Goal: Task Accomplishment & Management: Manage account settings

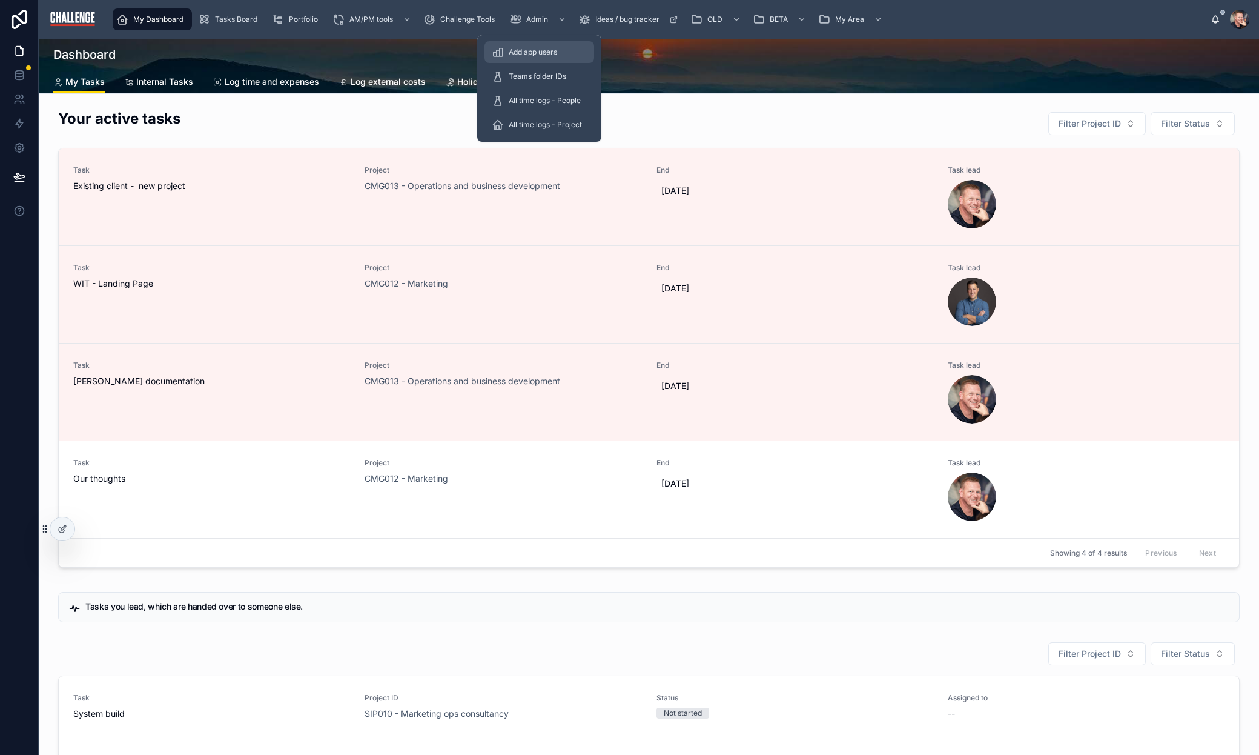
click at [546, 55] on span "Add app users" at bounding box center [533, 52] width 48 height 10
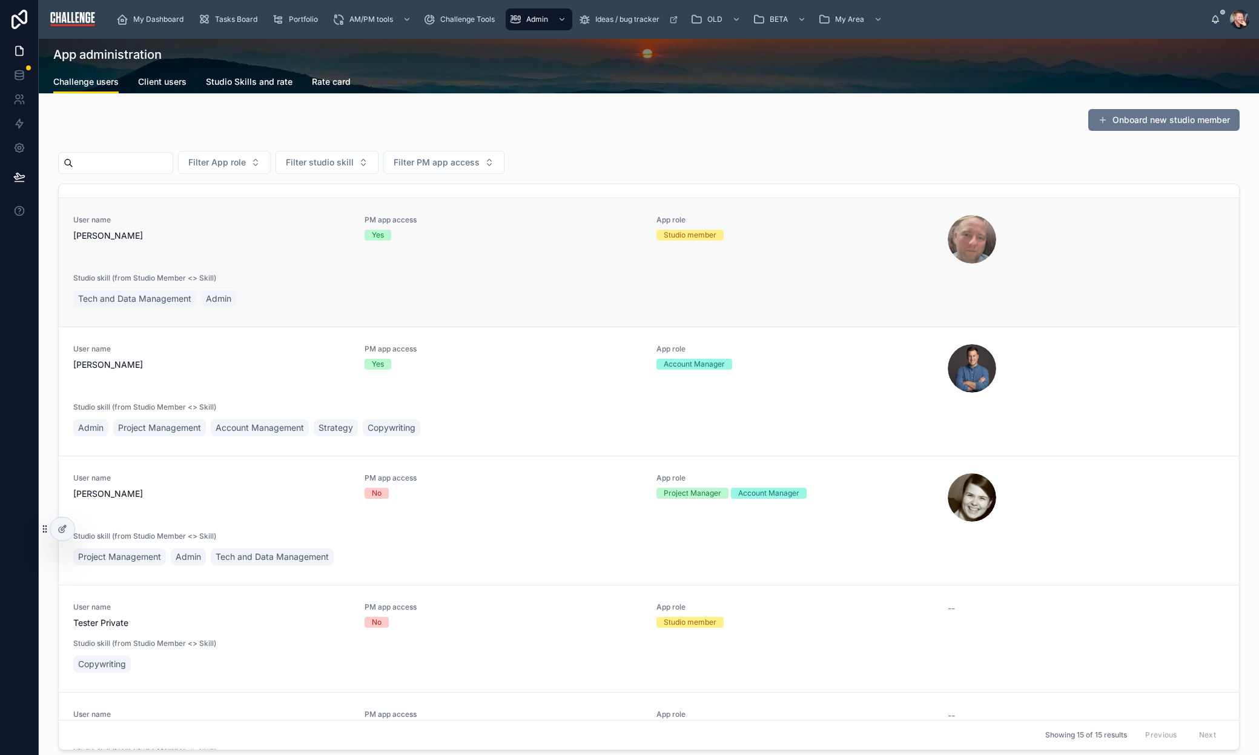
scroll to position [1288, 0]
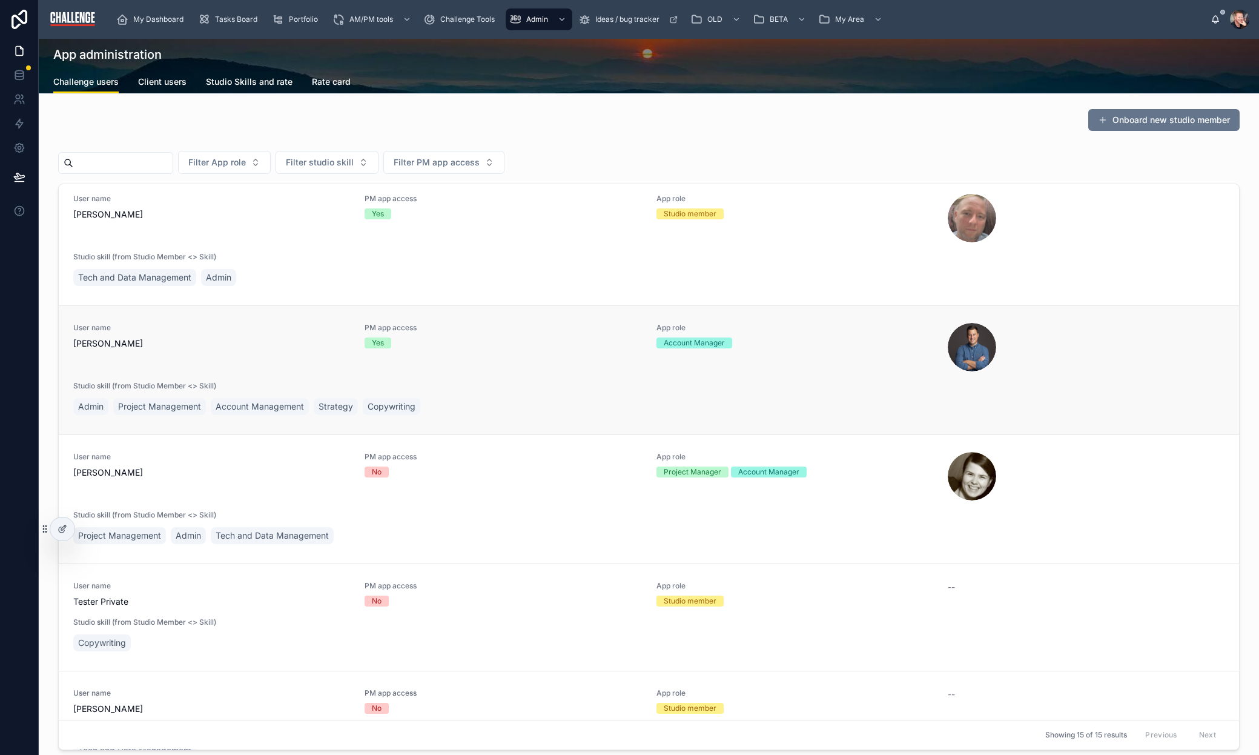
click at [498, 340] on div "Yes" at bounding box center [503, 342] width 277 height 11
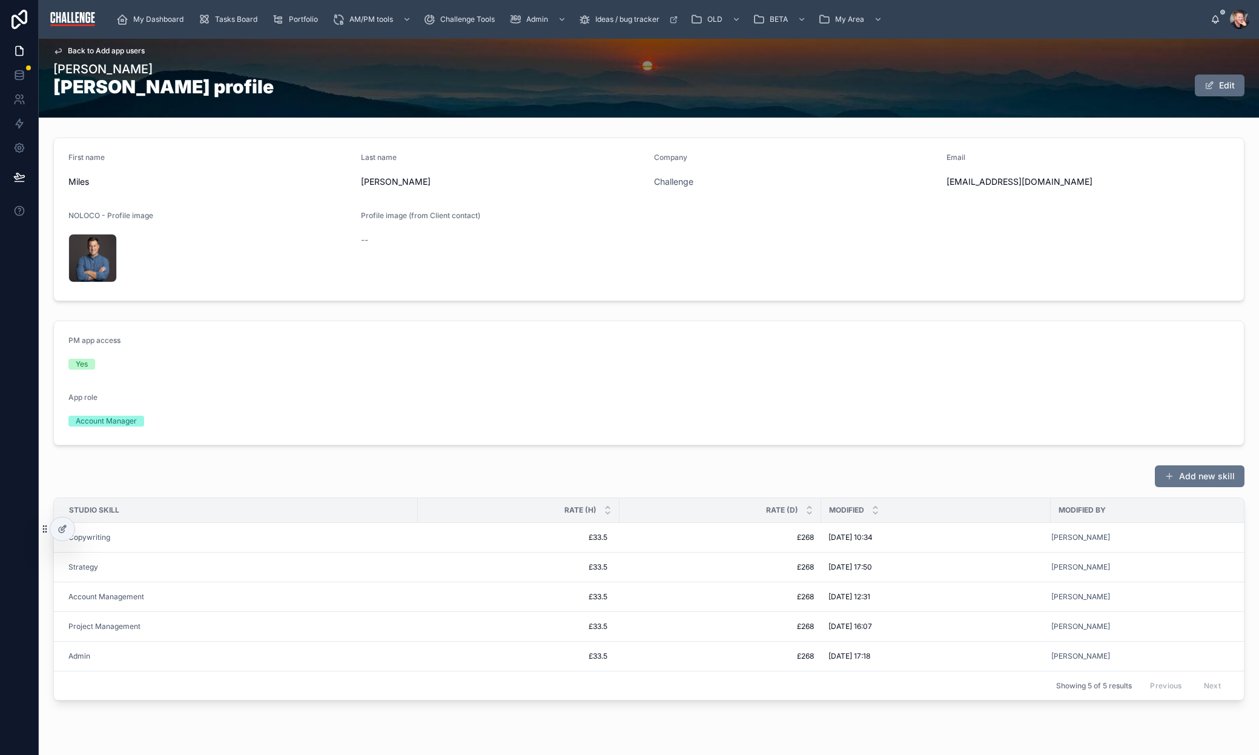
click at [1214, 90] on button "Edit" at bounding box center [1220, 85] width 50 height 22
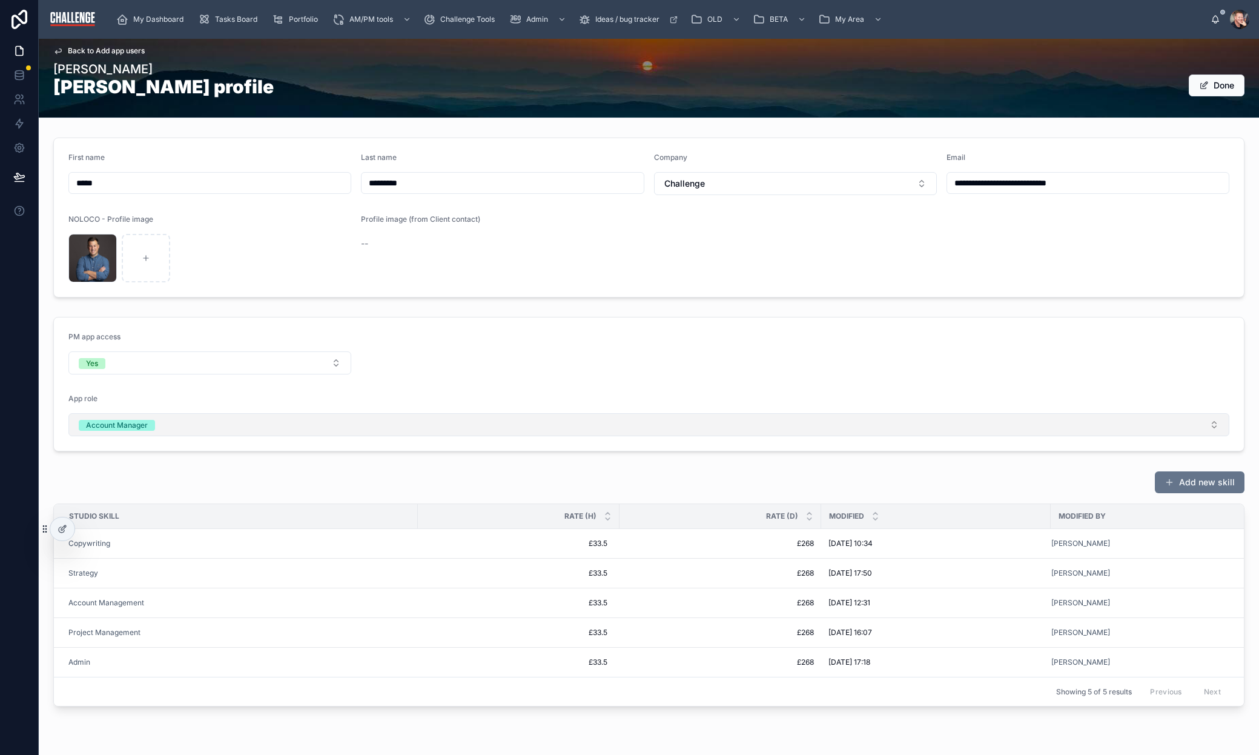
click at [355, 423] on button "Account Manager" at bounding box center [648, 424] width 1161 height 23
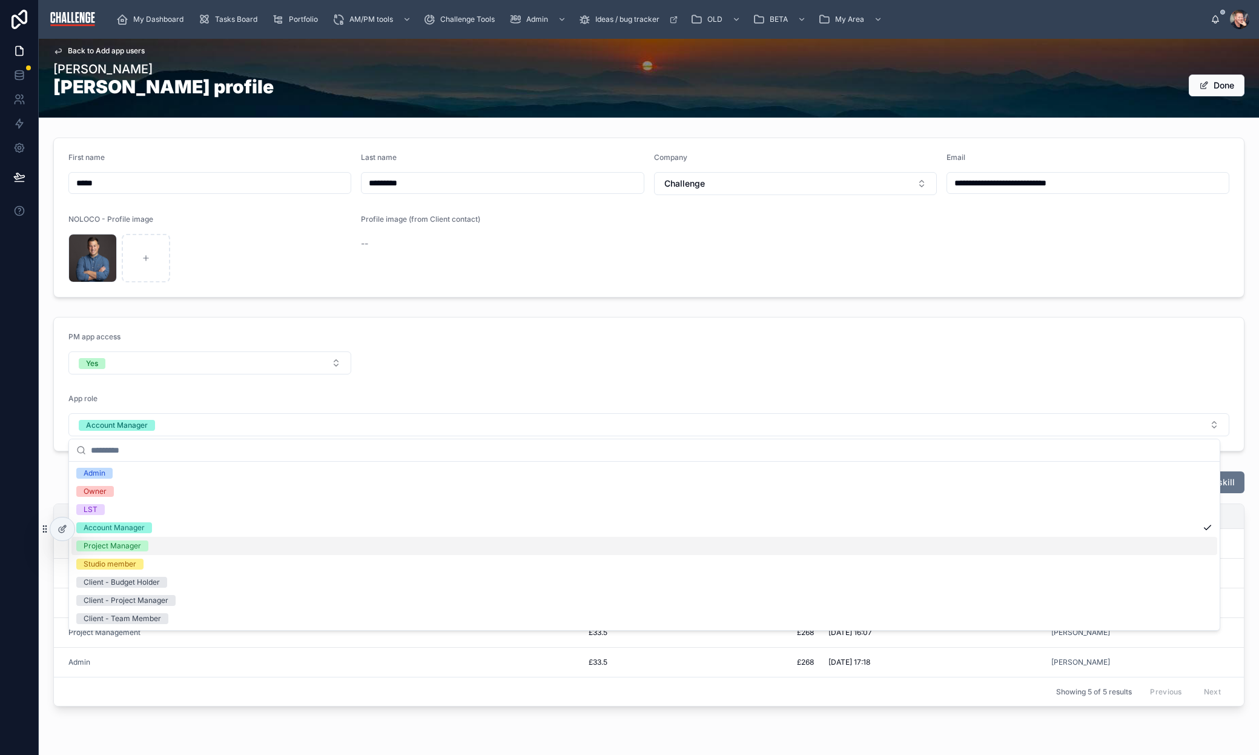
click at [262, 548] on div "Project Manager" at bounding box center [644, 546] width 1146 height 18
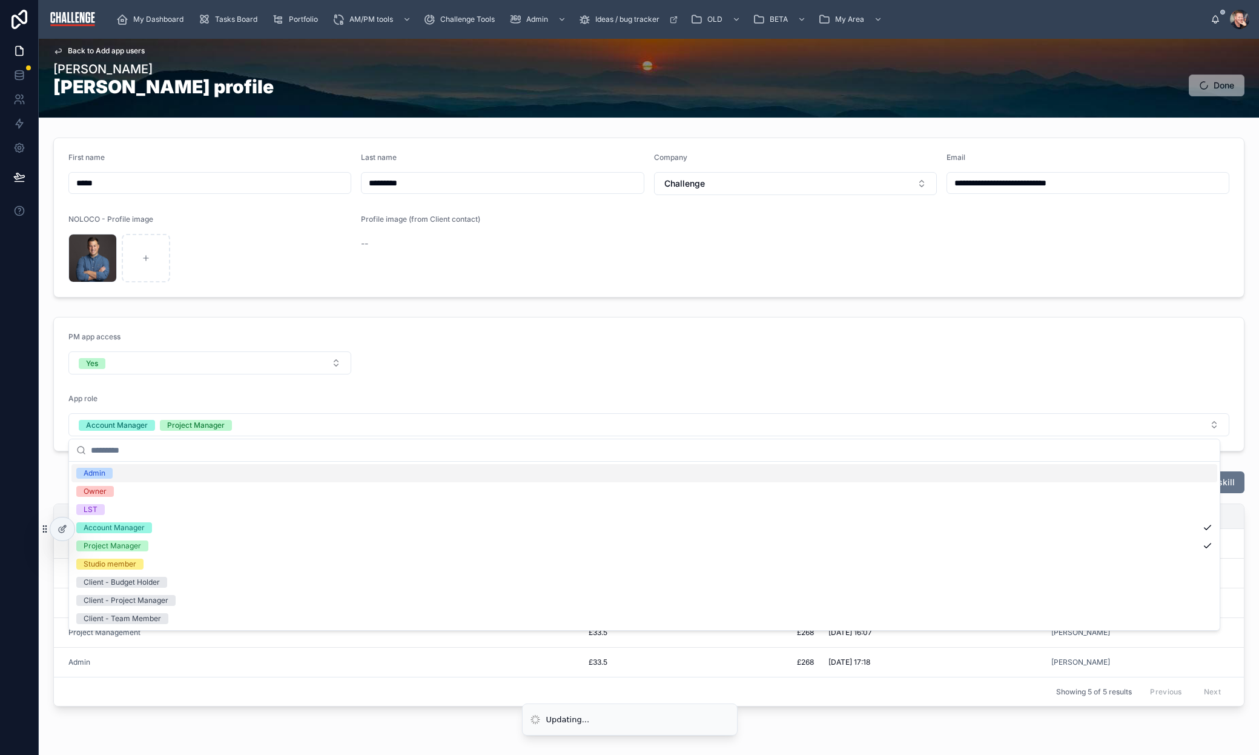
click at [710, 366] on form "PM app access Yes App role Account Manager Project Manager" at bounding box center [649, 383] width 1190 height 133
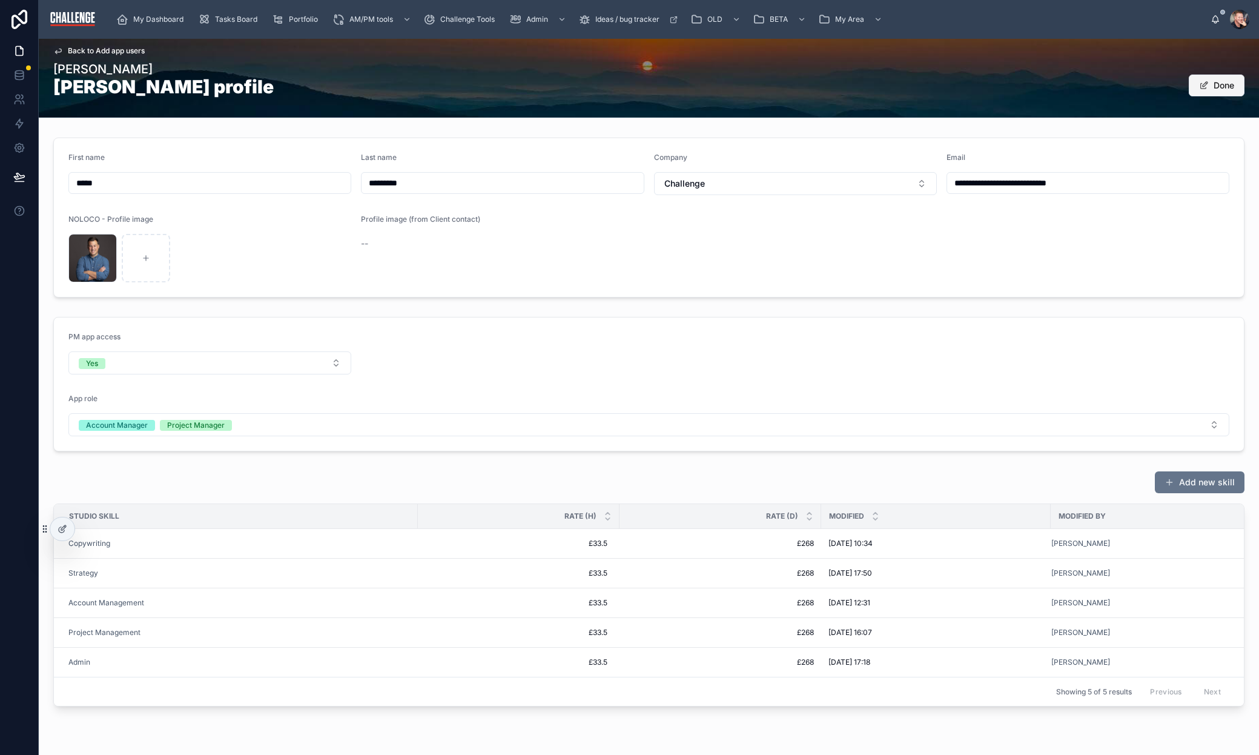
click at [1213, 87] on button "Done" at bounding box center [1217, 85] width 56 height 22
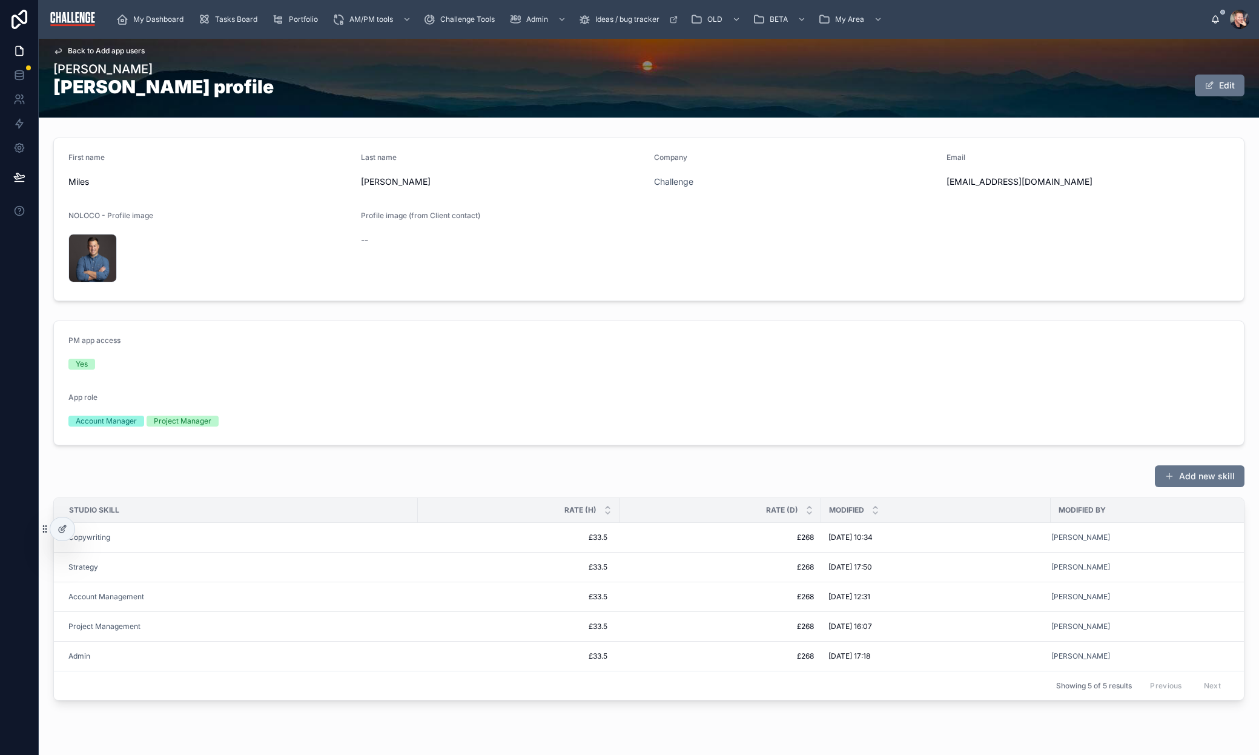
click at [123, 48] on span "Back to Add app users" at bounding box center [106, 51] width 77 height 10
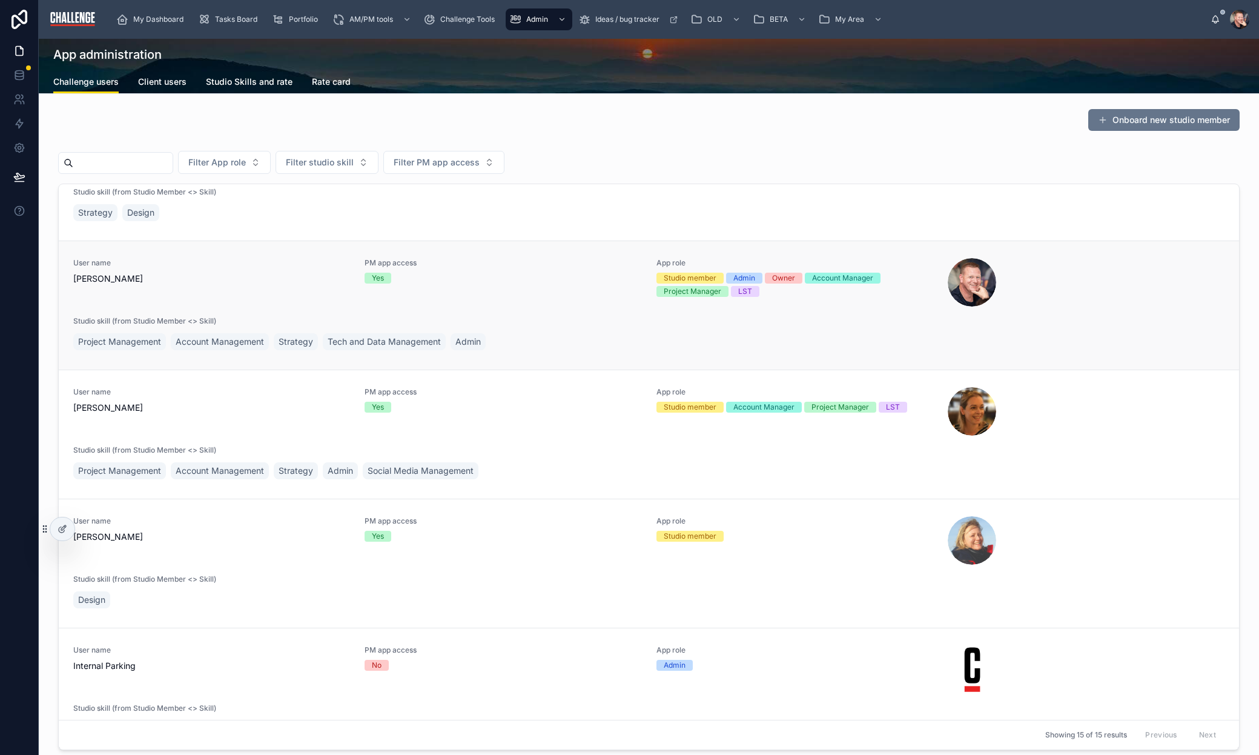
scroll to position [209, 0]
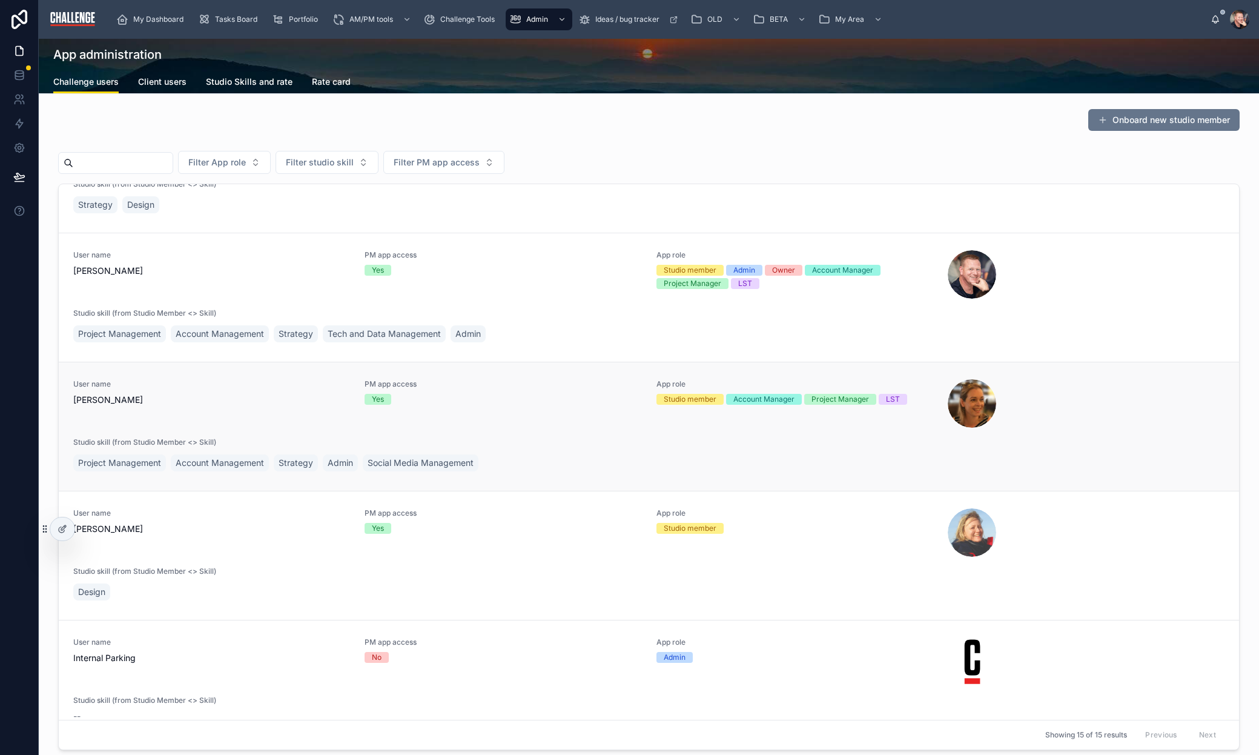
click at [606, 399] on div "Yes" at bounding box center [503, 399] width 277 height 11
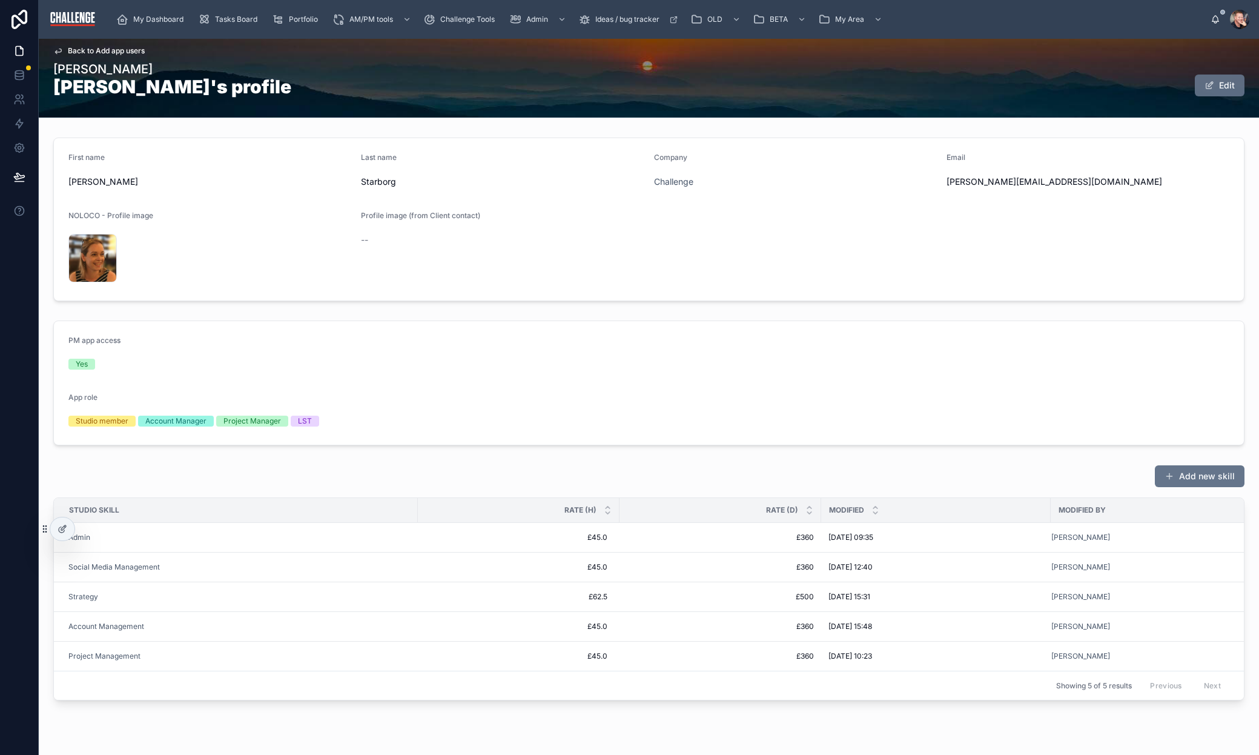
click at [1211, 82] on button "Edit" at bounding box center [1220, 85] width 50 height 22
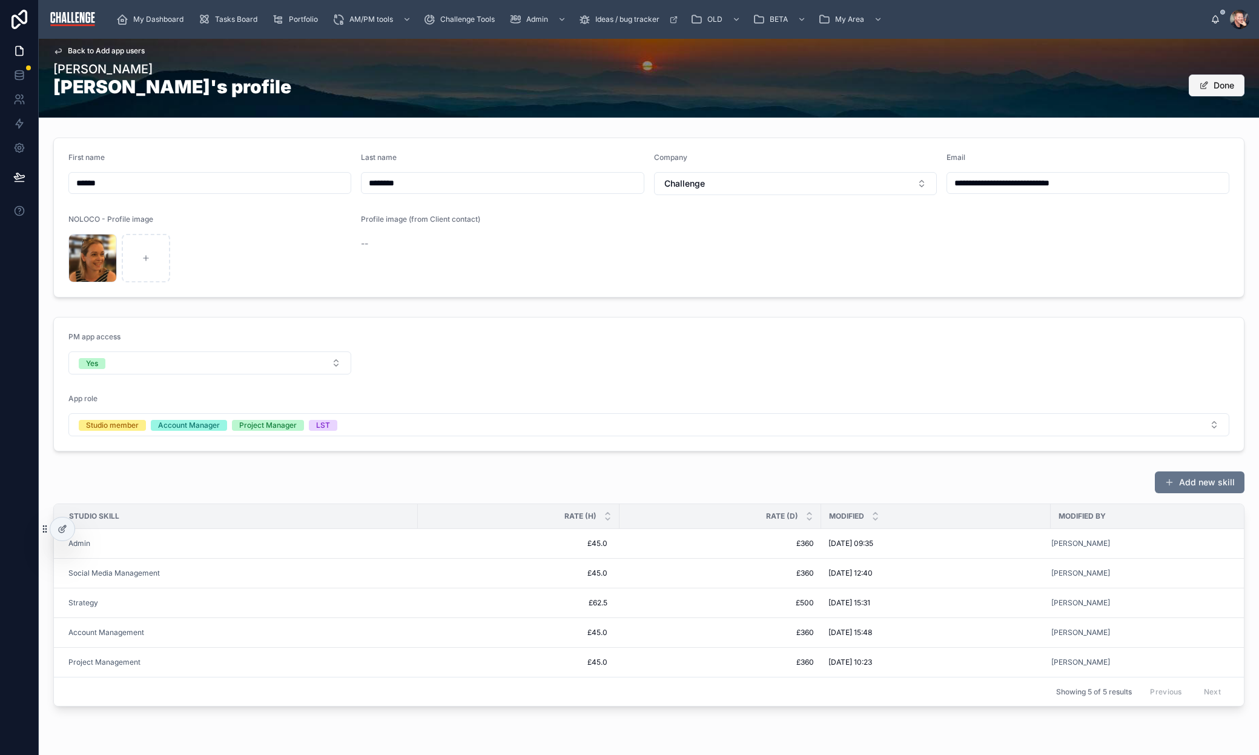
click at [1199, 87] on span at bounding box center [1204, 86] width 10 height 10
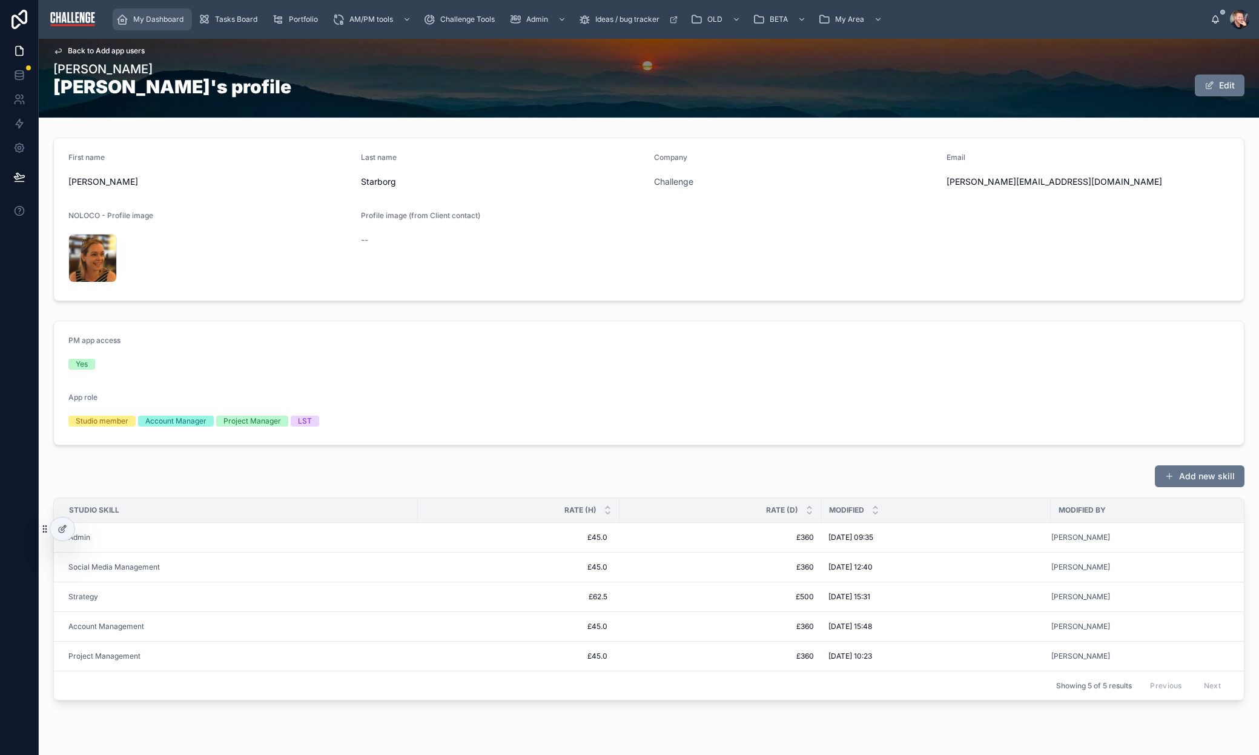
click at [171, 22] on span "My Dashboard" at bounding box center [158, 20] width 50 height 10
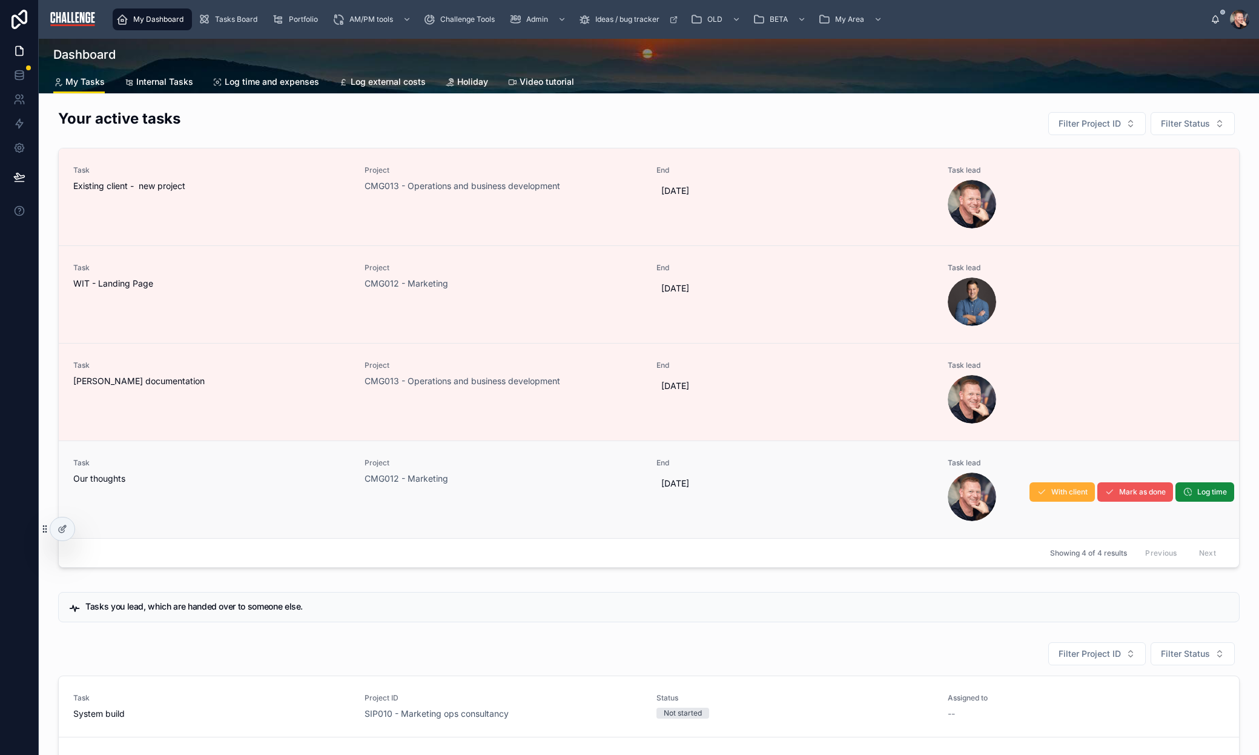
click at [1135, 495] on span "Mark as done" at bounding box center [1142, 492] width 47 height 10
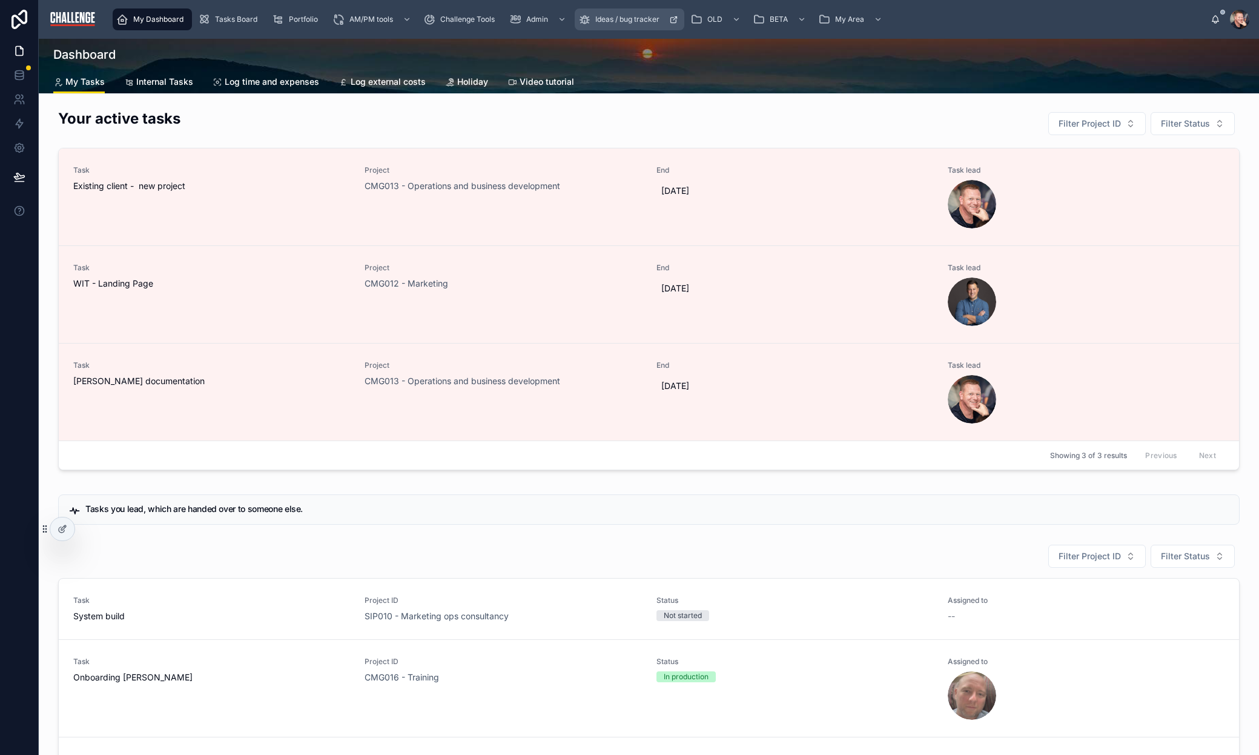
click at [630, 24] on span "Ideas / bug tracker" at bounding box center [627, 20] width 64 height 10
click at [289, 22] on span "Portfolio" at bounding box center [303, 20] width 29 height 10
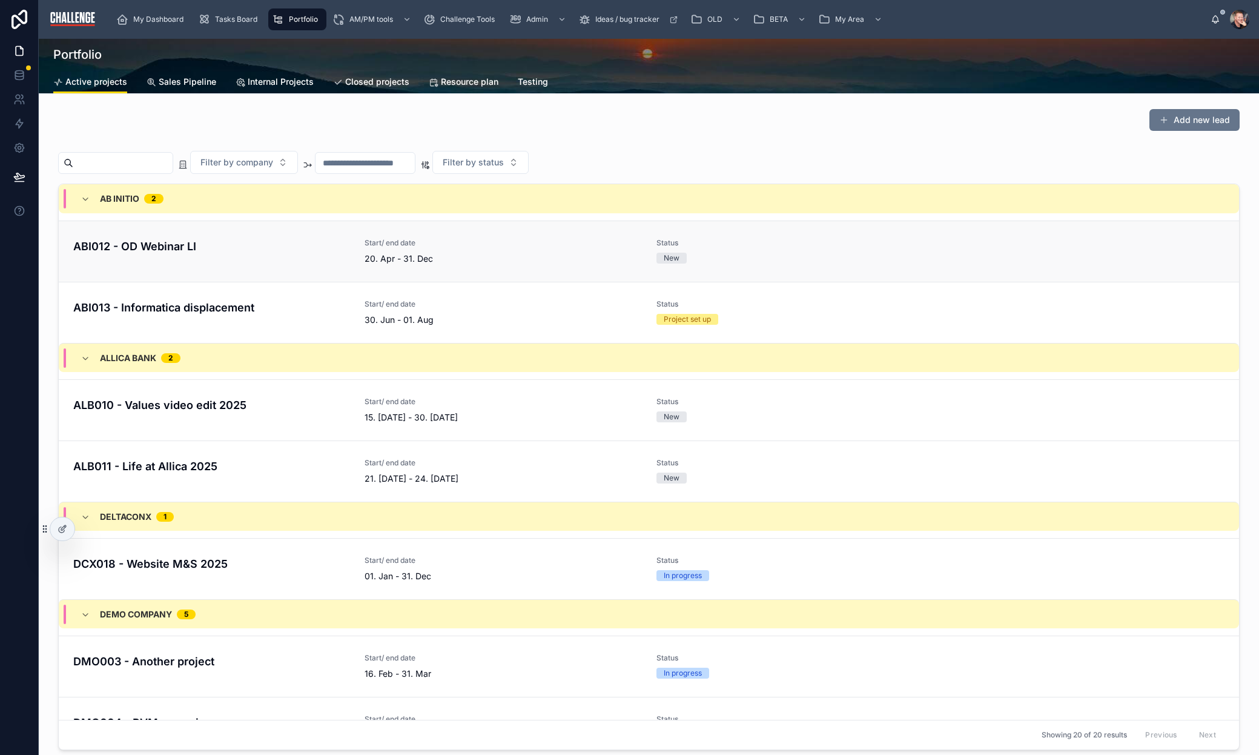
click at [231, 256] on div "ABI012 - OD Webinar LI" at bounding box center [211, 251] width 277 height 27
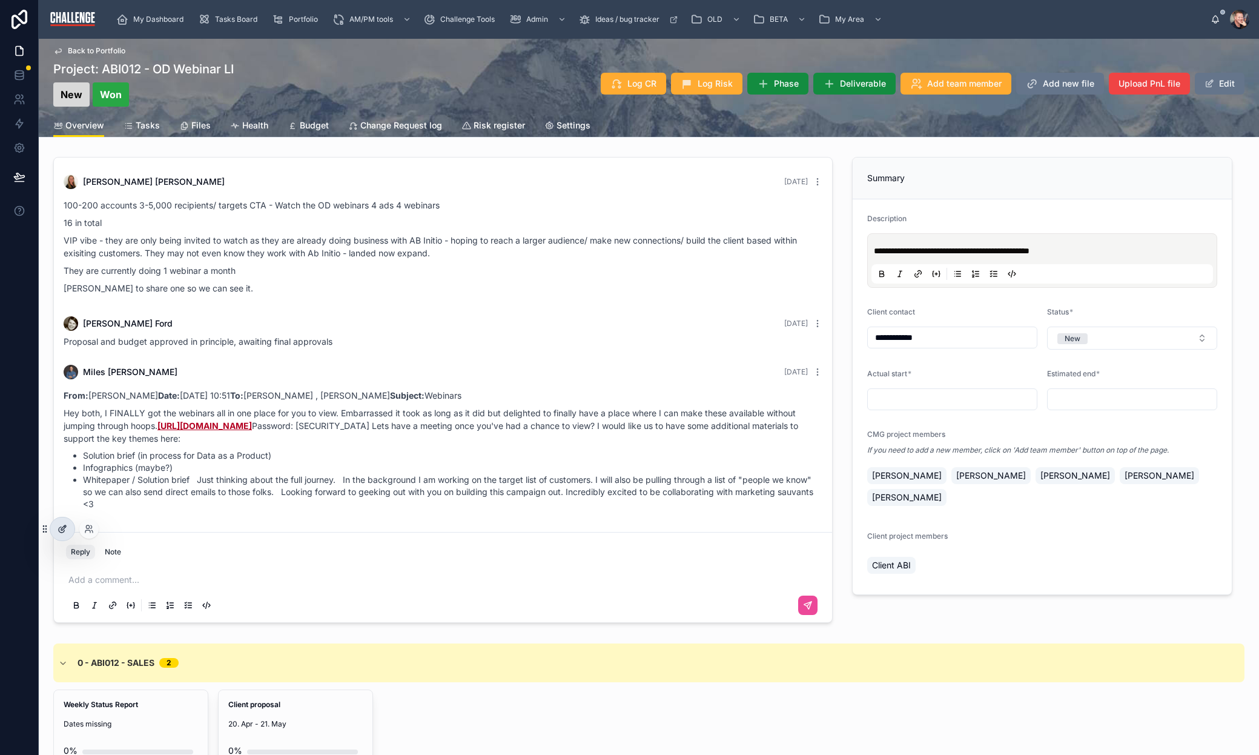
click at [65, 528] on icon at bounding box center [63, 529] width 10 height 10
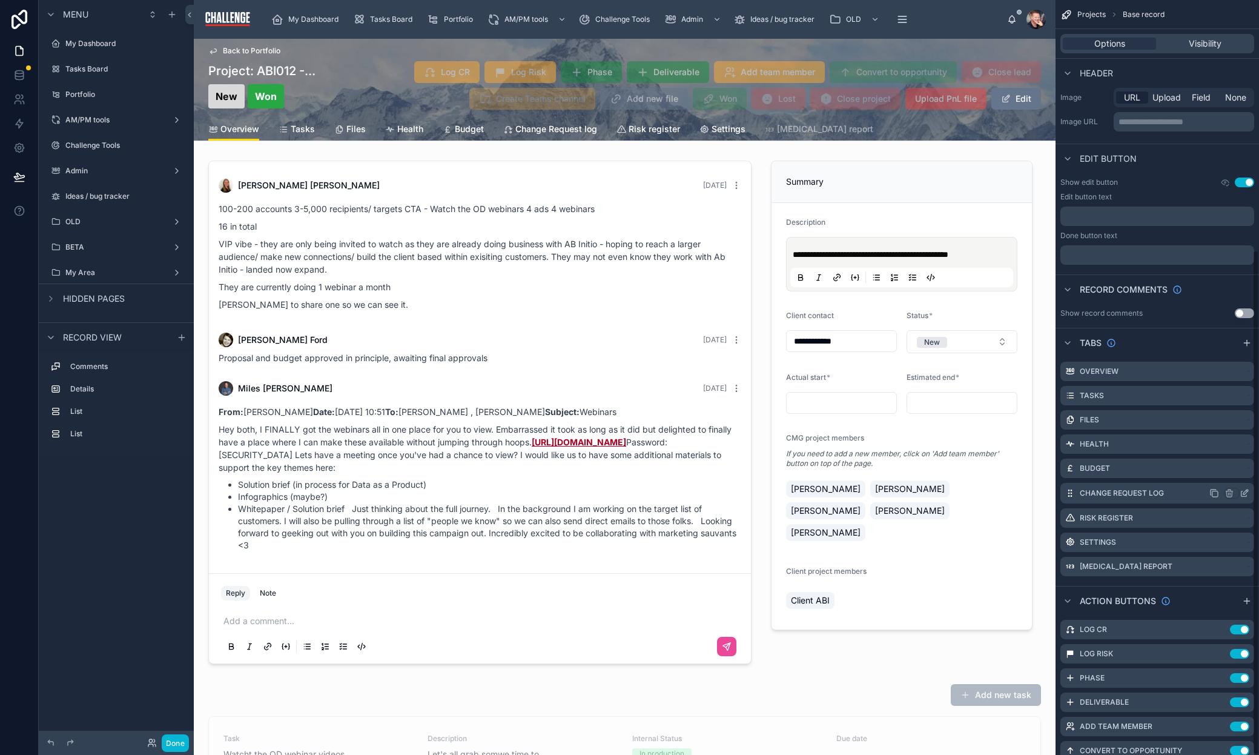
scroll to position [373, 0]
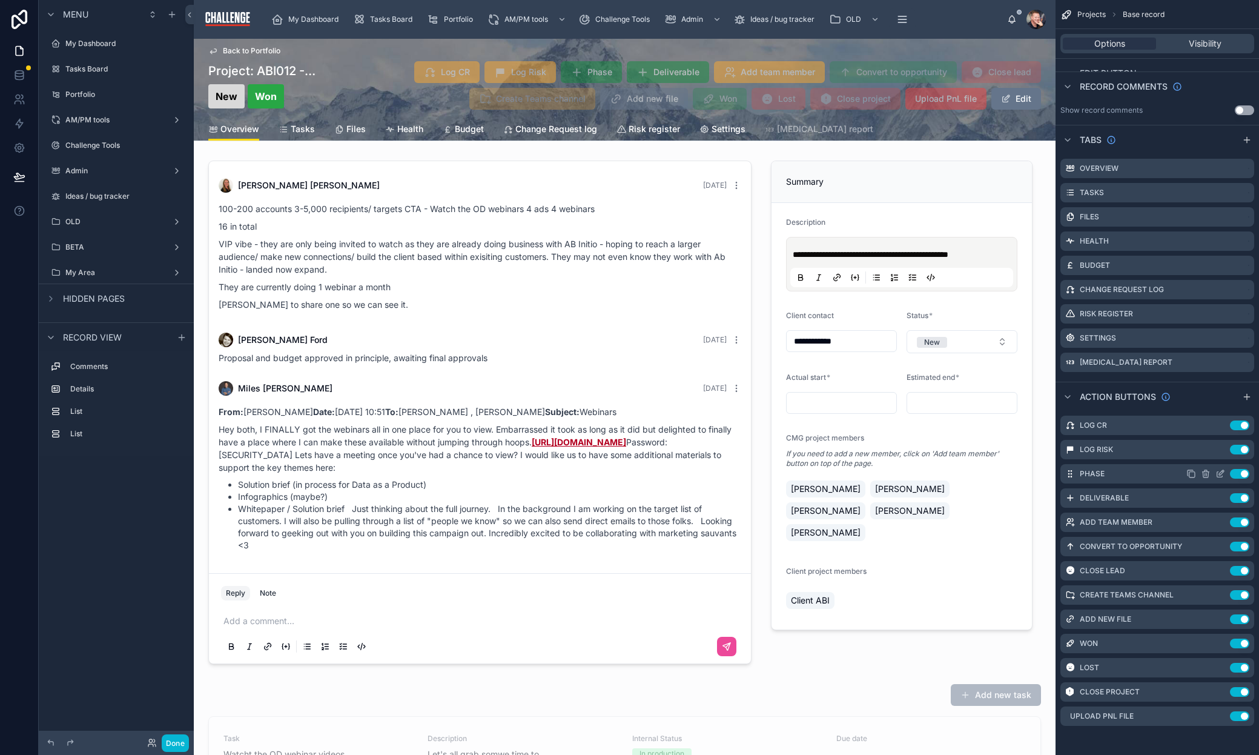
click at [1220, 474] on icon "scrollable content" at bounding box center [1221, 474] width 10 height 10
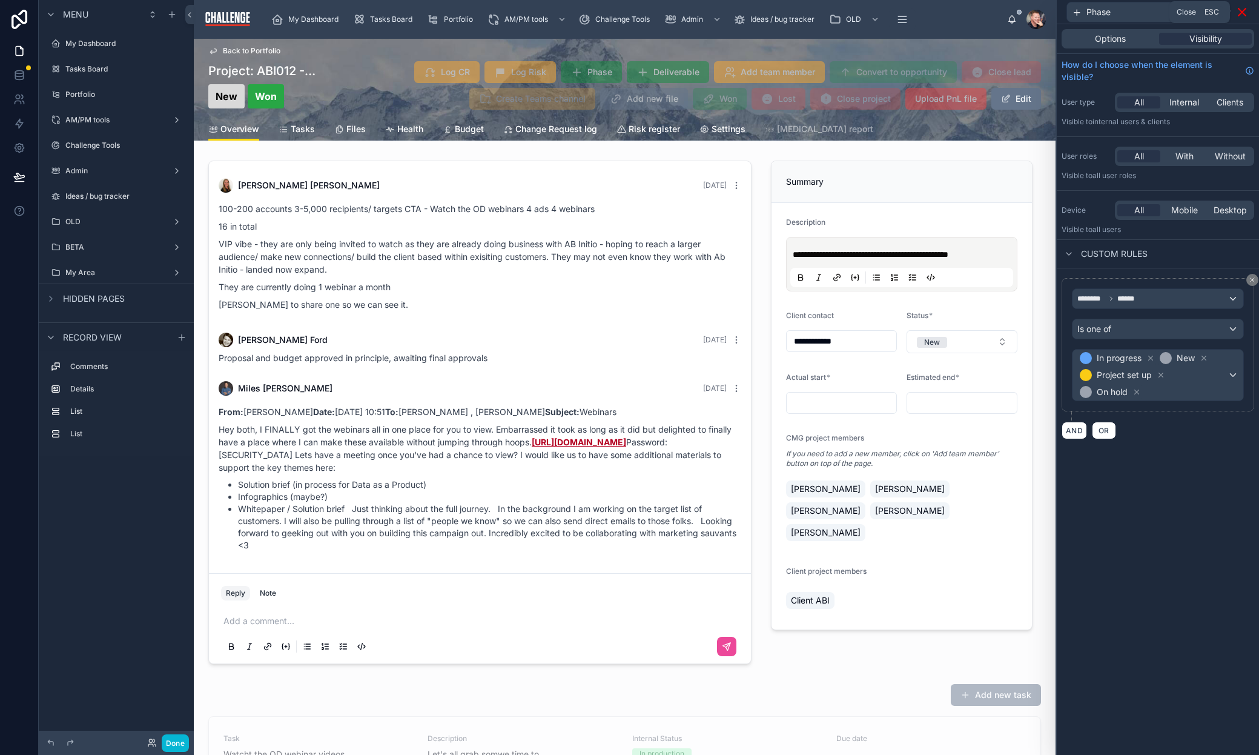
click at [1242, 16] on icon at bounding box center [1242, 12] width 15 height 15
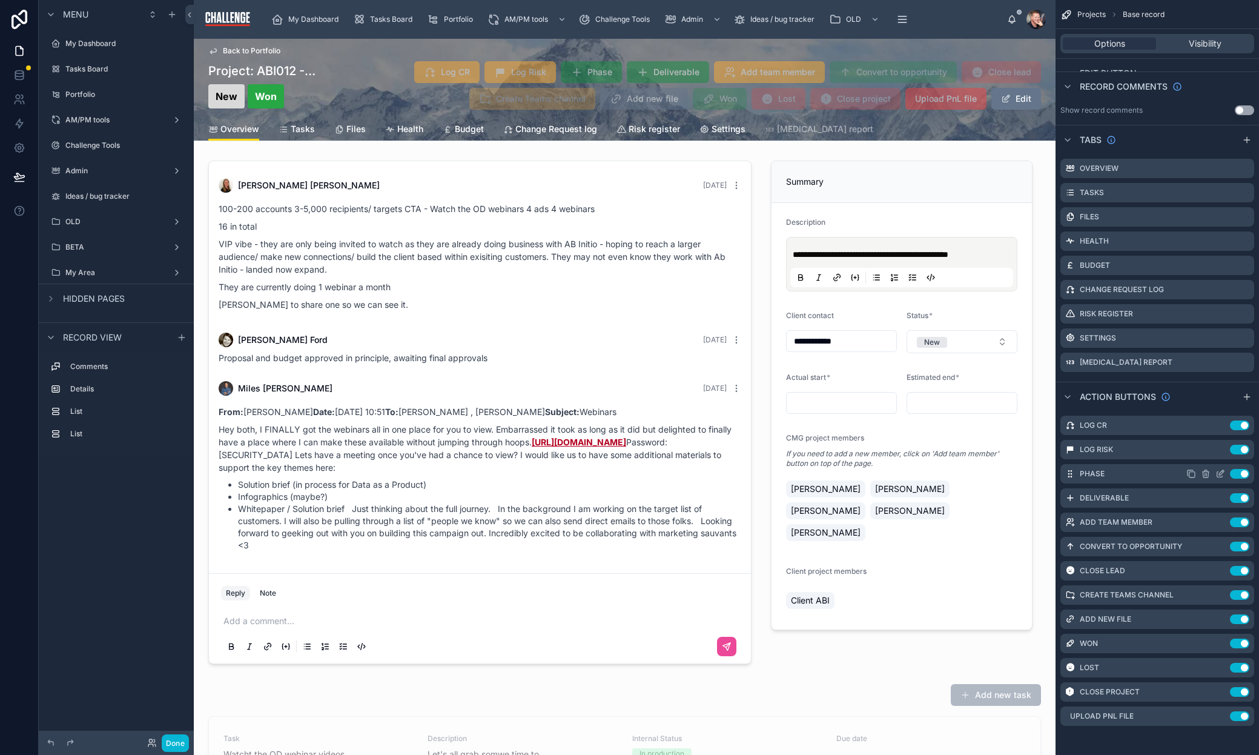
click at [1146, 474] on div "Phase Use setting" at bounding box center [1158, 473] width 194 height 19
click at [1220, 471] on icon "scrollable content" at bounding box center [1221, 472] width 5 height 5
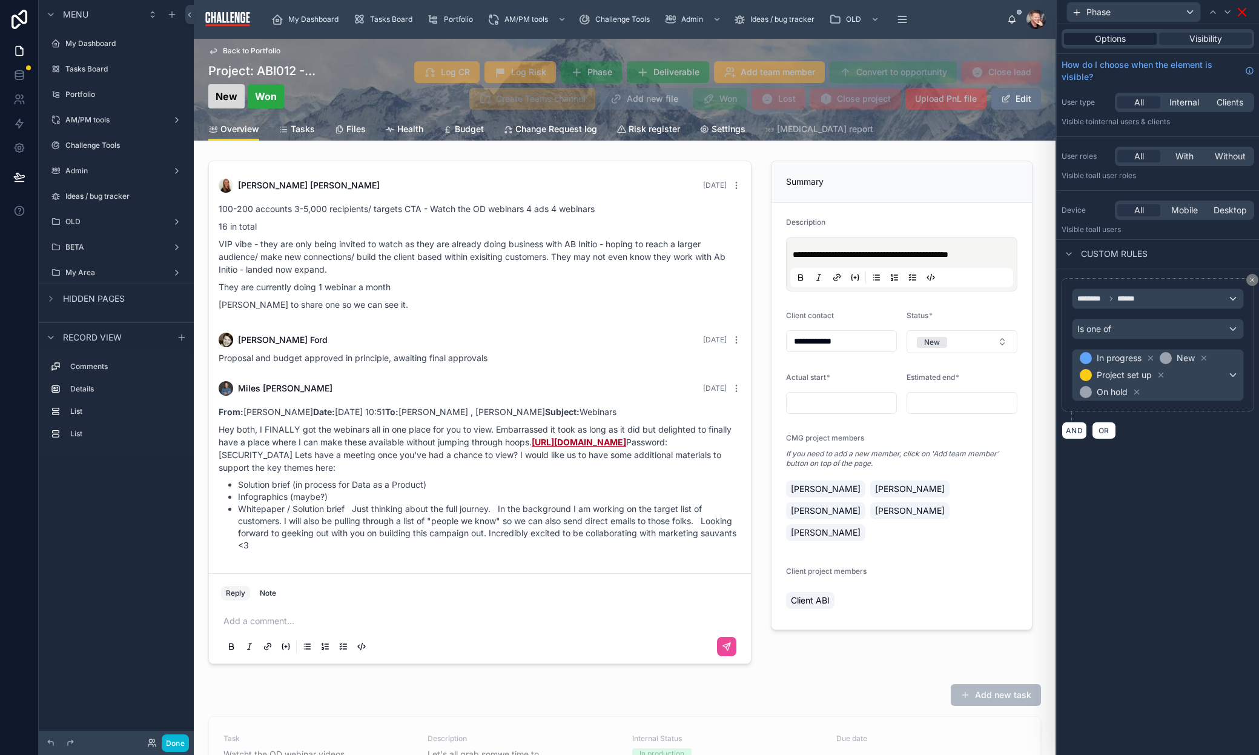
click at [1119, 35] on span "Options" at bounding box center [1110, 39] width 31 height 12
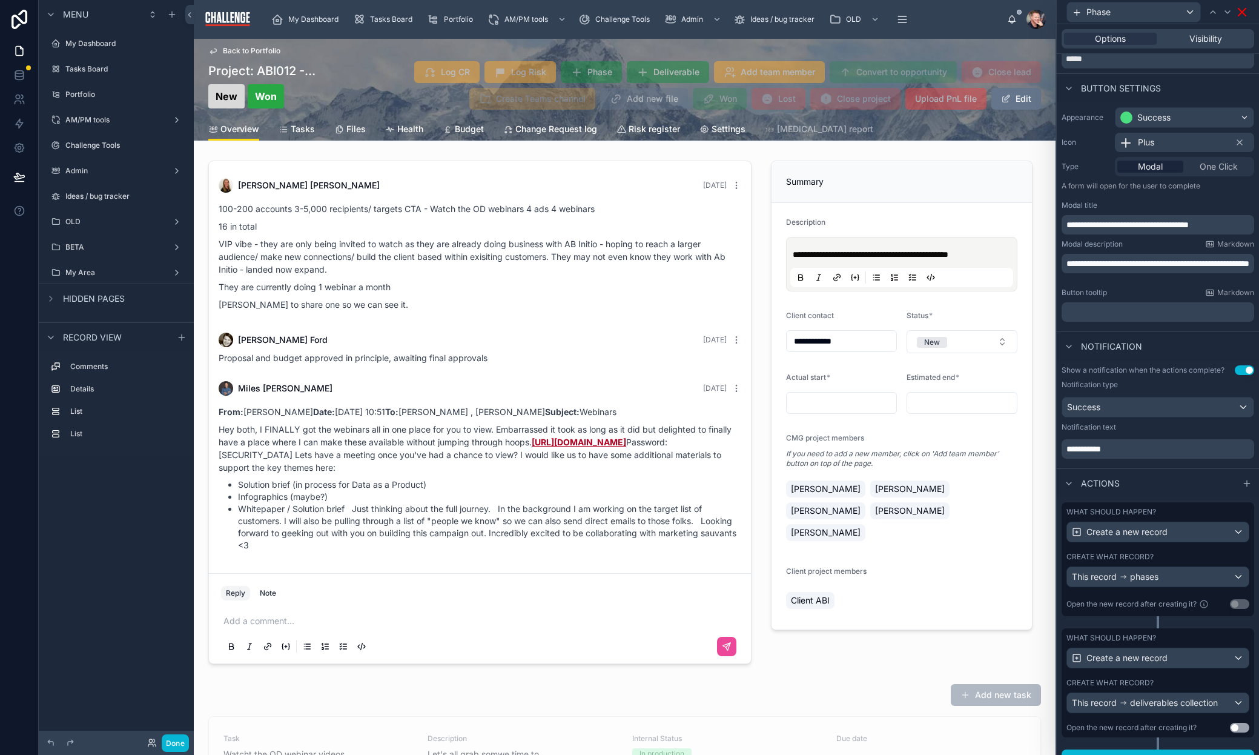
scroll to position [67, 0]
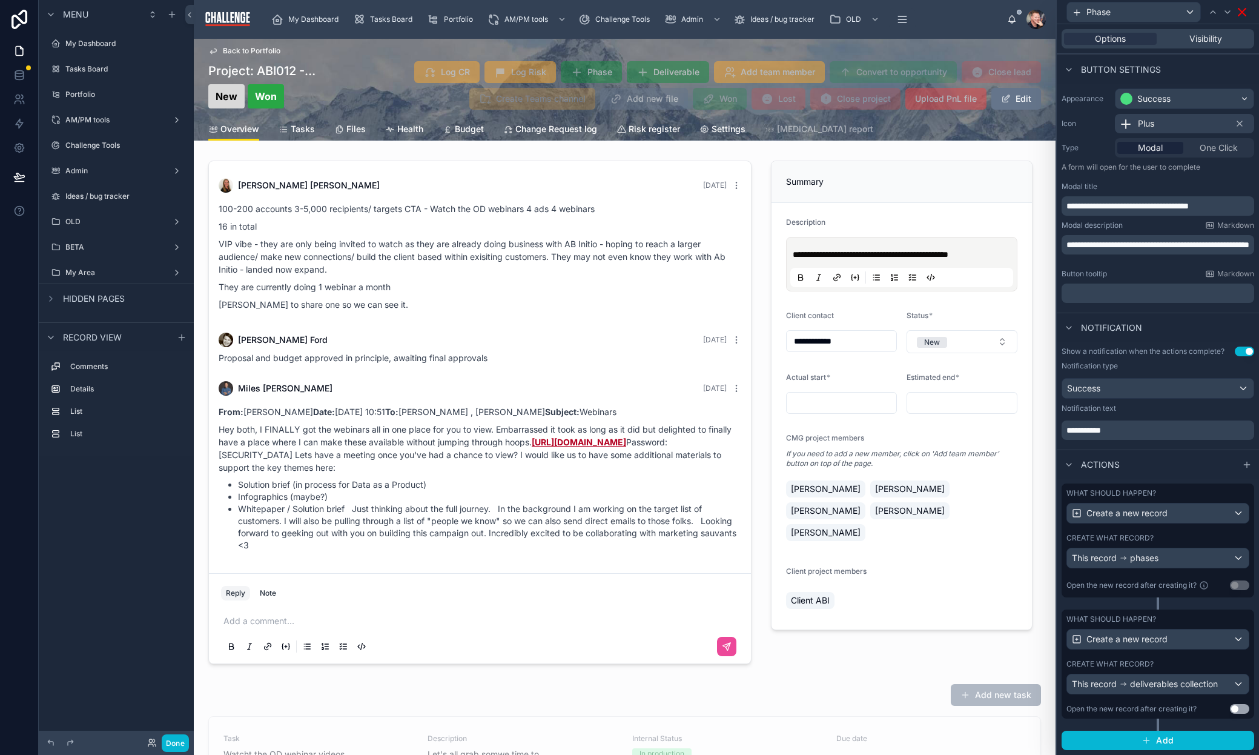
click at [1202, 537] on div "Create what record?" at bounding box center [1158, 538] width 183 height 10
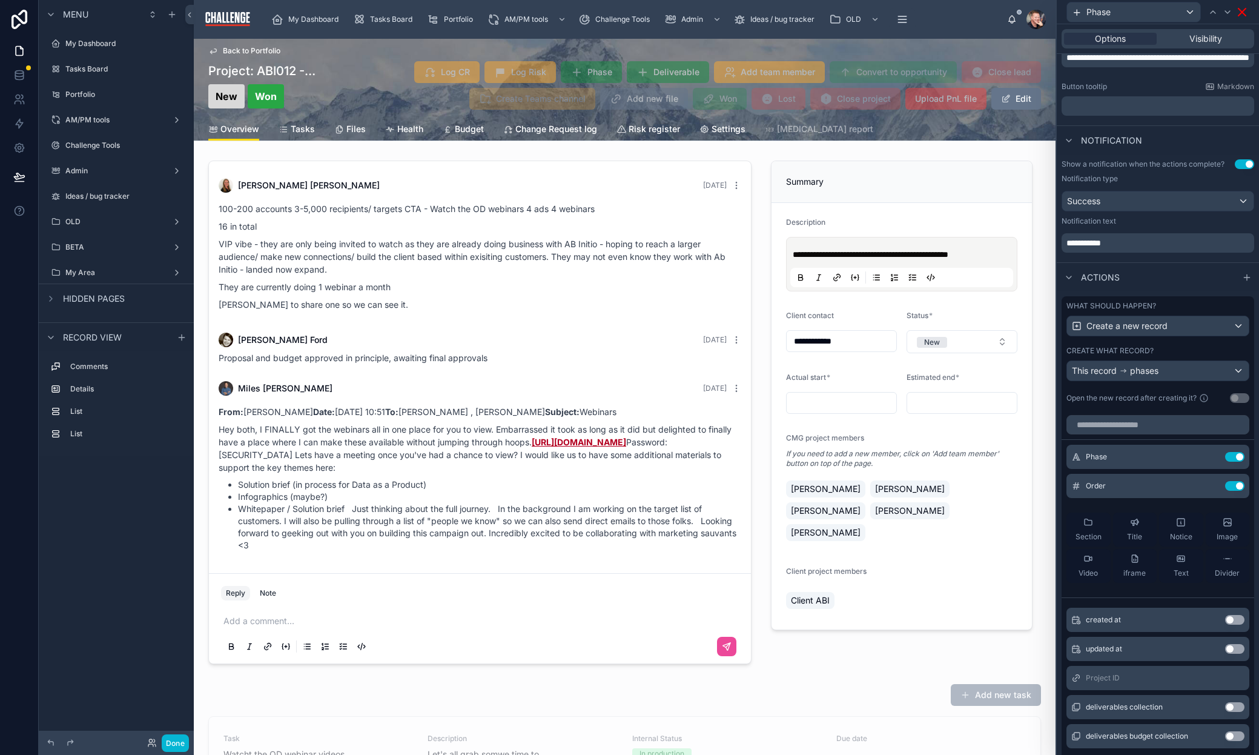
scroll to position [259, 0]
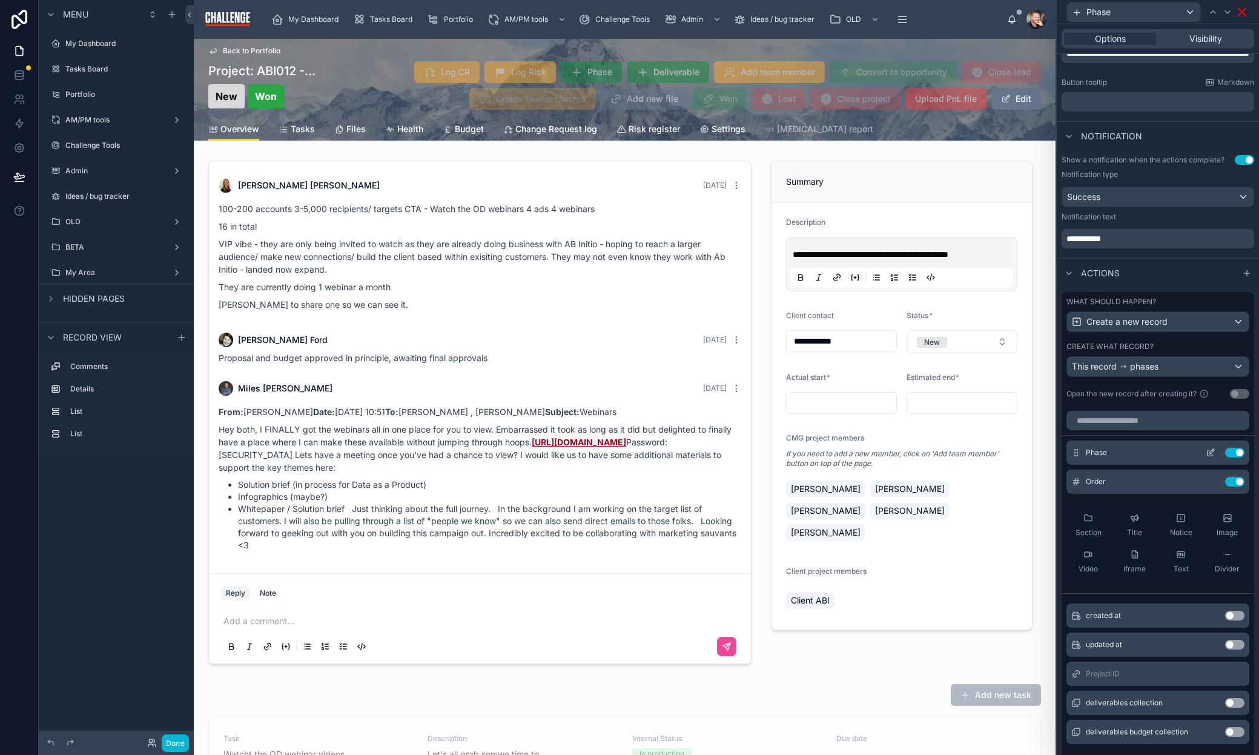
click at [1210, 450] on icon at bounding box center [1212, 451] width 5 height 5
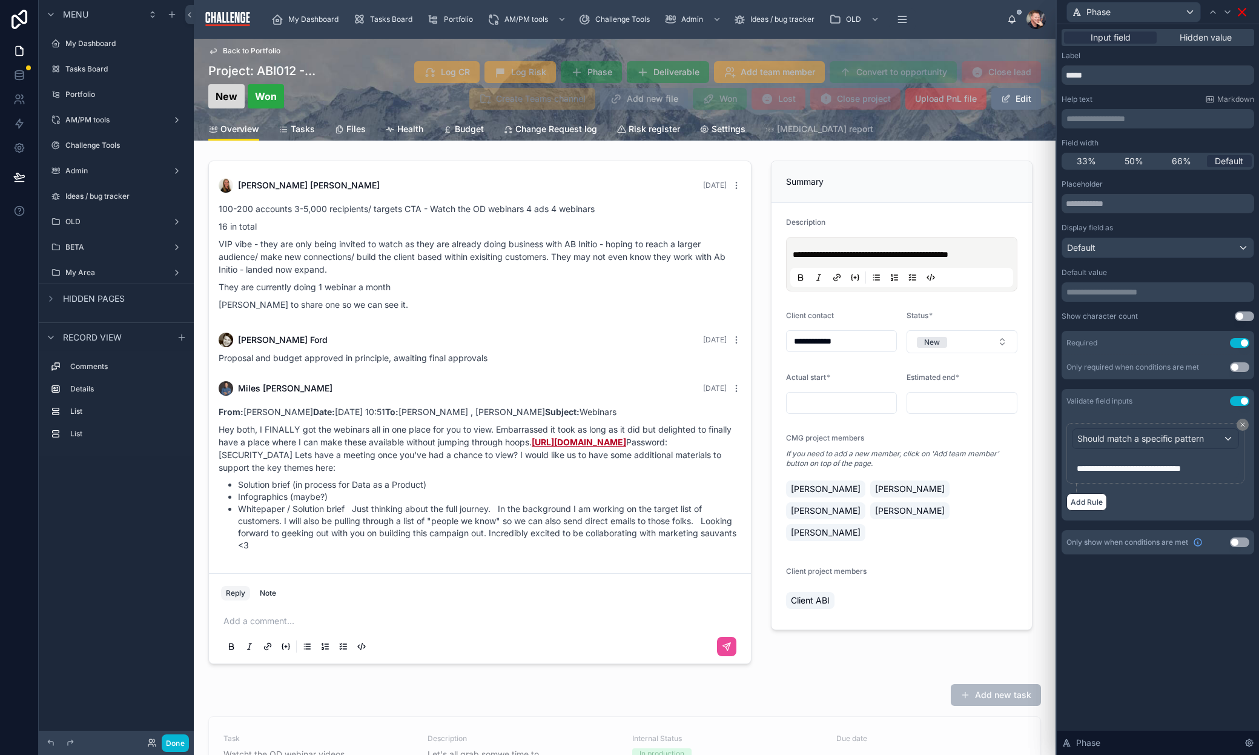
click at [1129, 120] on p "**********" at bounding box center [1159, 119] width 185 height 12
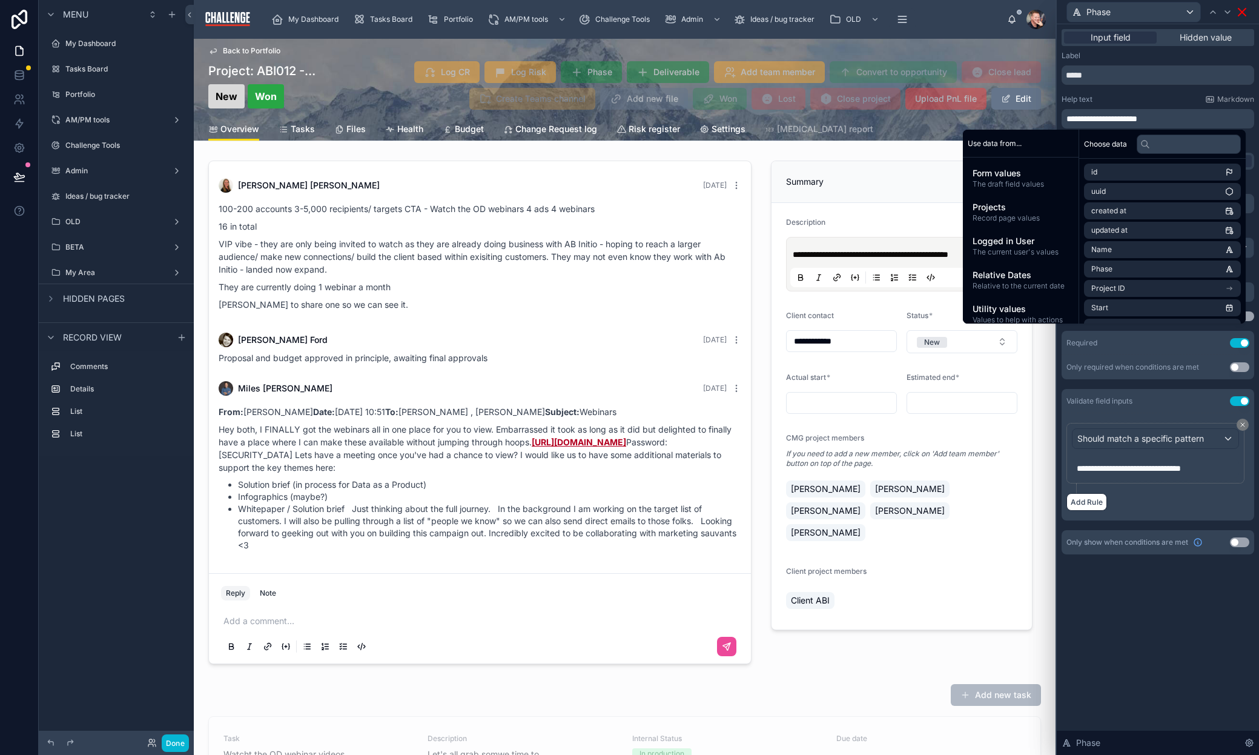
click at [1068, 116] on span "**********" at bounding box center [1102, 118] width 71 height 8
click at [1157, 592] on div "**********" at bounding box center [1158, 389] width 202 height 730
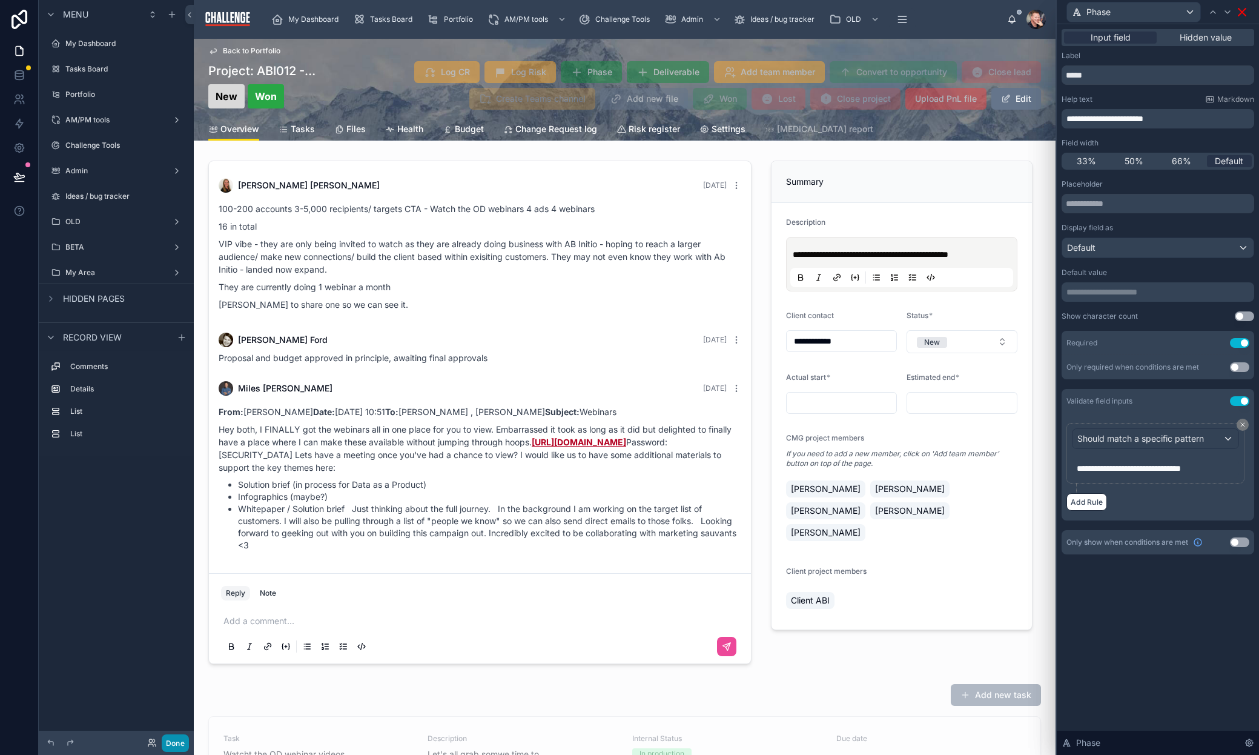
click at [176, 736] on button "Done" at bounding box center [175, 743] width 27 height 18
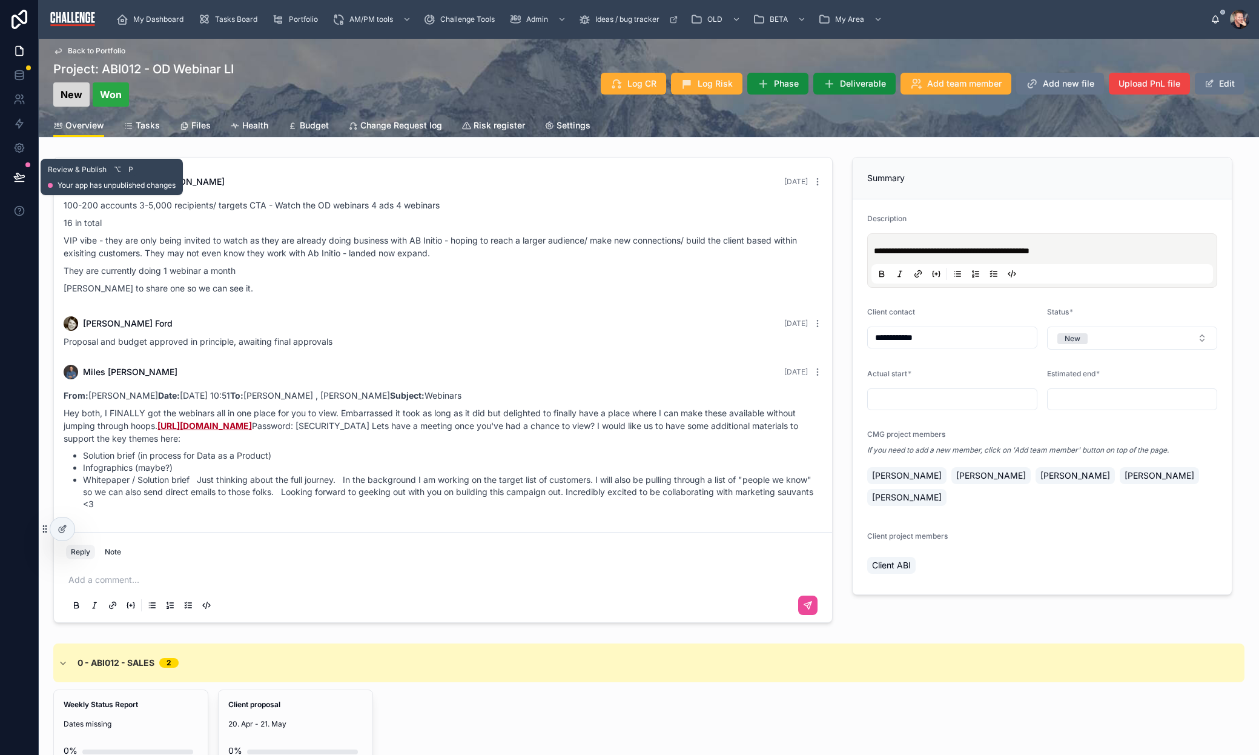
click at [21, 171] on icon at bounding box center [19, 177] width 12 height 12
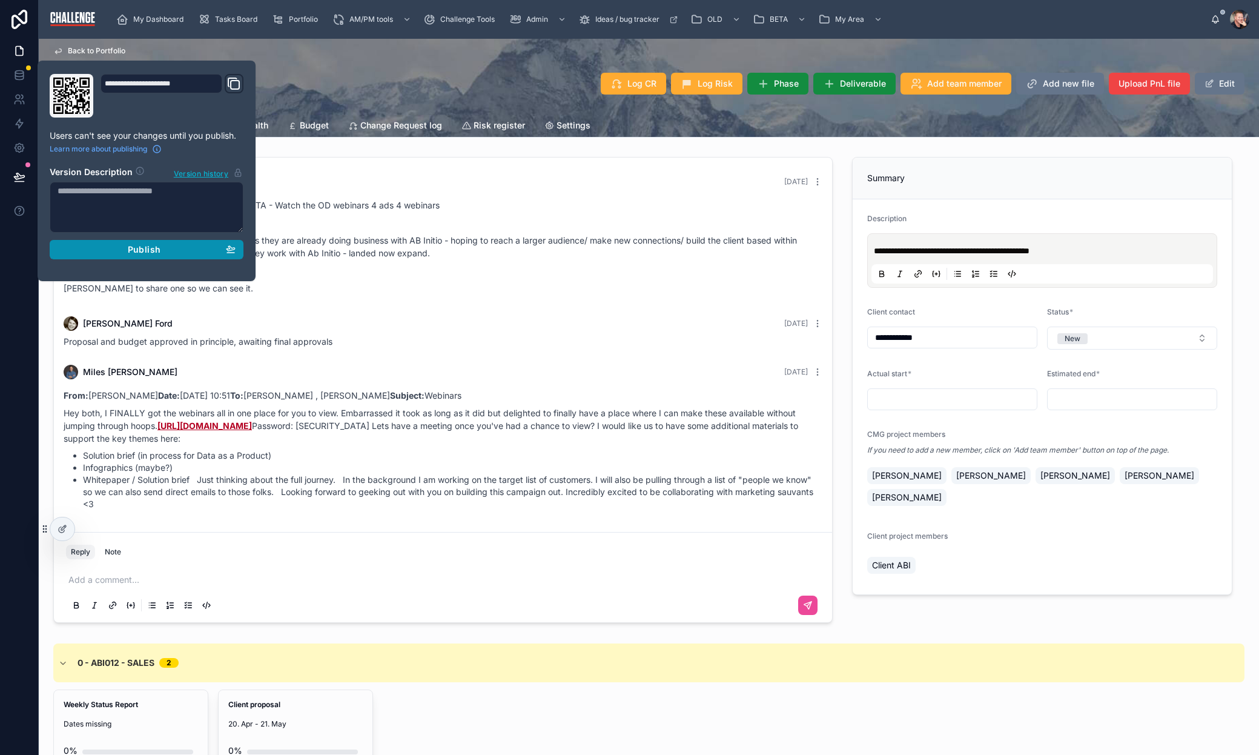
click at [180, 251] on div "Publish" at bounding box center [147, 249] width 178 height 11
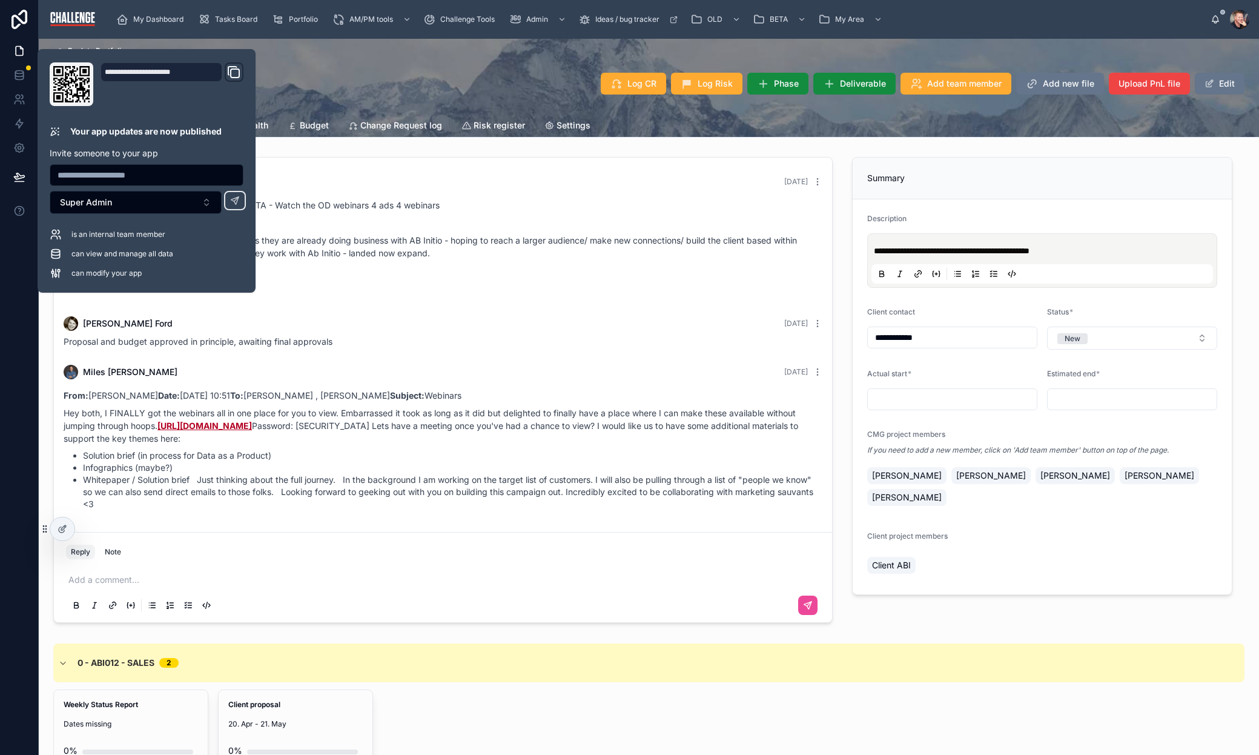
click at [379, 86] on div "Project: ABI012 - OD Webinar LI New Won Log CR Log Risk Phase Deliverable Add t…" at bounding box center [648, 84] width 1191 height 46
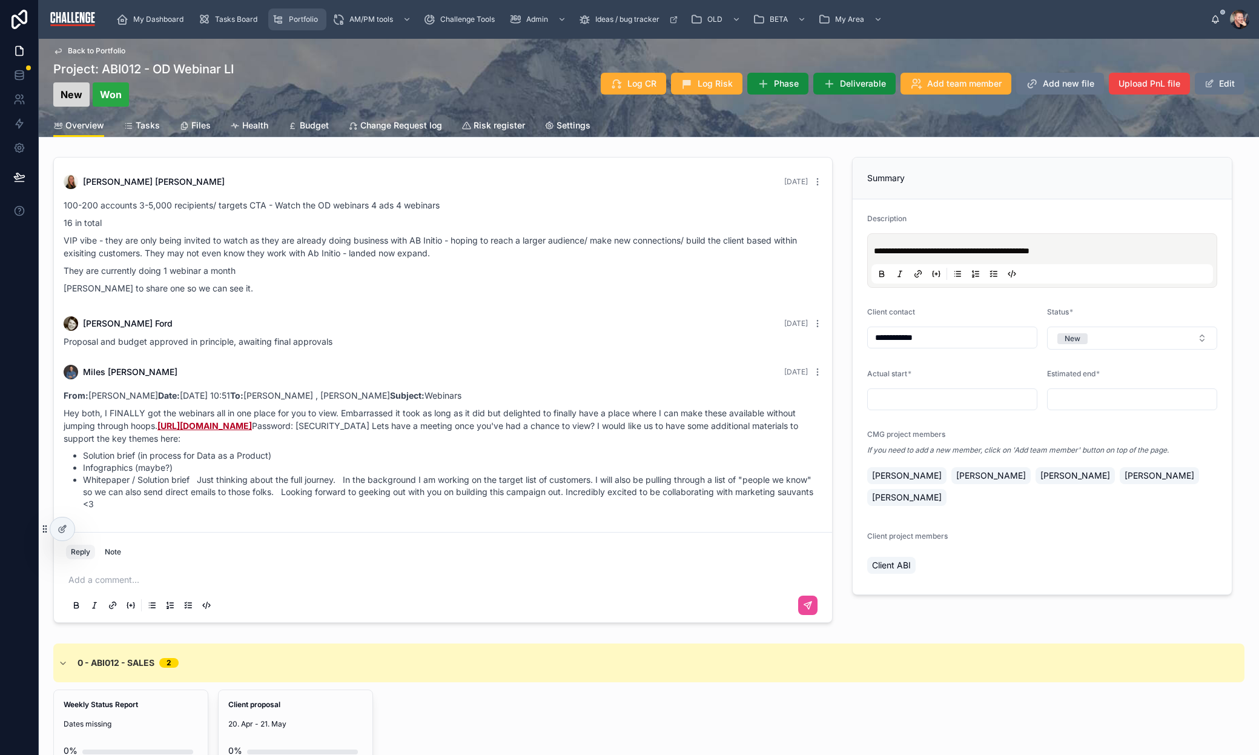
click at [302, 11] on div "Portfolio" at bounding box center [297, 19] width 51 height 19
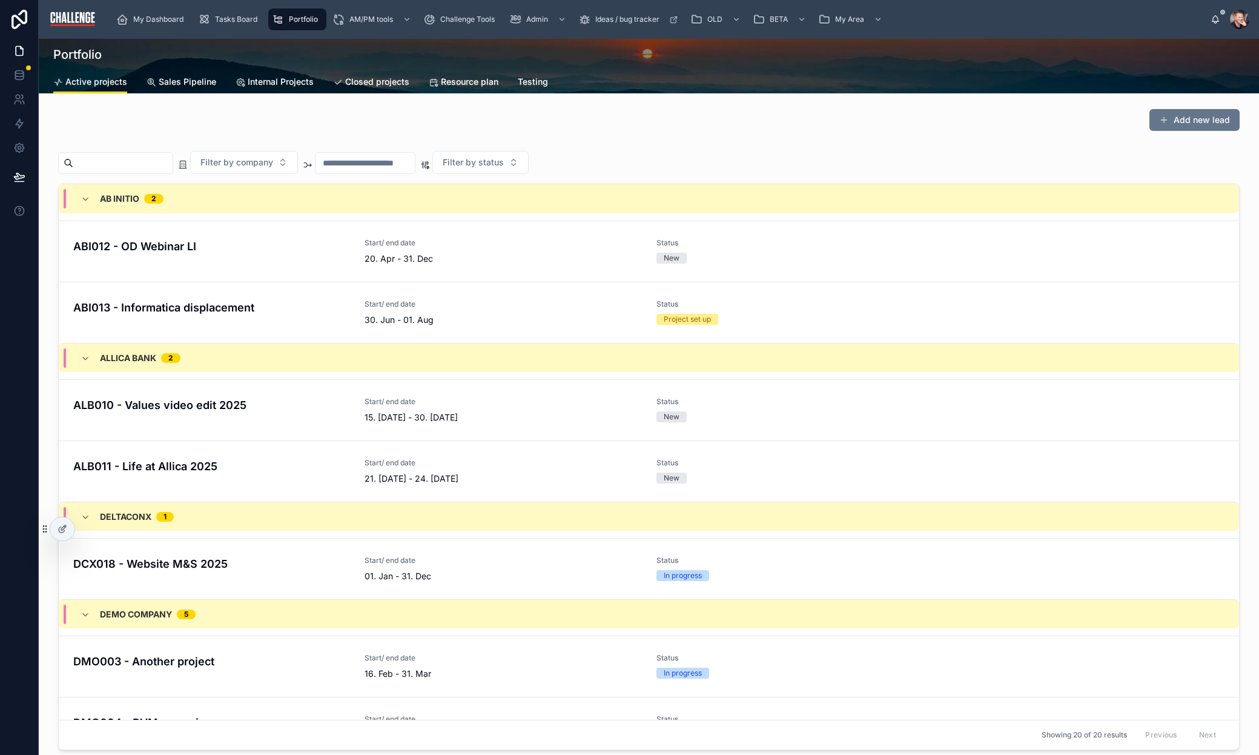
click at [196, 80] on span "Sales Pipeline" at bounding box center [188, 82] width 58 height 12
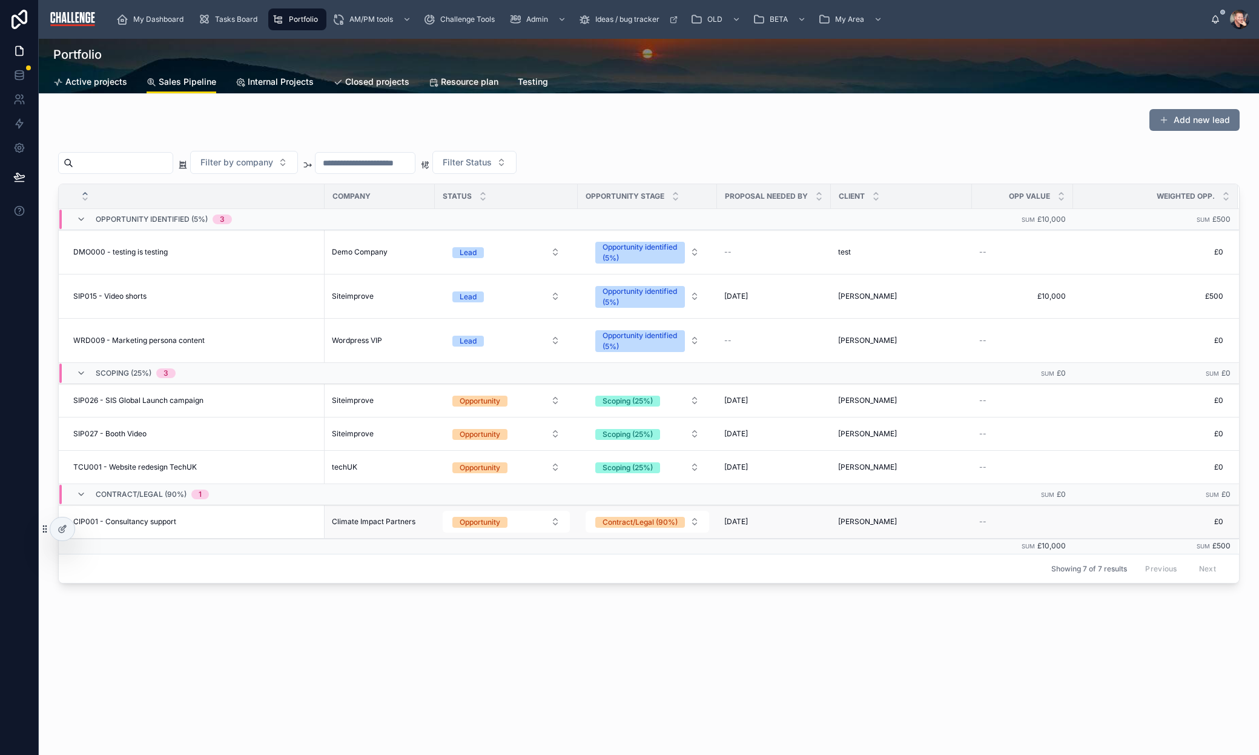
click at [259, 526] on div "CIP001 - Consultancy support CIP001 - Consultancy support" at bounding box center [195, 522] width 244 height 10
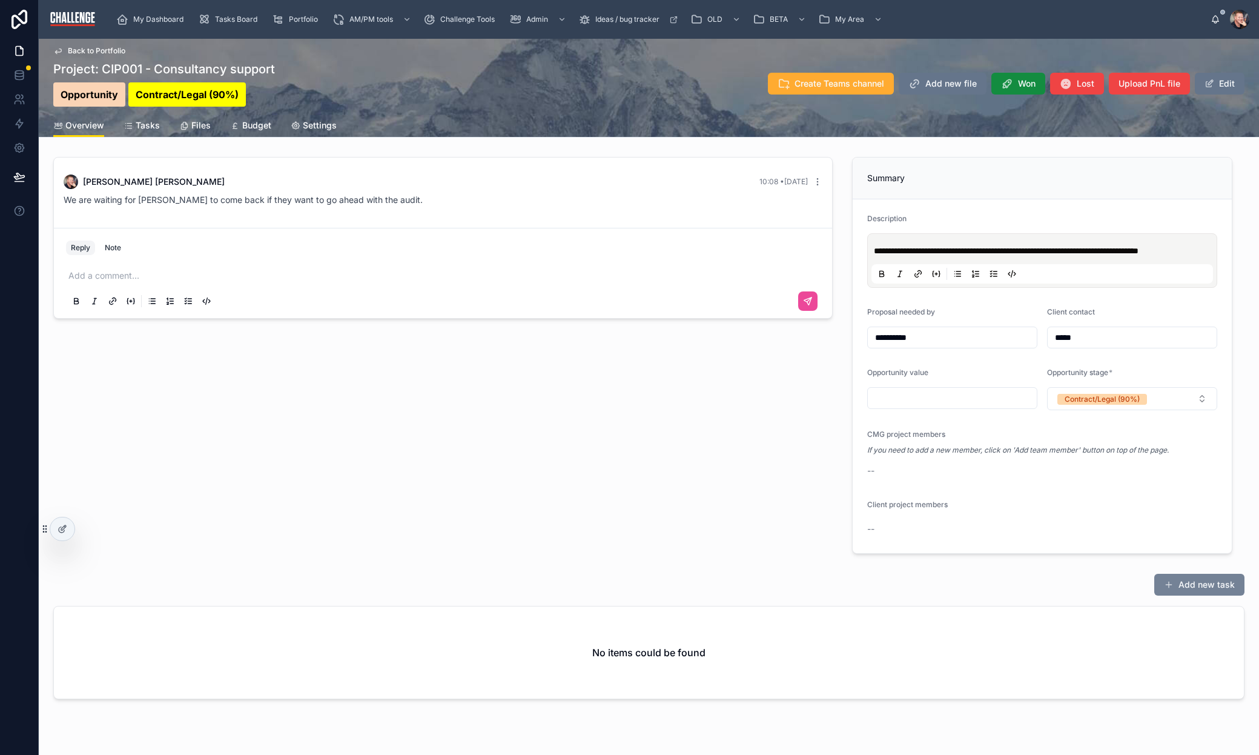
click at [1201, 595] on button "Add new task" at bounding box center [1199, 585] width 90 height 22
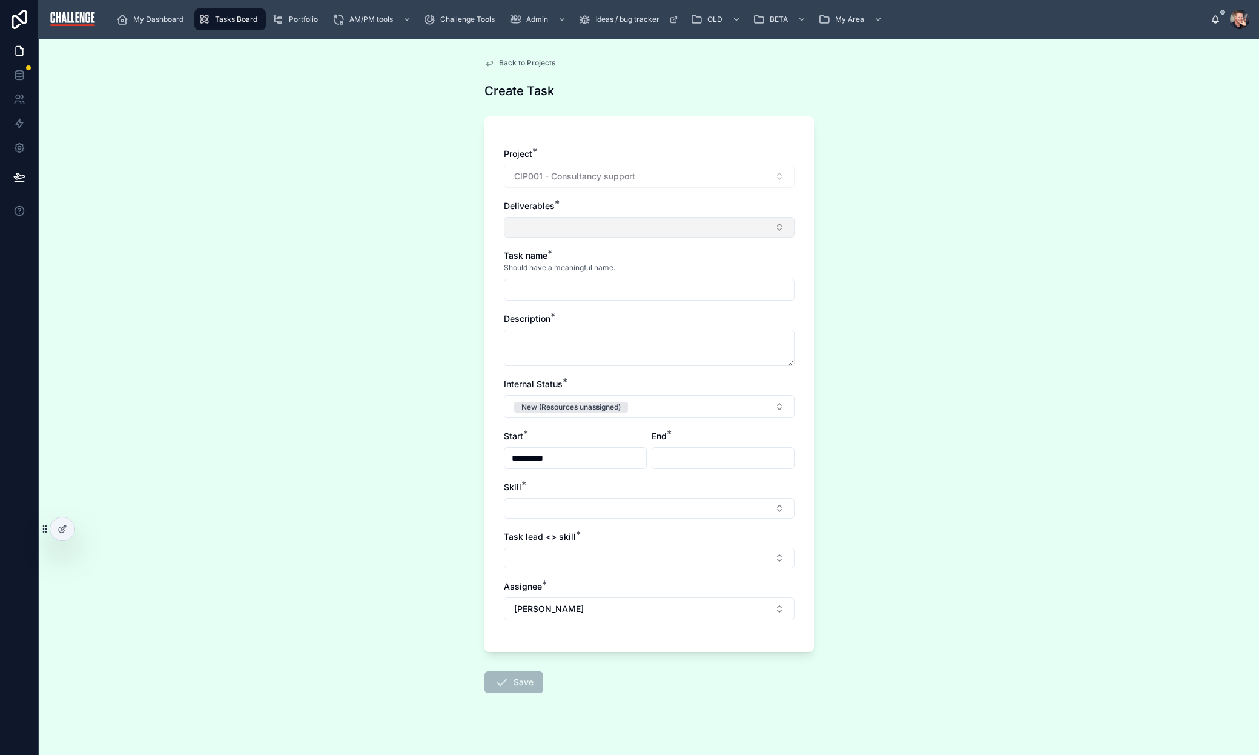
click at [643, 227] on button "Select Button" at bounding box center [649, 227] width 291 height 21
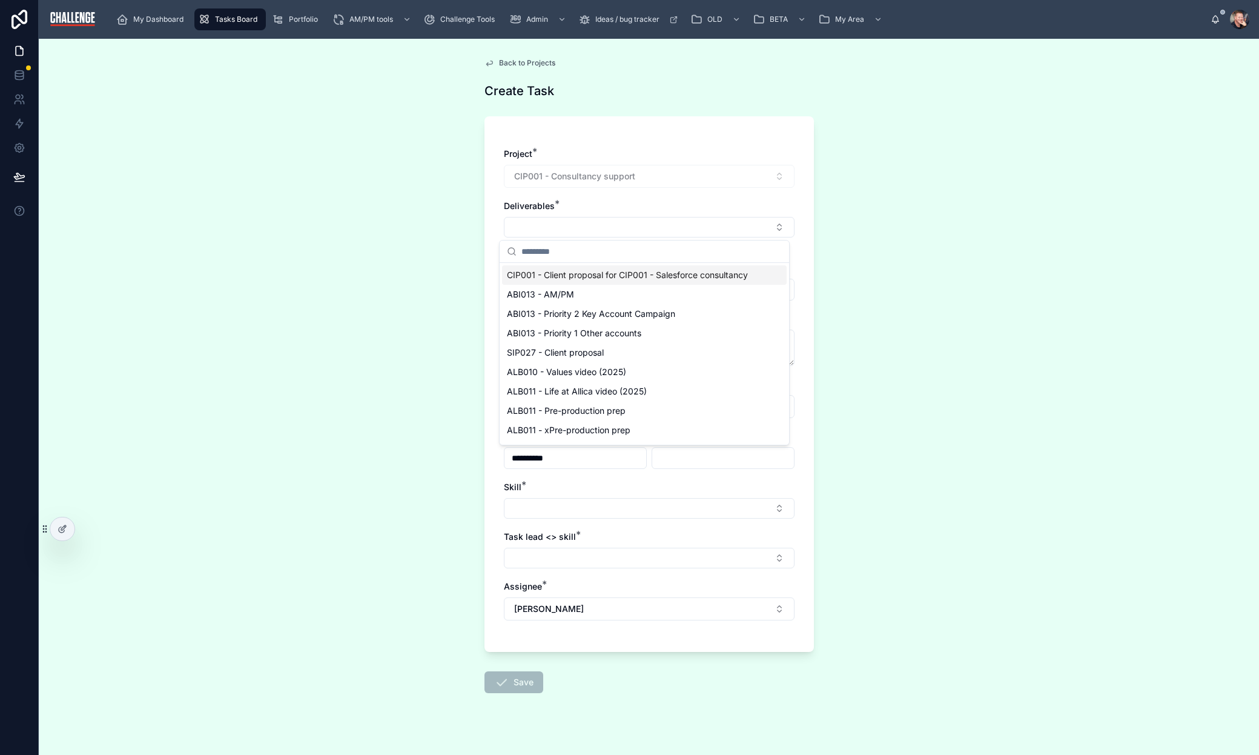
click at [681, 274] on span "CIP001 - Client proposal for CIP001 - Salesforce consultancy" at bounding box center [627, 275] width 241 height 12
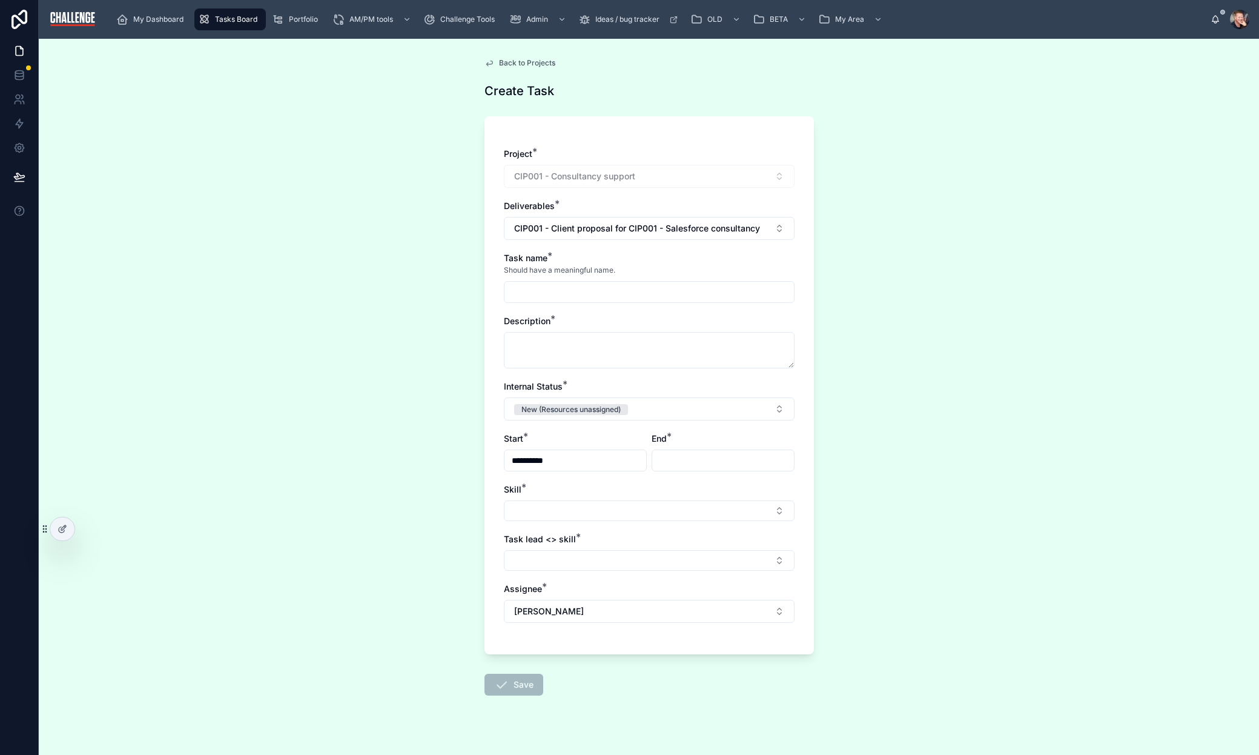
click at [696, 291] on input "text" at bounding box center [650, 291] width 290 height 17
click at [375, 70] on div "**********" at bounding box center [649, 397] width 1220 height 716
click at [517, 64] on span "Back to Projects" at bounding box center [527, 63] width 56 height 10
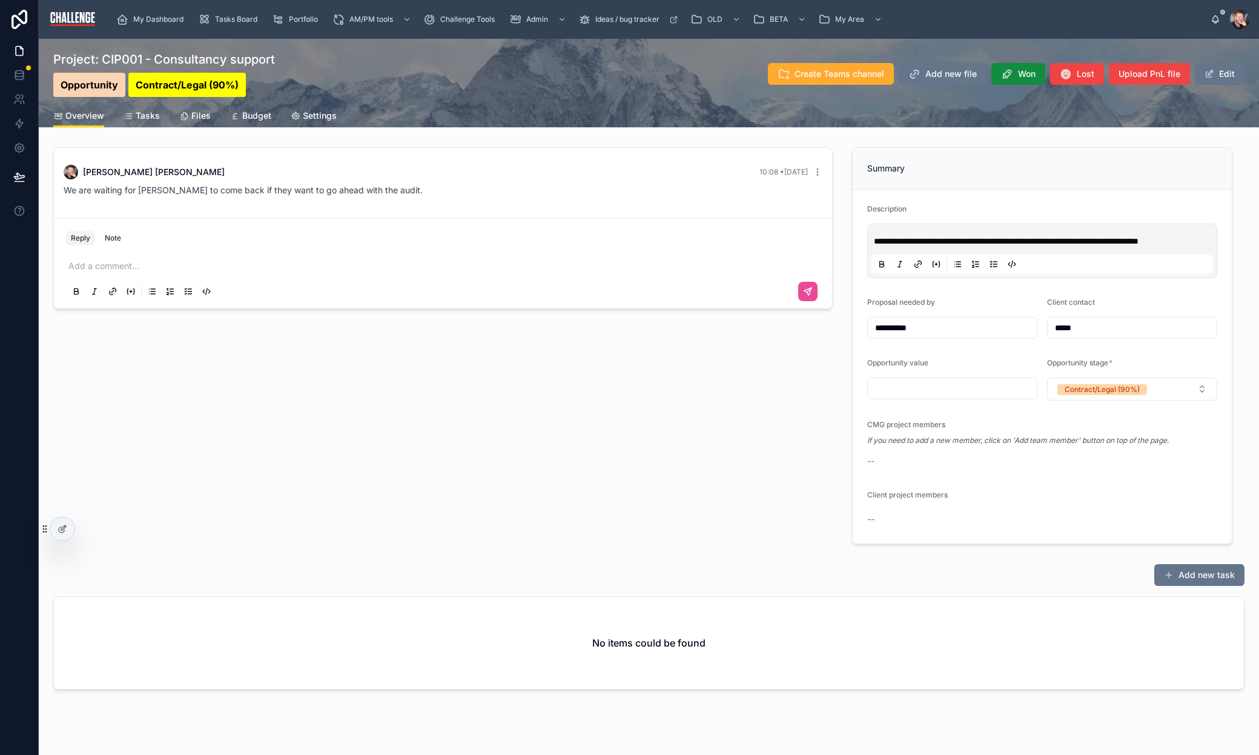
click at [1203, 585] on button "Add new task" at bounding box center [1199, 575] width 90 height 22
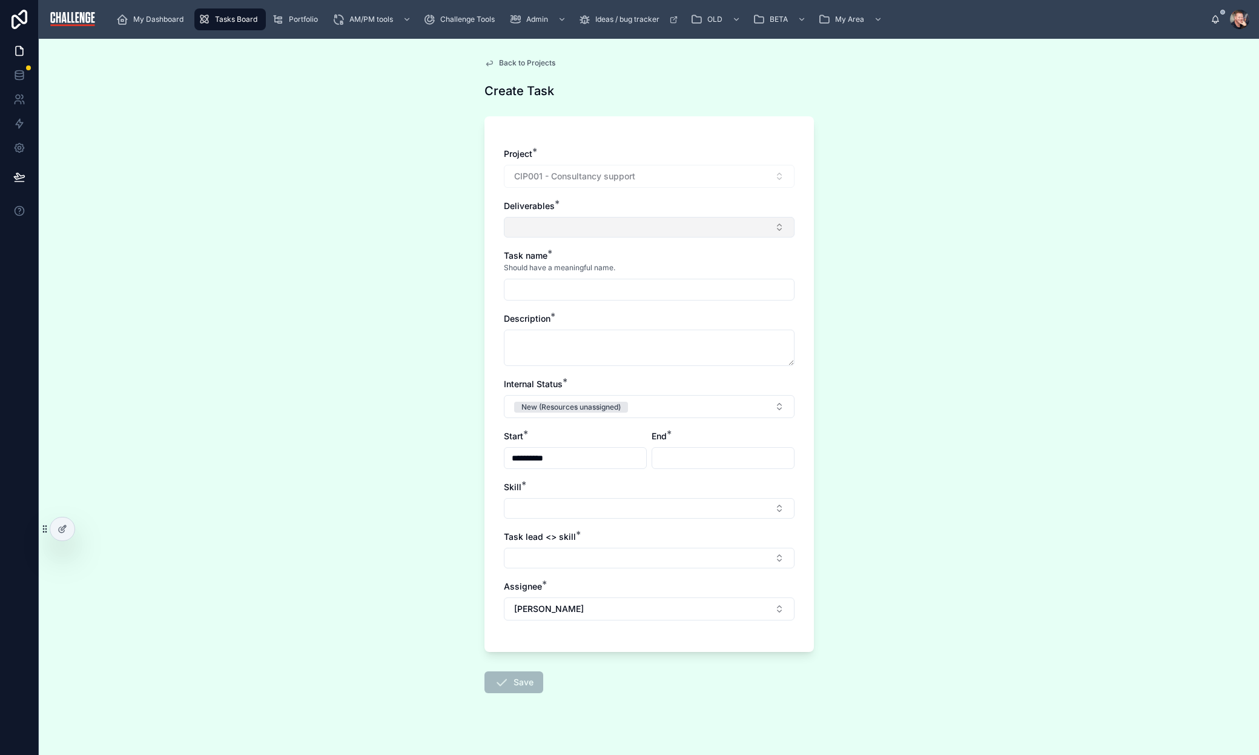
click at [677, 225] on button "Select Button" at bounding box center [649, 227] width 291 height 21
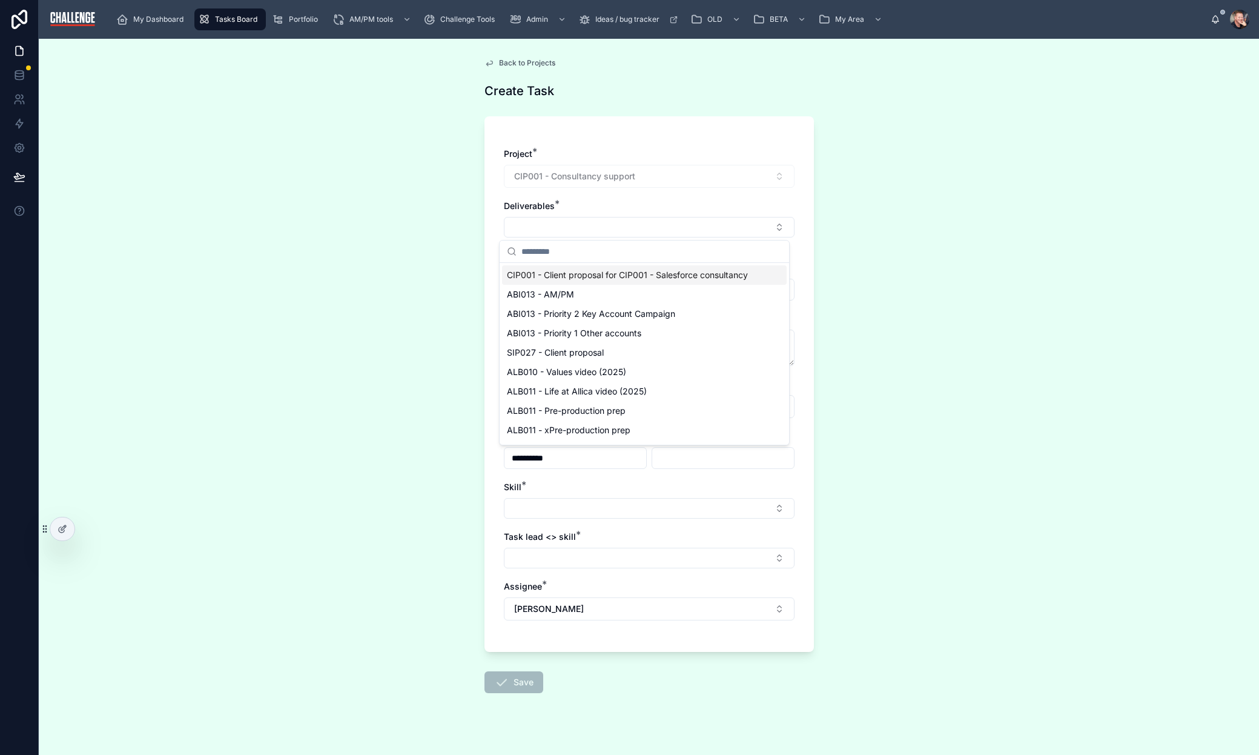
click at [682, 274] on span "CIP001 - Client proposal for CIP001 - Salesforce consultancy" at bounding box center [627, 275] width 241 height 12
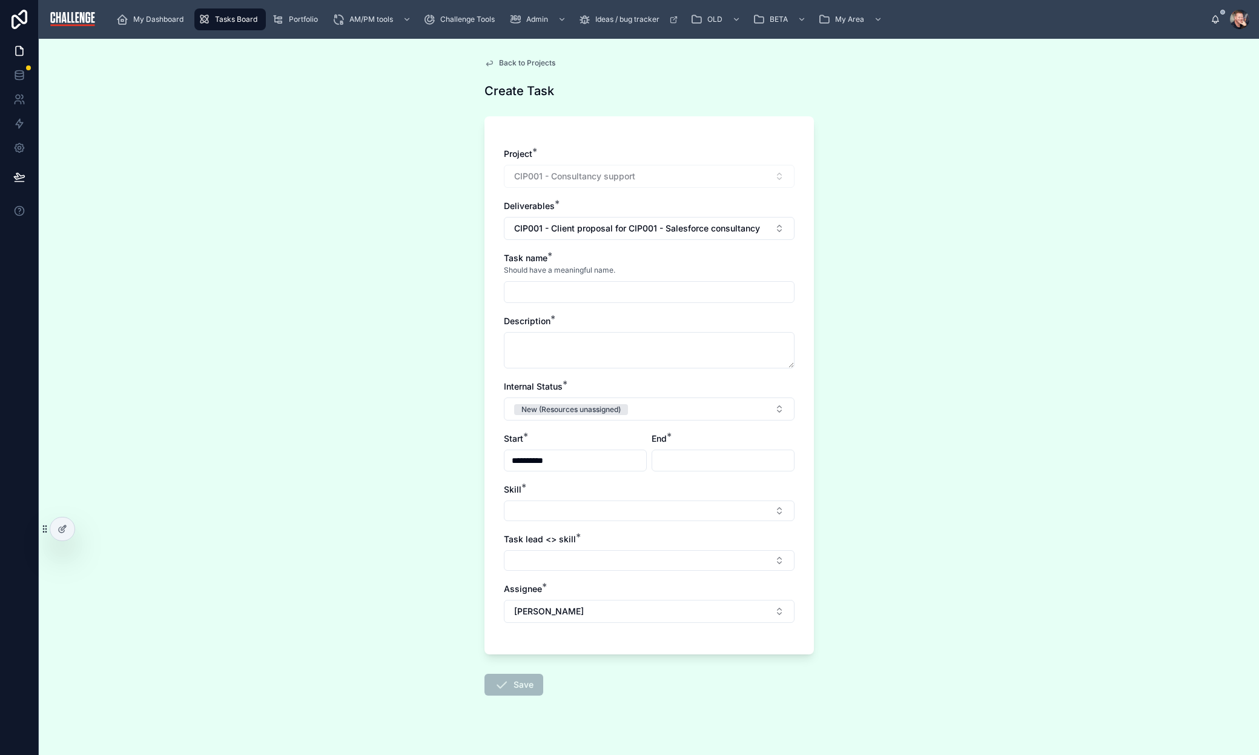
click at [640, 289] on input "text" at bounding box center [650, 291] width 290 height 17
type input "**********"
click at [651, 349] on textarea at bounding box center [649, 350] width 291 height 36
type textarea "*****"
click at [705, 461] on input "text" at bounding box center [723, 460] width 142 height 17
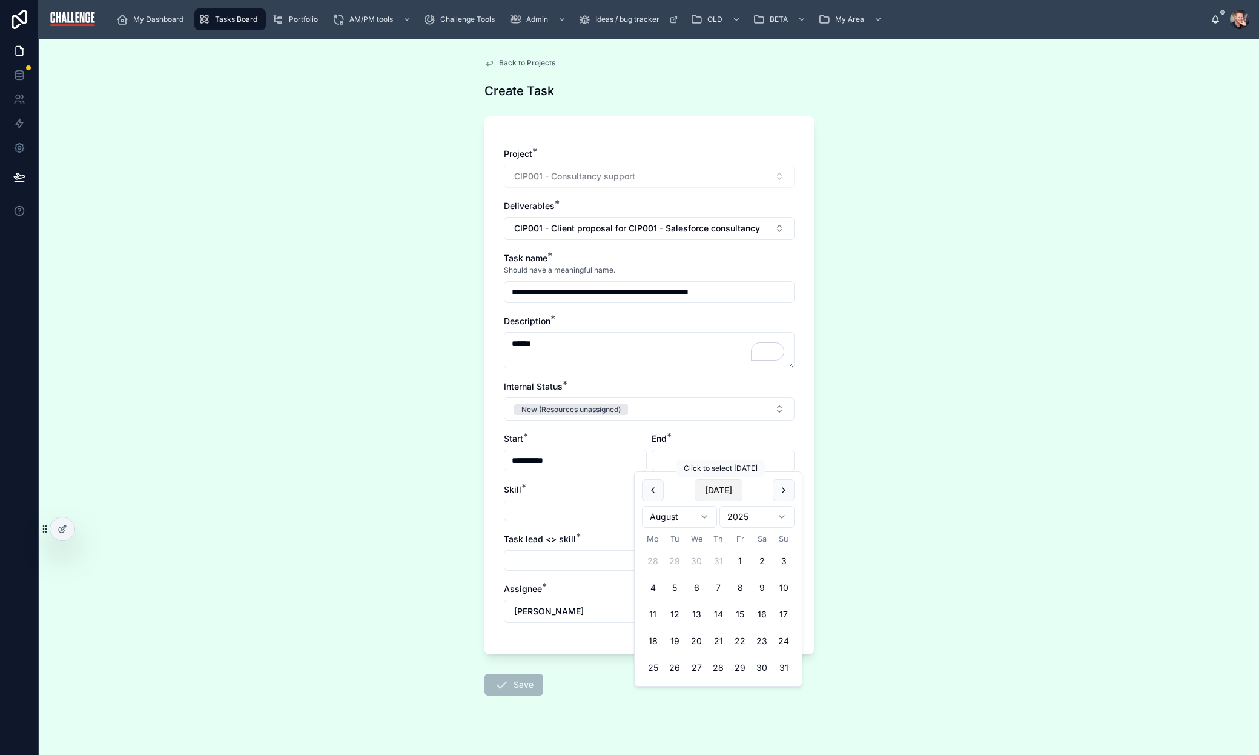
click at [721, 488] on button "Today" at bounding box center [719, 490] width 48 height 22
type input "**********"
click at [566, 515] on button "Select Button" at bounding box center [649, 510] width 291 height 21
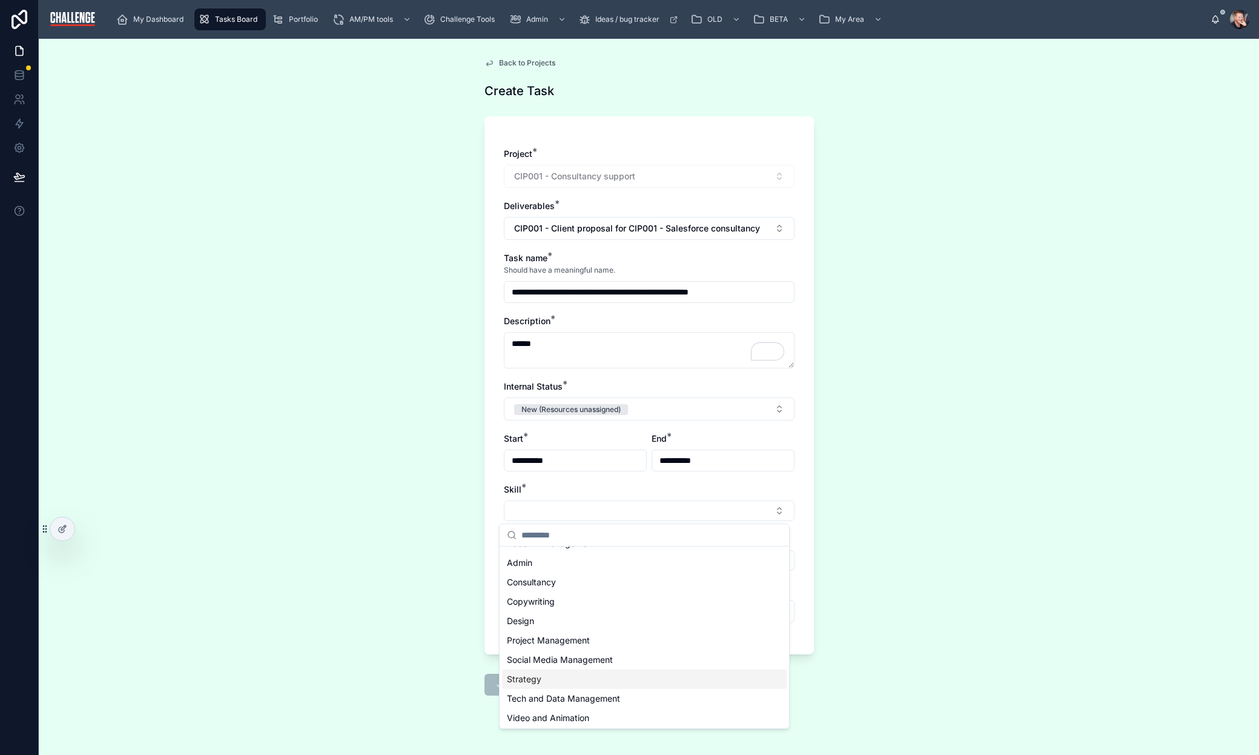
scroll to position [17, 0]
click at [621, 692] on div "Tech and Data Management" at bounding box center [644, 696] width 285 height 19
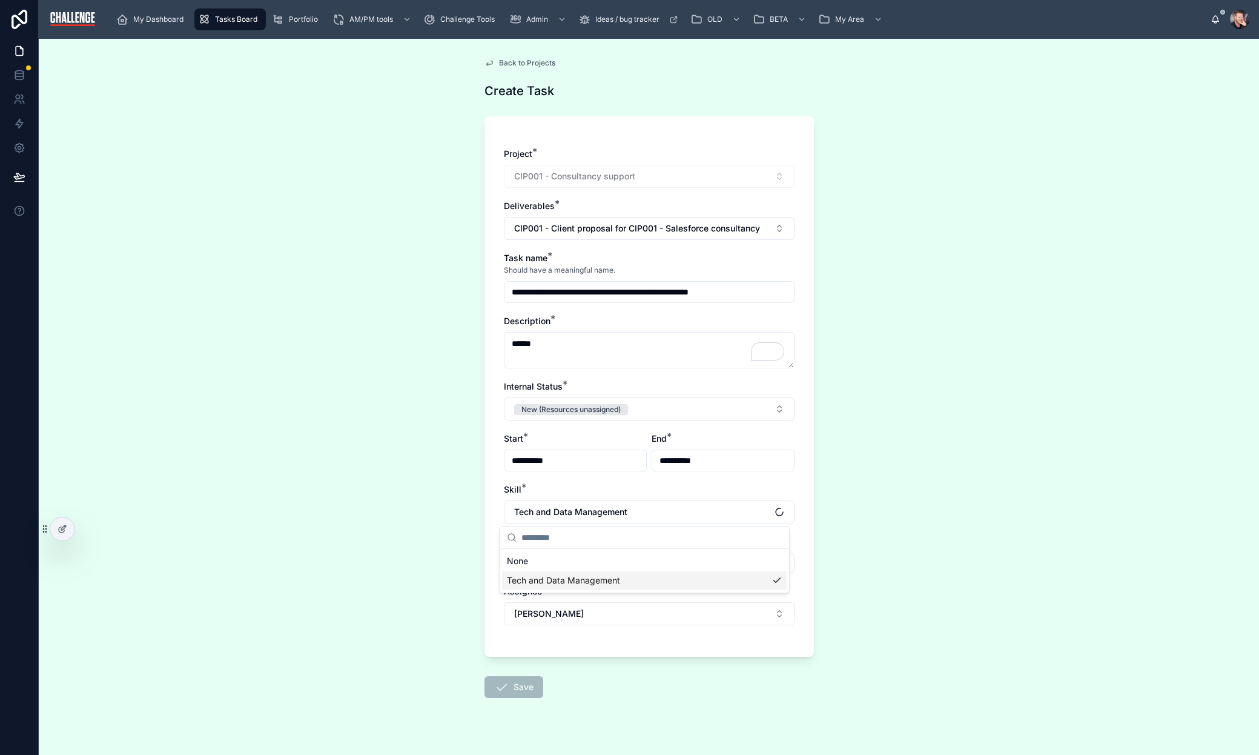
scroll to position [0, 0]
click at [635, 563] on button "Select Button" at bounding box center [649, 562] width 291 height 21
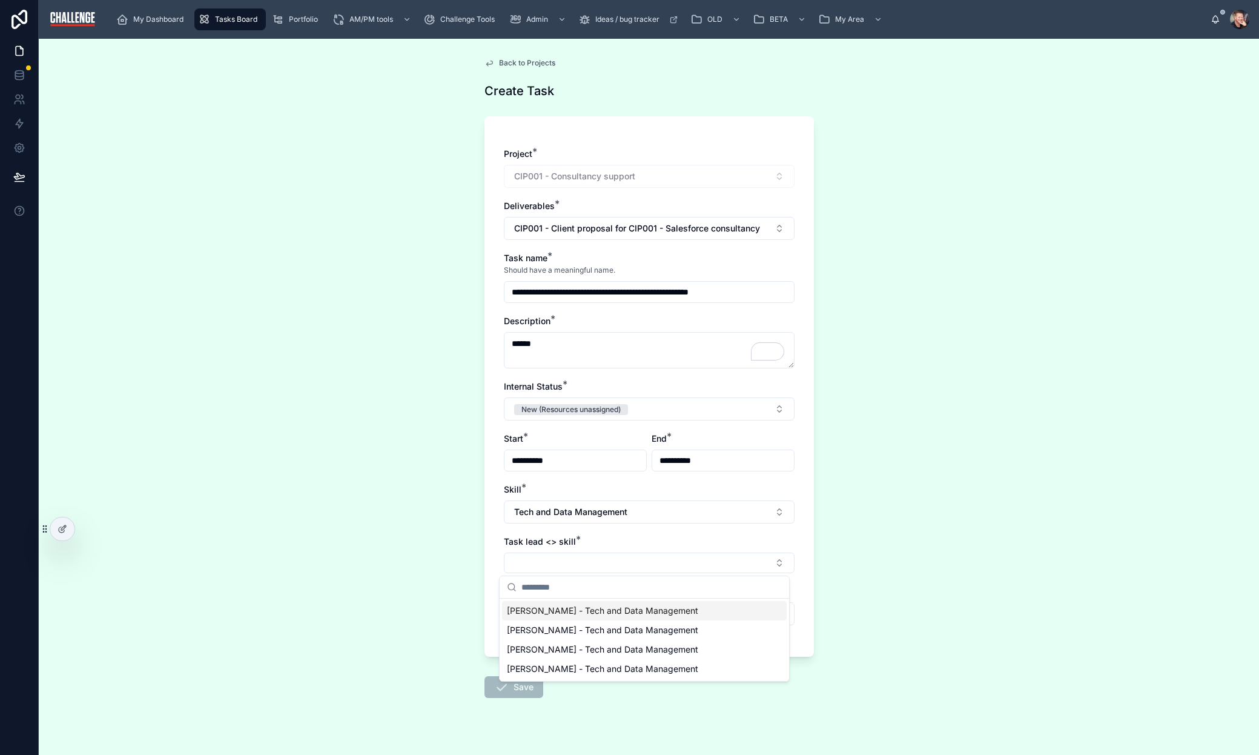
click at [669, 608] on span "Christoph Walch - Tech and Data Management" at bounding box center [602, 610] width 191 height 12
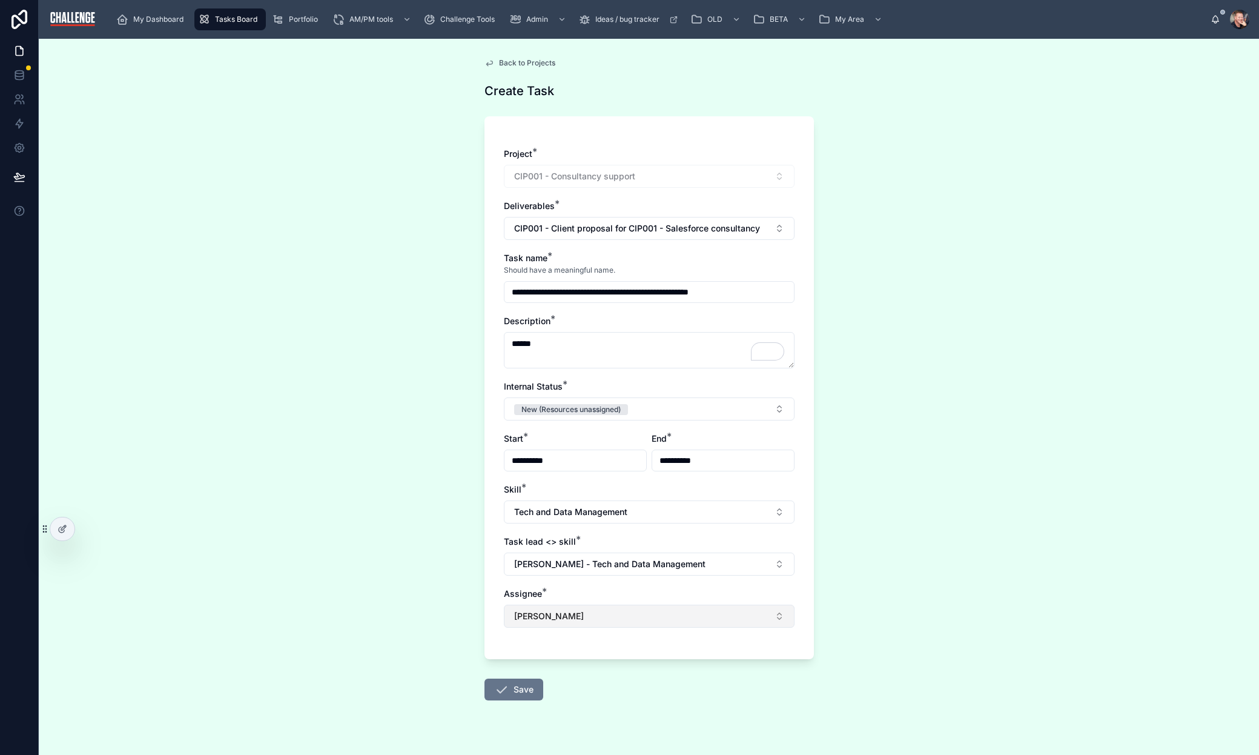
click at [666, 615] on button "[PERSON_NAME]" at bounding box center [649, 615] width 291 height 23
type input "****"
click at [617, 668] on div "Lucy Allen" at bounding box center [644, 664] width 285 height 19
click at [525, 692] on button "Save" at bounding box center [514, 689] width 59 height 22
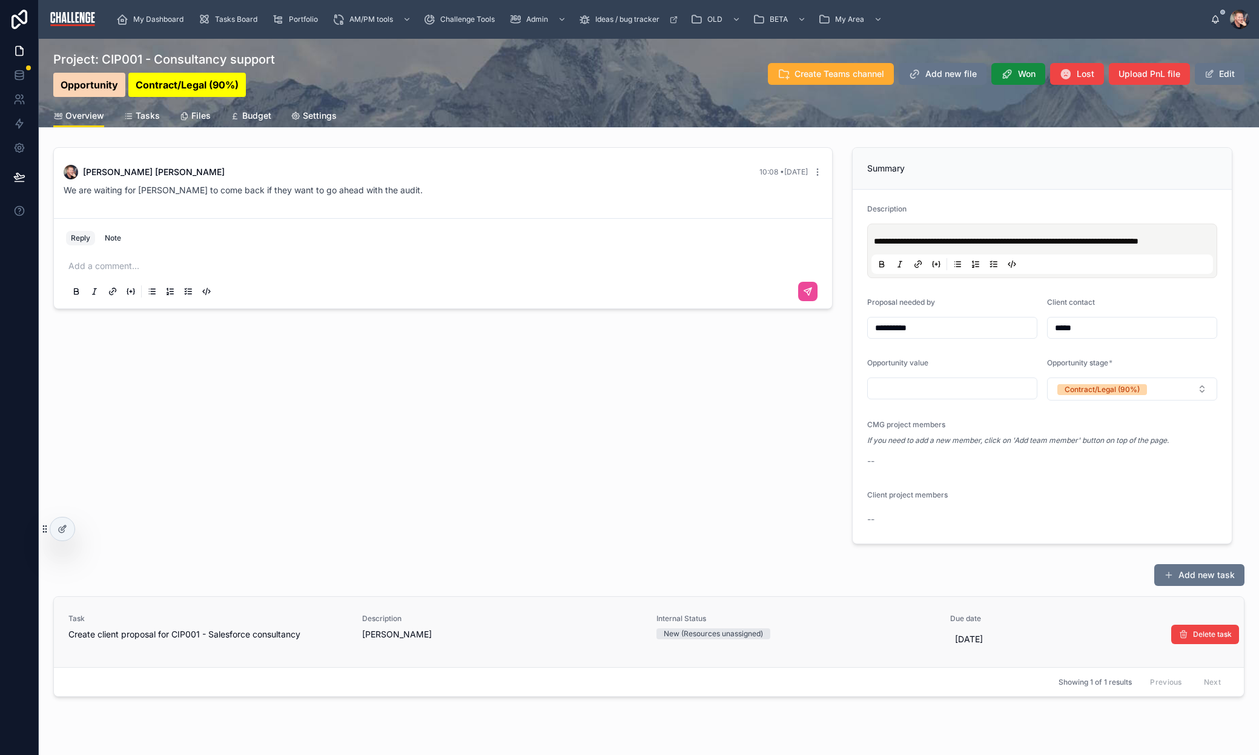
click at [466, 640] on span "Karol" at bounding box center [501, 634] width 279 height 12
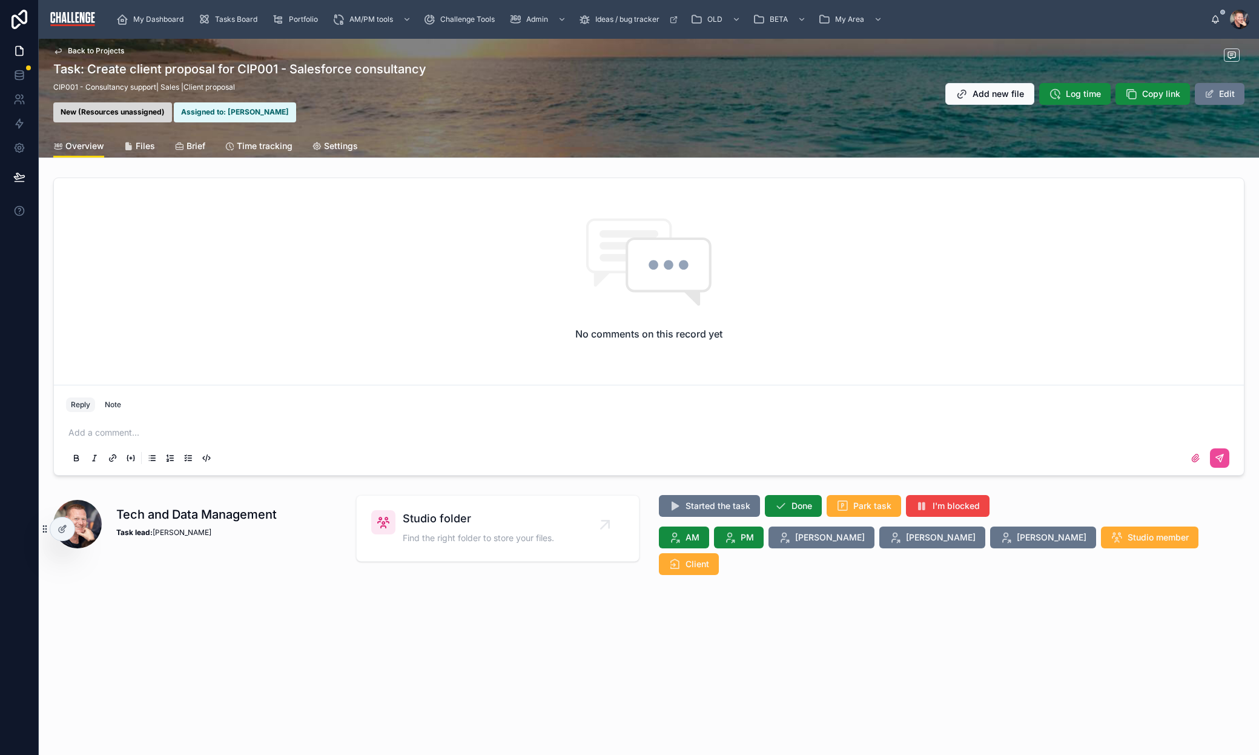
click at [356, 436] on p at bounding box center [651, 432] width 1166 height 12
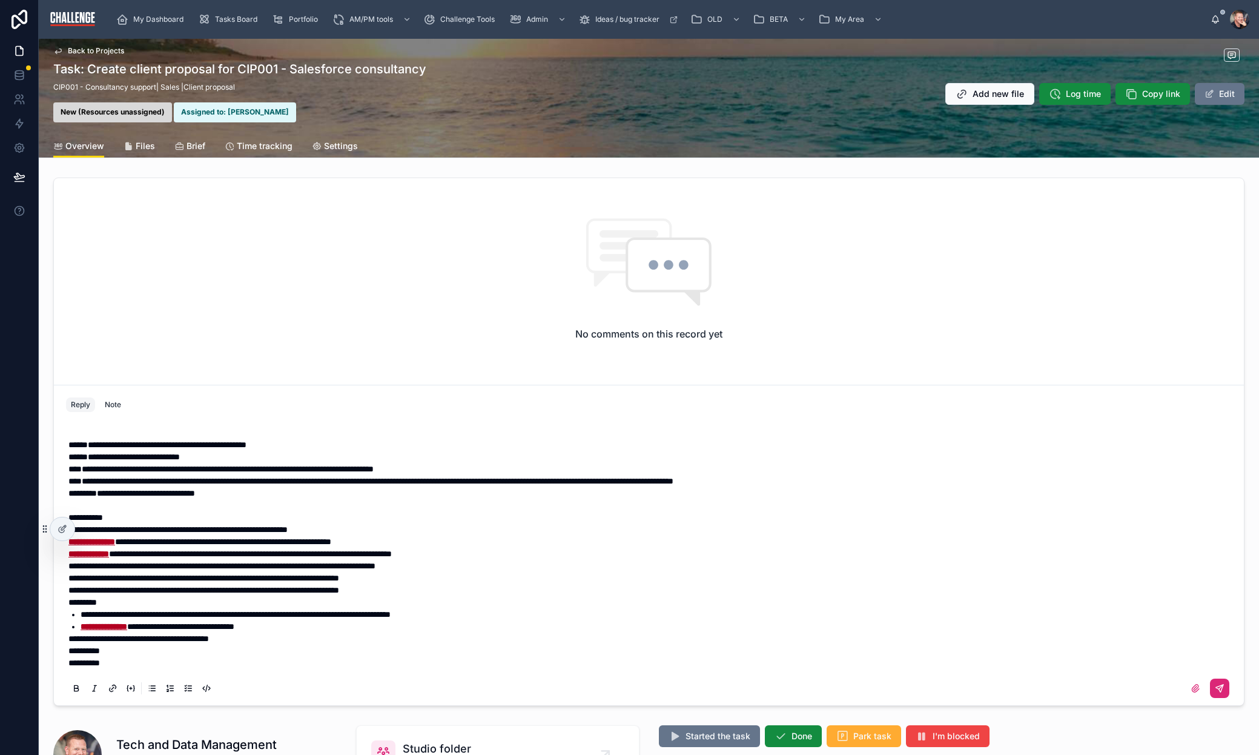
click at [1215, 691] on icon at bounding box center [1220, 688] width 10 height 10
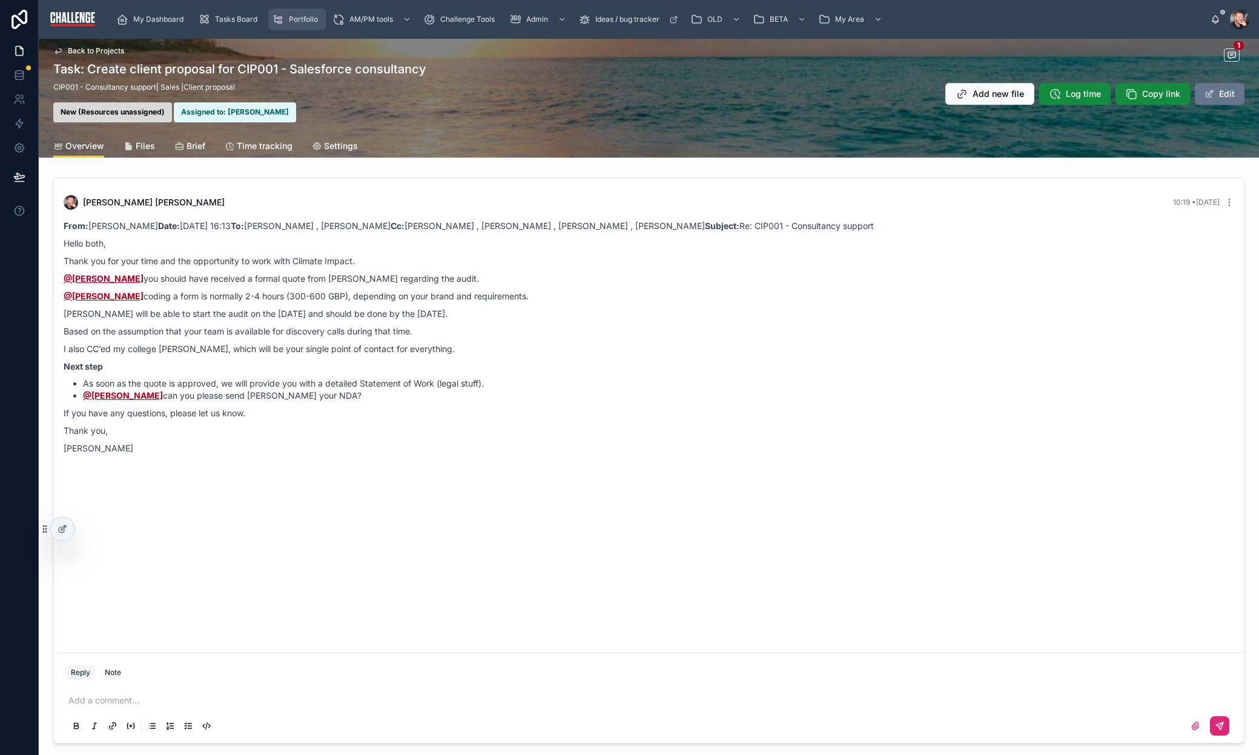
click at [289, 19] on span "Portfolio" at bounding box center [303, 20] width 29 height 10
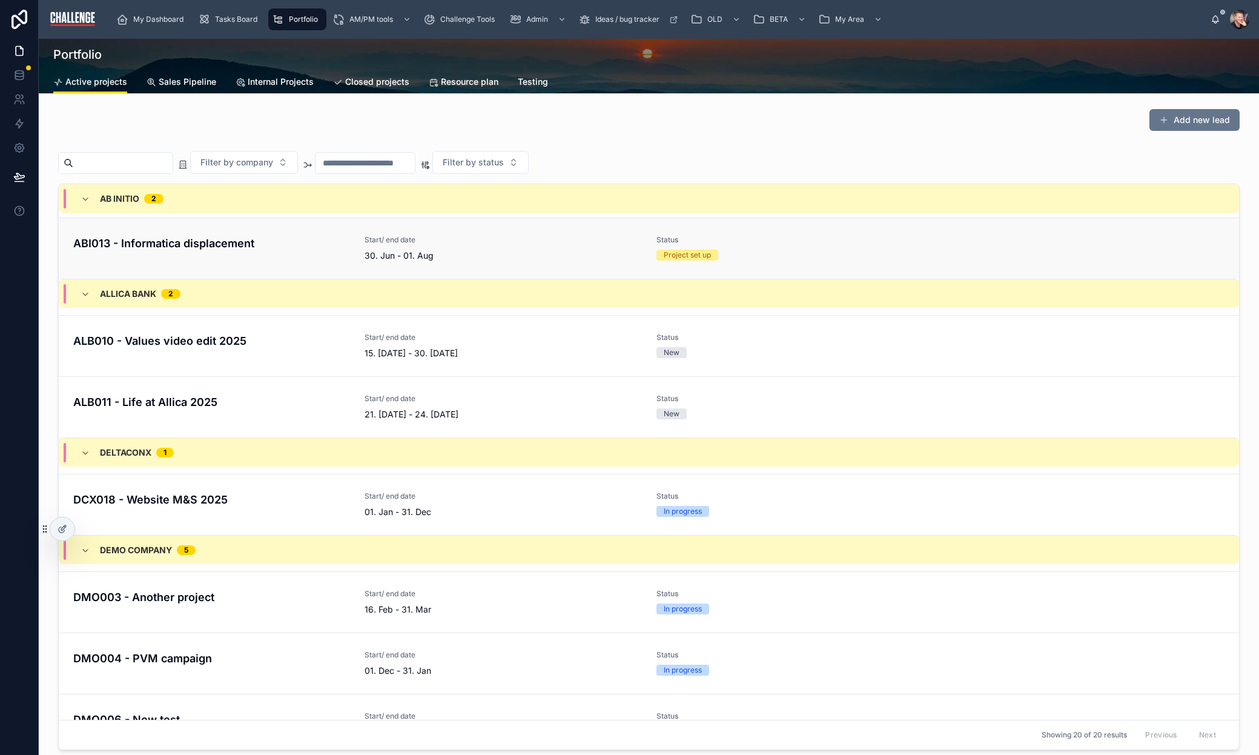
scroll to position [65, 0]
click at [229, 340] on h4 "ALB010 - Values video edit 2025" at bounding box center [211, 340] width 277 height 16
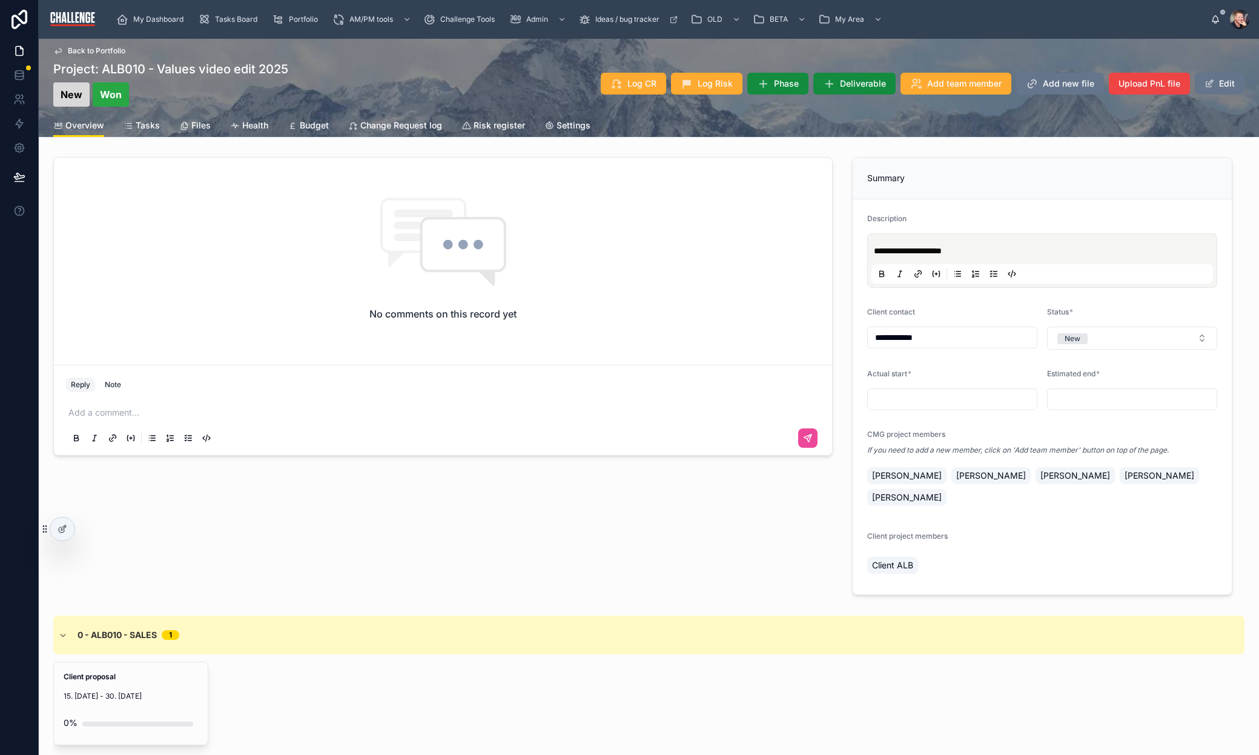
click at [147, 127] on span "Tasks" at bounding box center [148, 125] width 24 height 12
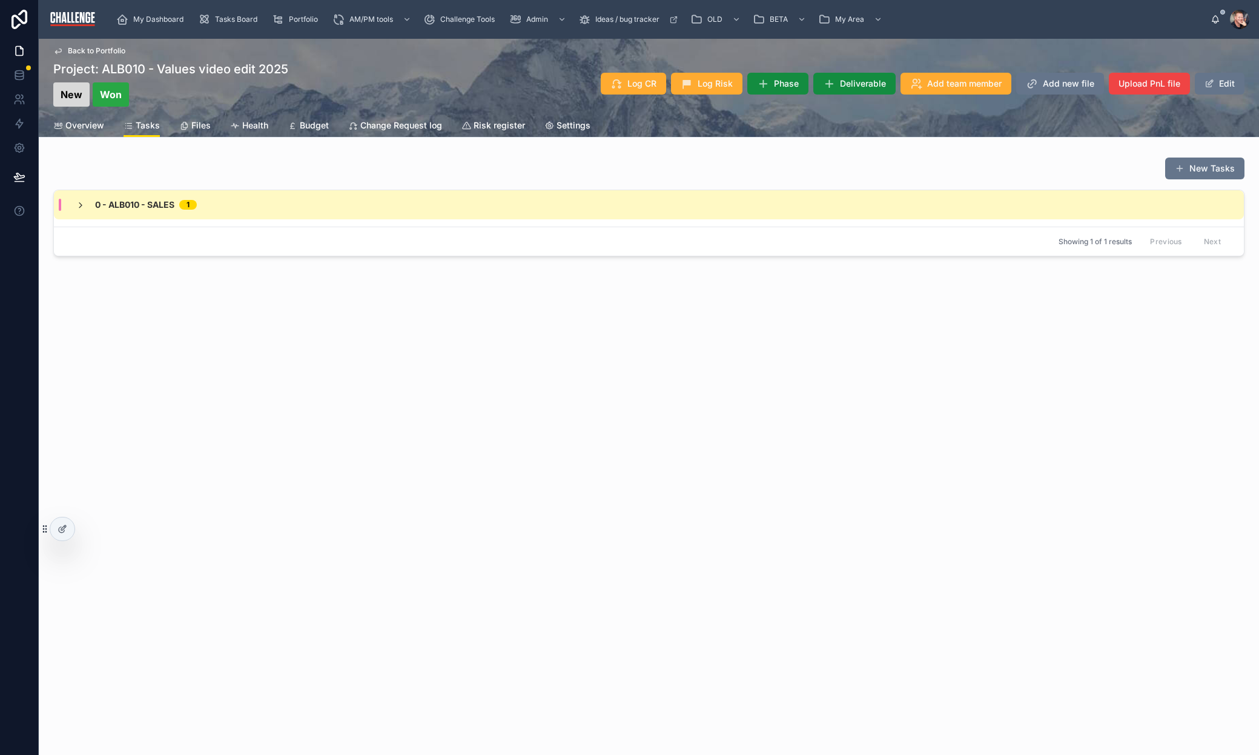
click at [79, 207] on icon at bounding box center [81, 205] width 10 height 10
click at [250, 282] on div "Task Create proposal for: ALB010 - Values video edit 2025" at bounding box center [207, 268] width 279 height 48
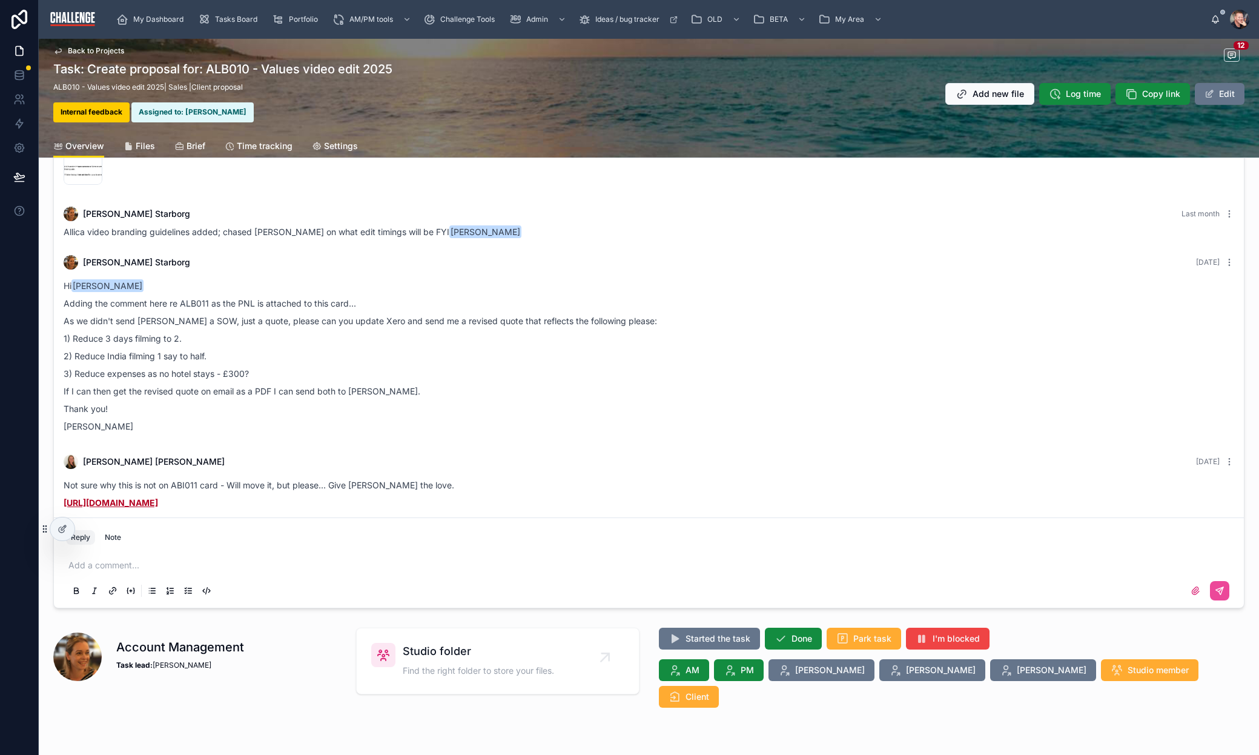
scroll to position [157, 0]
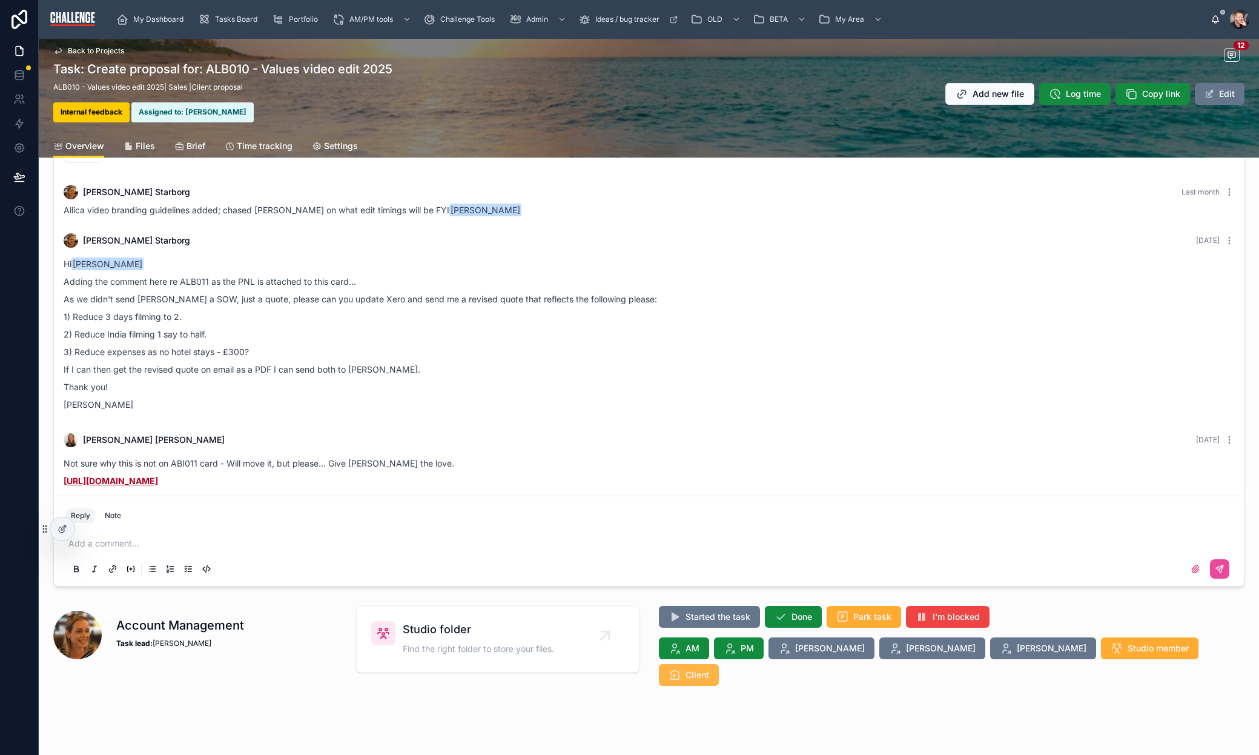
click at [709, 669] on span "Client" at bounding box center [698, 675] width 24 height 12
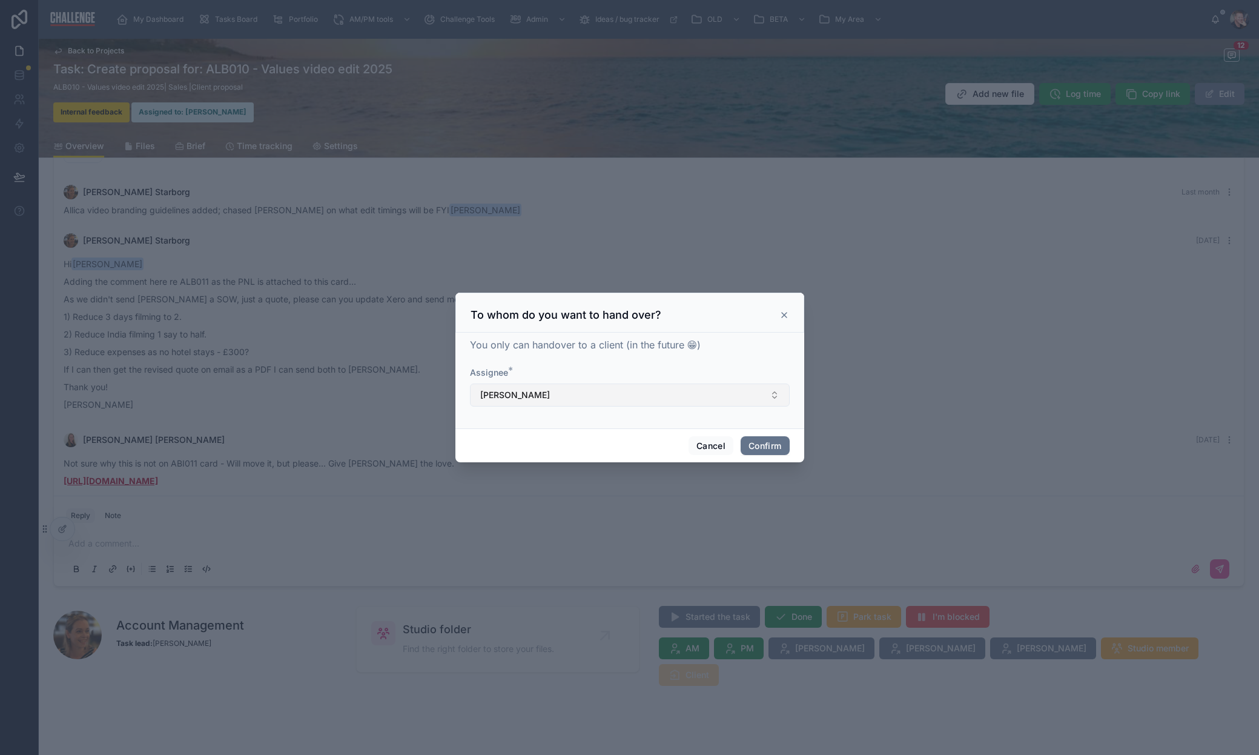
click at [686, 397] on button "Elaine Starborg" at bounding box center [630, 394] width 320 height 23
type input "******"
click at [716, 367] on div "Assignee *" at bounding box center [630, 372] width 320 height 12
click at [785, 314] on icon at bounding box center [784, 315] width 10 height 10
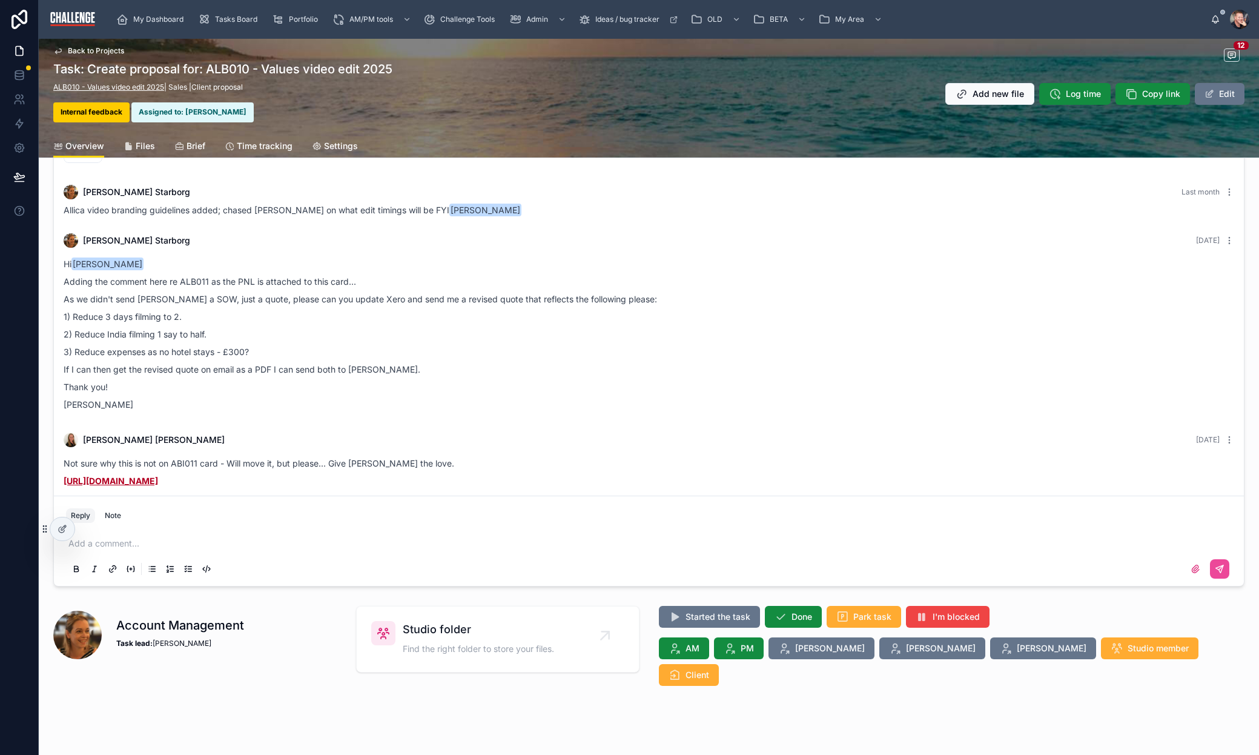
click at [133, 90] on link "ALB010 - Values video edit 2025" at bounding box center [108, 86] width 111 height 9
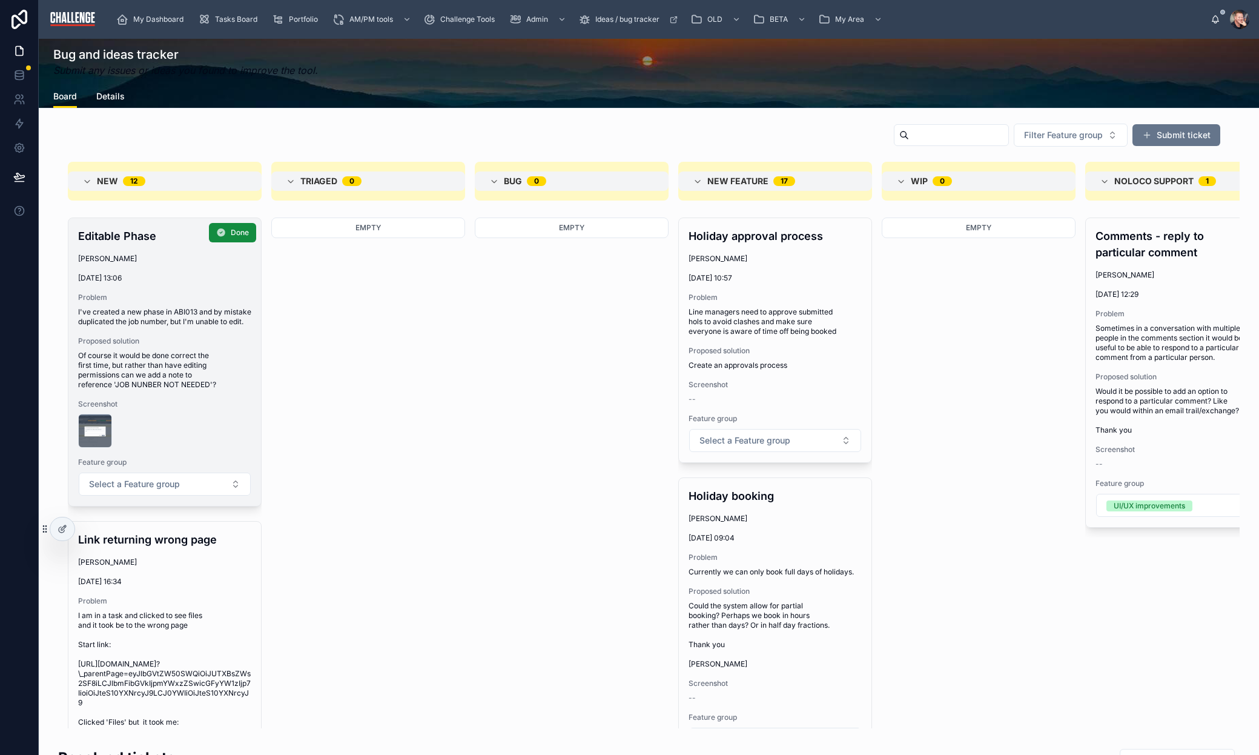
click at [158, 317] on span "I've created a new phase in ABI013 and by mistake duplicated the job number, bu…" at bounding box center [164, 316] width 173 height 19
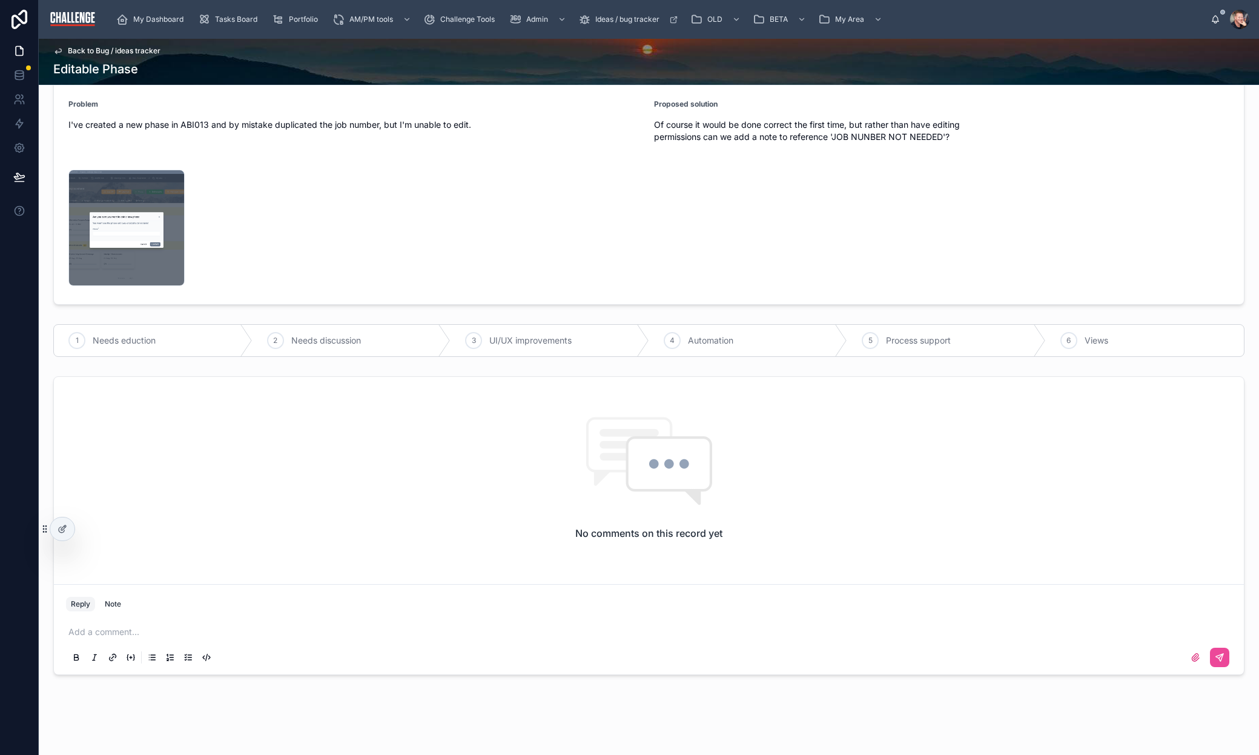
scroll to position [119, 0]
click at [251, 632] on p at bounding box center [651, 629] width 1166 height 12
click at [225, 628] on p "**********" at bounding box center [651, 629] width 1166 height 12
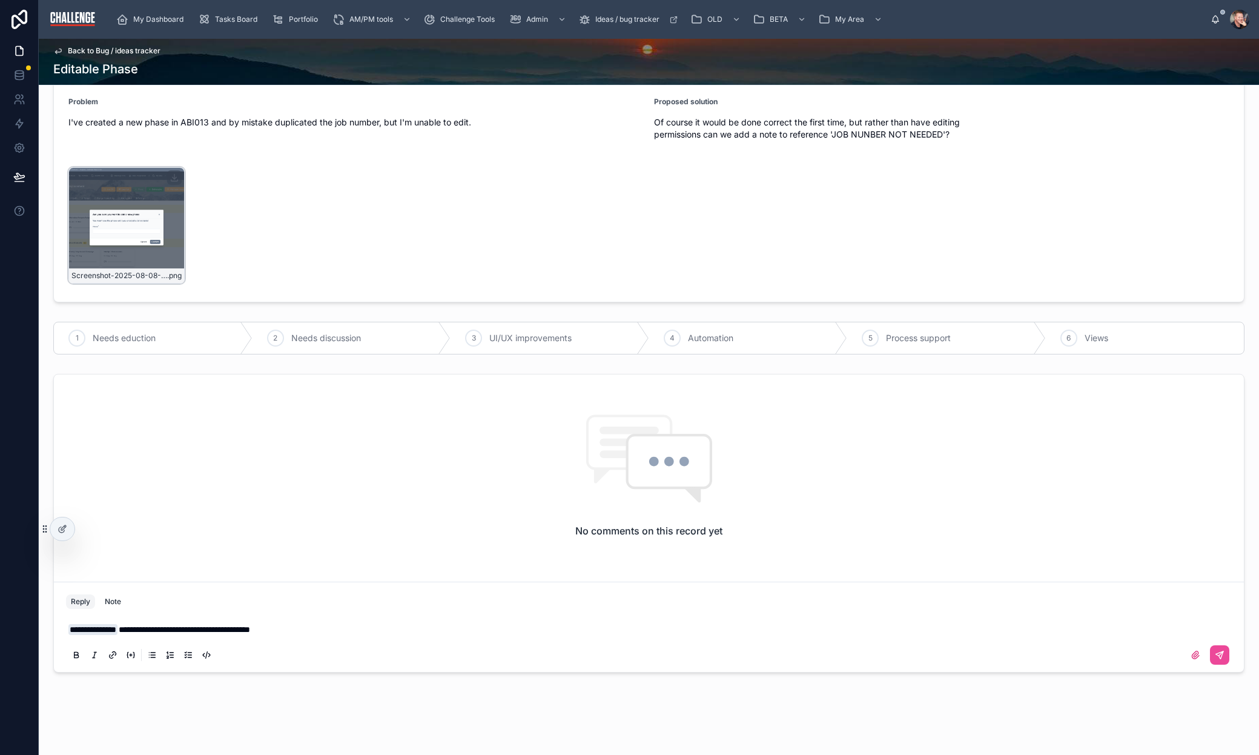
click at [141, 225] on div "Screenshot-2025-08-08-104705 .png" at bounding box center [126, 225] width 116 height 116
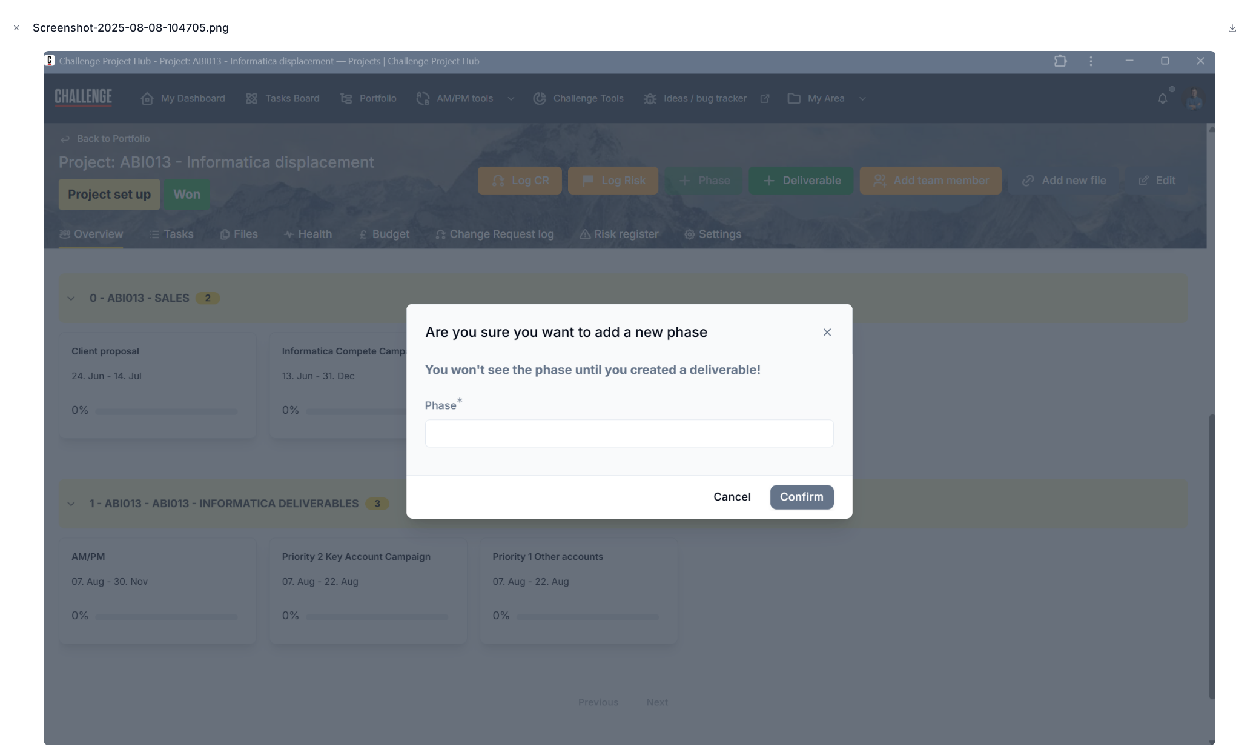
click at [826, 331] on img at bounding box center [629, 398] width 1171 height 694
click at [827, 331] on img at bounding box center [629, 398] width 1171 height 694
click at [728, 497] on img at bounding box center [629, 398] width 1171 height 694
click at [16, 27] on icon "Close modal" at bounding box center [17, 28] width 4 height 4
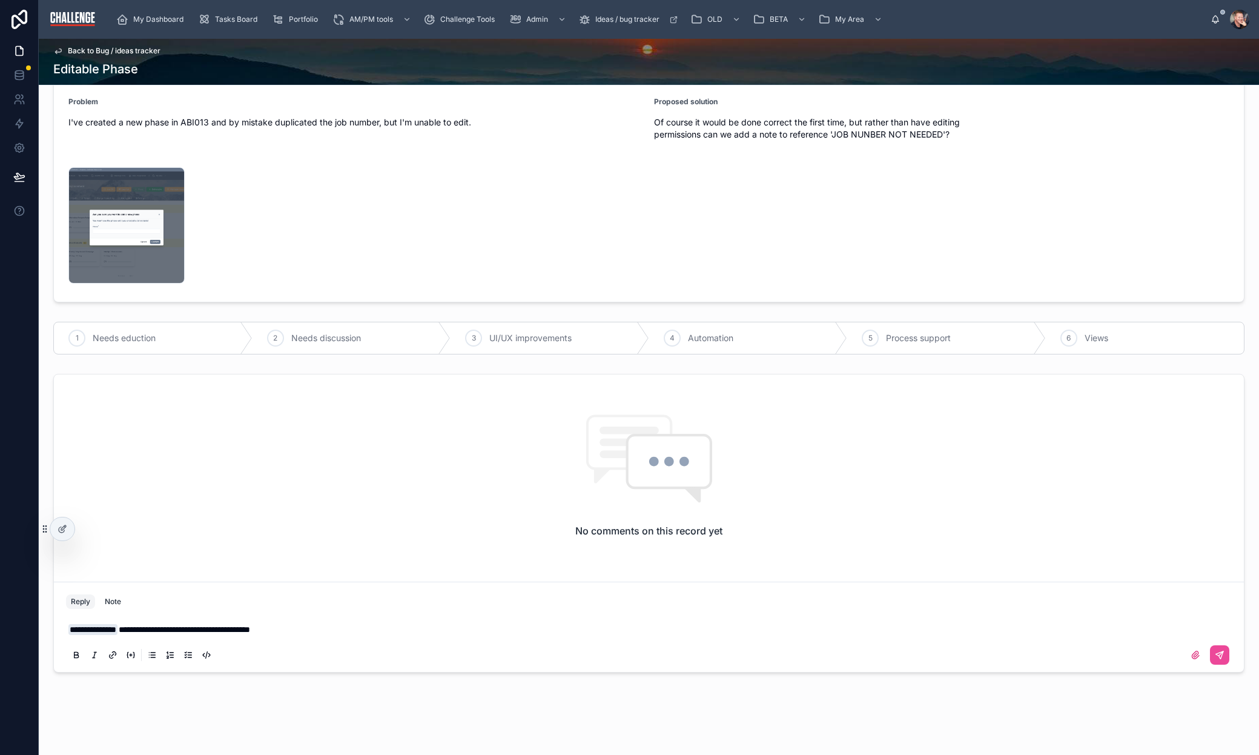
click at [313, 630] on p "**********" at bounding box center [651, 629] width 1166 height 12
drag, startPoint x: 313, startPoint y: 629, endPoint x: 134, endPoint y: 630, distance: 178.7
click at [134, 630] on p "**********" at bounding box center [651, 629] width 1166 height 12
click at [304, 627] on span "**********" at bounding box center [224, 629] width 210 height 8
click at [1215, 653] on icon at bounding box center [1220, 655] width 10 height 10
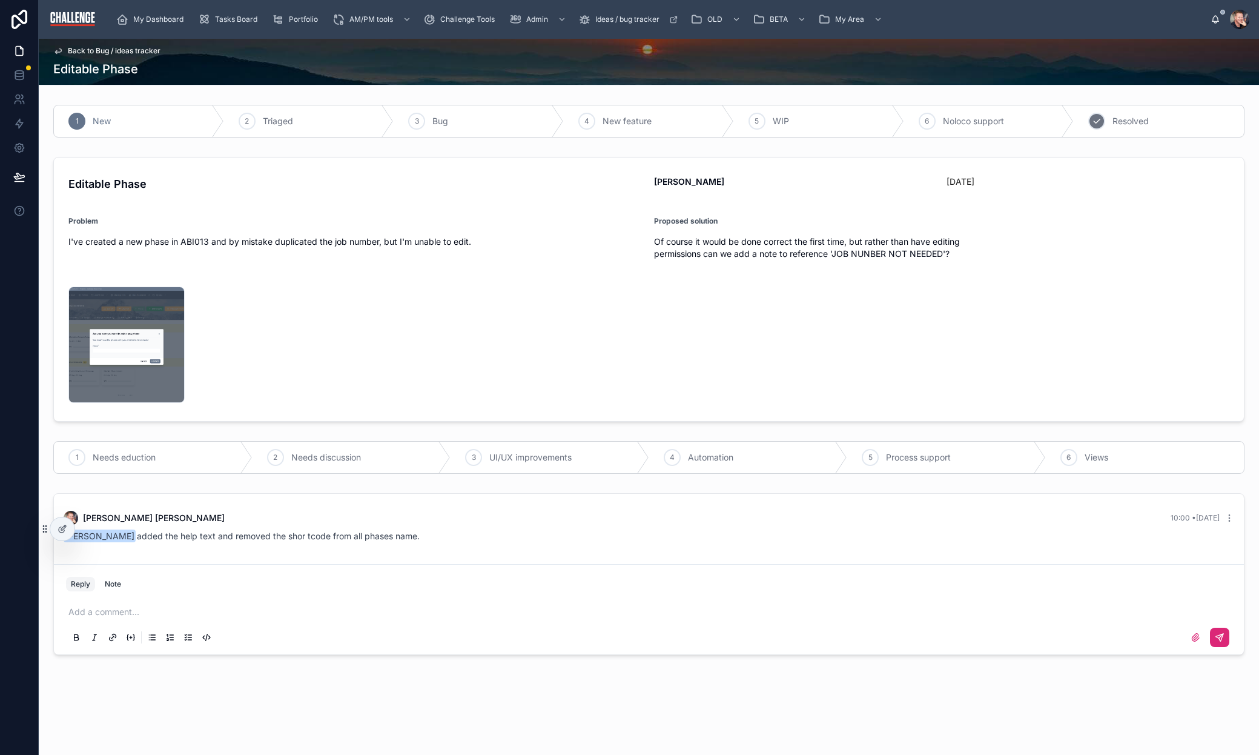
click at [1140, 124] on span "Resolved" at bounding box center [1131, 121] width 36 height 12
click at [128, 48] on span "Back to Bug / ideas tracker" at bounding box center [114, 51] width 93 height 10
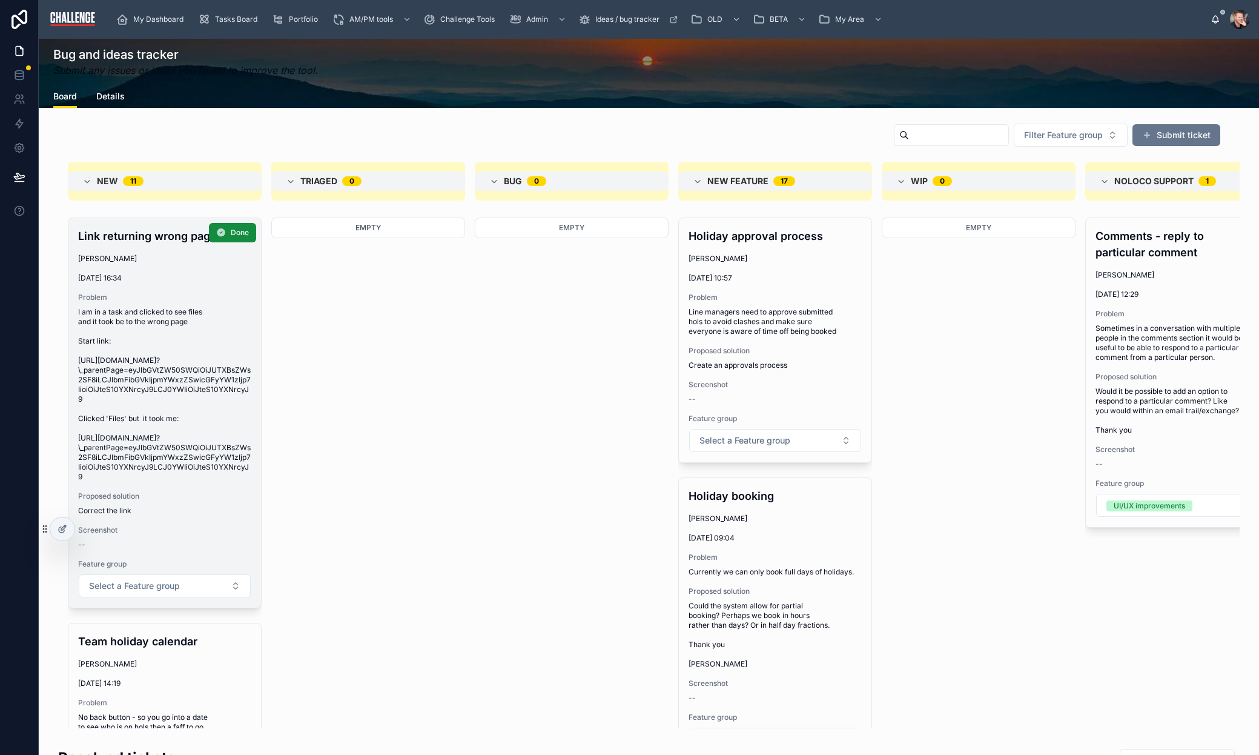
click at [187, 299] on span "Problem" at bounding box center [164, 298] width 173 height 10
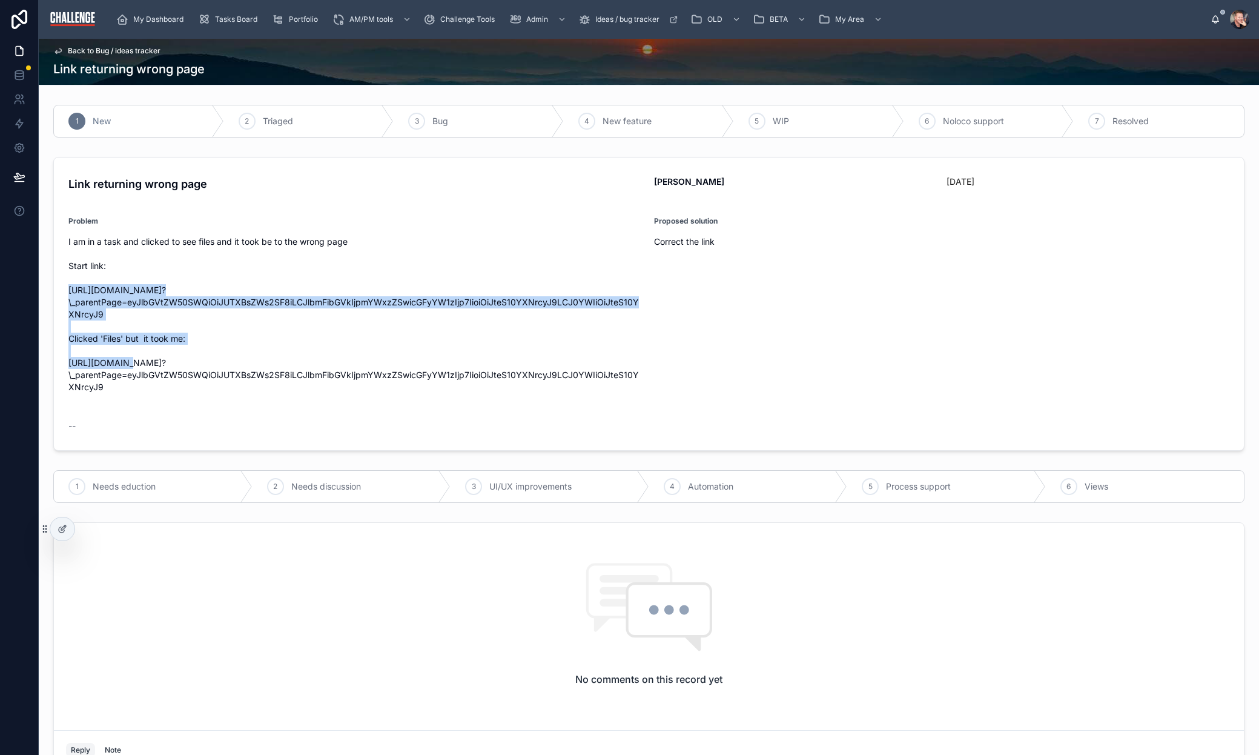
drag, startPoint x: 97, startPoint y: 316, endPoint x: 66, endPoint y: 293, distance: 38.5
click at [66, 293] on form "Link returning wrong page Lucy Allen 10 days ago Problem I am in a task and cli…" at bounding box center [649, 303] width 1190 height 293
copy span "https://pm.challenge.marketing/task/view/recCRy7nag2tk7s4r/overview?\_parentPag…"
drag, startPoint x: 94, startPoint y: 314, endPoint x: 64, endPoint y: 291, distance: 38.0
click at [64, 291] on form "Link returning wrong page Lucy Allen 10 days ago Problem I am in a task and cli…" at bounding box center [649, 303] width 1190 height 293
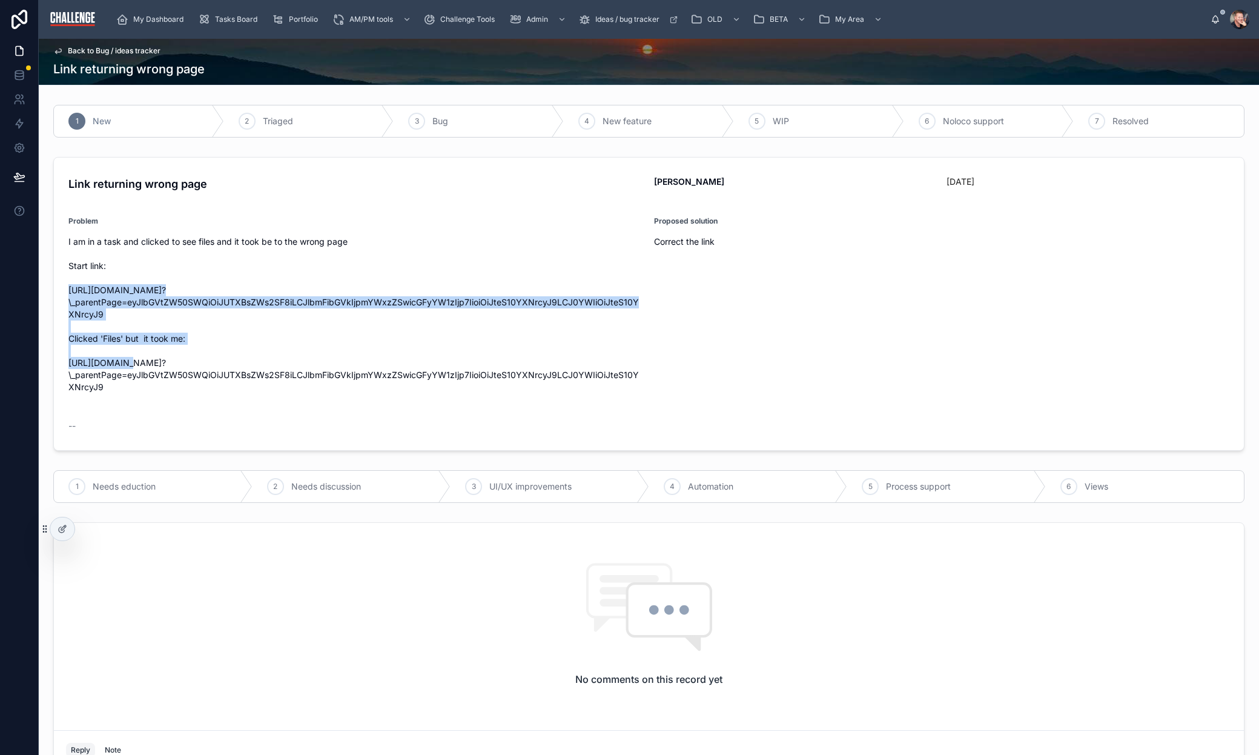
copy span "https://pm.challenge.marketing/task/view/recCRy7nag2tk7s4r/overview?\_parentPag…"
drag, startPoint x: 96, startPoint y: 391, endPoint x: 64, endPoint y: 364, distance: 41.3
click at [64, 364] on form "Link returning wrong page Lucy Allen 10 days ago Problem I am in a task and cli…" at bounding box center [649, 303] width 1190 height 293
copy span "https://pm.challenge.marketing/task/preview/recCRy7nag2tk7s4r/files?\_parentPag…"
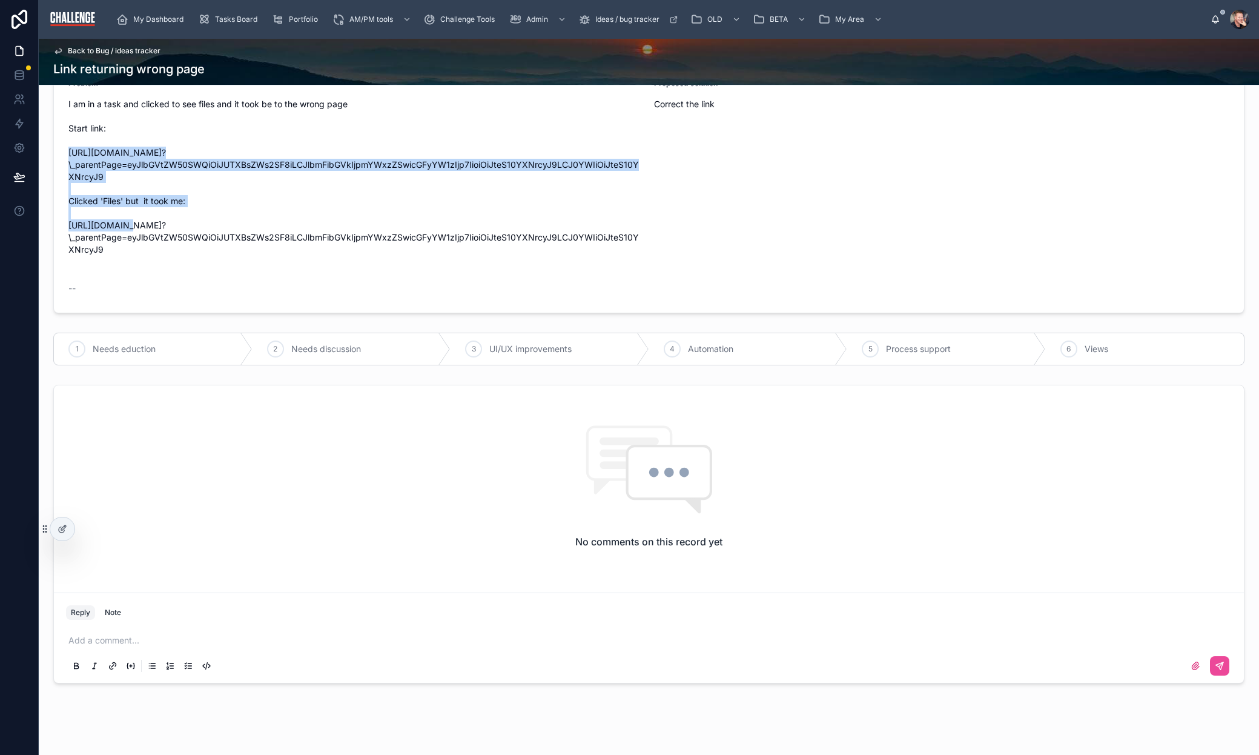
scroll to position [148, 0]
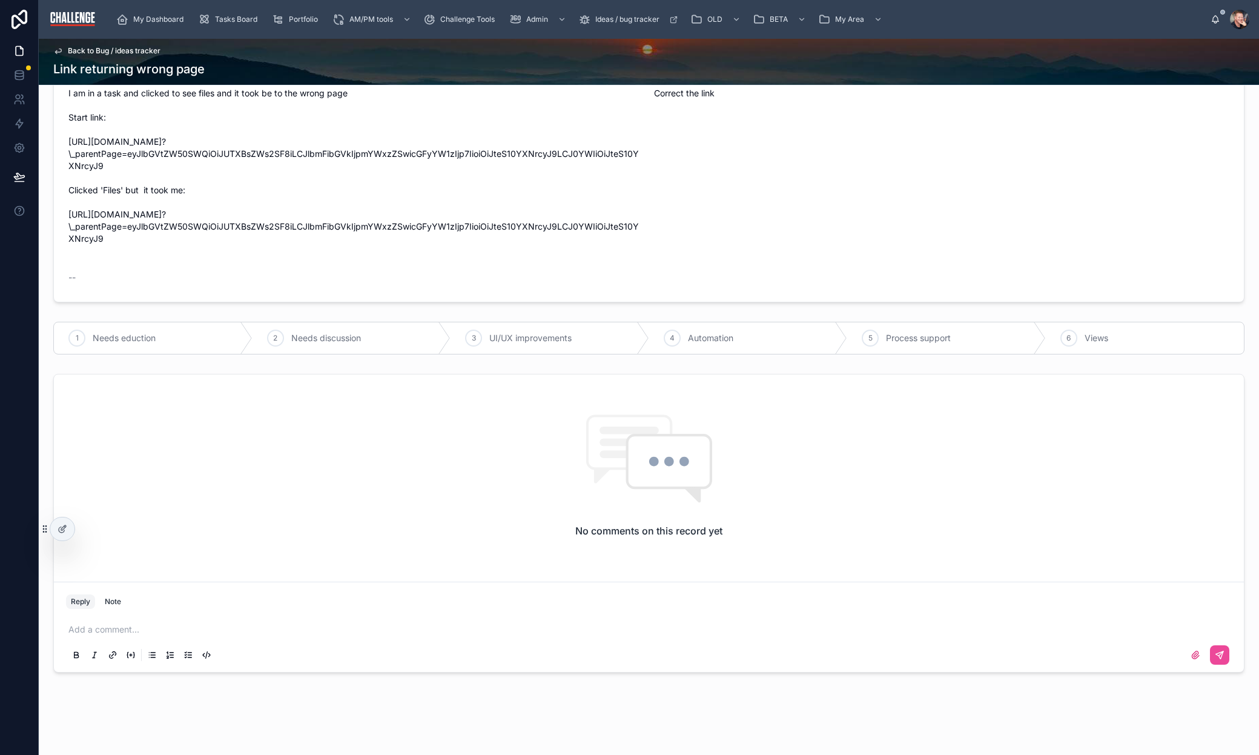
click at [243, 630] on p at bounding box center [651, 629] width 1166 height 12
click at [1217, 654] on button at bounding box center [1219, 654] width 19 height 19
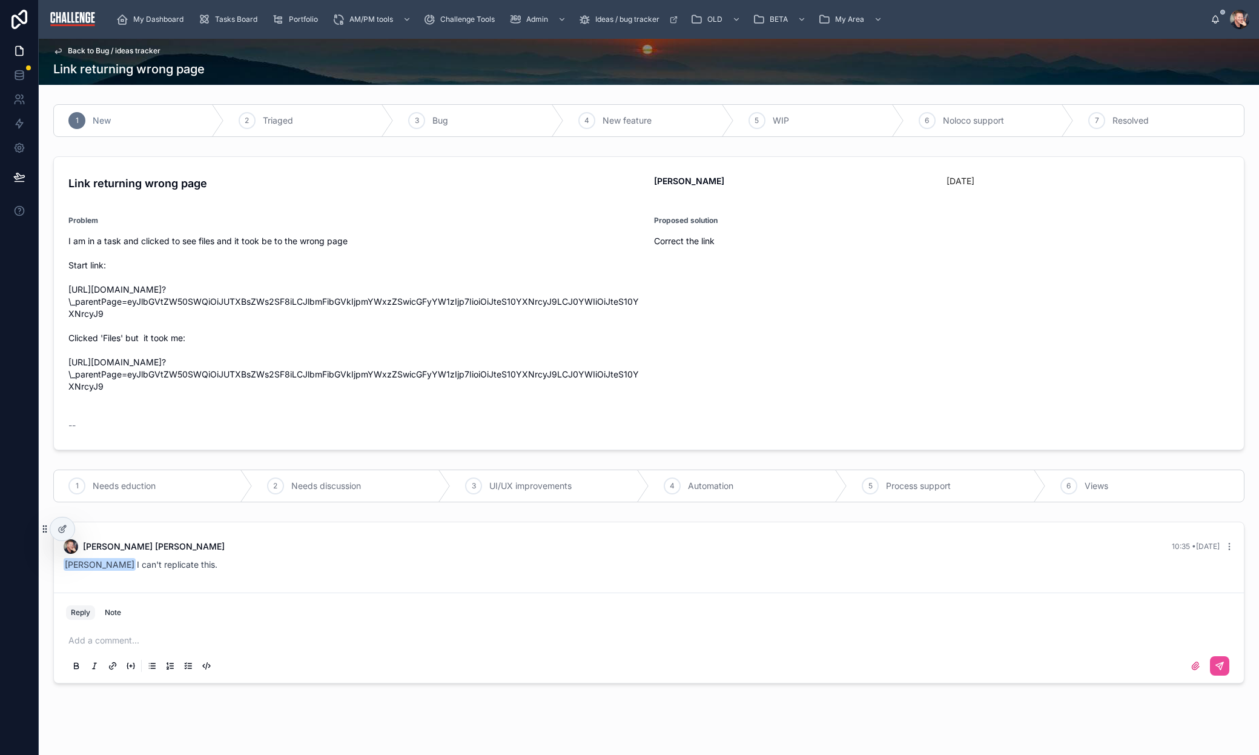
scroll to position [0, 0]
click at [1116, 125] on span "Resolved" at bounding box center [1131, 121] width 36 height 12
click at [142, 50] on span "Back to Bug / ideas tracker" at bounding box center [114, 51] width 93 height 10
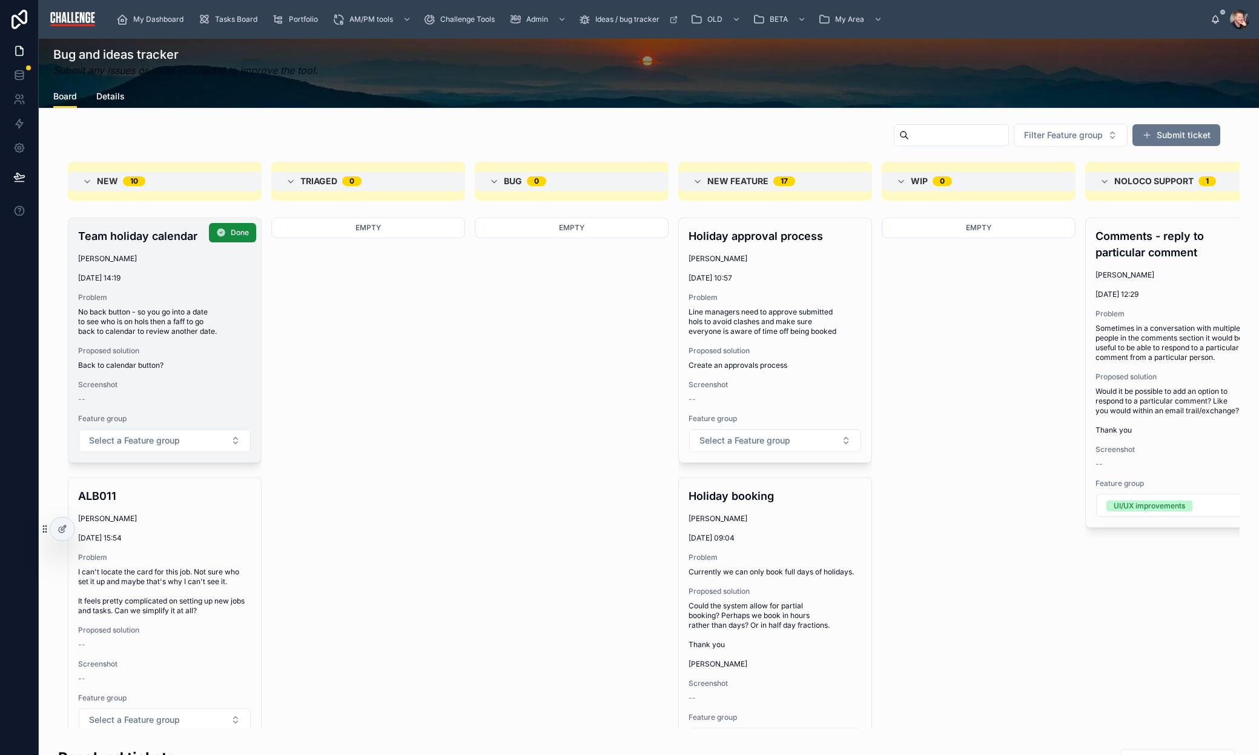
click at [217, 372] on div "Team holiday calendar Elaine Starborg 31/07/2025 14:19 Problem No back button -…" at bounding box center [164, 340] width 193 height 244
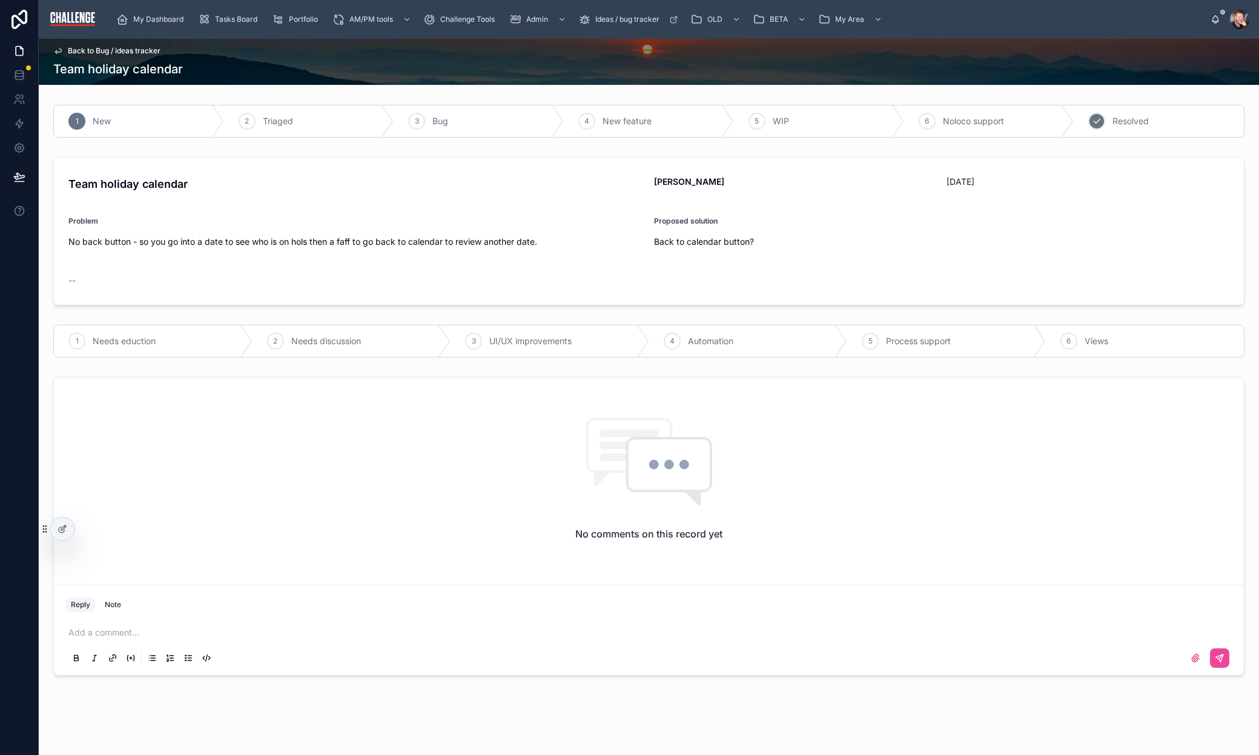
click at [1124, 121] on span "Resolved" at bounding box center [1131, 121] width 36 height 12
click at [124, 52] on span "Back to Bug / ideas tracker" at bounding box center [114, 51] width 93 height 10
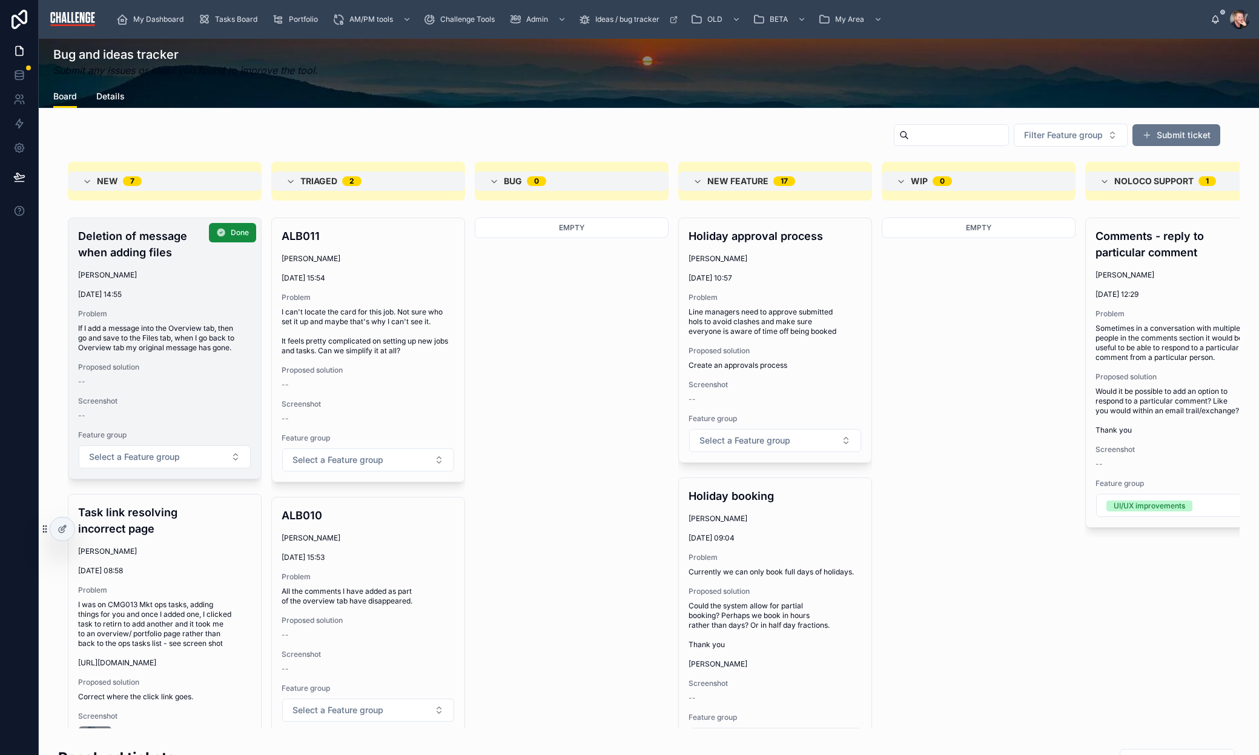
click at [191, 348] on span "If I add a message into the Overview tab, then go and save to the Files tab, wh…" at bounding box center [164, 337] width 173 height 29
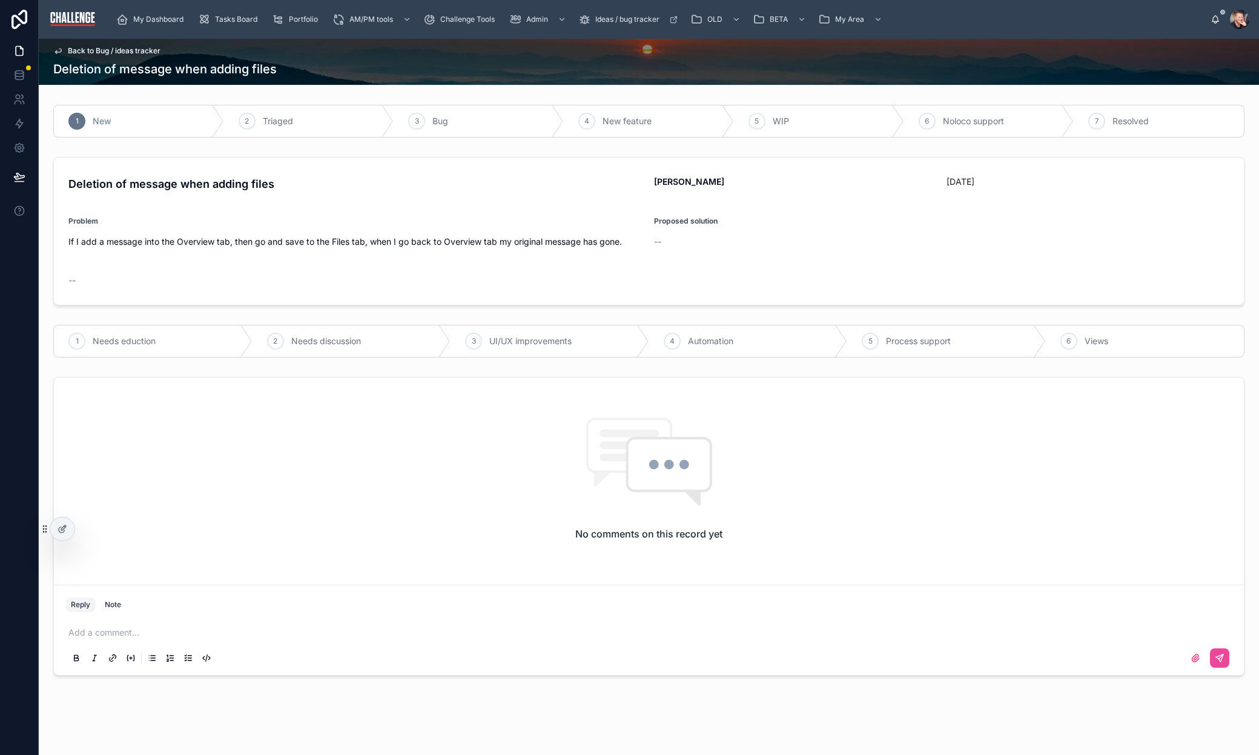
click at [346, 638] on p at bounding box center [651, 632] width 1166 height 12
click at [1215, 654] on icon at bounding box center [1220, 658] width 10 height 10
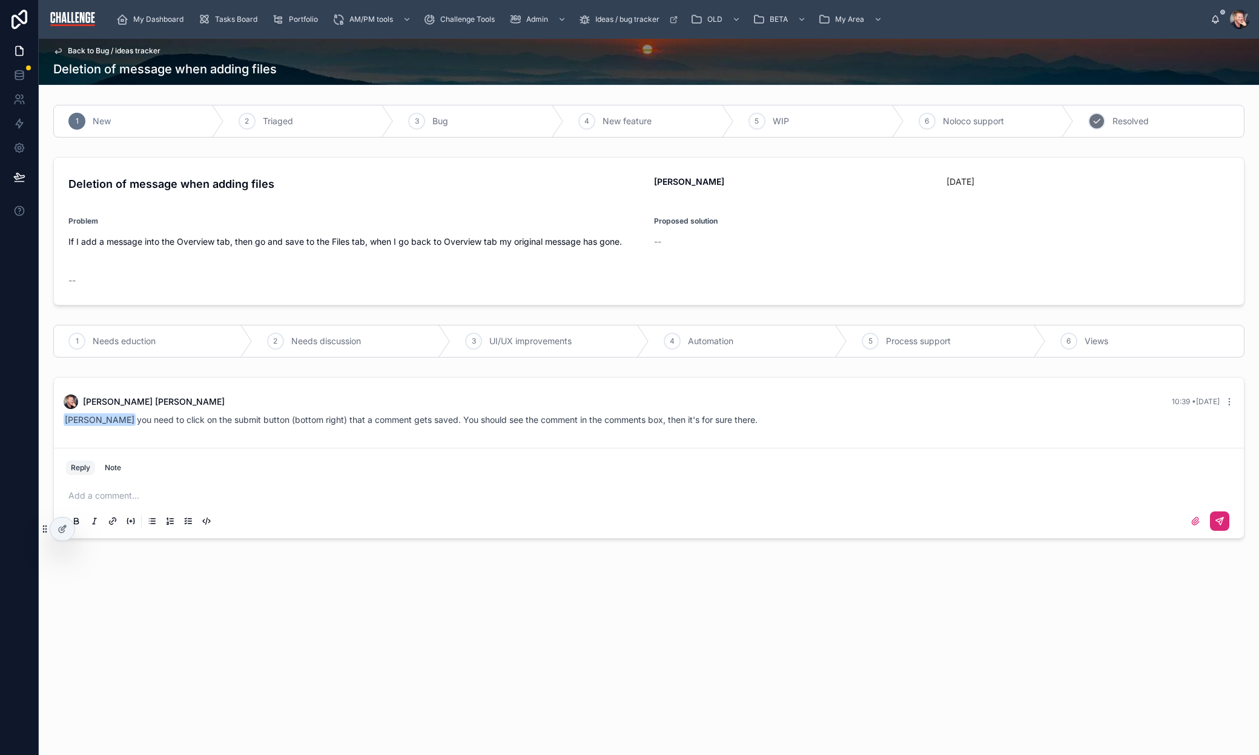
click at [1125, 122] on span "Resolved" at bounding box center [1131, 121] width 36 height 12
click at [150, 50] on span "Back to Bug / ideas tracker" at bounding box center [114, 51] width 93 height 10
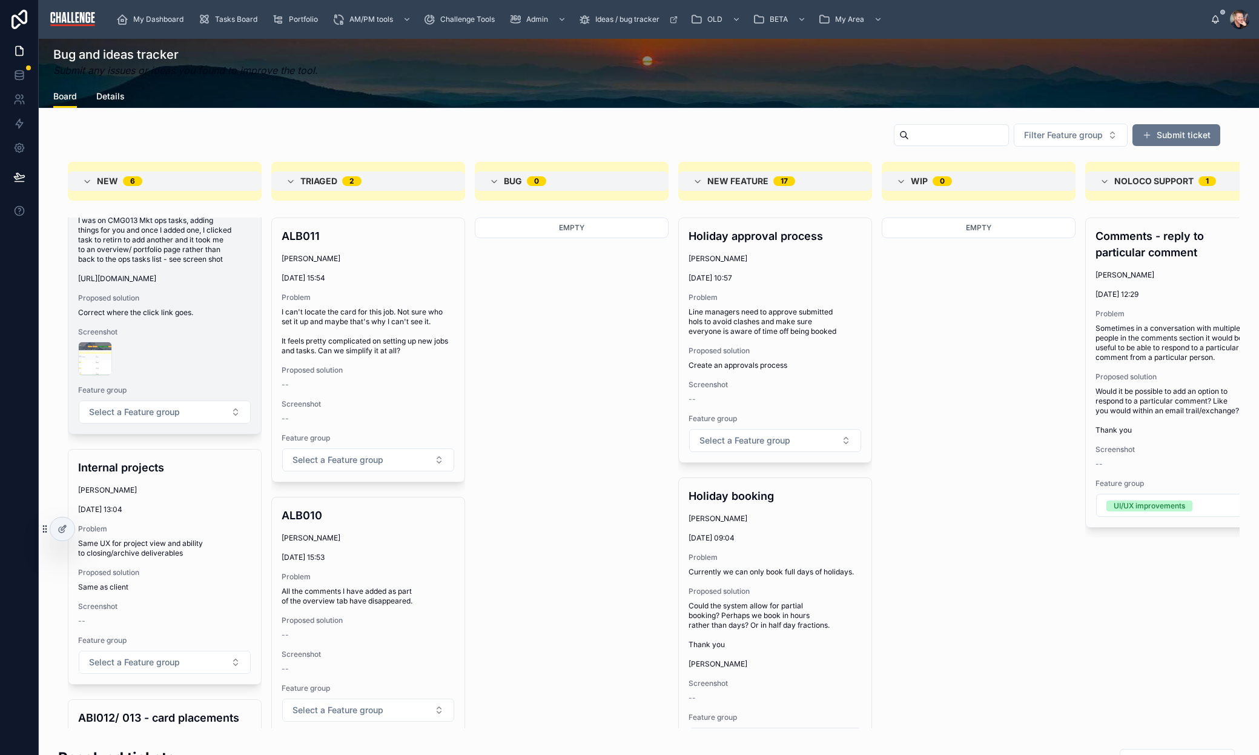
scroll to position [108, 0]
click at [195, 317] on span "Correct where the click link goes." at bounding box center [164, 312] width 173 height 10
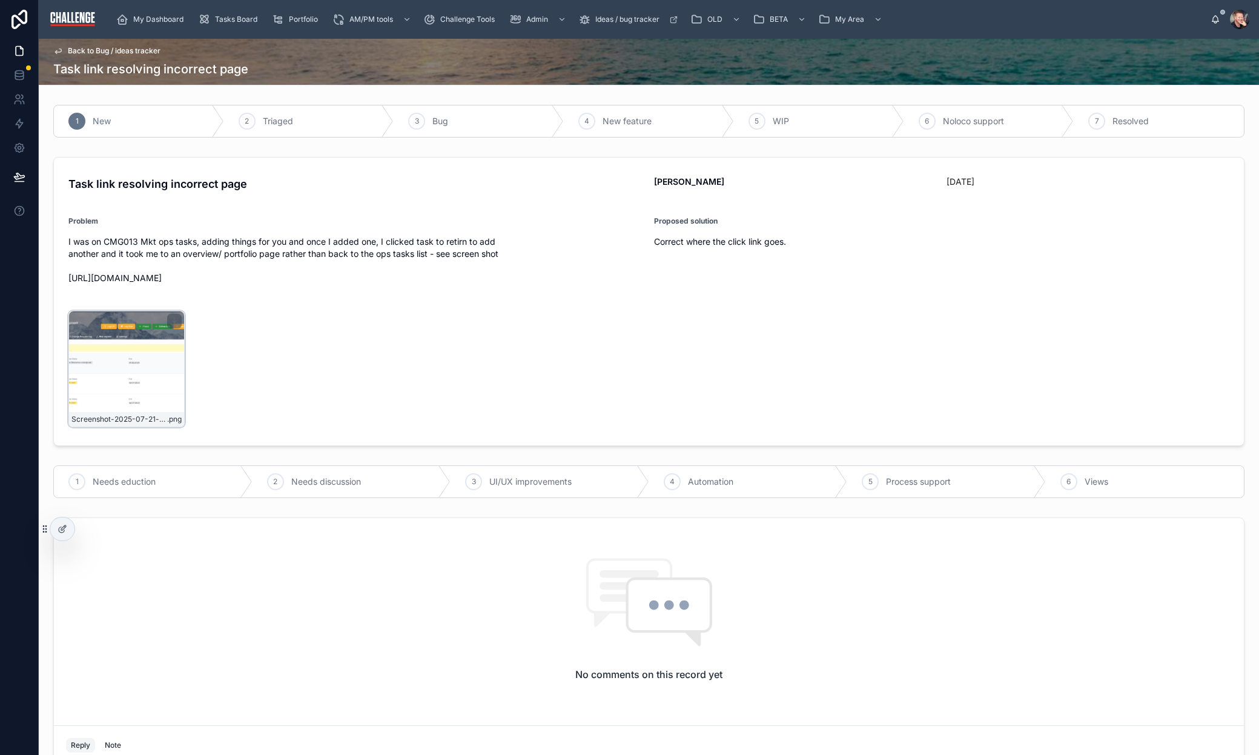
click at [117, 379] on div "Screenshot-2025-07-21-at-08.57.11 .png" at bounding box center [126, 369] width 116 height 116
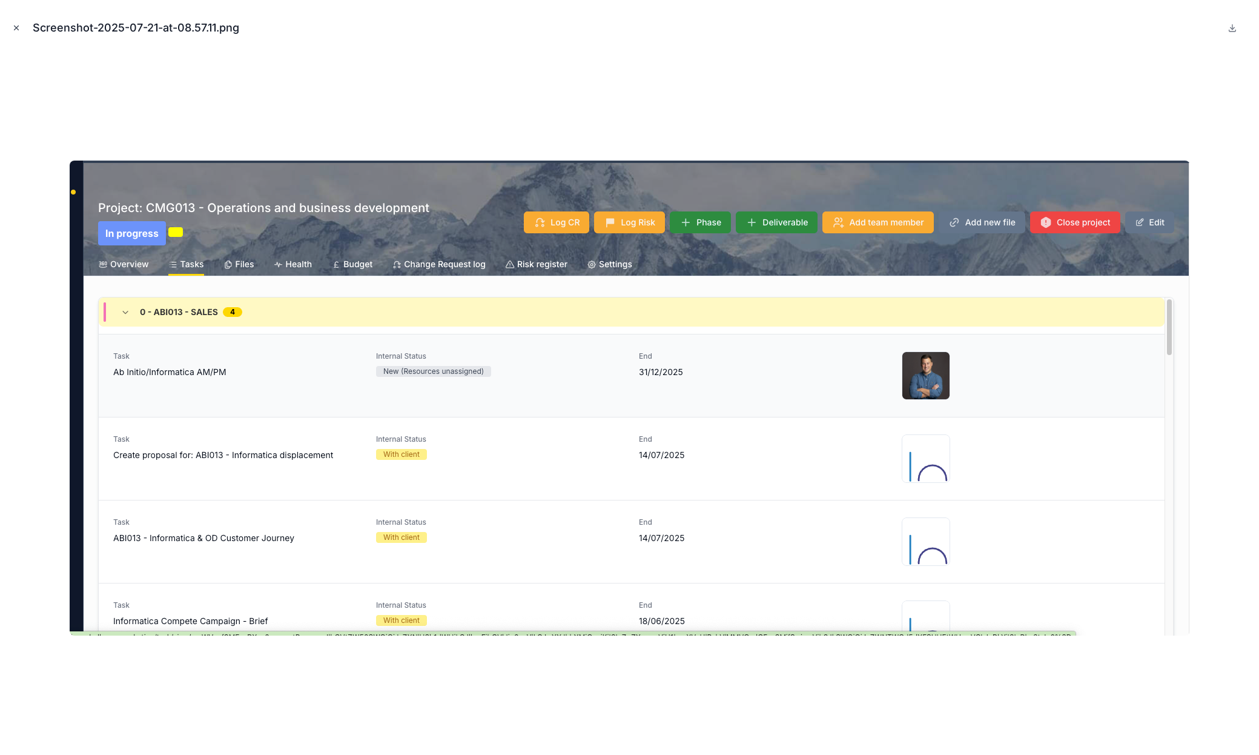
click at [20, 27] on icon "Close modal" at bounding box center [16, 28] width 8 height 8
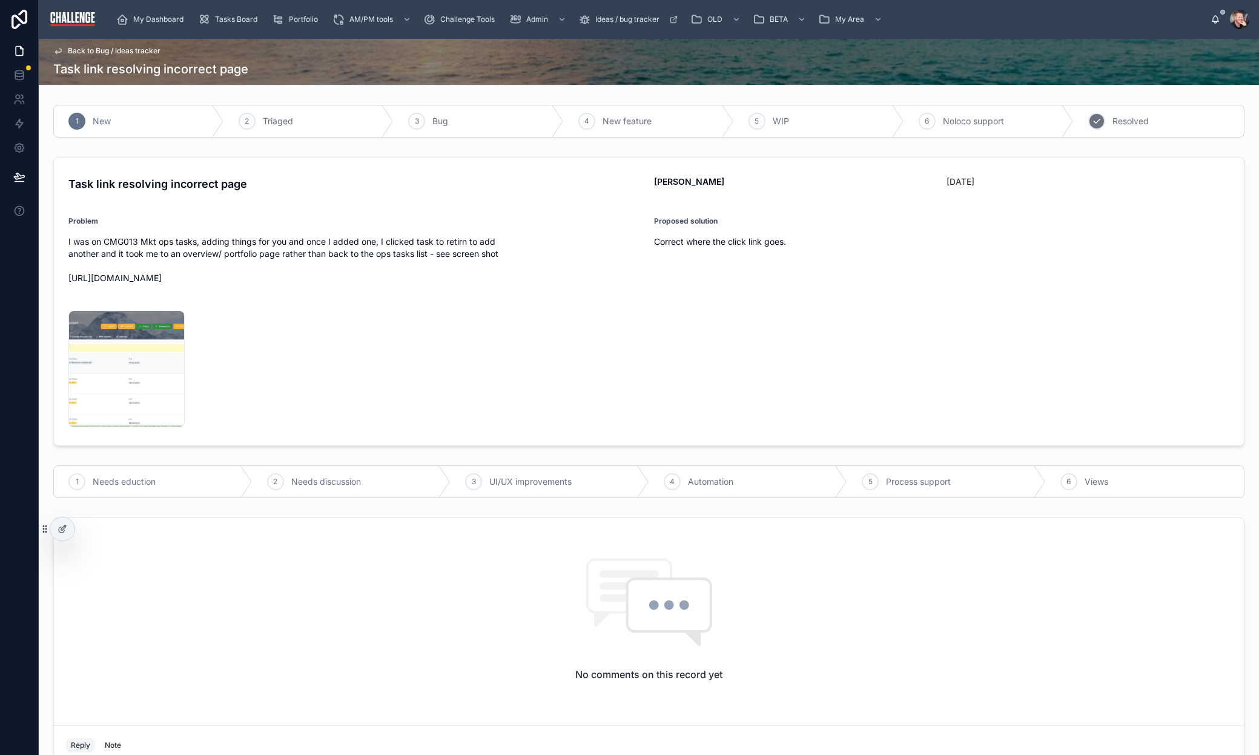
click at [1147, 111] on div "7 Resolved" at bounding box center [1159, 120] width 170 height 31
click at [147, 51] on span "Back to Bug / ideas tracker" at bounding box center [114, 51] width 93 height 10
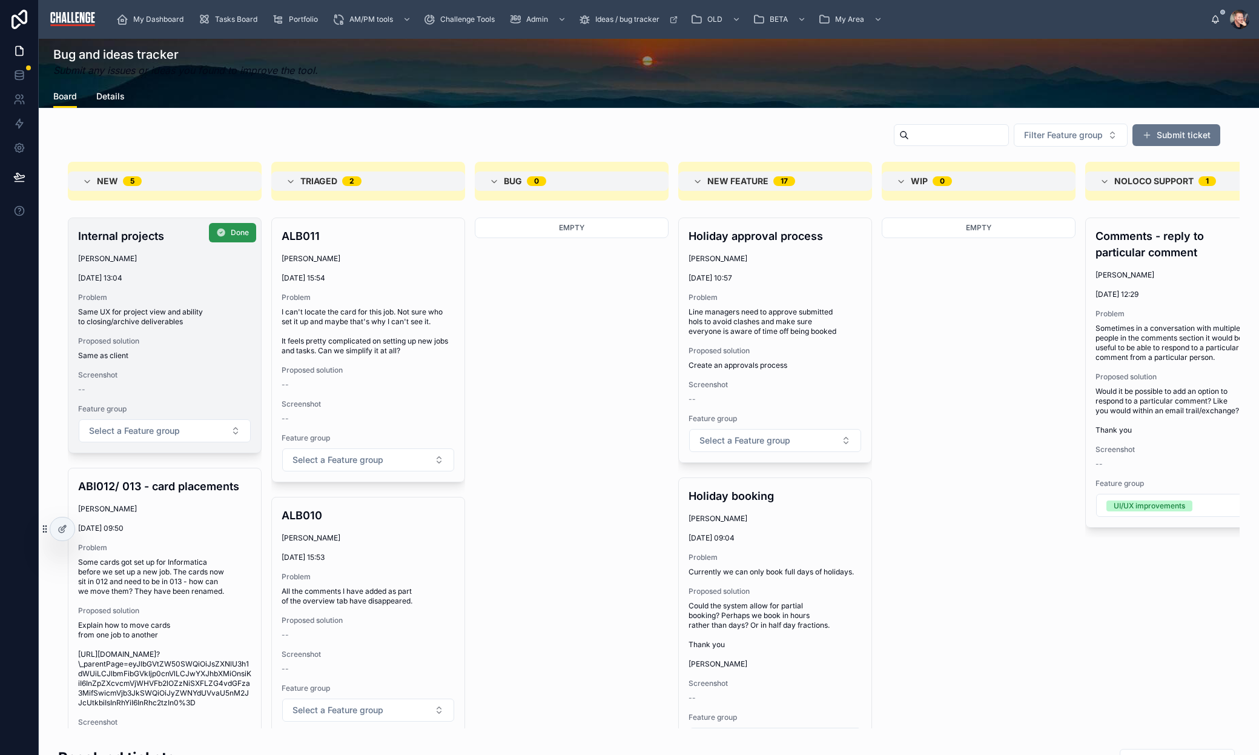
click at [231, 232] on span "Done" at bounding box center [240, 233] width 18 height 10
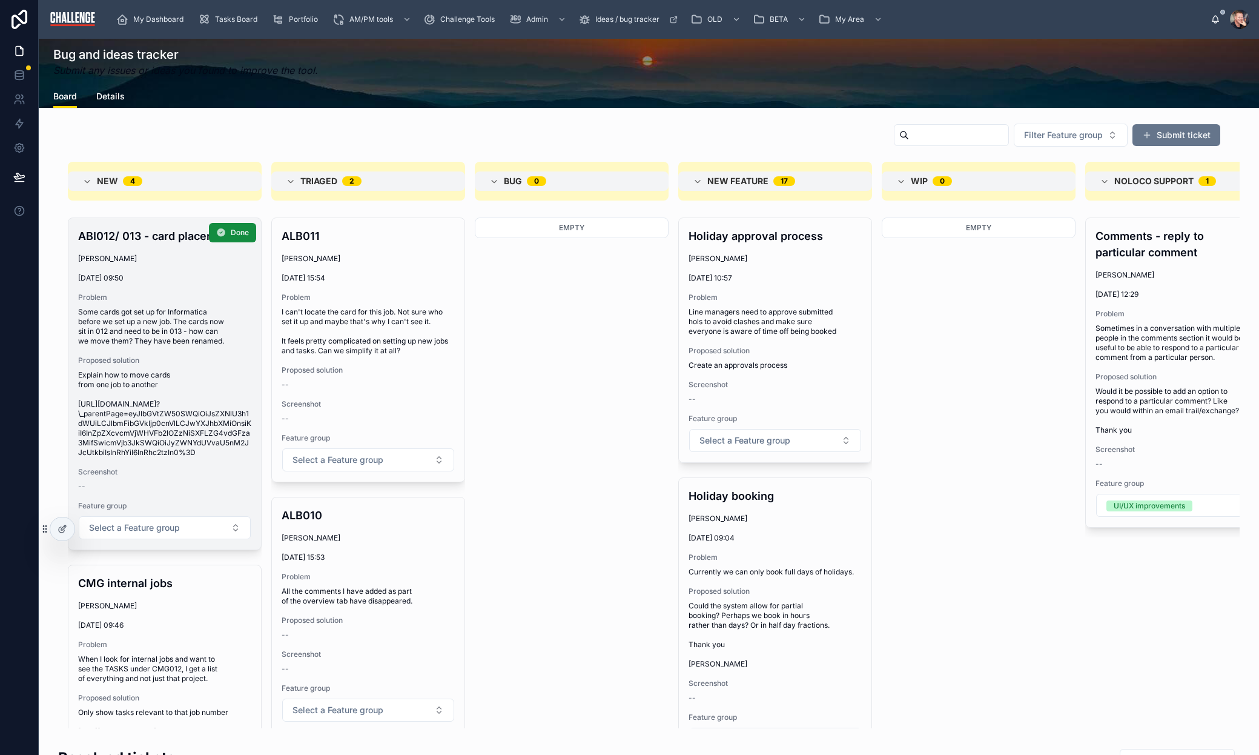
click at [190, 319] on span "Some cards got set up for Informatica before we set up a new job. The cards now…" at bounding box center [164, 326] width 173 height 39
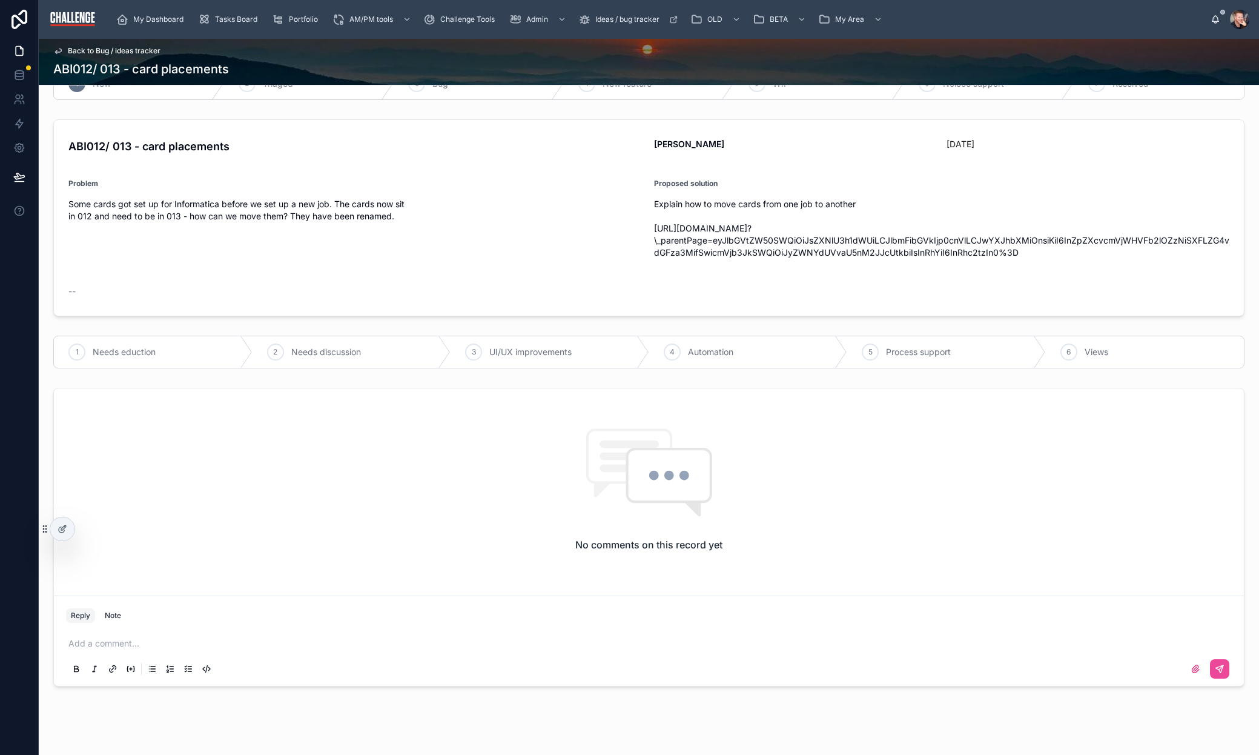
scroll to position [51, 0]
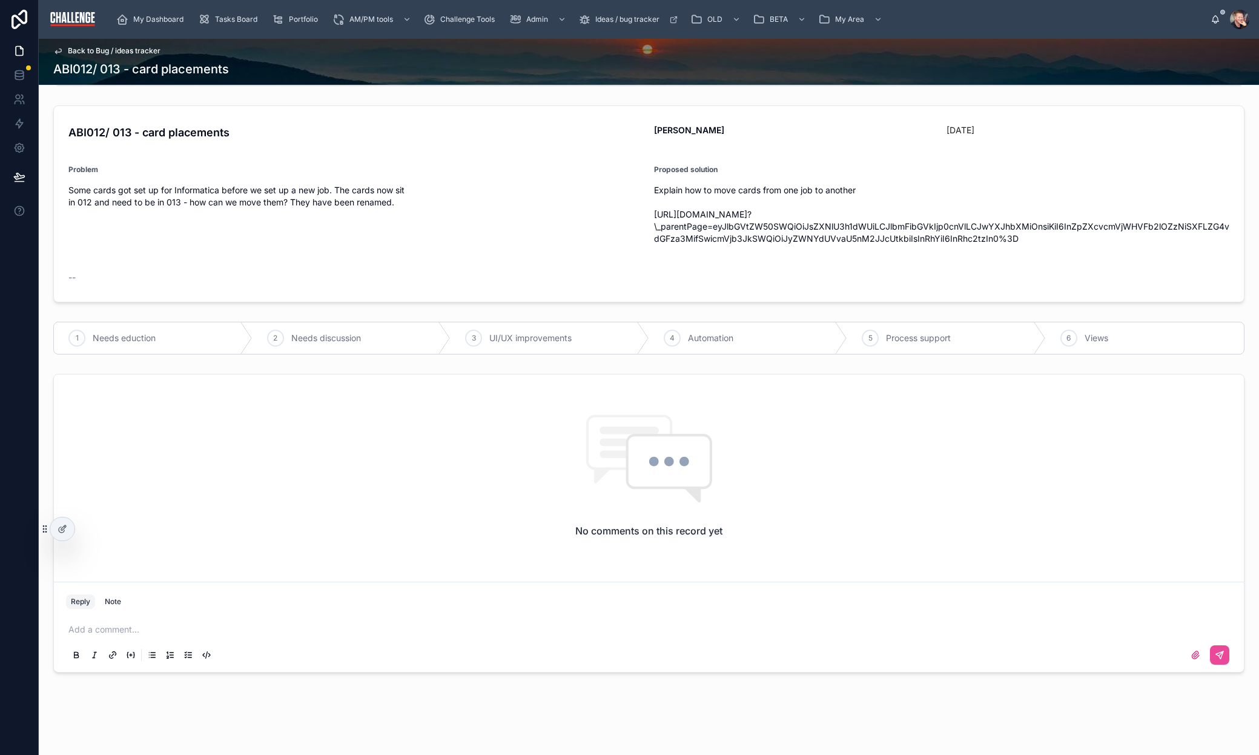
click at [173, 629] on p at bounding box center [651, 629] width 1166 height 12
drag, startPoint x: 632, startPoint y: 629, endPoint x: 477, endPoint y: 632, distance: 154.5
click at [477, 631] on p "**********" at bounding box center [651, 629] width 1166 height 12
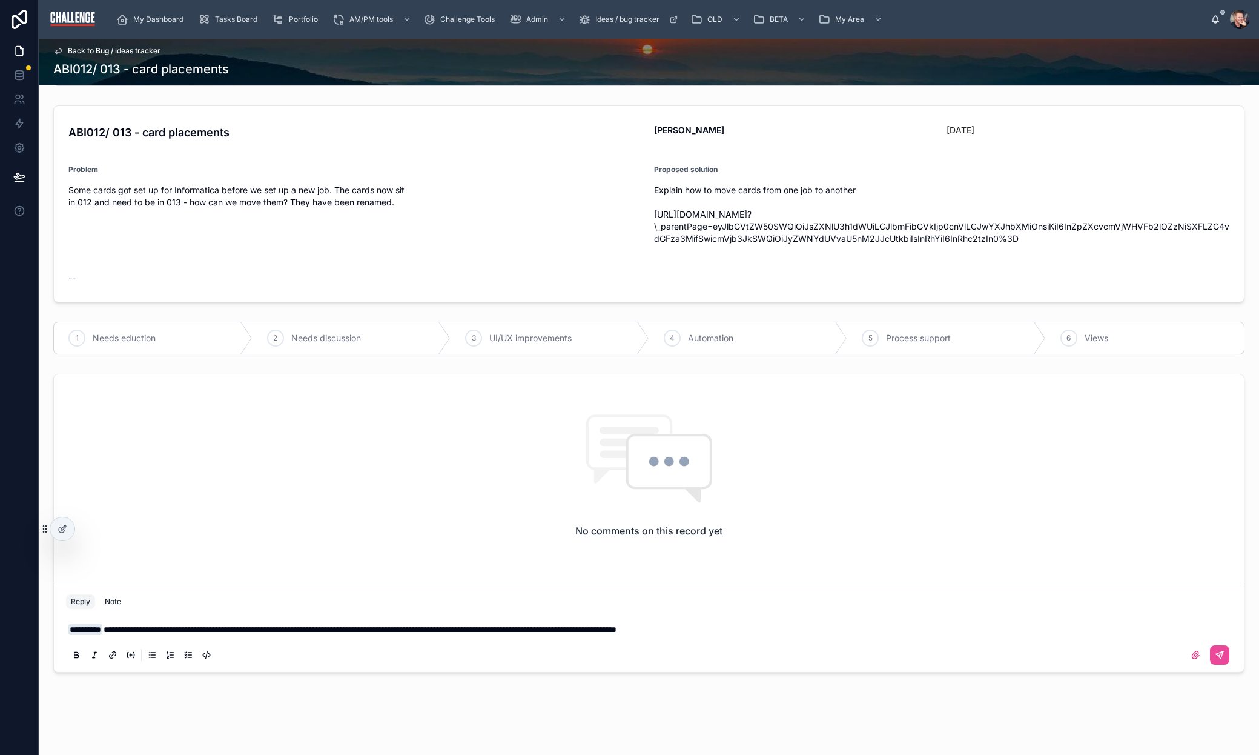
click at [783, 632] on p "**********" at bounding box center [651, 629] width 1166 height 12
click at [1215, 651] on icon at bounding box center [1220, 655] width 10 height 10
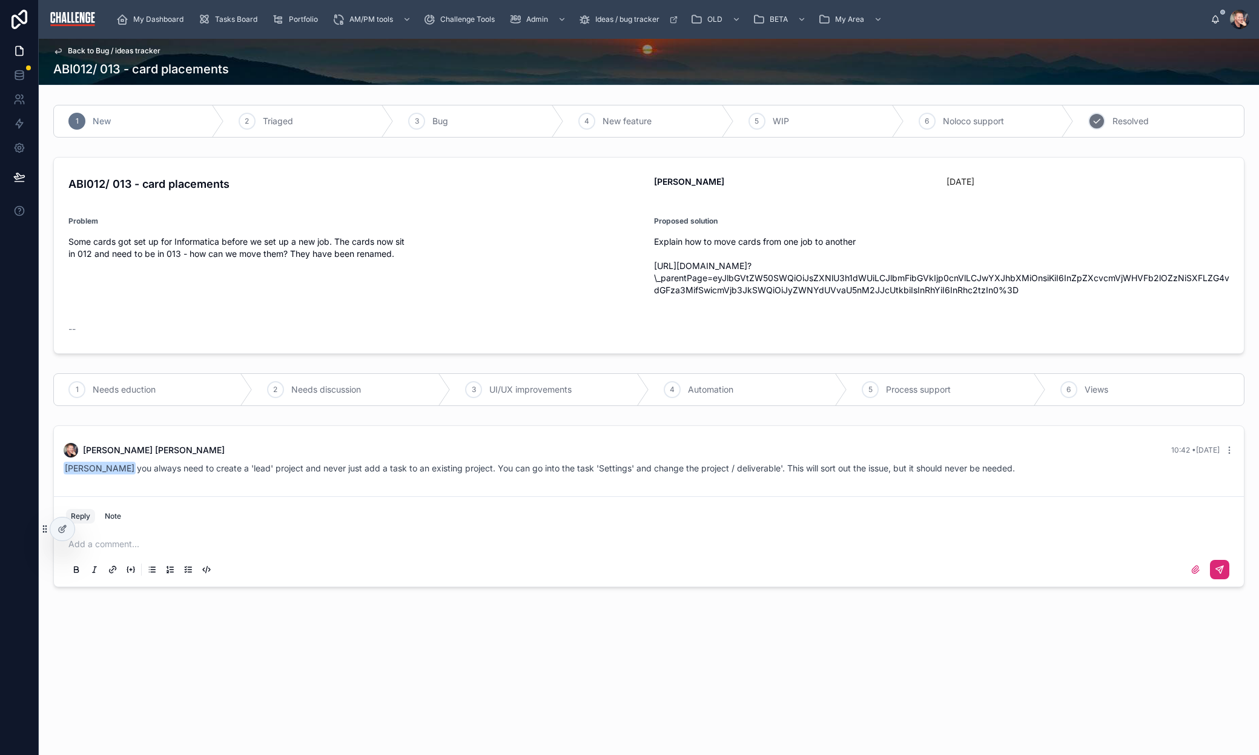
click at [1151, 120] on div "7 Resolved" at bounding box center [1159, 120] width 170 height 31
click at [148, 49] on span "Back to Bug / ideas tracker" at bounding box center [114, 51] width 93 height 10
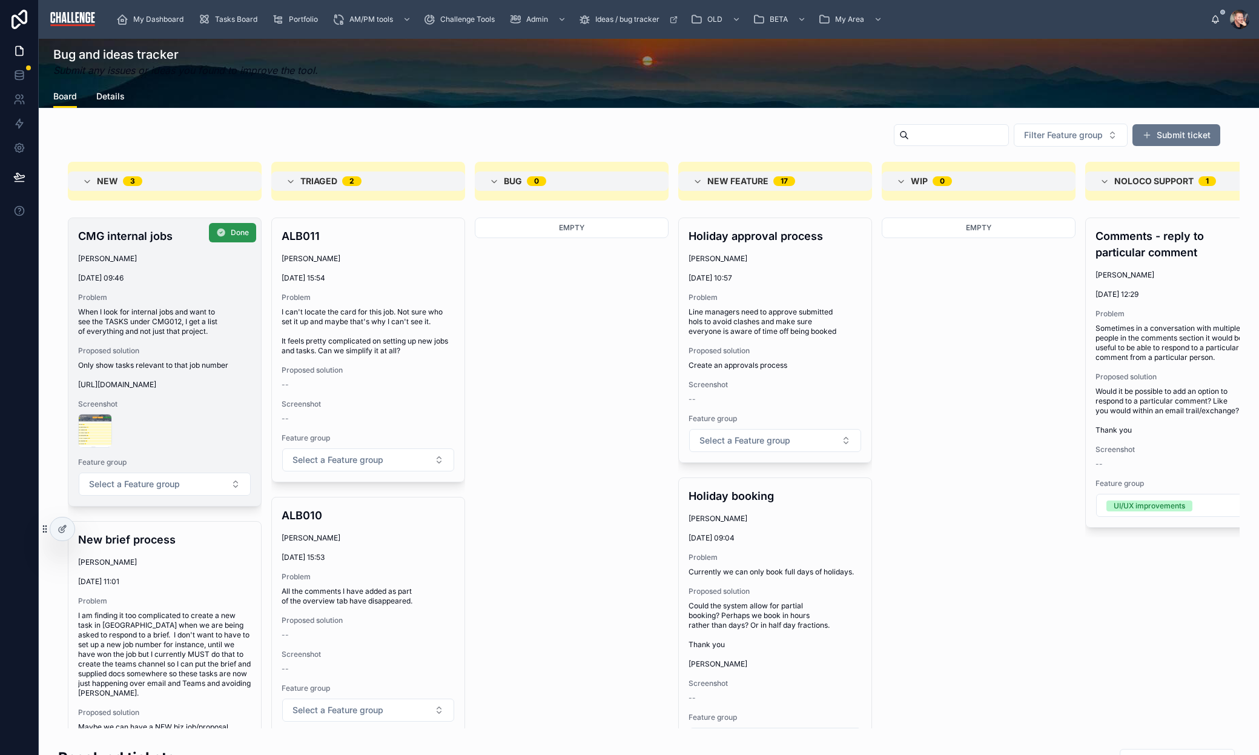
click at [231, 235] on span "Done" at bounding box center [240, 233] width 18 height 10
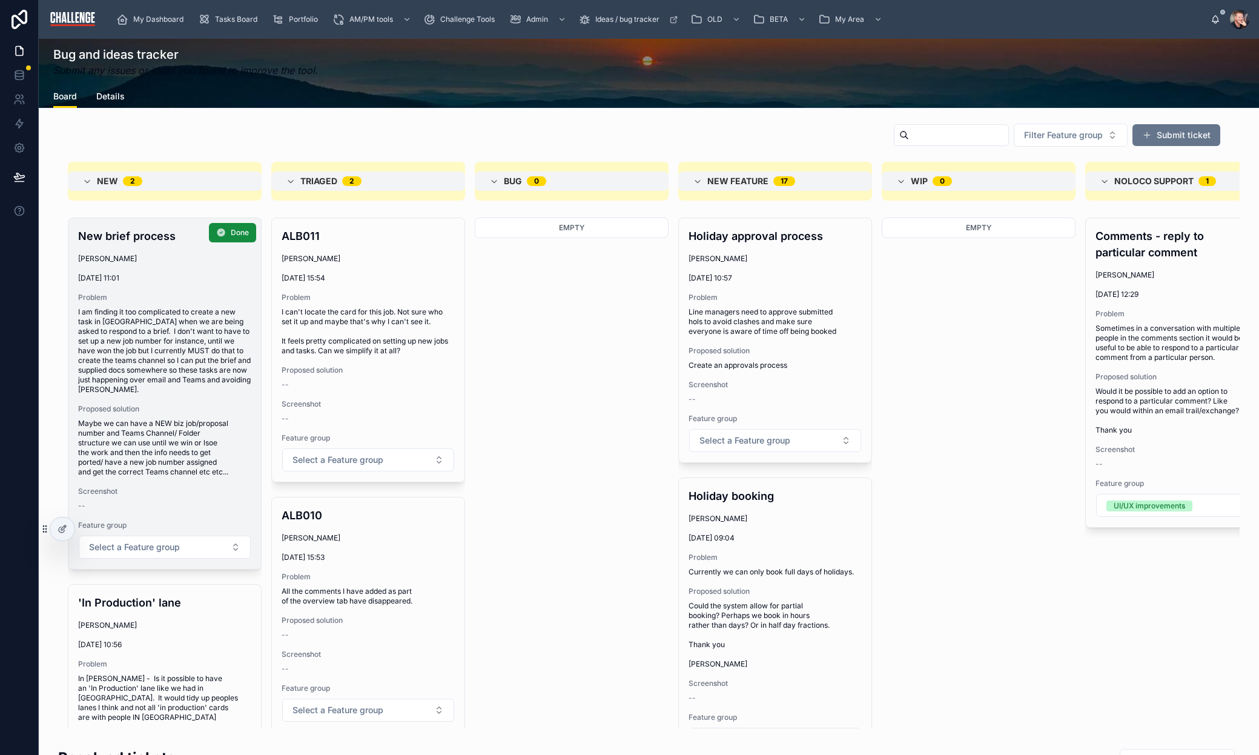
click at [194, 331] on span "I am finding it too complicated to create a new task in LEO when we are being a…" at bounding box center [164, 350] width 173 height 87
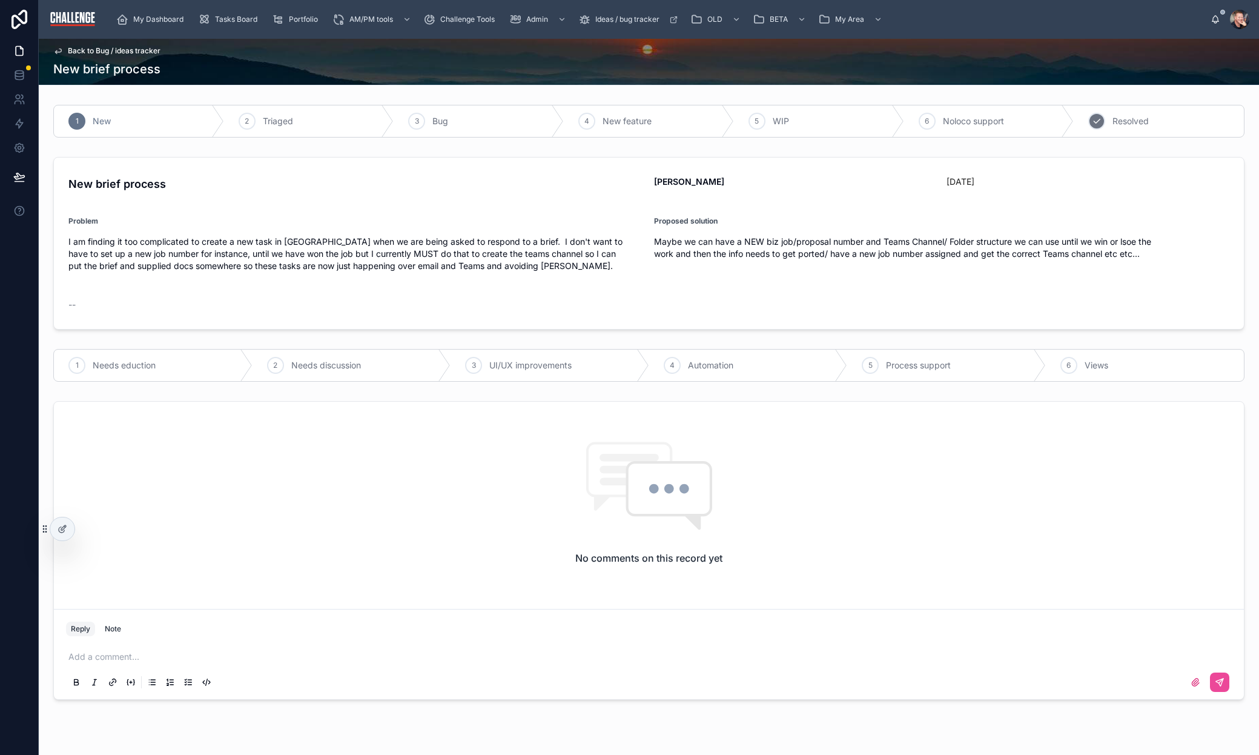
click at [1143, 121] on div "7 Resolved" at bounding box center [1159, 120] width 170 height 31
click at [144, 50] on span "Back to Bug / ideas tracker" at bounding box center [114, 51] width 93 height 10
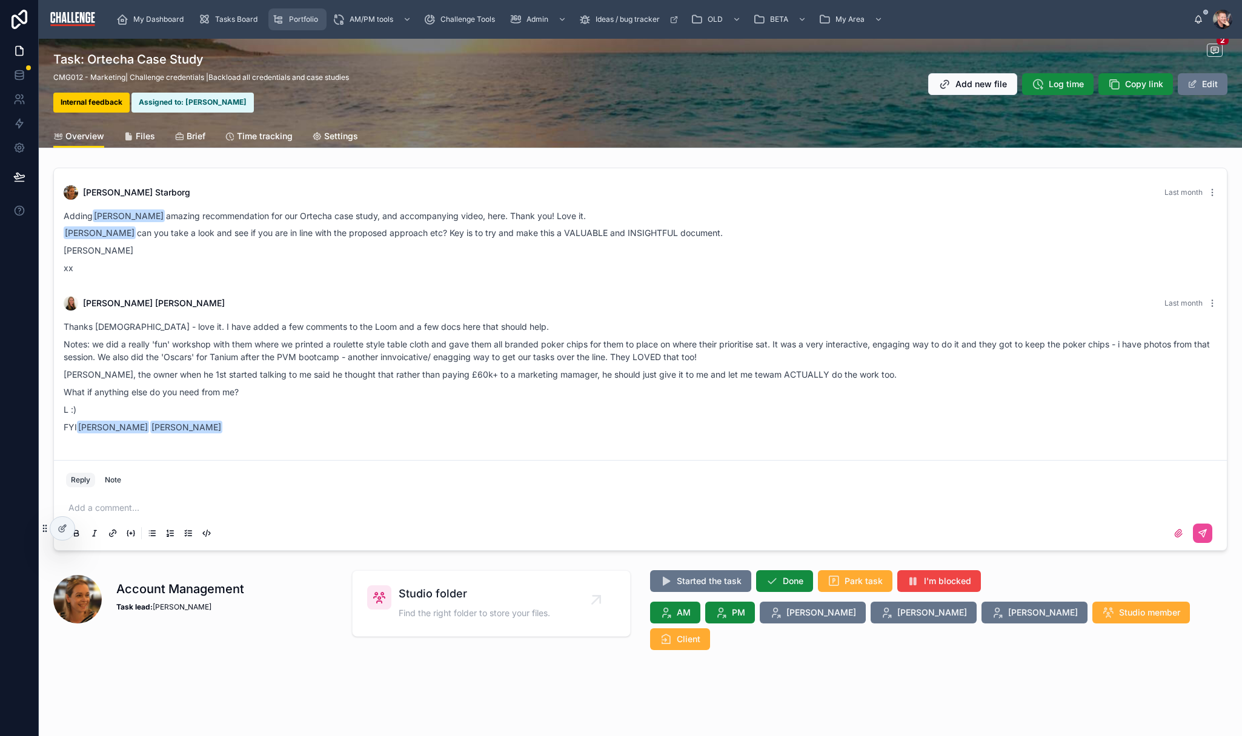
click at [299, 21] on span "Portfolio" at bounding box center [303, 20] width 29 height 10
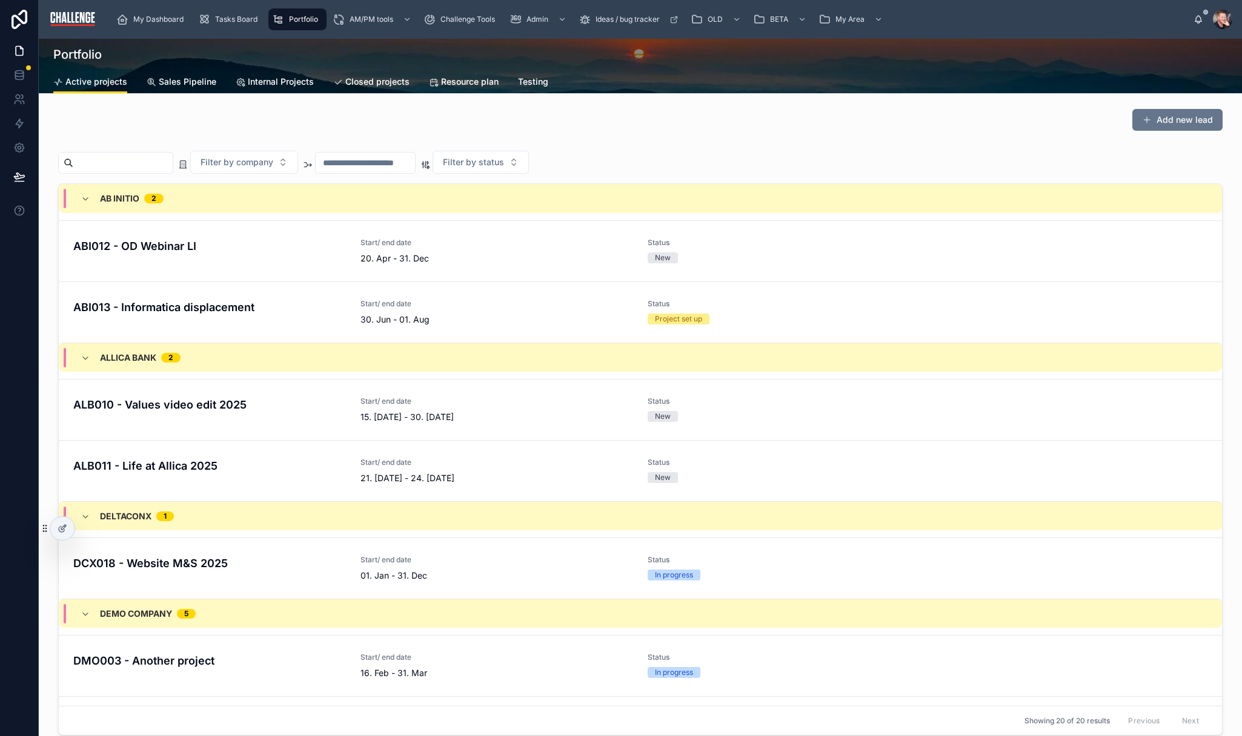
click at [188, 87] on span "Sales Pipeline" at bounding box center [188, 82] width 58 height 12
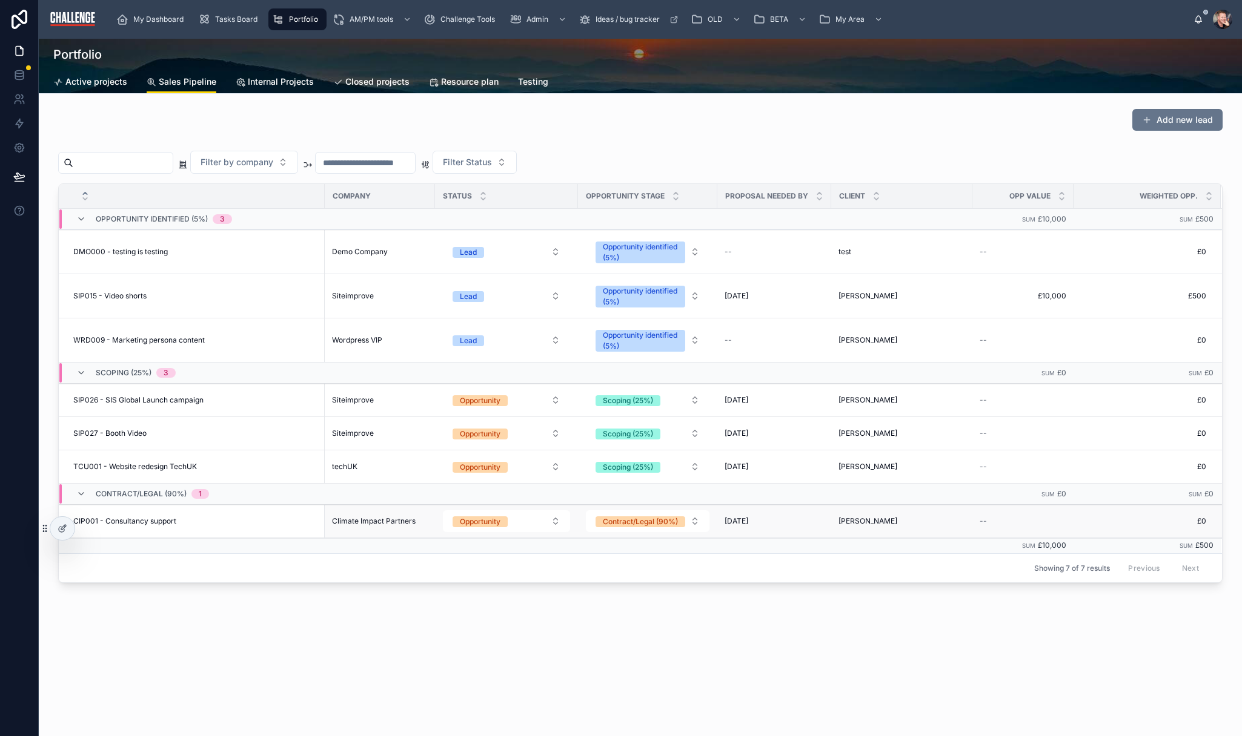
click at [221, 524] on div "CIP001 - Consultancy support CIP001 - Consultancy support" at bounding box center [195, 522] width 244 height 10
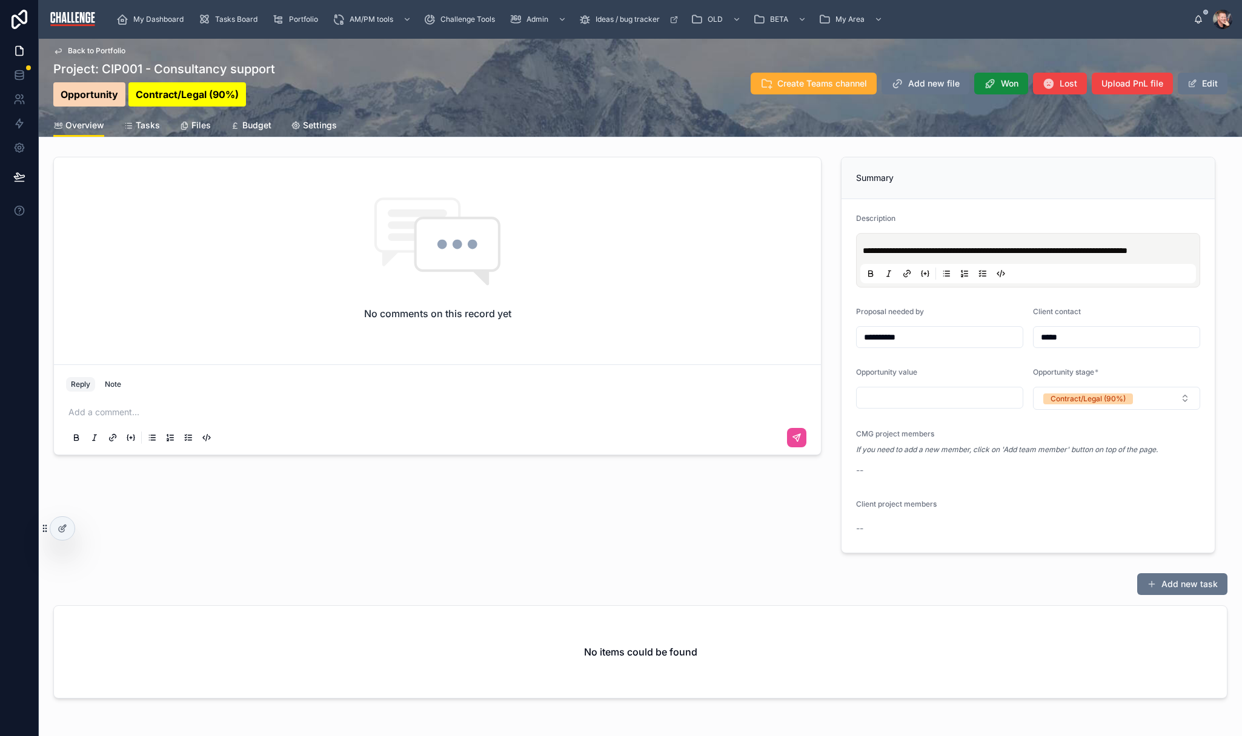
click at [208, 411] on p at bounding box center [439, 412] width 743 height 12
click at [792, 438] on icon at bounding box center [797, 438] width 10 height 10
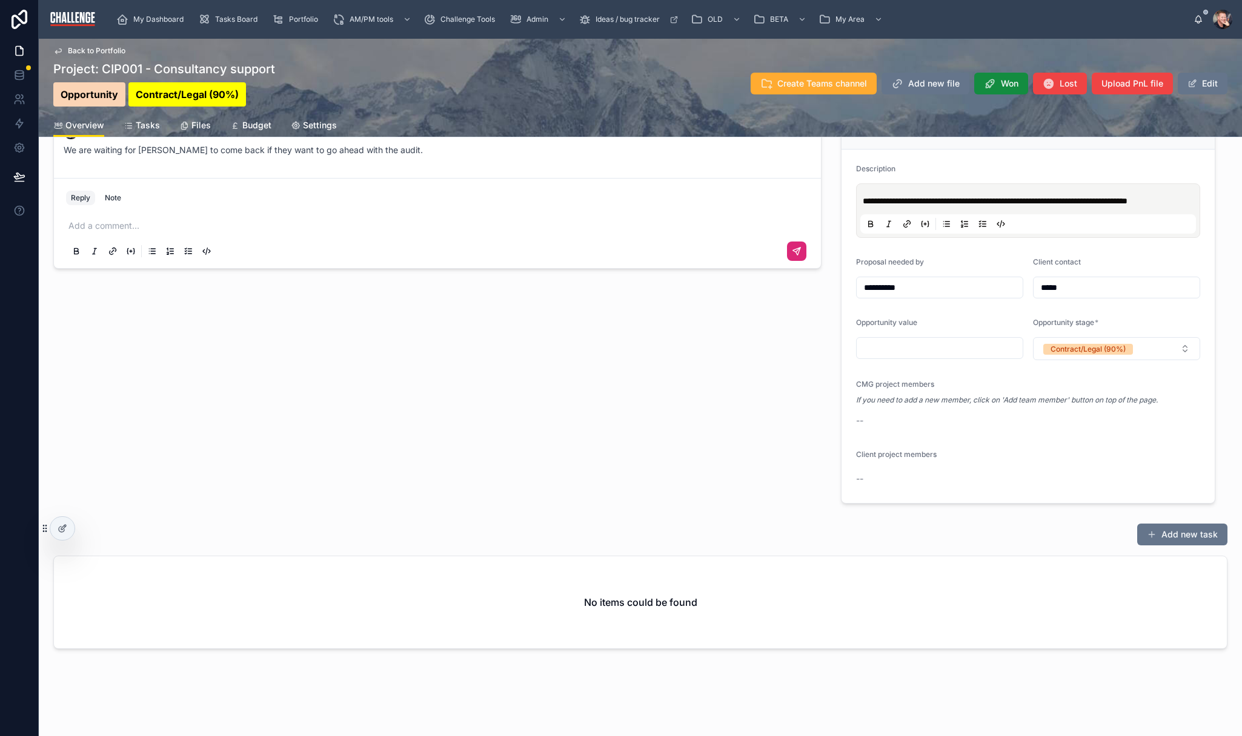
scroll to position [62, 0]
click at [1182, 534] on button "Add new task" at bounding box center [1182, 535] width 90 height 22
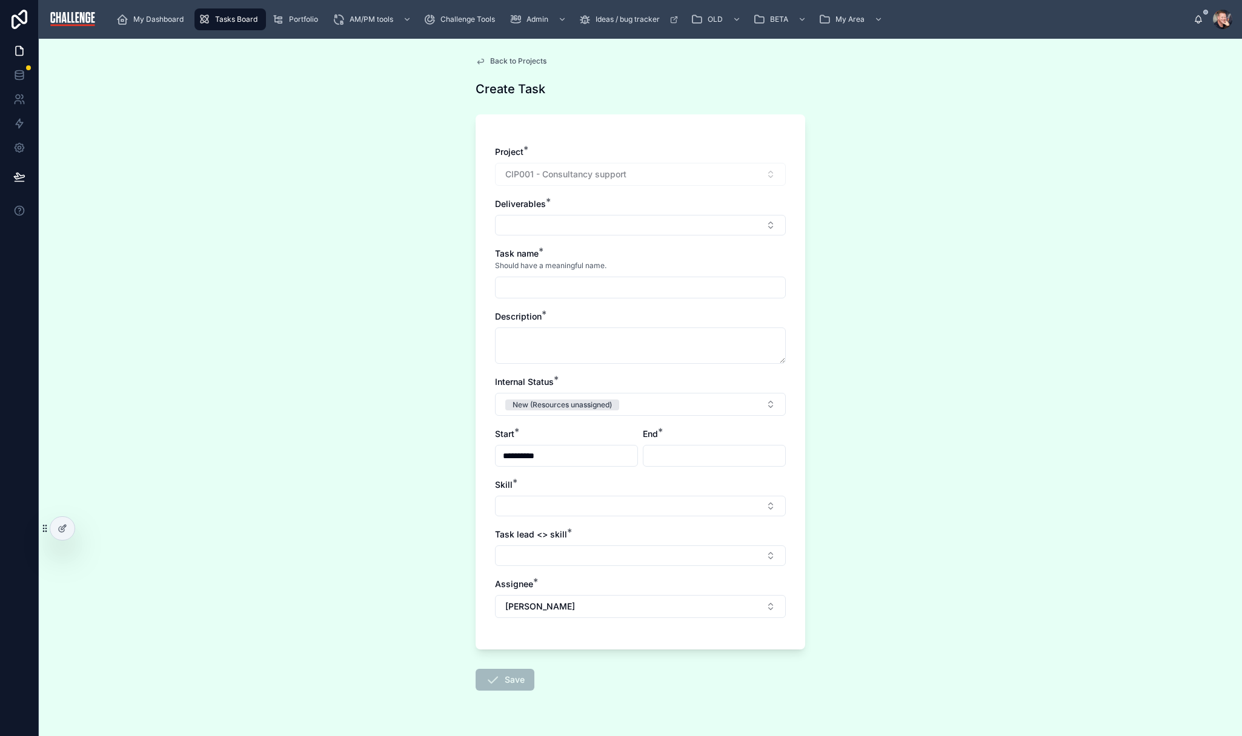
scroll to position [2, 0]
click at [586, 227] on button "Select Button" at bounding box center [640, 224] width 291 height 21
type input "*"
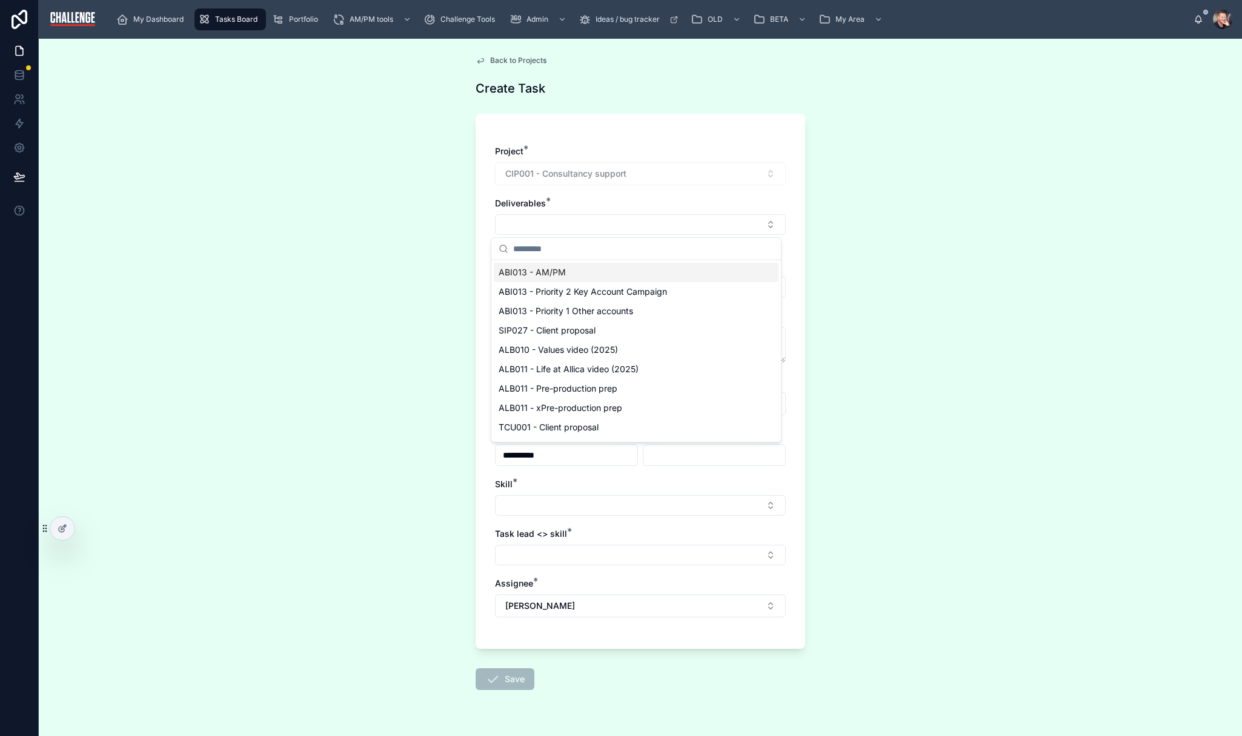
click at [407, 267] on div "**********" at bounding box center [640, 388] width 1203 height 698
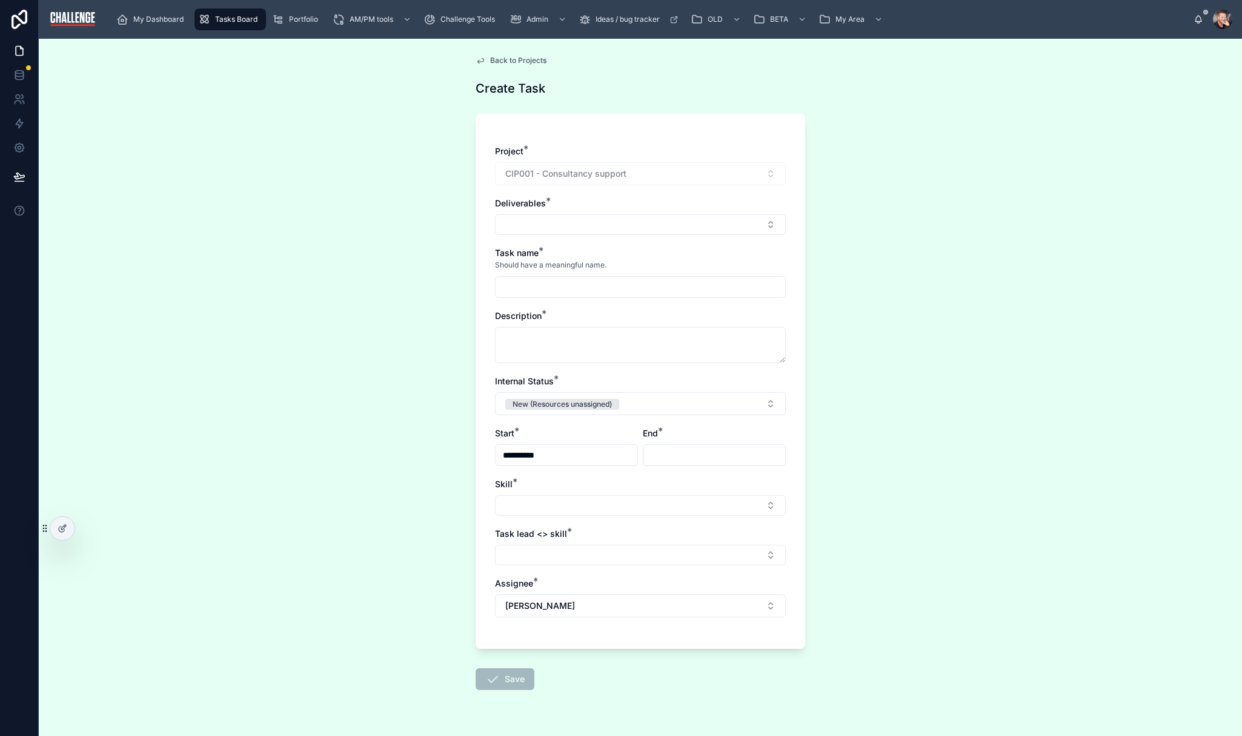
click at [515, 59] on span "Back to Projects" at bounding box center [518, 61] width 56 height 10
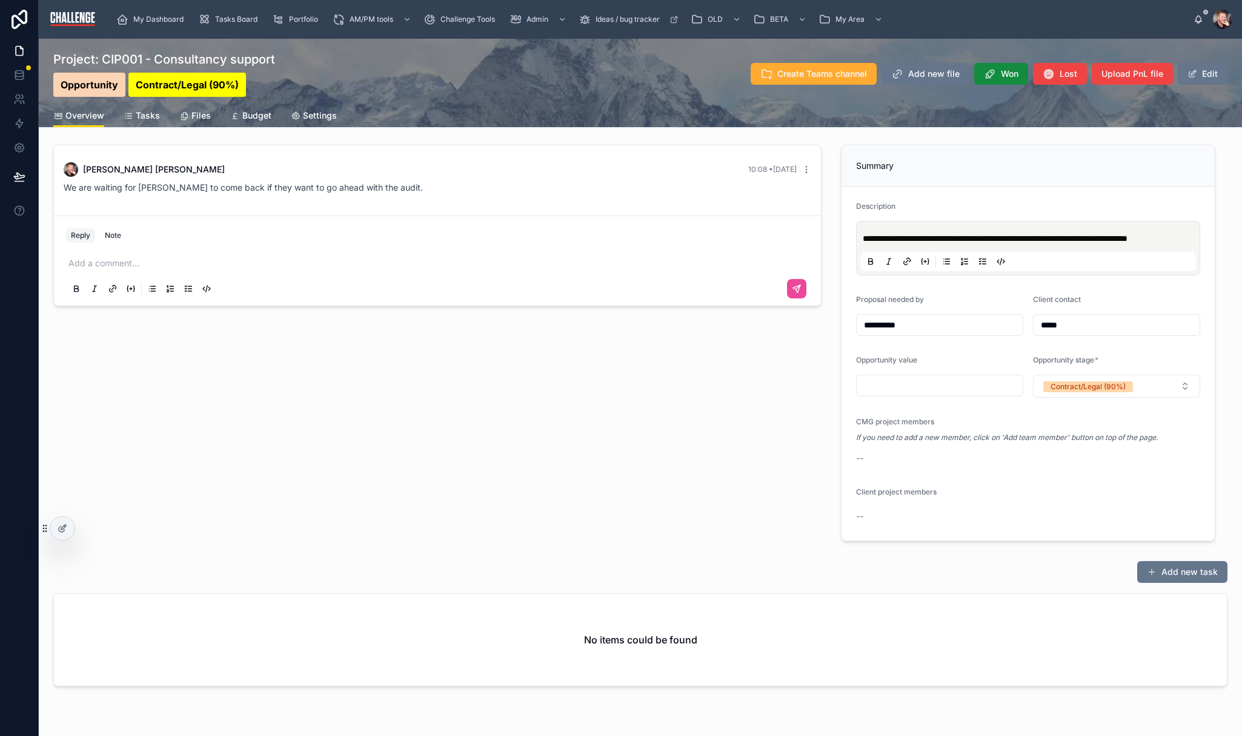
scroll to position [17, 0]
click at [1189, 586] on button "Add new task" at bounding box center [1182, 575] width 90 height 22
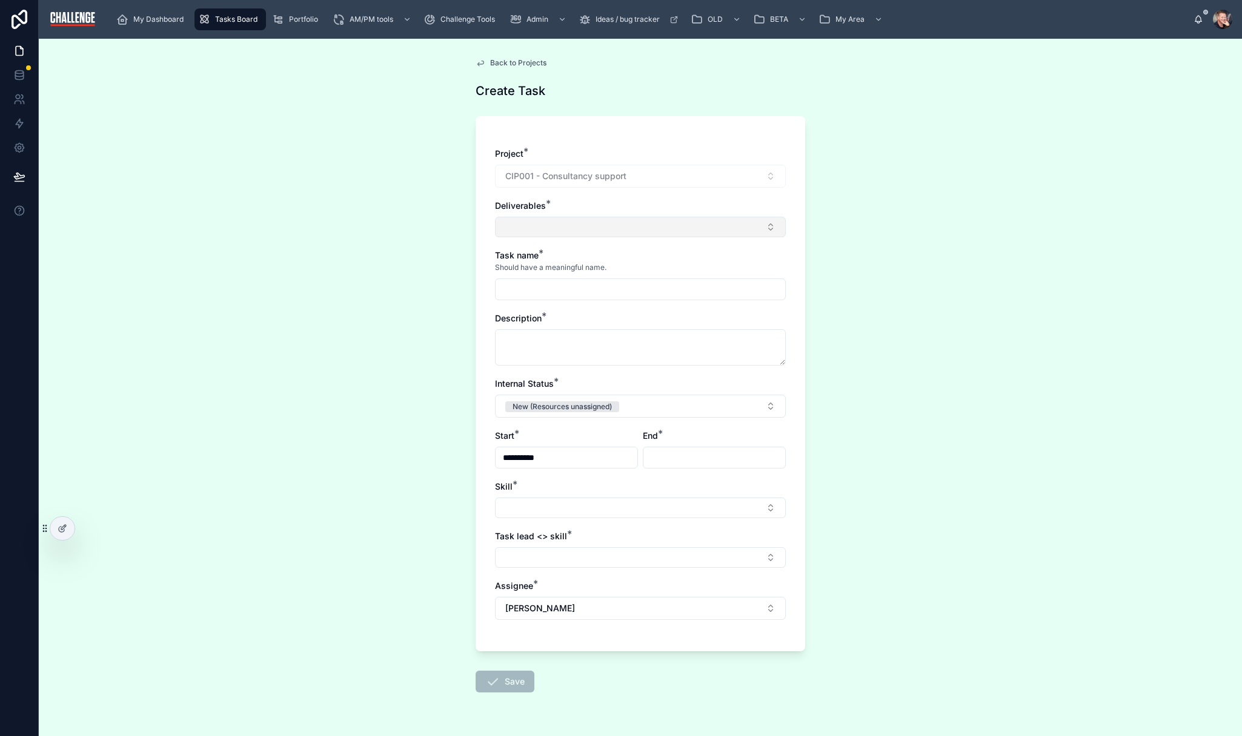
click at [629, 225] on button "Select Button" at bounding box center [640, 227] width 291 height 21
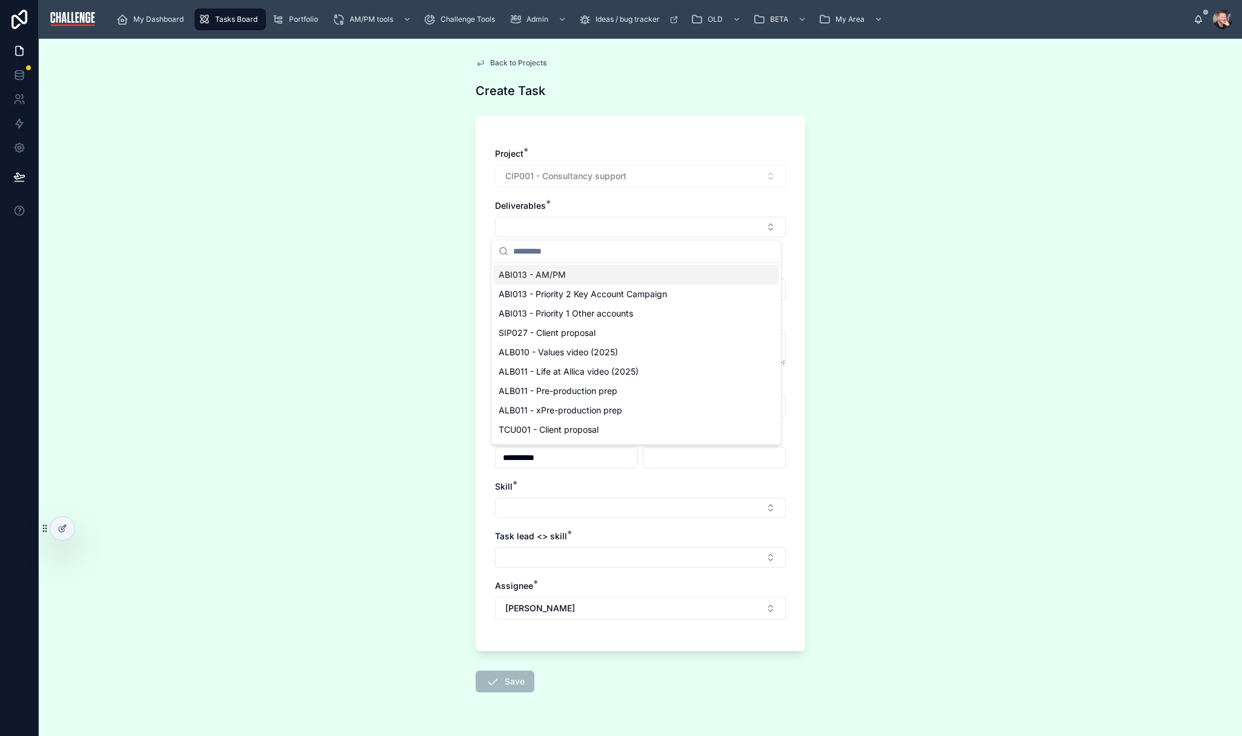
click at [649, 198] on div "**********" at bounding box center [640, 390] width 291 height 485
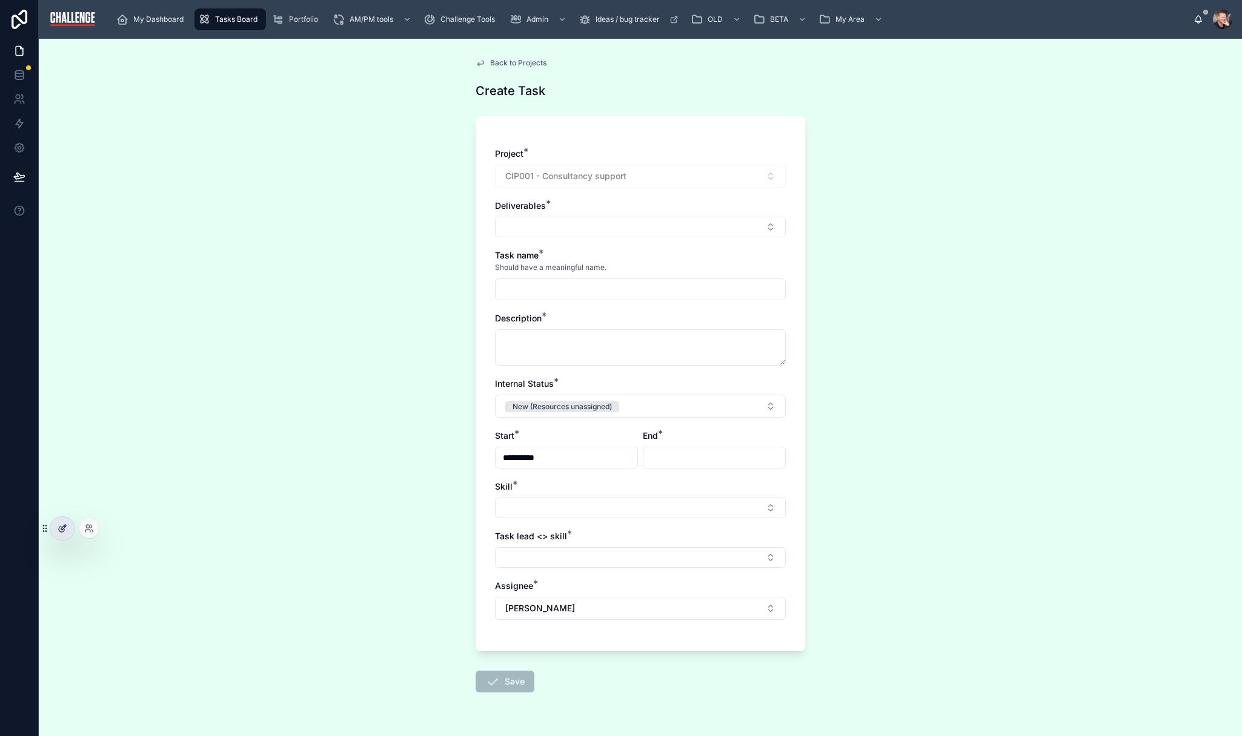
click at [64, 532] on icon at bounding box center [63, 529] width 10 height 10
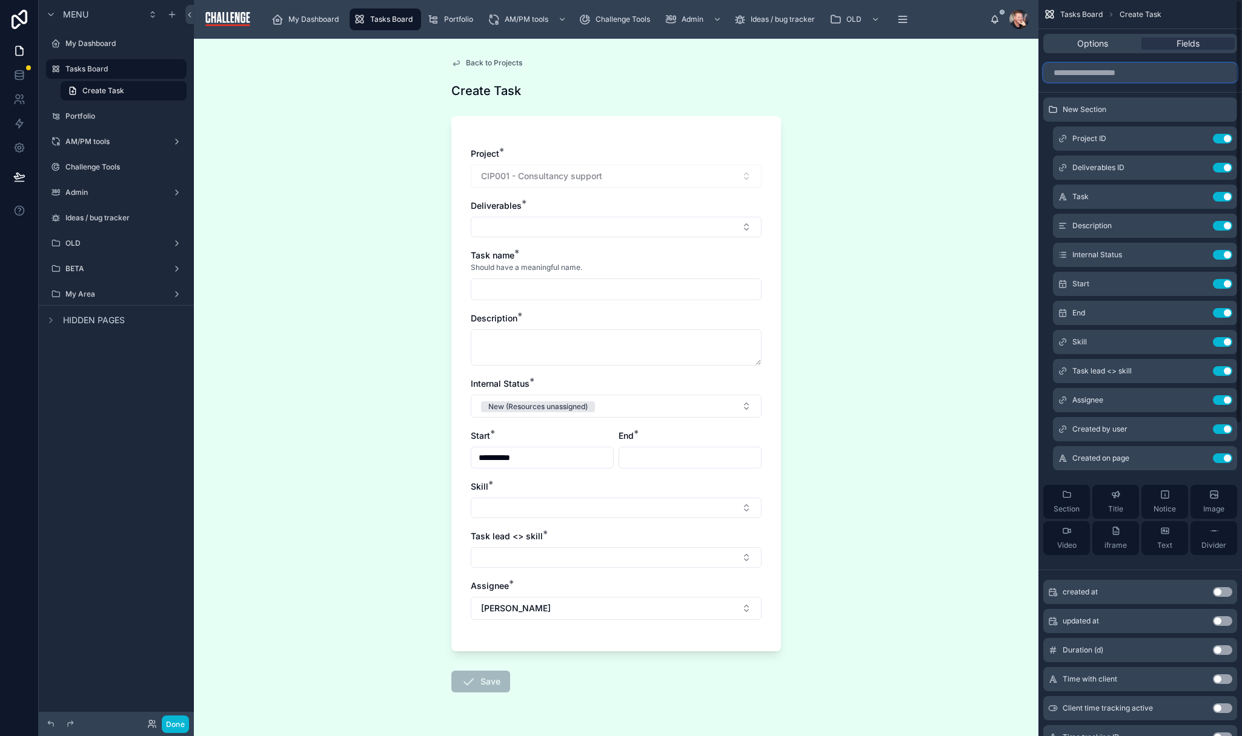
click at [1122, 77] on input "scrollable content" at bounding box center [1140, 72] width 194 height 19
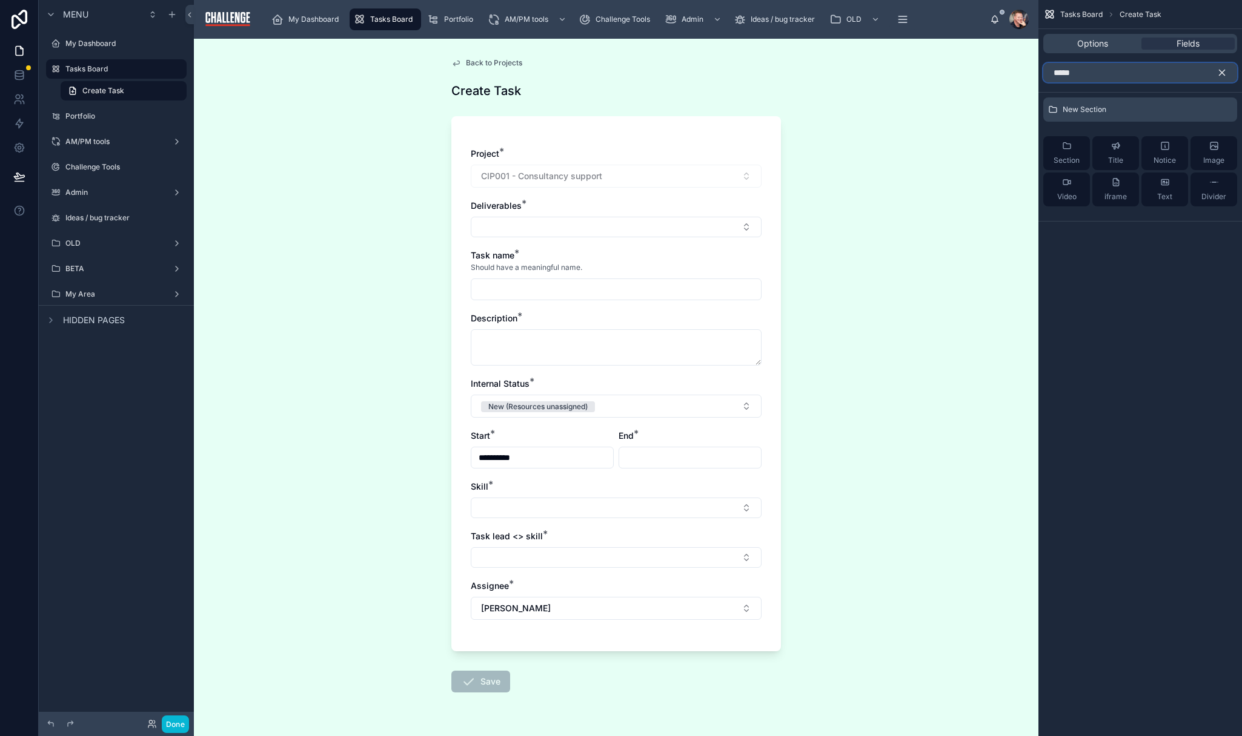
type input "*****"
click at [1223, 74] on icon "scrollable content" at bounding box center [1221, 72] width 11 height 11
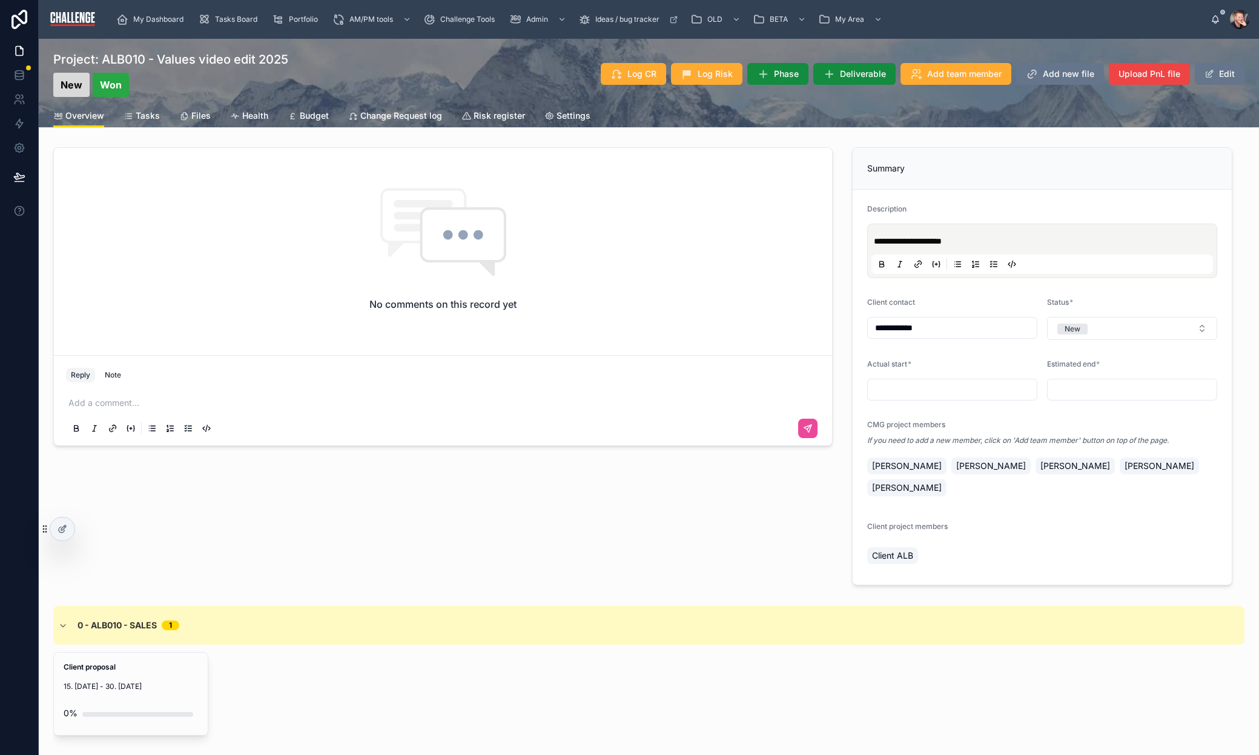
click at [139, 675] on div "Client proposal 15. [DATE] - 30. [DATE] 0%" at bounding box center [131, 693] width 154 height 82
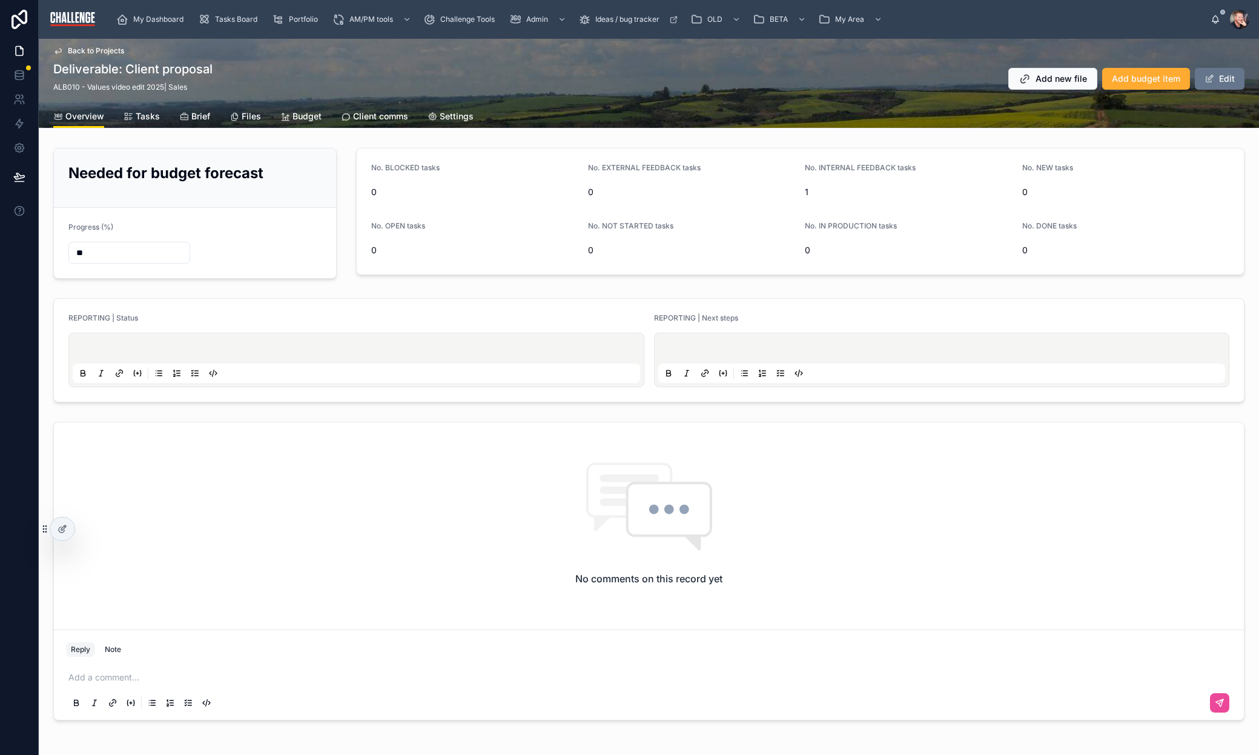
click at [147, 111] on span "Tasks" at bounding box center [148, 116] width 24 height 12
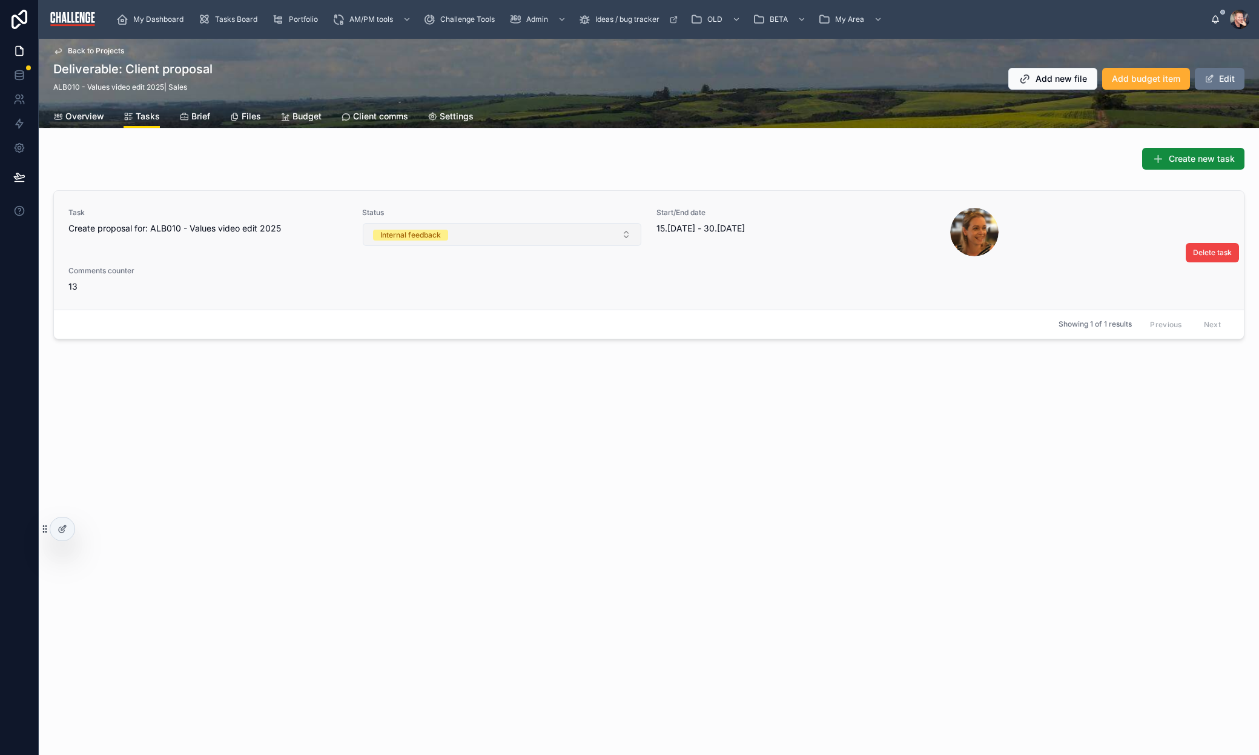
click at [543, 233] on button "Internal feedback" at bounding box center [502, 234] width 278 height 23
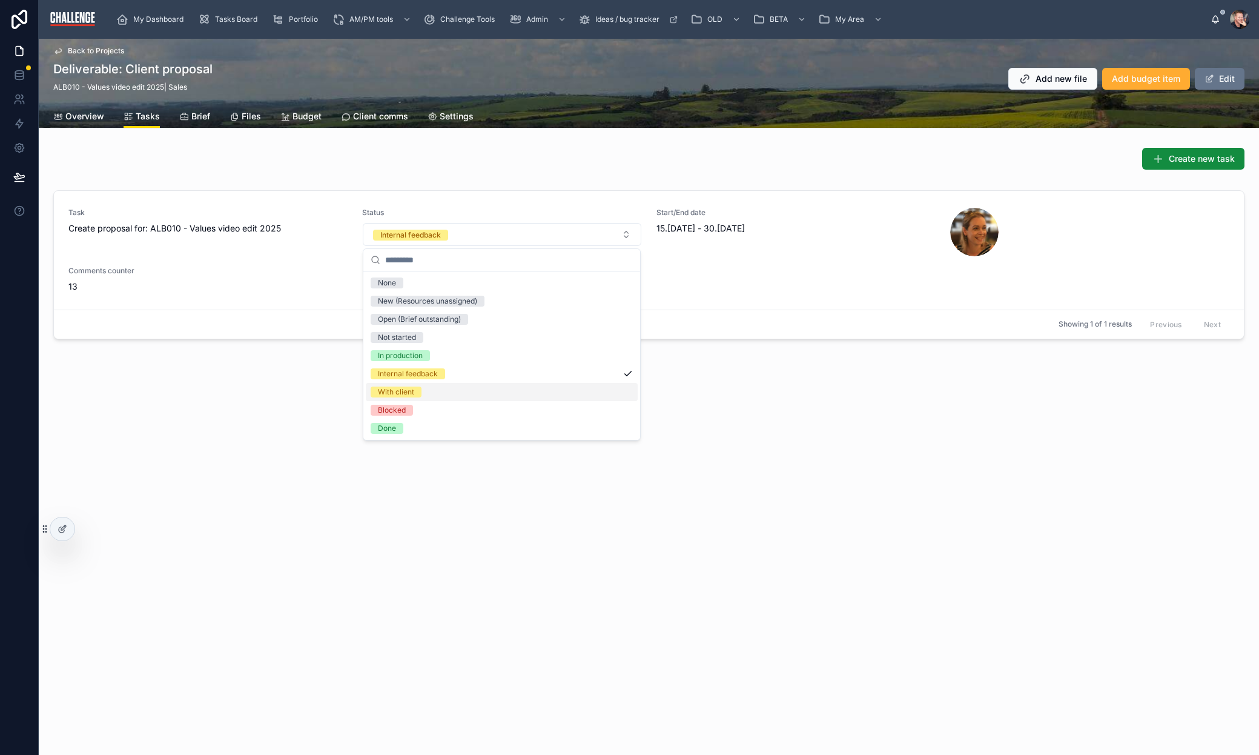
click at [540, 392] on div "With client" at bounding box center [502, 392] width 272 height 18
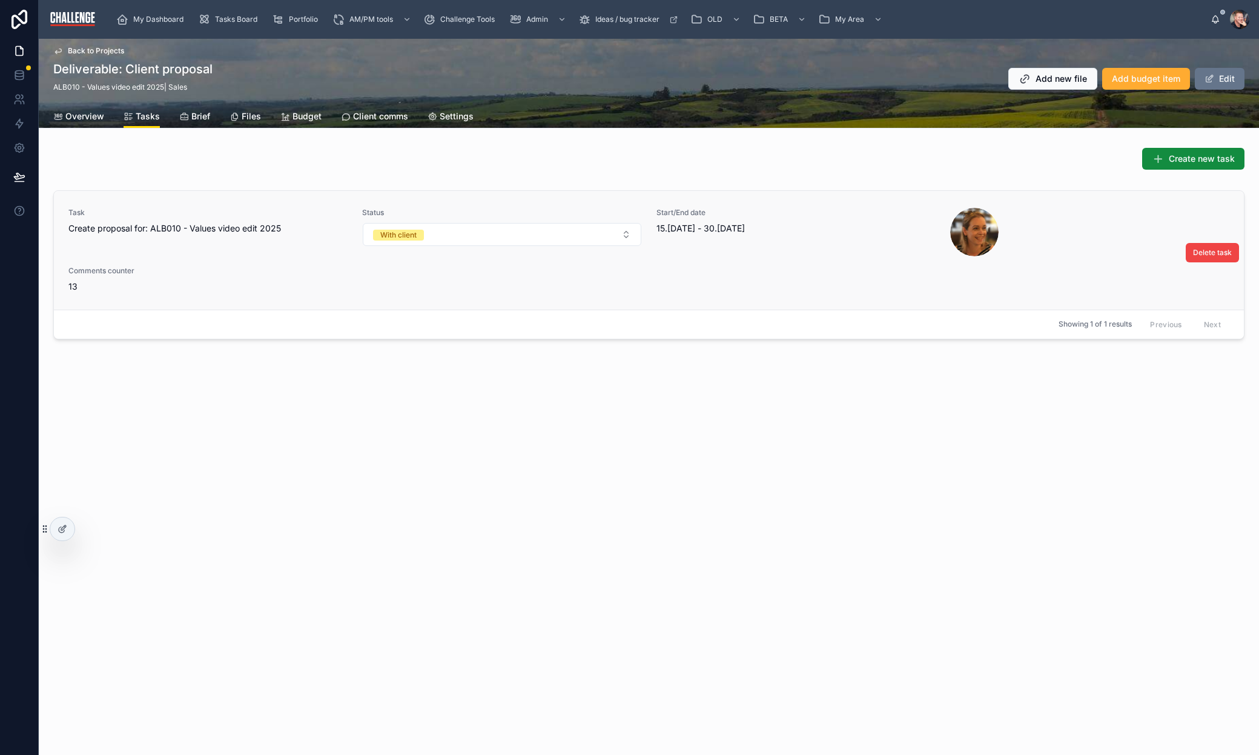
click at [247, 263] on div "Task Create proposal for: ALB010 - Values video edit 2025 Status With client St…" at bounding box center [648, 250] width 1161 height 85
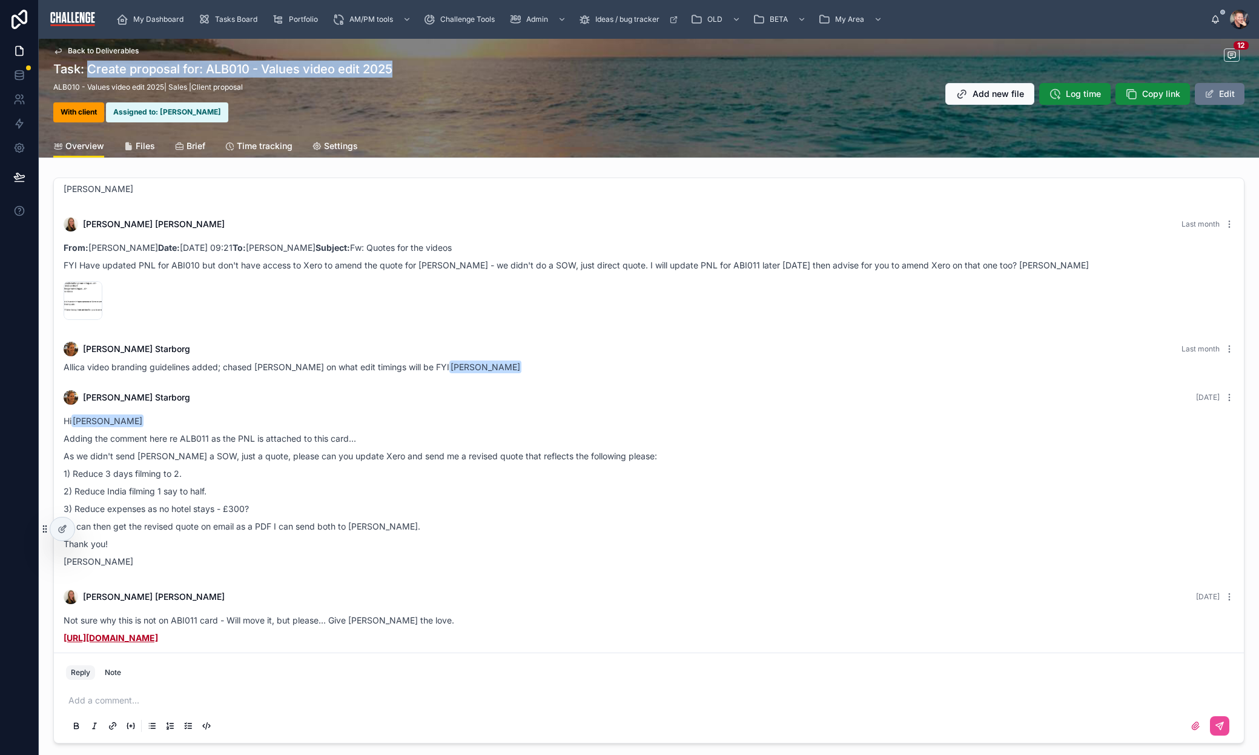
drag, startPoint x: 419, startPoint y: 70, endPoint x: 87, endPoint y: 74, distance: 331.3
click at [87, 74] on div "Task: Create proposal for: ALB010 - Values video edit 2025 ALB010 - Values vide…" at bounding box center [648, 94] width 1191 height 67
copy h1 "Create proposal for: ALB010 - Values video edit 2025"
click at [236, 21] on span "Tasks Board" at bounding box center [236, 20] width 42 height 10
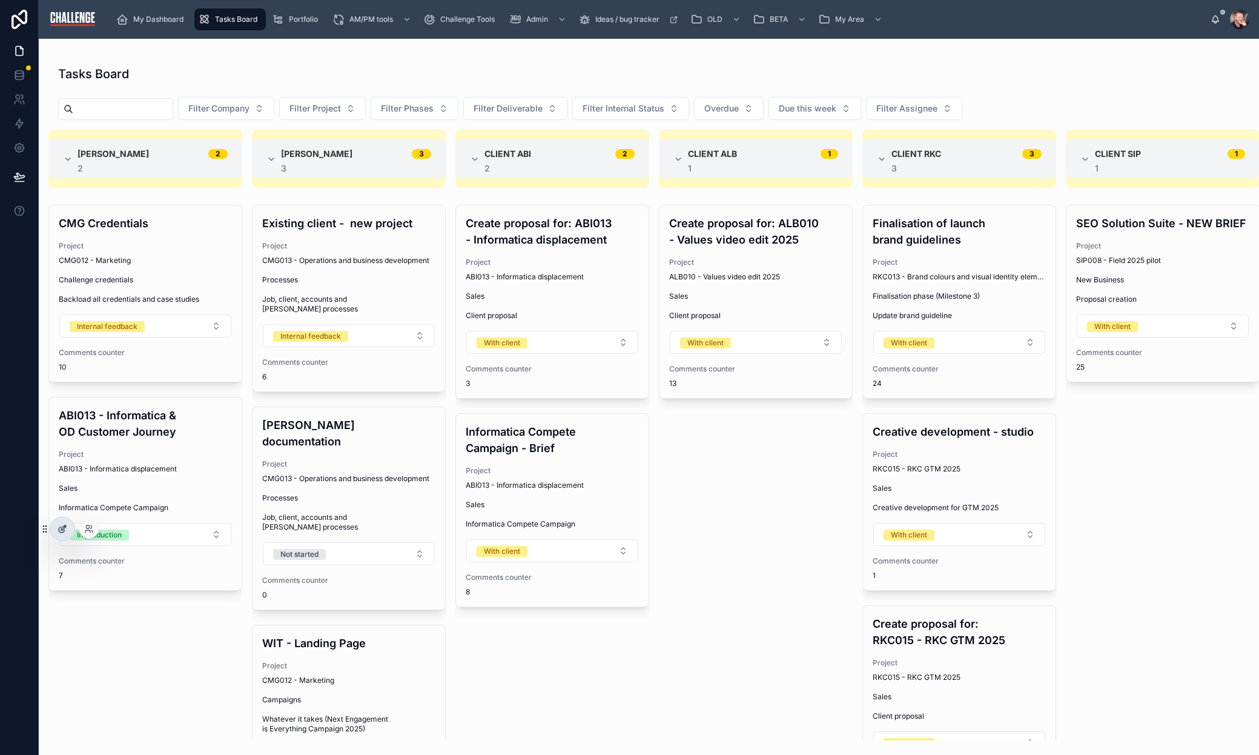
click at [62, 528] on icon at bounding box center [63, 529] width 10 height 10
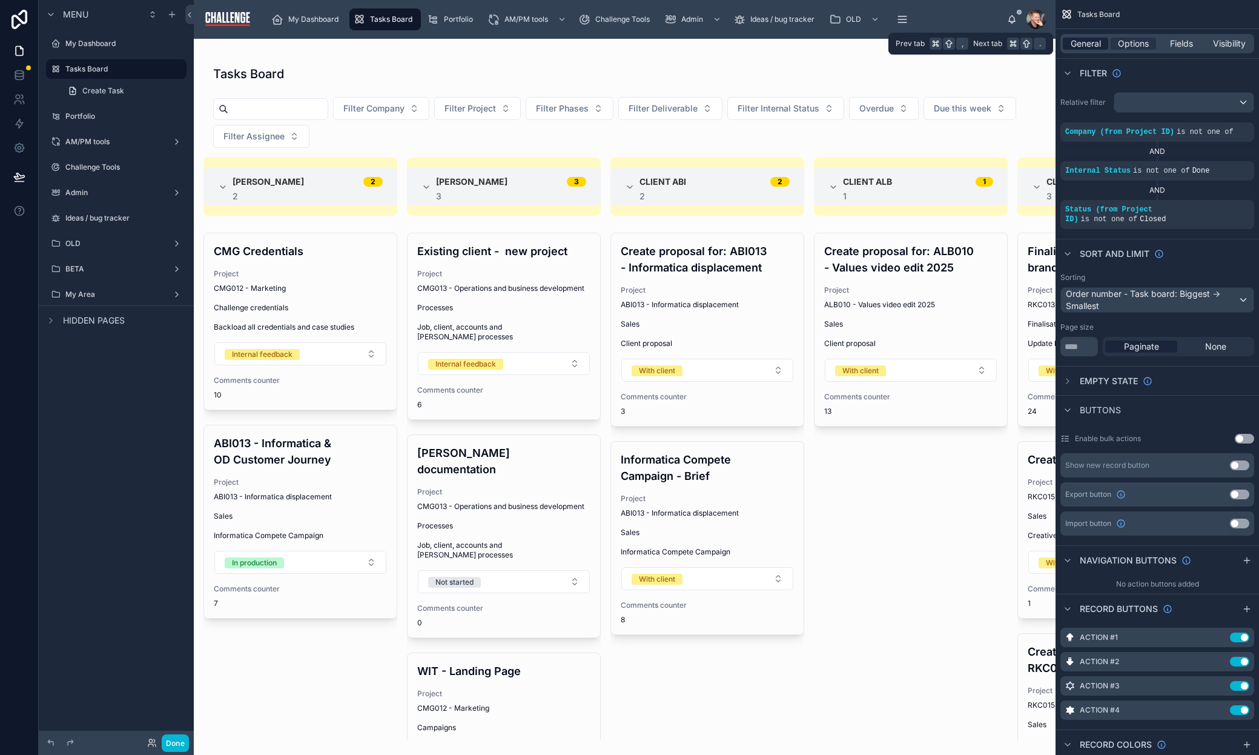
click at [1082, 47] on span "General" at bounding box center [1086, 44] width 30 height 12
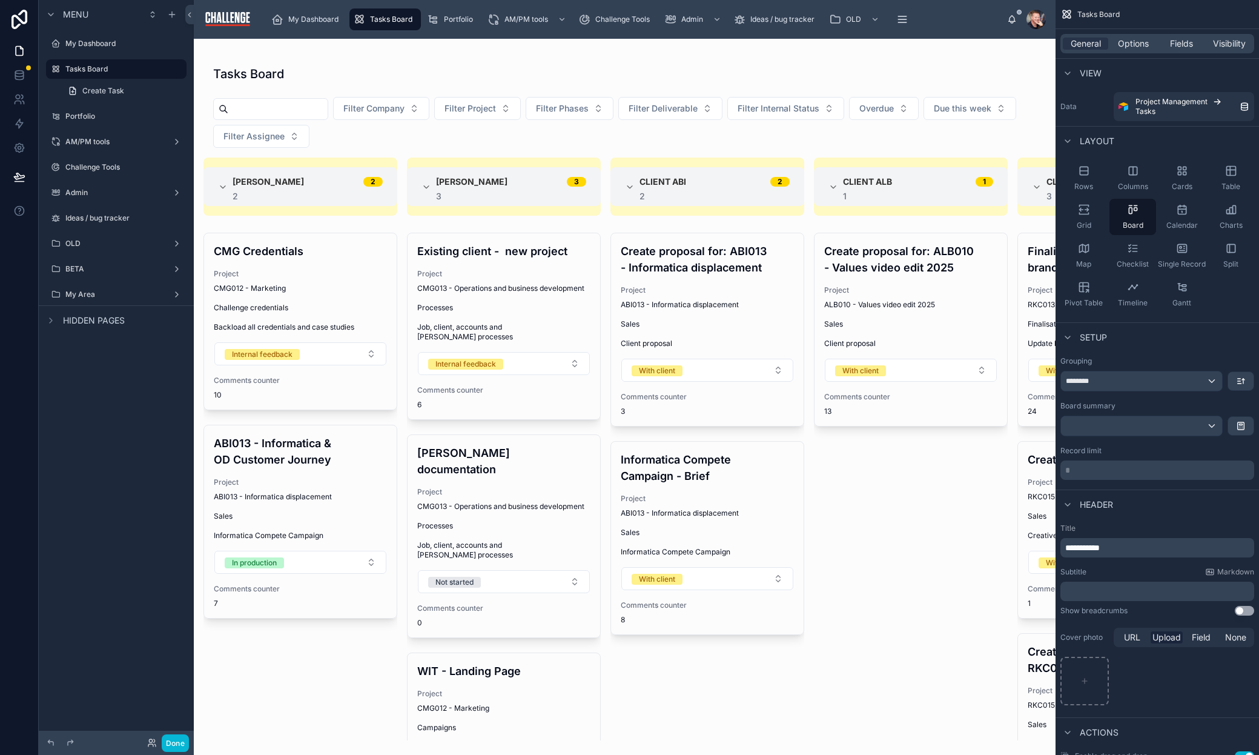
scroll to position [302, 0]
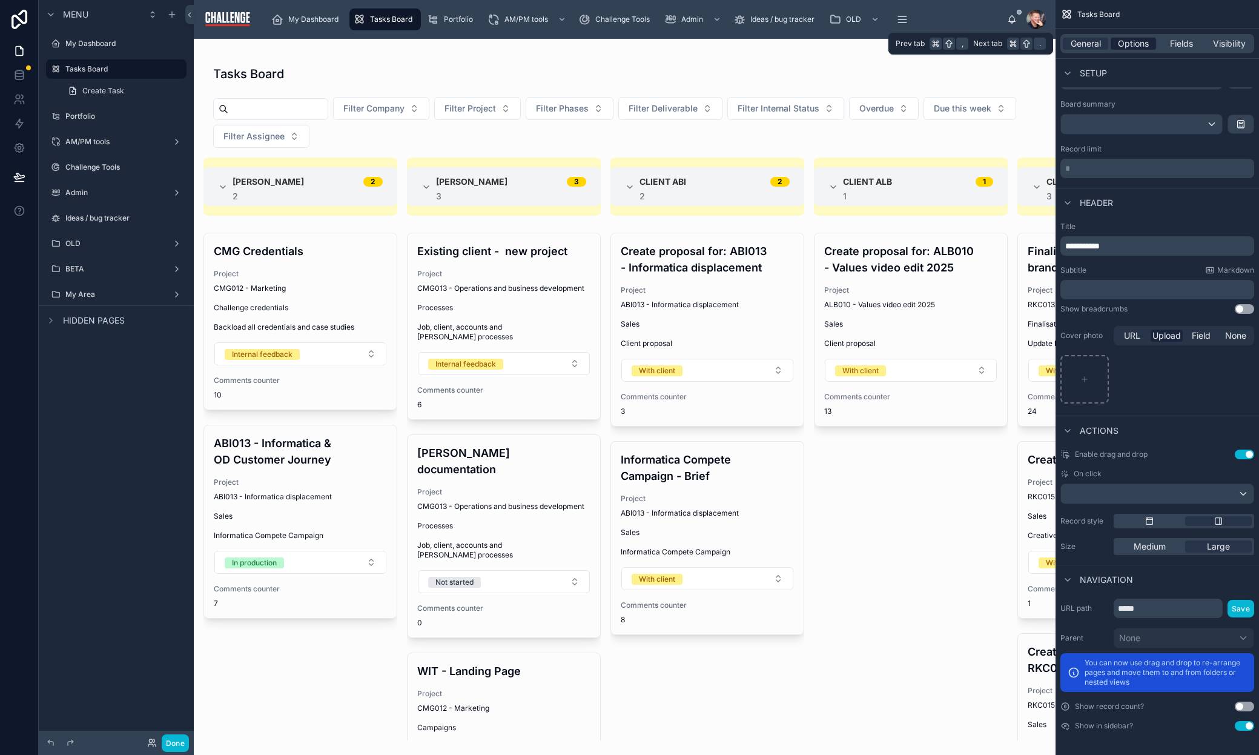
click at [1134, 41] on span "Options" at bounding box center [1133, 44] width 31 height 12
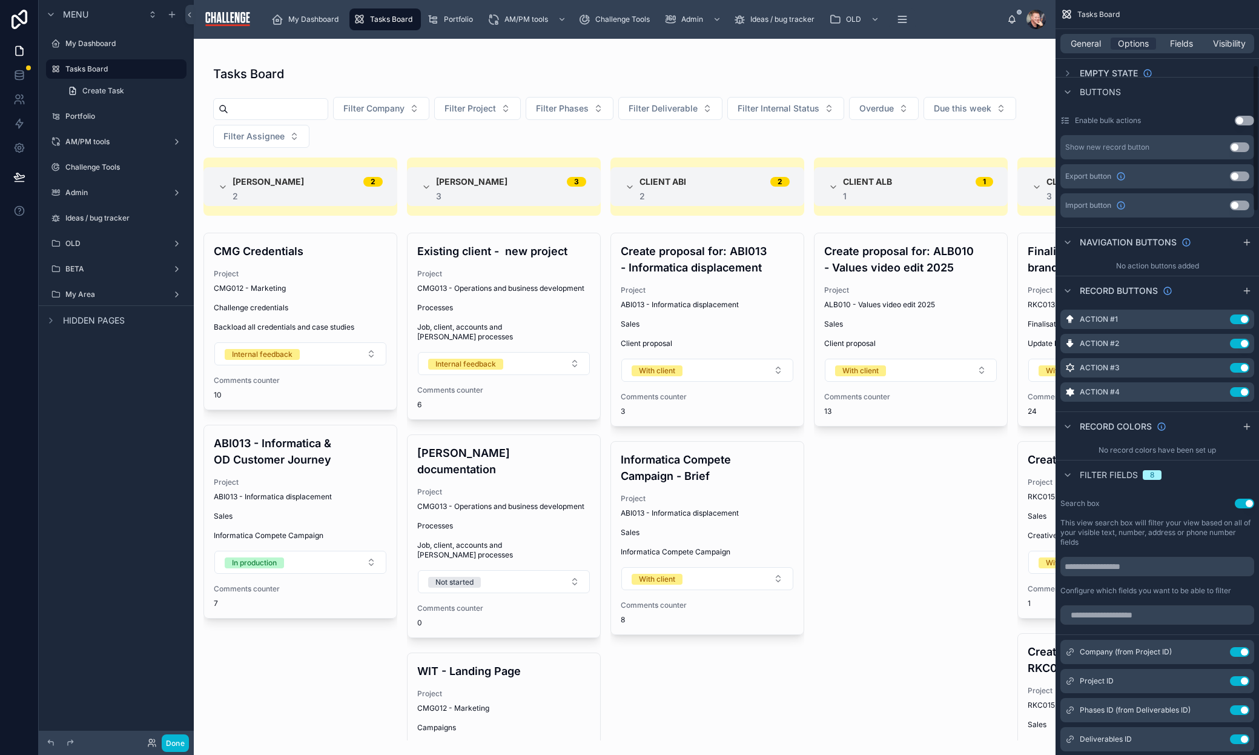
scroll to position [334, 0]
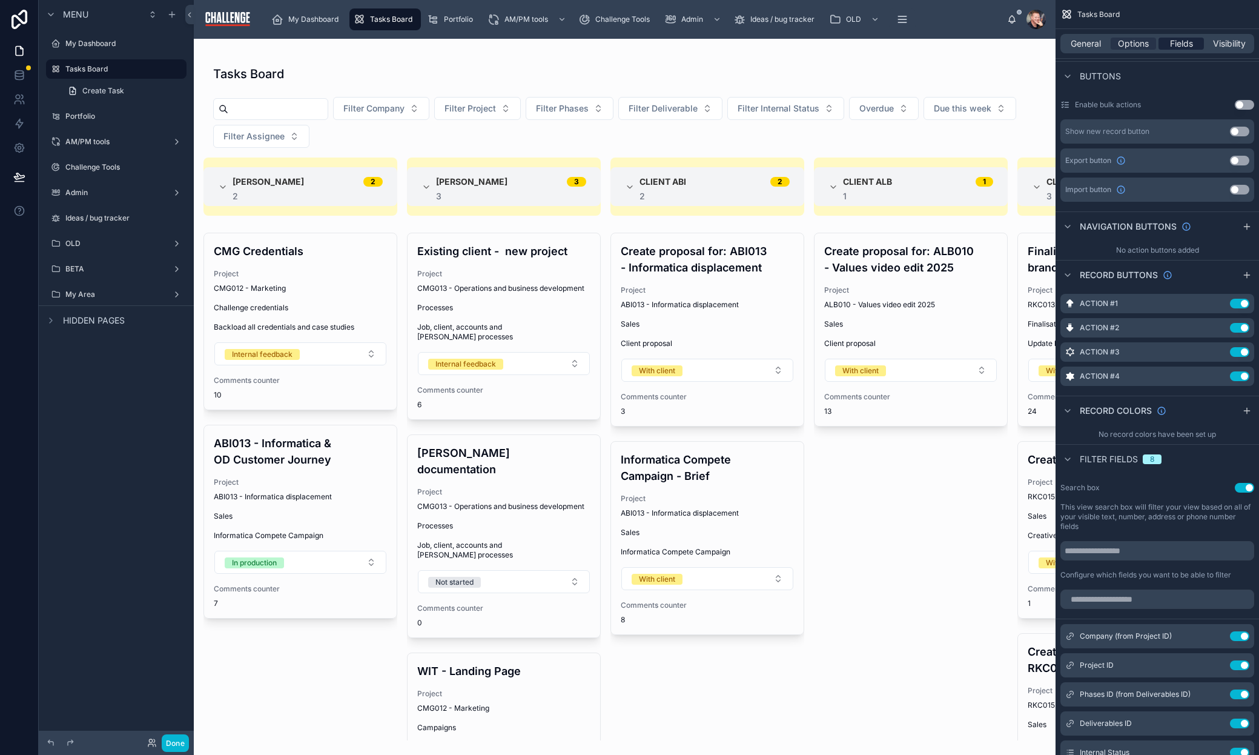
click at [1178, 43] on span "Fields" at bounding box center [1181, 44] width 23 height 12
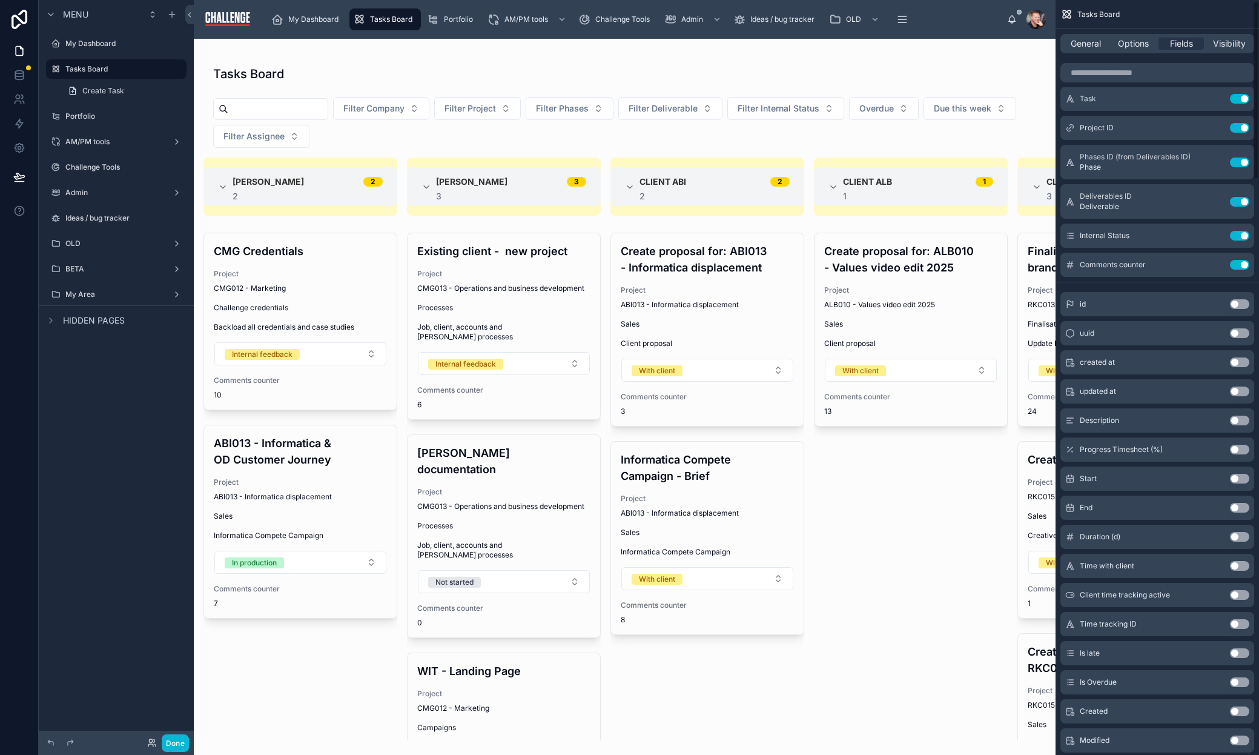
scroll to position [0, 0]
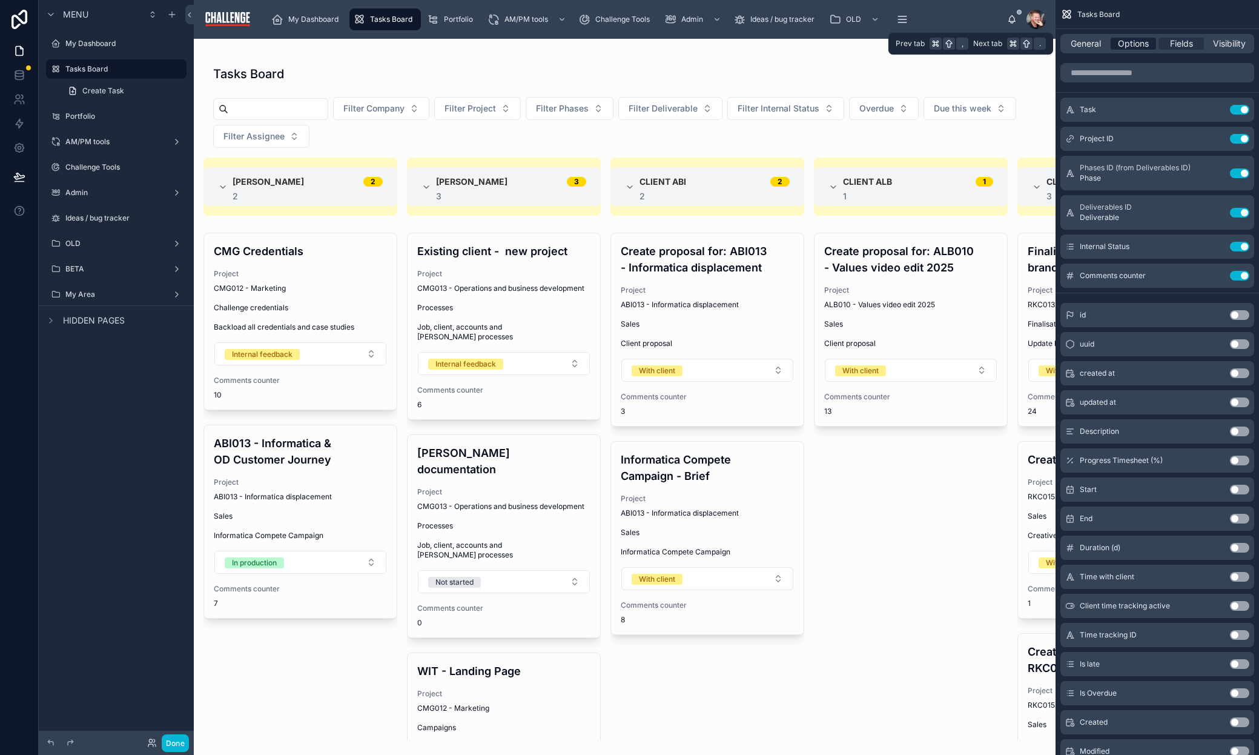
click at [1139, 44] on span "Options" at bounding box center [1133, 44] width 31 height 12
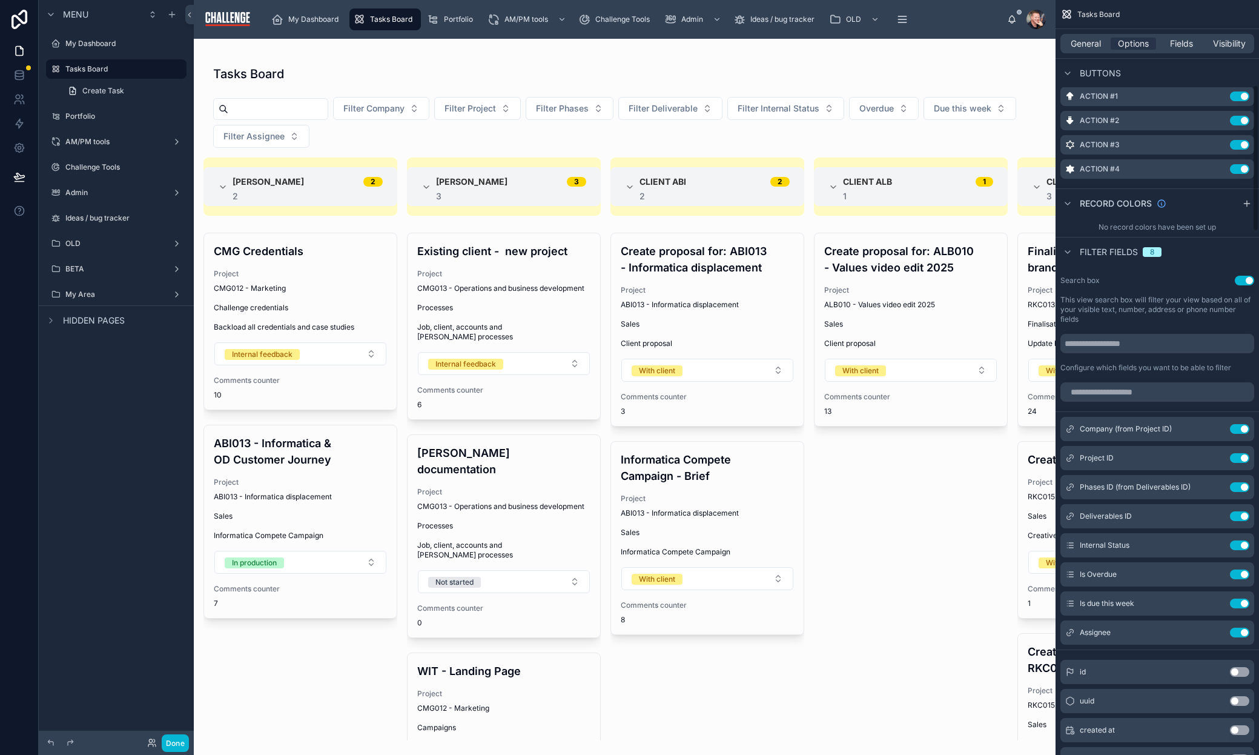
scroll to position [622, 0]
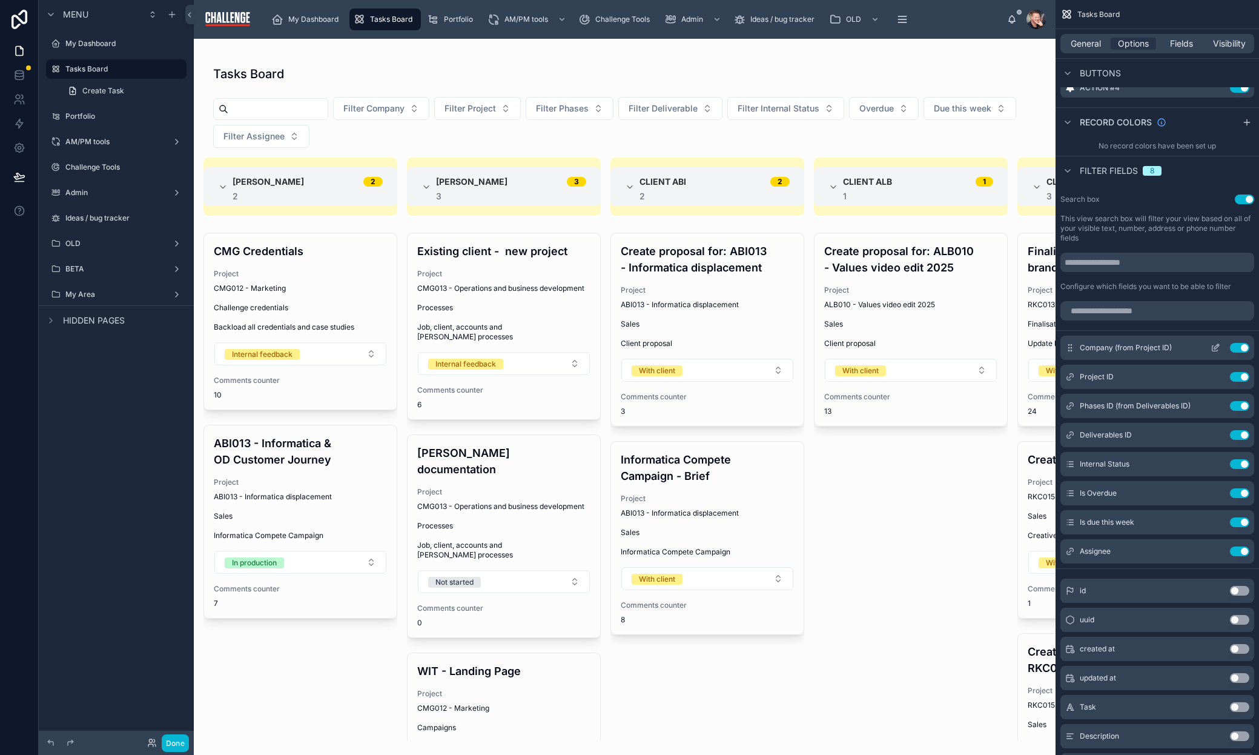
click at [1217, 348] on icon "scrollable content" at bounding box center [1216, 348] width 10 height 10
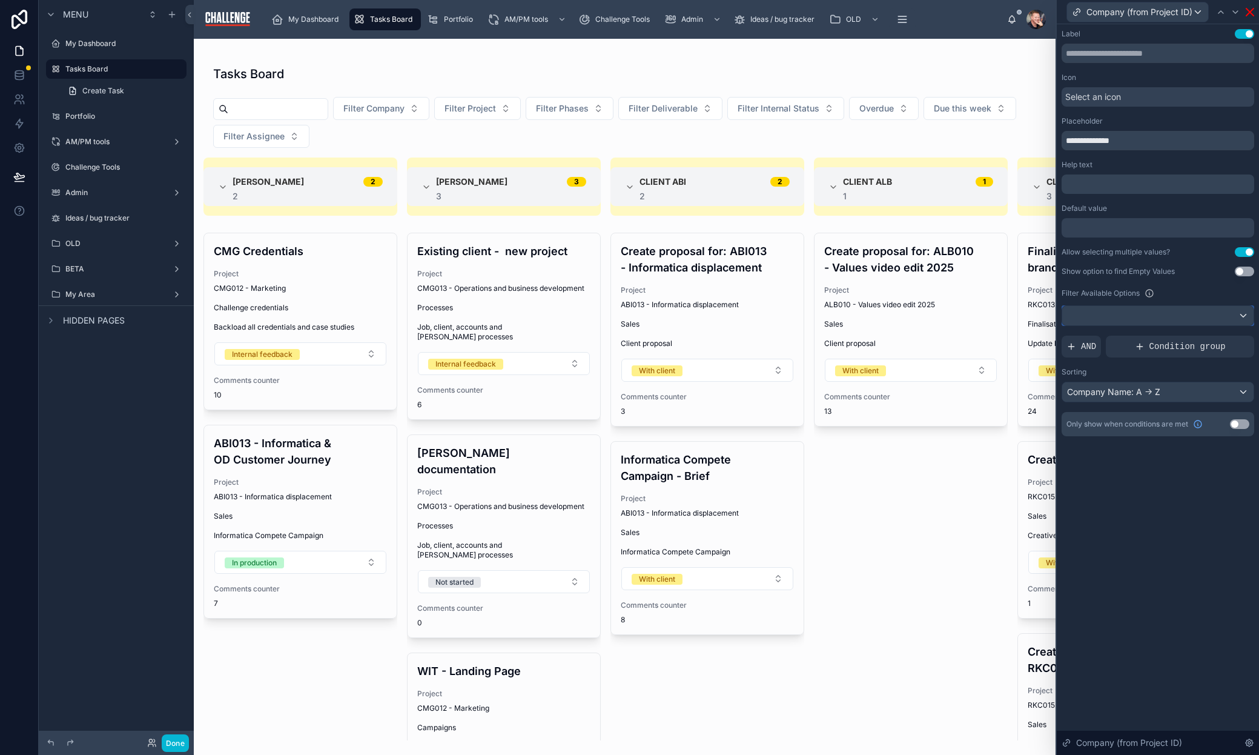
click at [1134, 316] on div at bounding box center [1157, 315] width 191 height 19
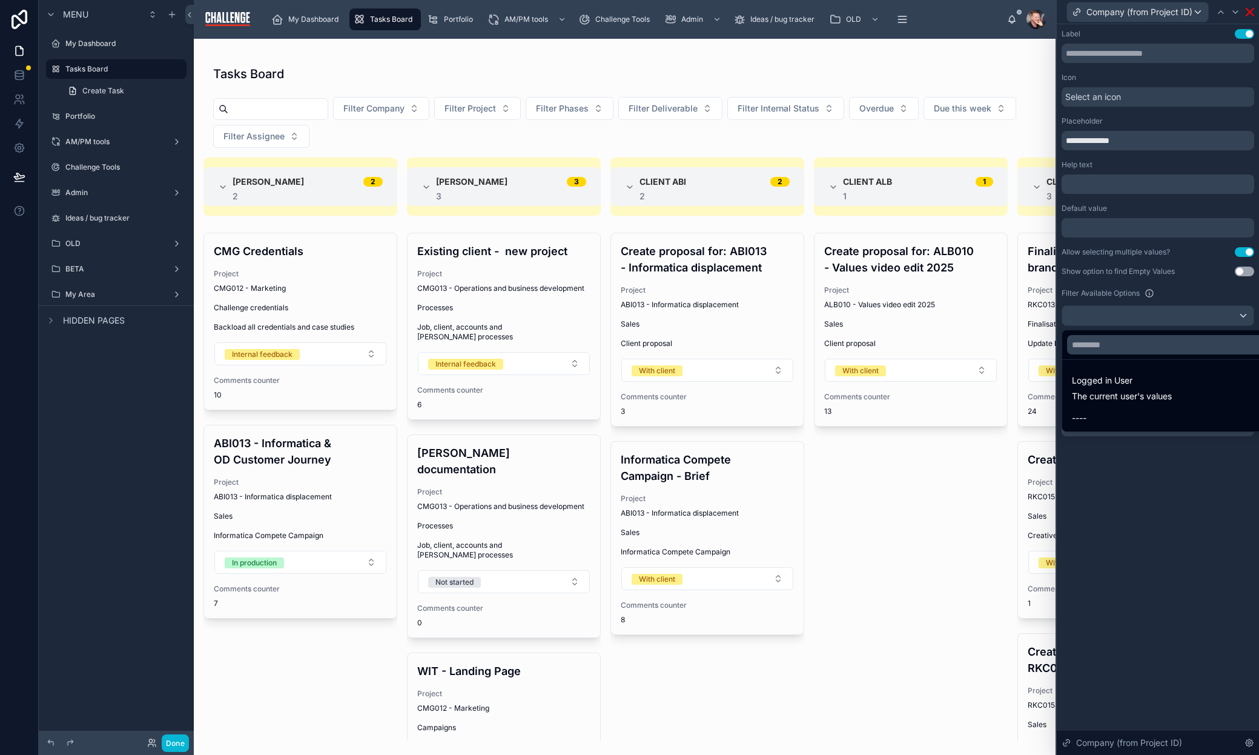
drag, startPoint x: 1140, startPoint y: 540, endPoint x: 1136, endPoint y: 484, distance: 55.8
click at [1140, 539] on div at bounding box center [1158, 377] width 202 height 755
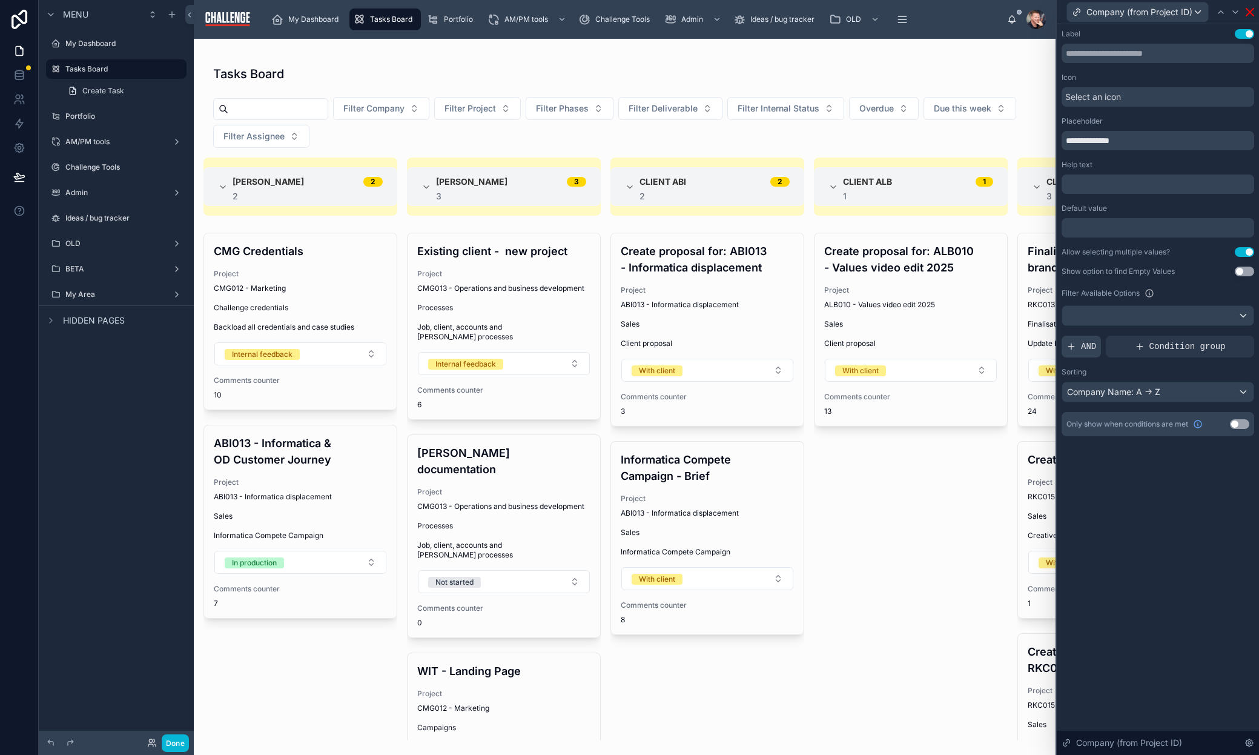
click at [1091, 351] on span "AND" at bounding box center [1088, 346] width 15 height 12
click at [1223, 337] on icon at bounding box center [1225, 336] width 4 height 4
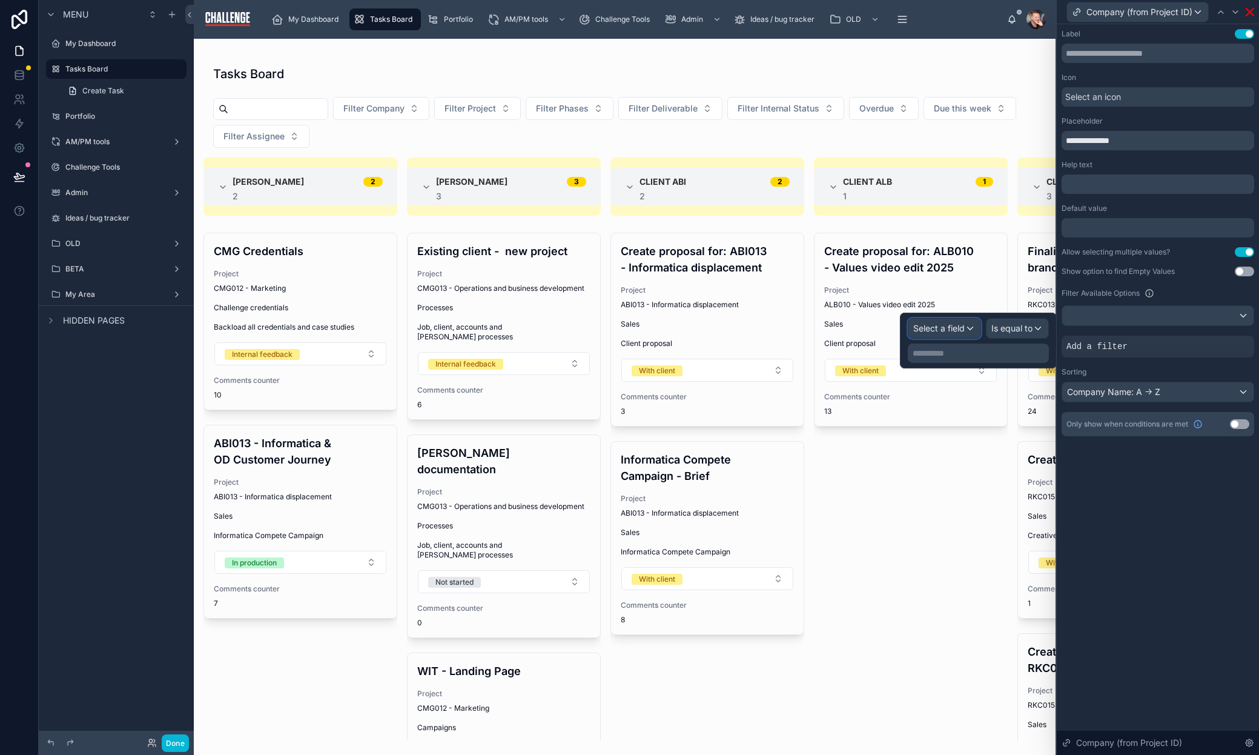
click at [948, 329] on span "Select a field" at bounding box center [938, 328] width 51 height 10
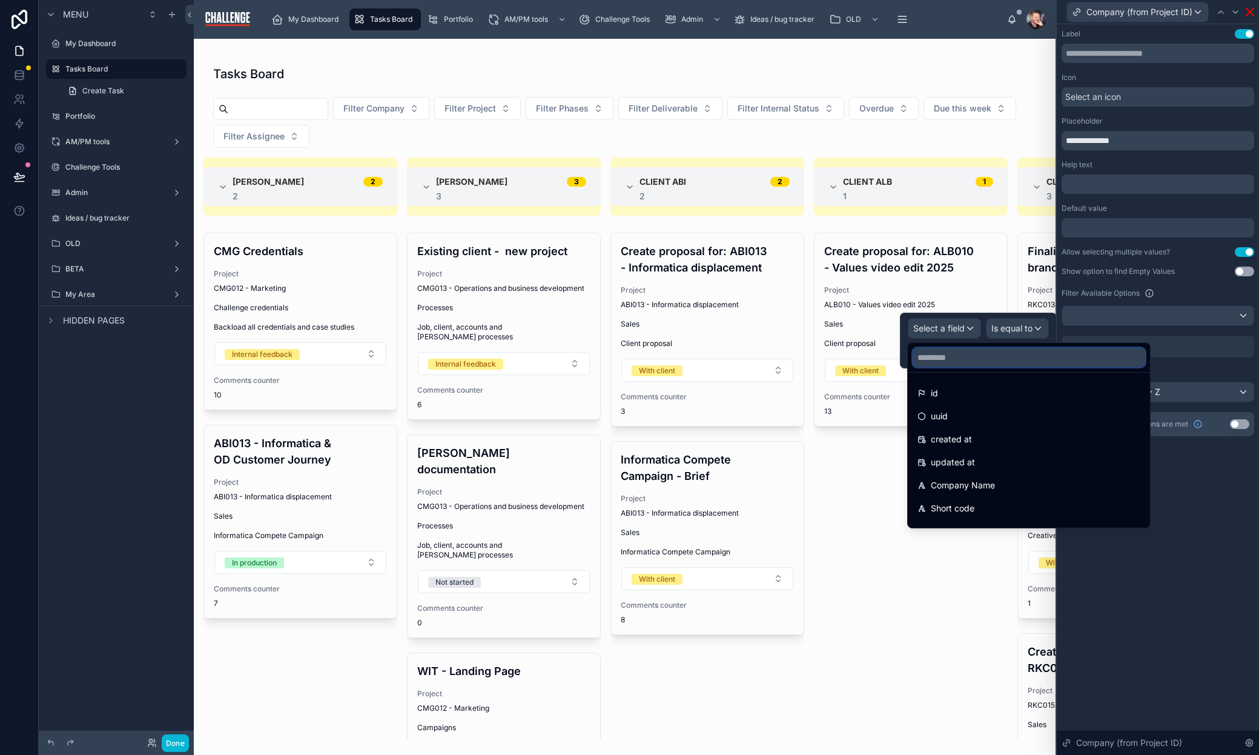
click at [971, 360] on input "text" at bounding box center [1029, 357] width 233 height 19
click at [945, 359] on input "*******" at bounding box center [1029, 357] width 233 height 19
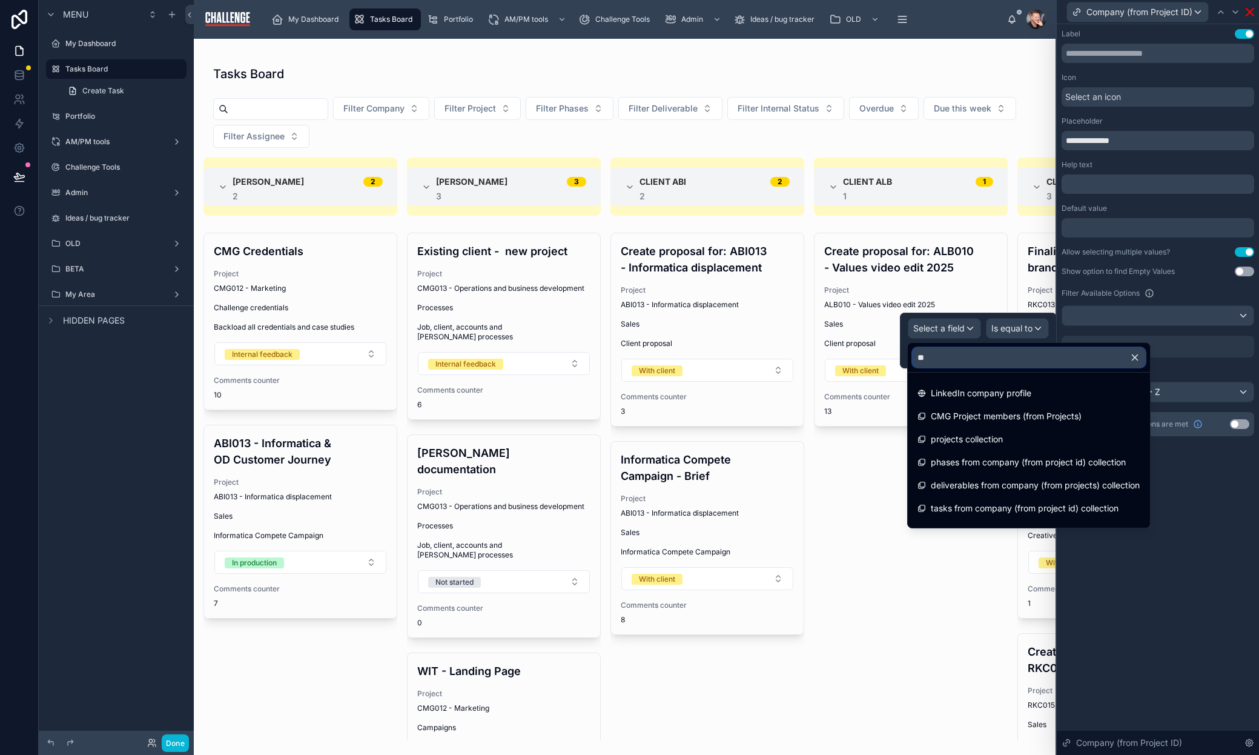
type input "*"
type input "*******"
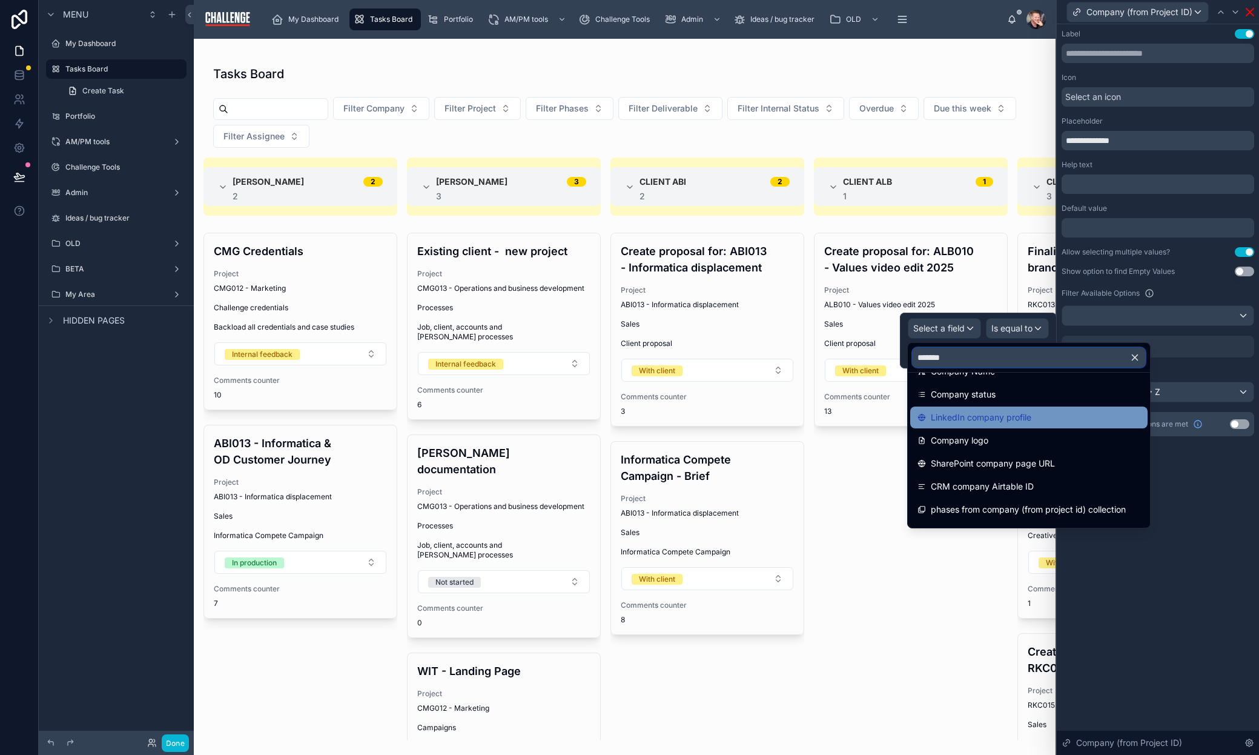
scroll to position [0, 0]
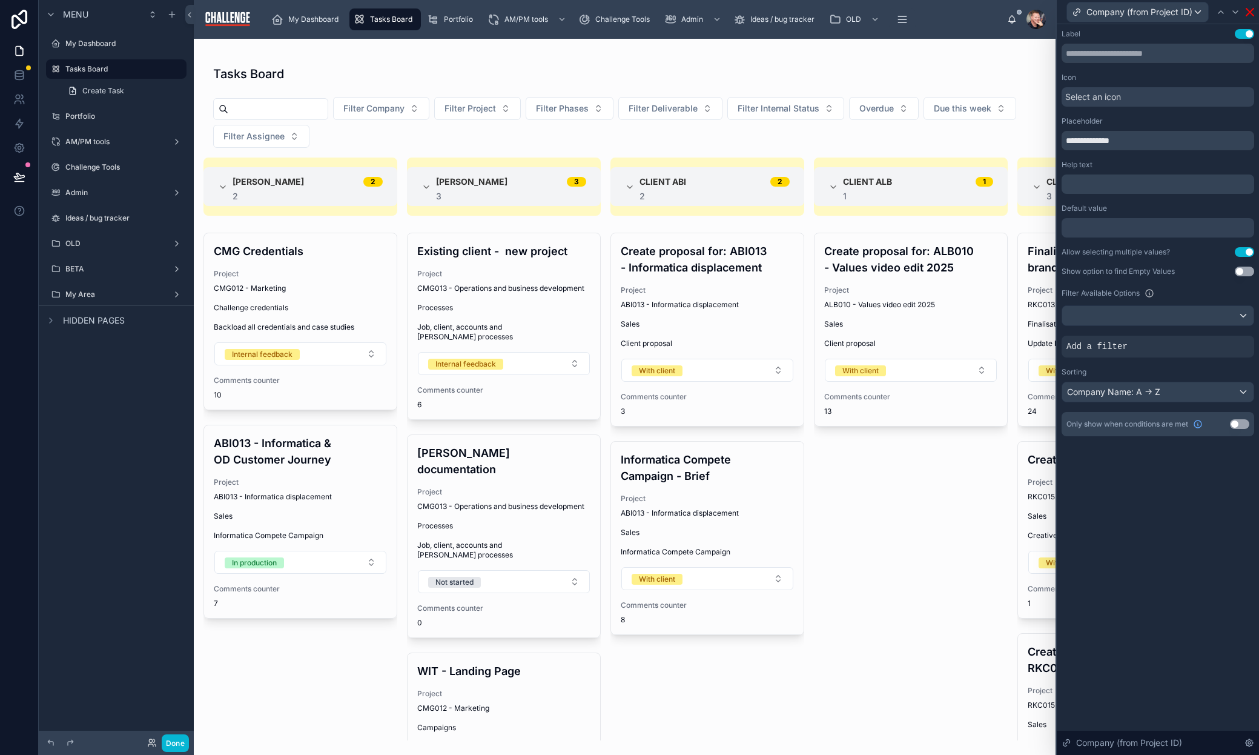
click at [1191, 632] on div "**********" at bounding box center [1158, 389] width 202 height 730
click at [1252, 13] on icon at bounding box center [1249, 11] width 7 height 7
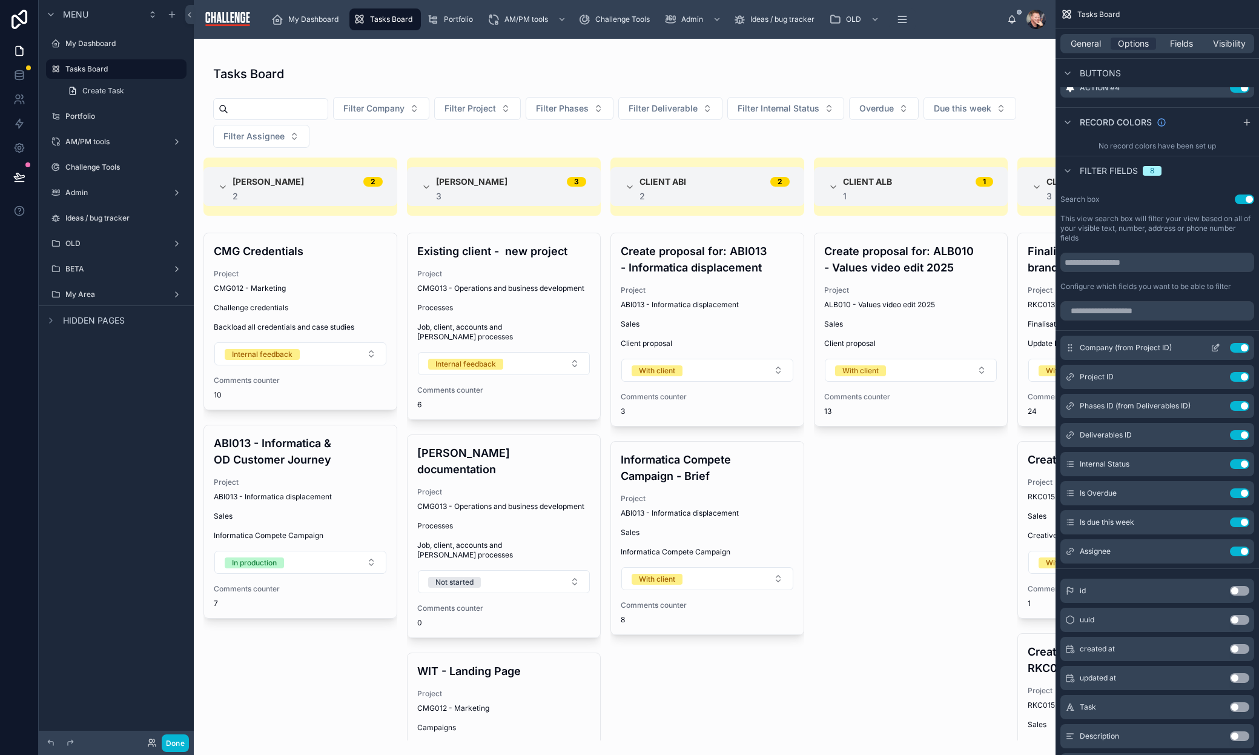
click at [1216, 348] on icon "scrollable content" at bounding box center [1216, 348] width 10 height 10
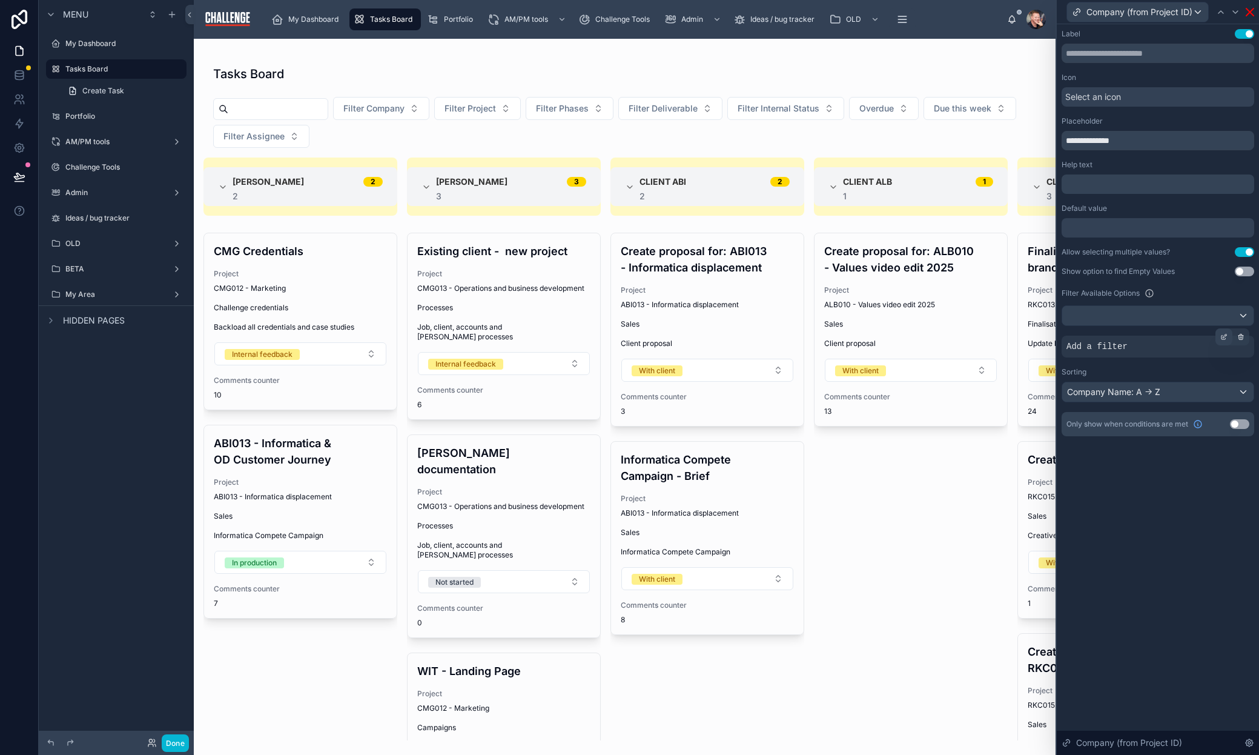
click at [1226, 337] on icon at bounding box center [1223, 336] width 7 height 7
click at [958, 326] on span "Select a field" at bounding box center [938, 328] width 51 height 10
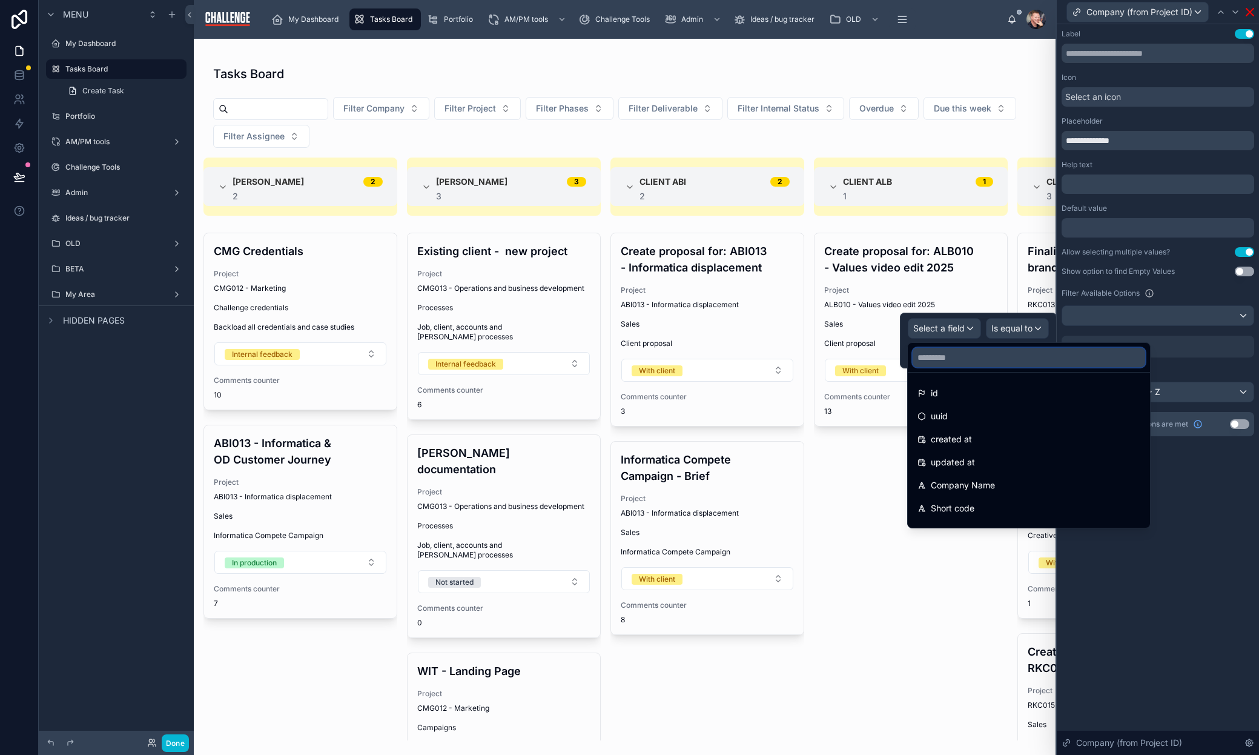
click at [964, 362] on input "text" at bounding box center [1029, 357] width 233 height 19
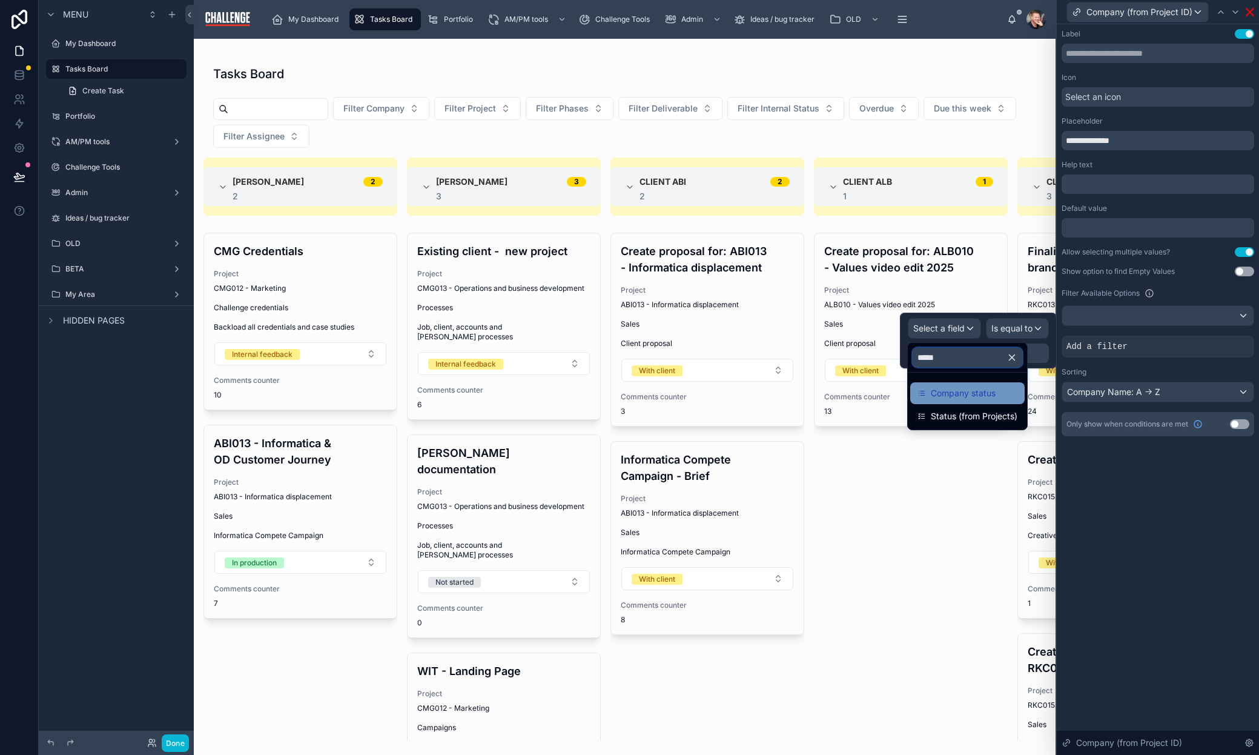
type input "*****"
click at [967, 399] on span "Company status" at bounding box center [963, 393] width 65 height 15
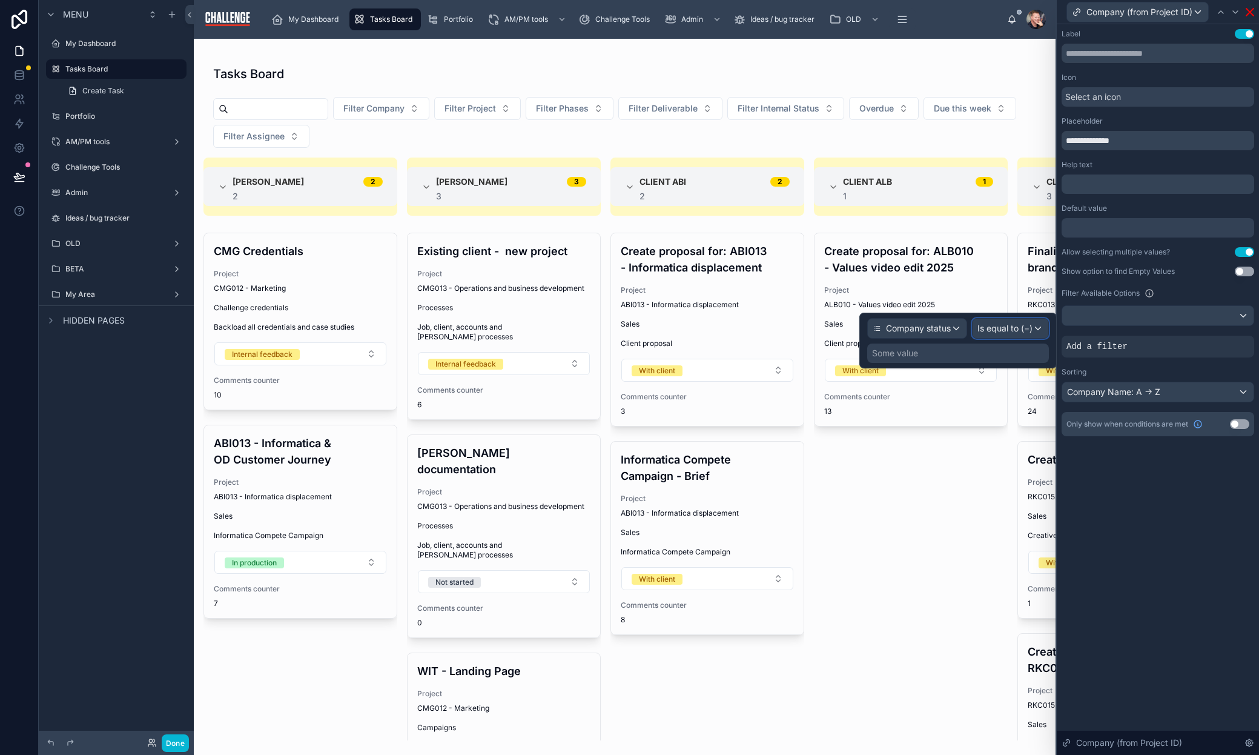
click at [1024, 332] on span "Is equal to (=)" at bounding box center [1005, 328] width 55 height 12
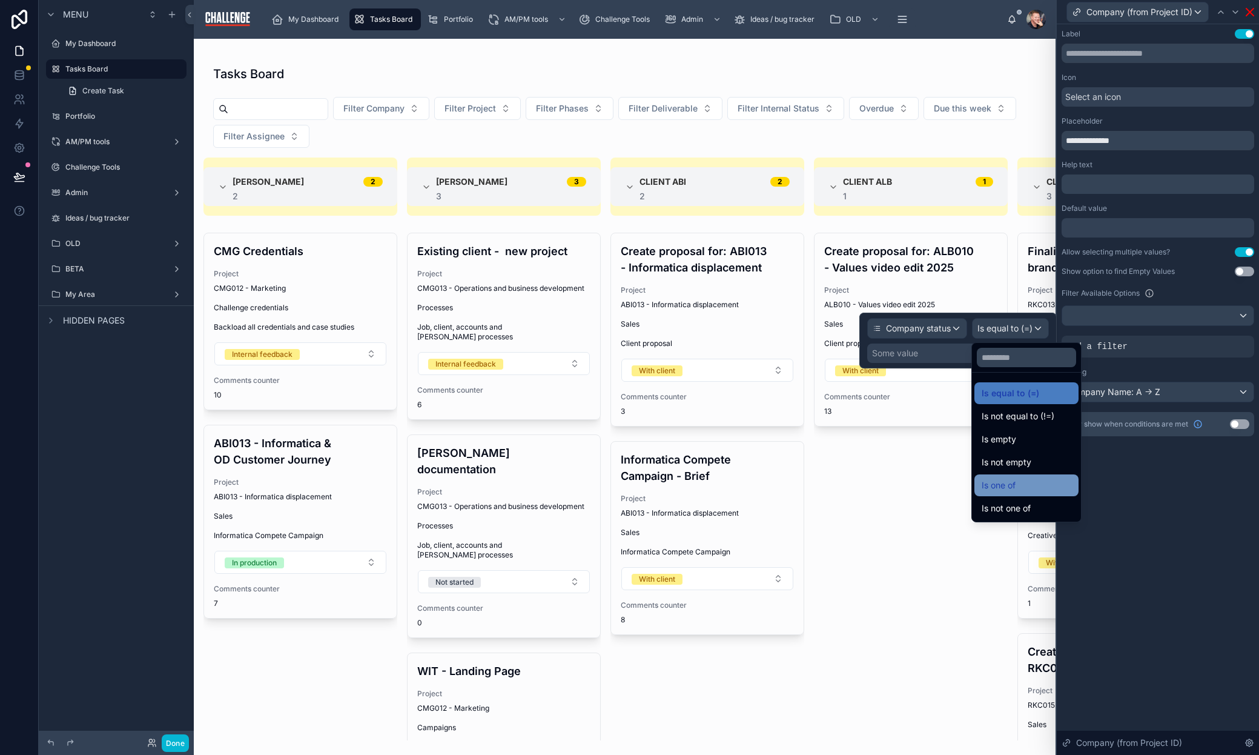
click at [1041, 482] on div "Is one of" at bounding box center [1027, 485] width 90 height 15
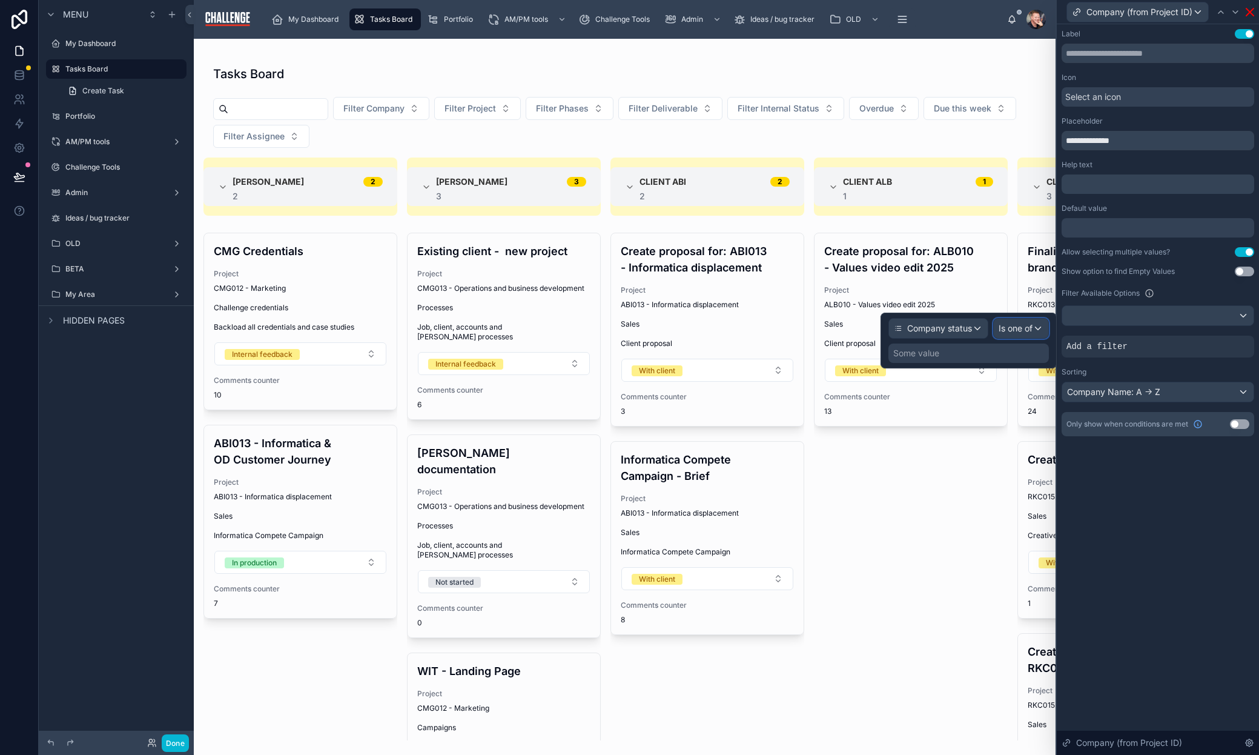
click at [1034, 324] on div "Is one of" at bounding box center [1021, 328] width 55 height 19
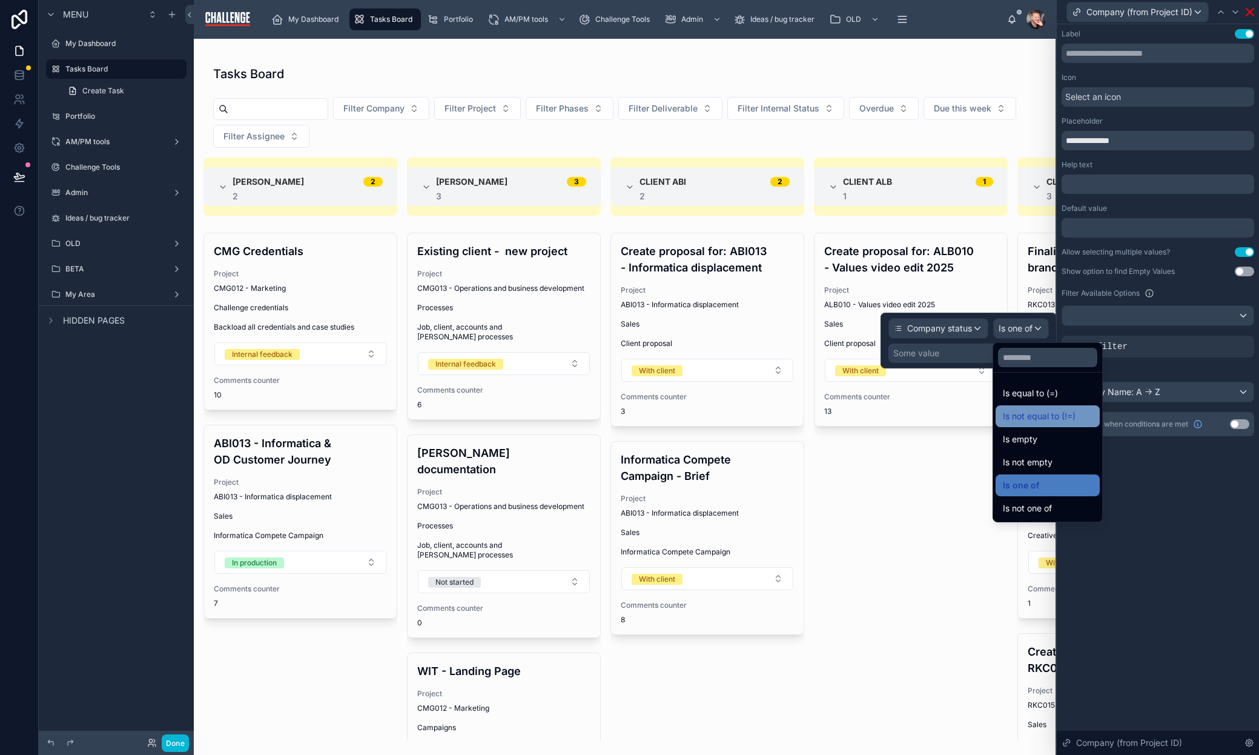
click at [1066, 419] on span "Is not equal to (!=)" at bounding box center [1039, 416] width 73 height 15
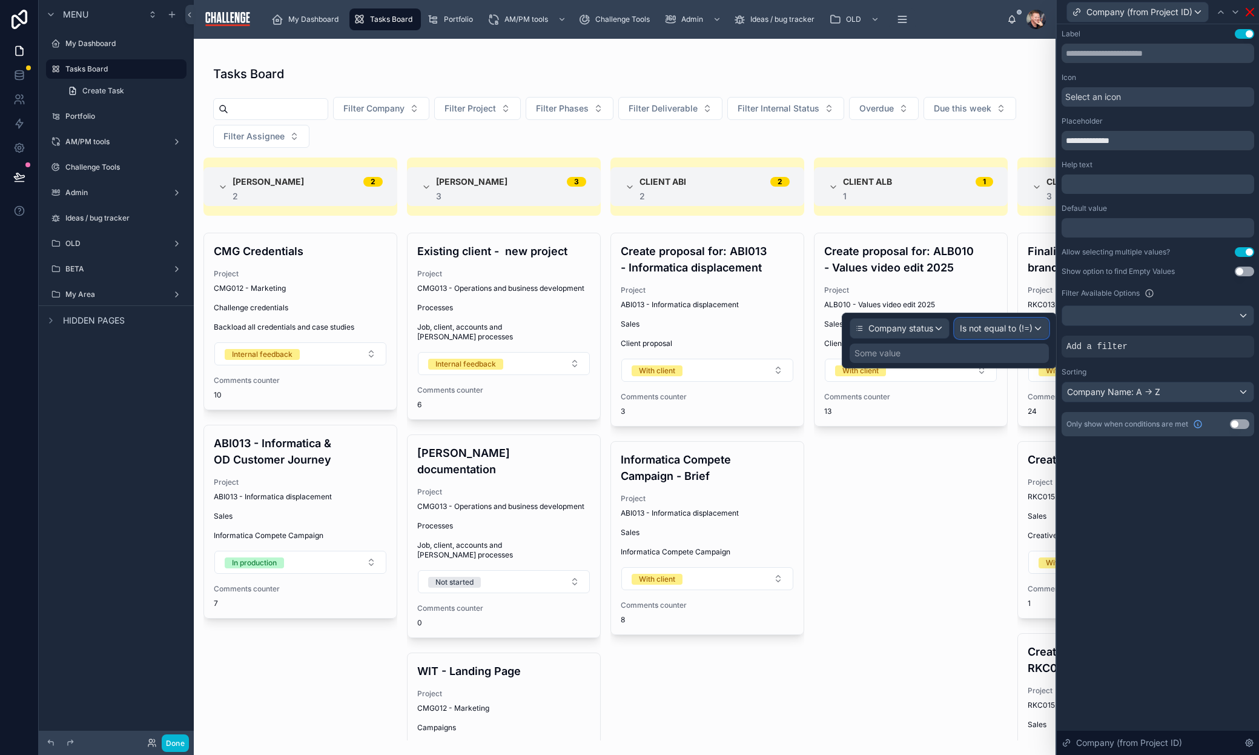
click at [1020, 331] on span "Is not equal to (!=)" at bounding box center [996, 328] width 73 height 12
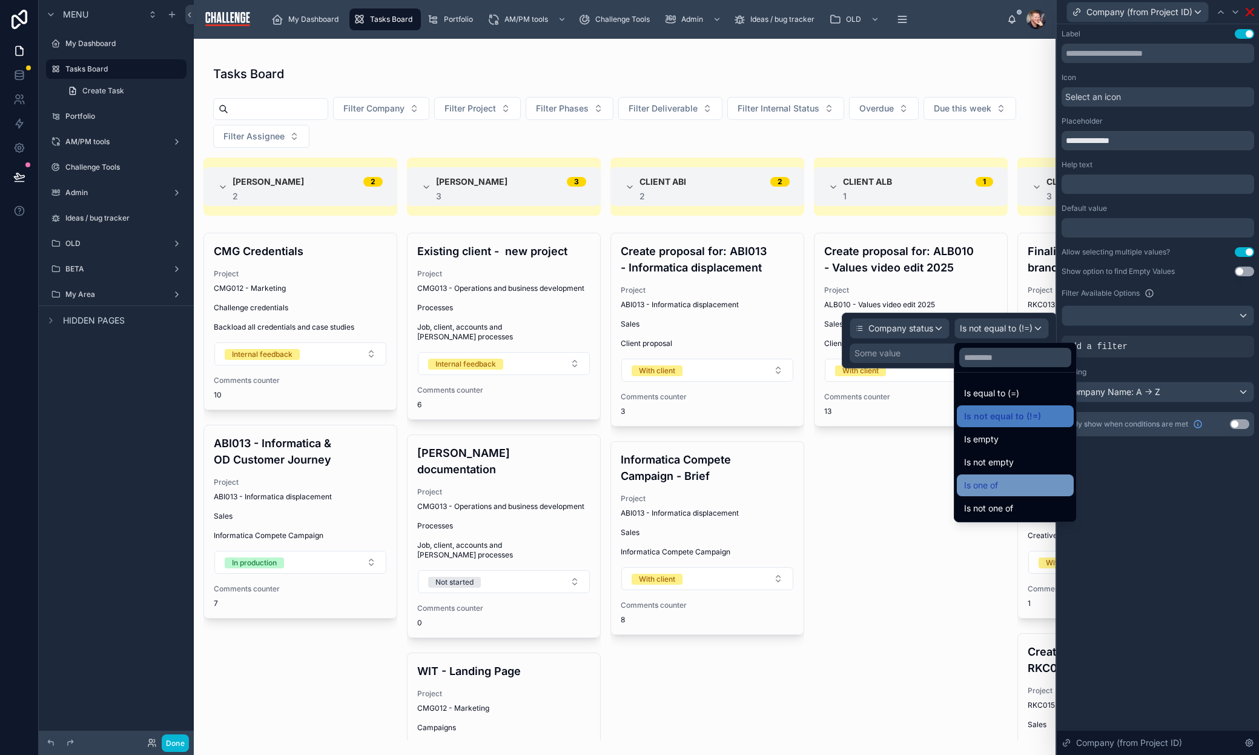
click at [1029, 478] on div "Is one of" at bounding box center [1015, 485] width 102 height 15
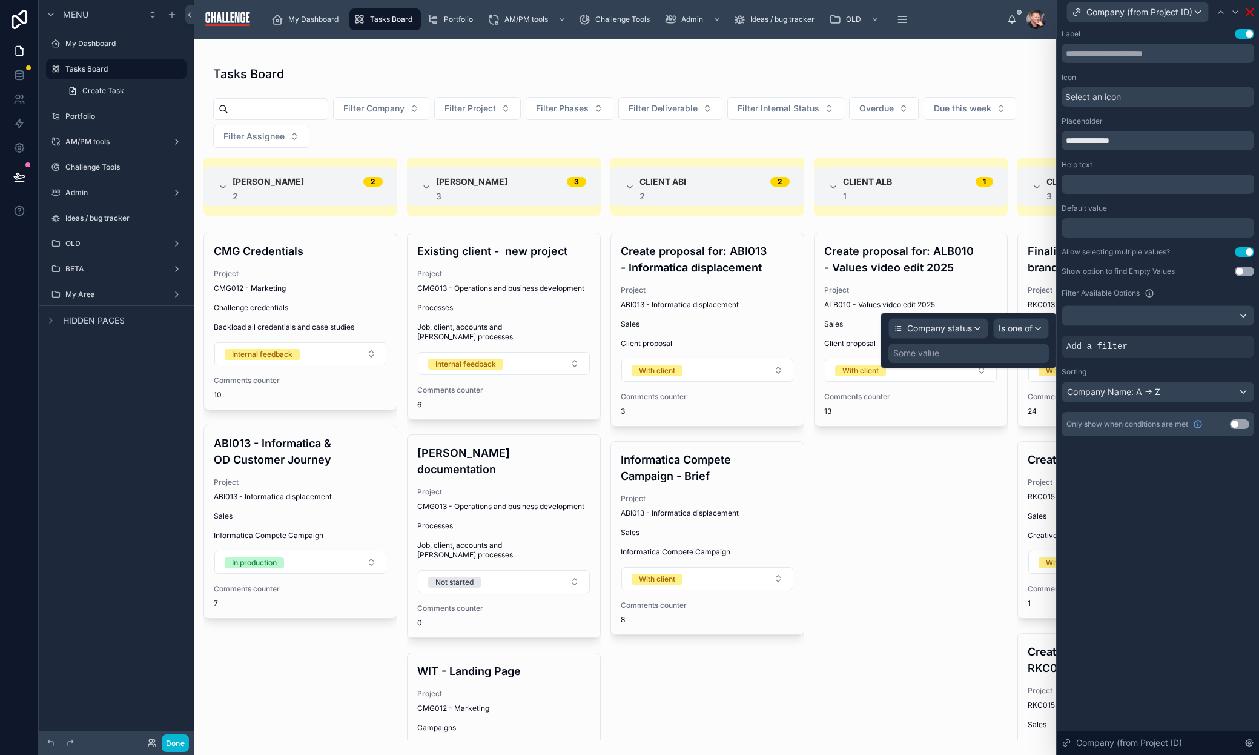
click at [963, 356] on div "Some value" at bounding box center [969, 352] width 161 height 19
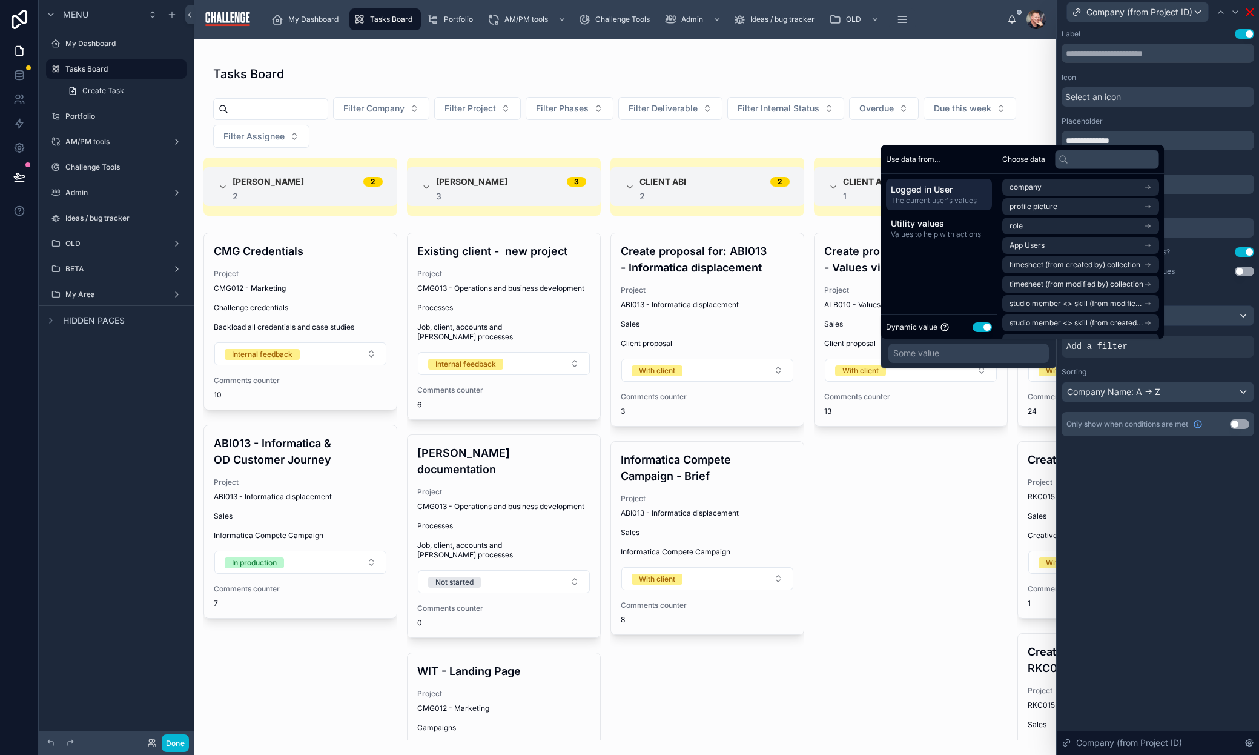
click at [987, 324] on button "Use setting" at bounding box center [982, 327] width 19 height 10
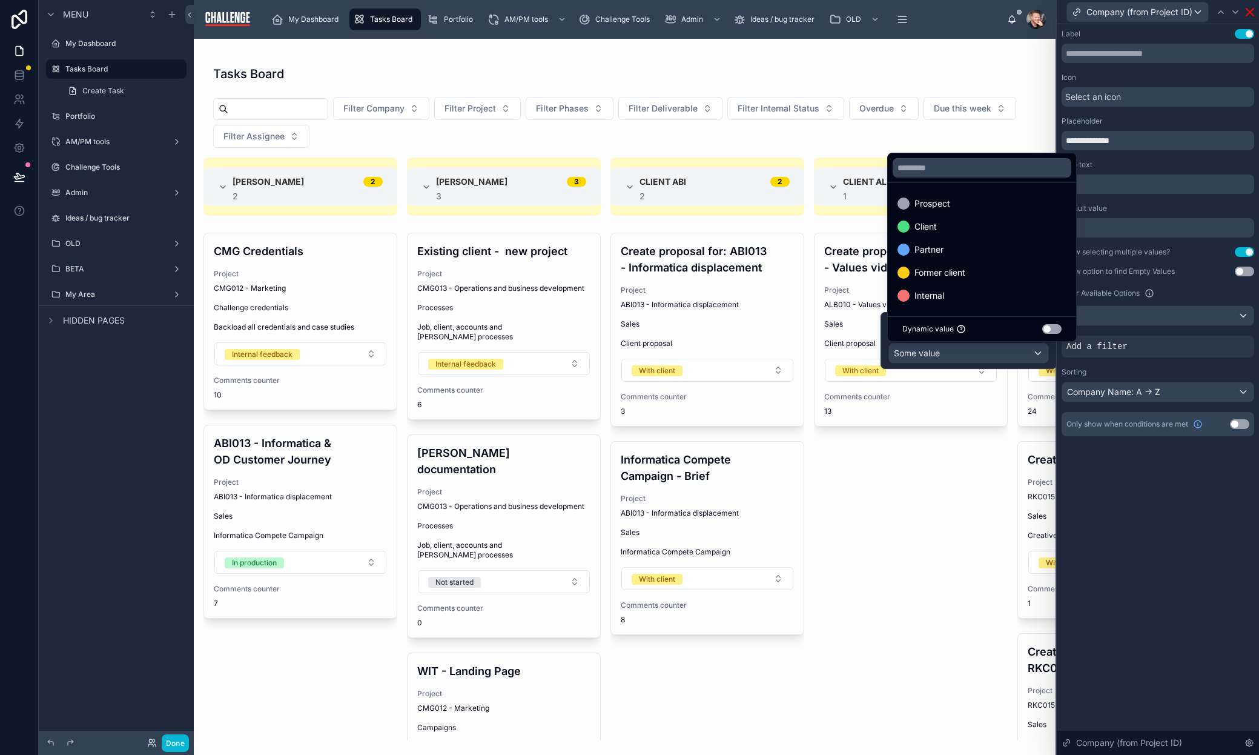
click at [985, 352] on div at bounding box center [969, 340] width 176 height 57
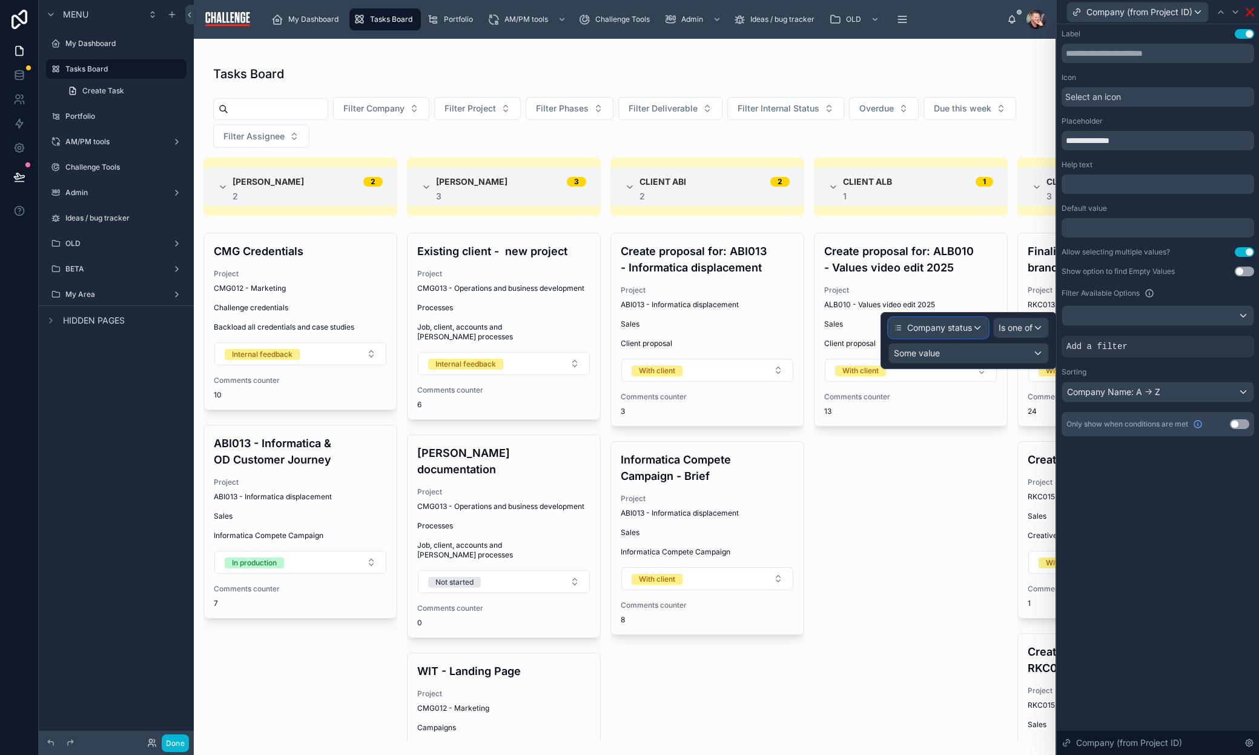
click at [964, 328] on span "Company status" at bounding box center [939, 328] width 65 height 12
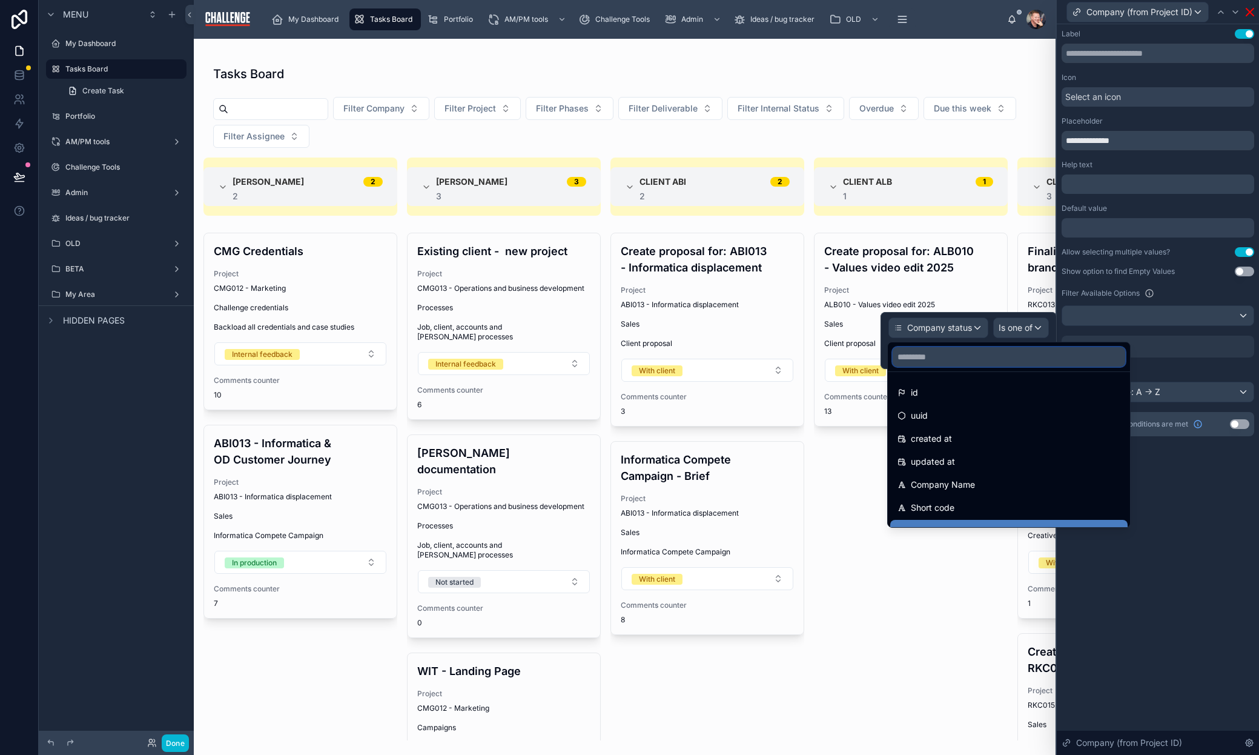
click at [970, 357] on input "text" at bounding box center [1009, 356] width 233 height 19
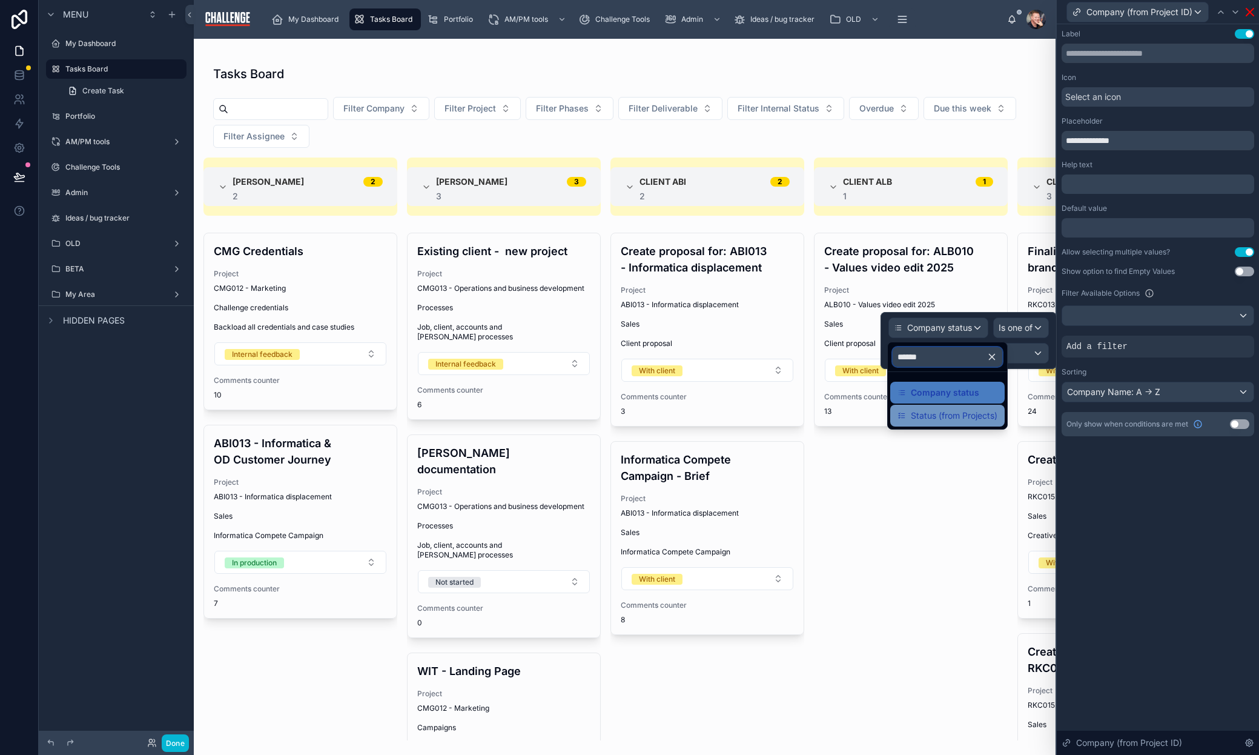
type input "******"
click at [968, 415] on span "Status (from Projects)" at bounding box center [954, 415] width 87 height 15
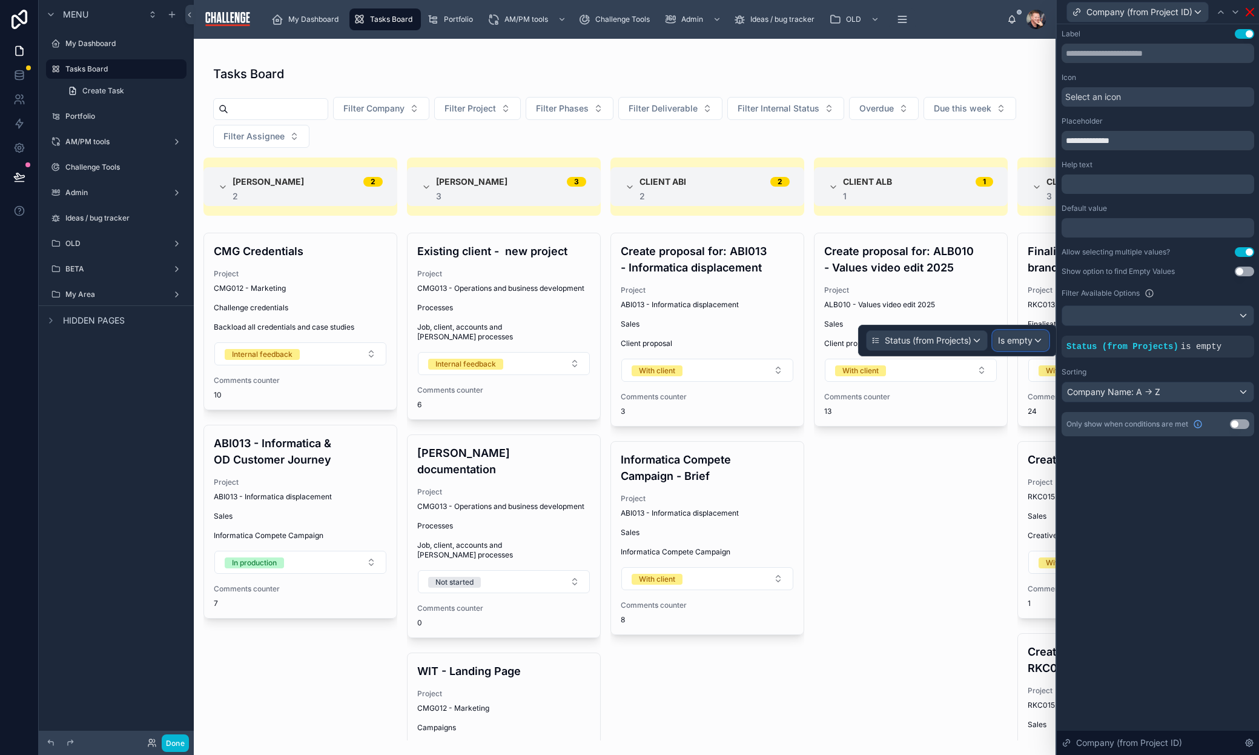
click at [1026, 345] on span "Is empty" at bounding box center [1015, 340] width 35 height 12
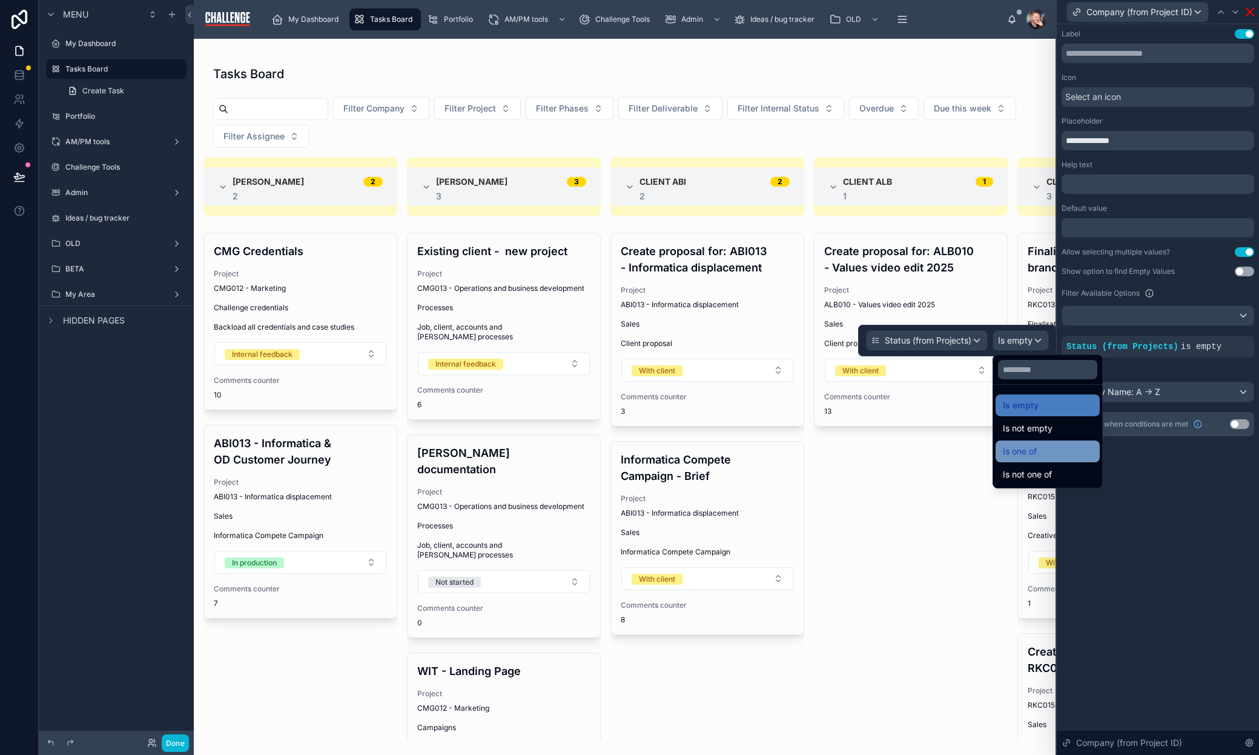
click at [1042, 454] on div "Is one of" at bounding box center [1048, 451] width 90 height 15
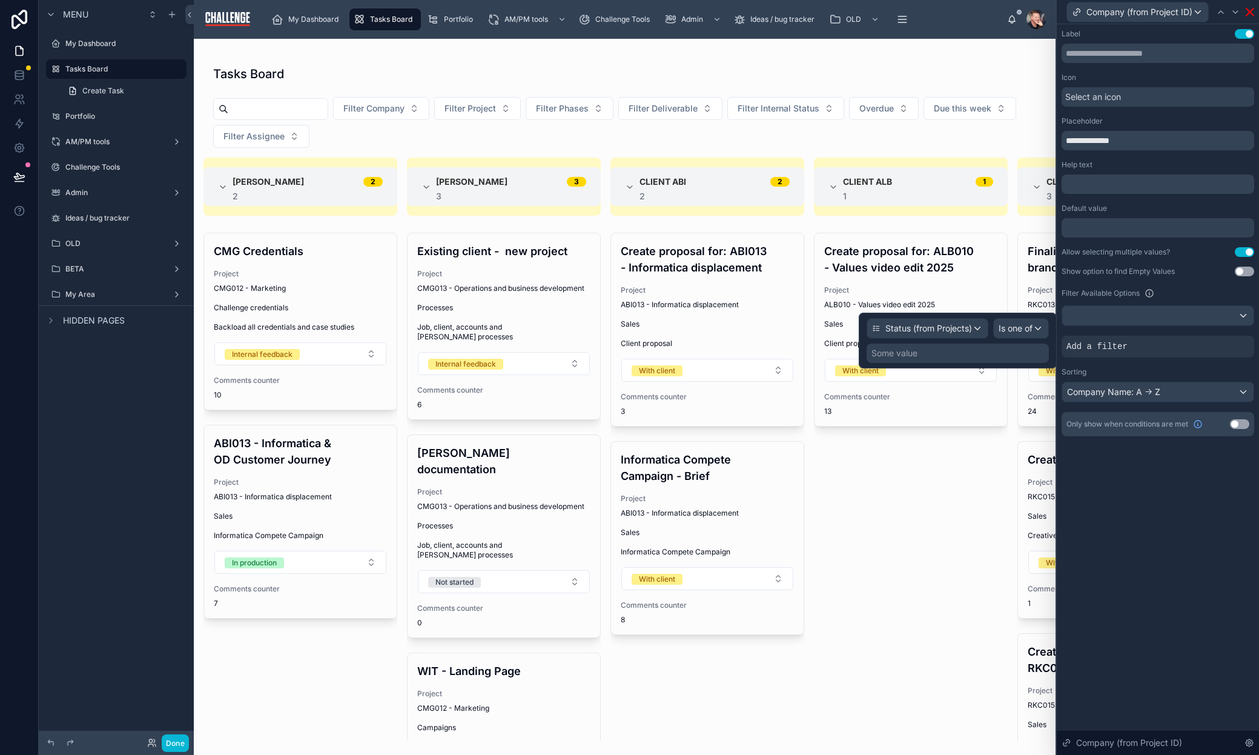
click at [968, 357] on div "Some value" at bounding box center [958, 352] width 182 height 19
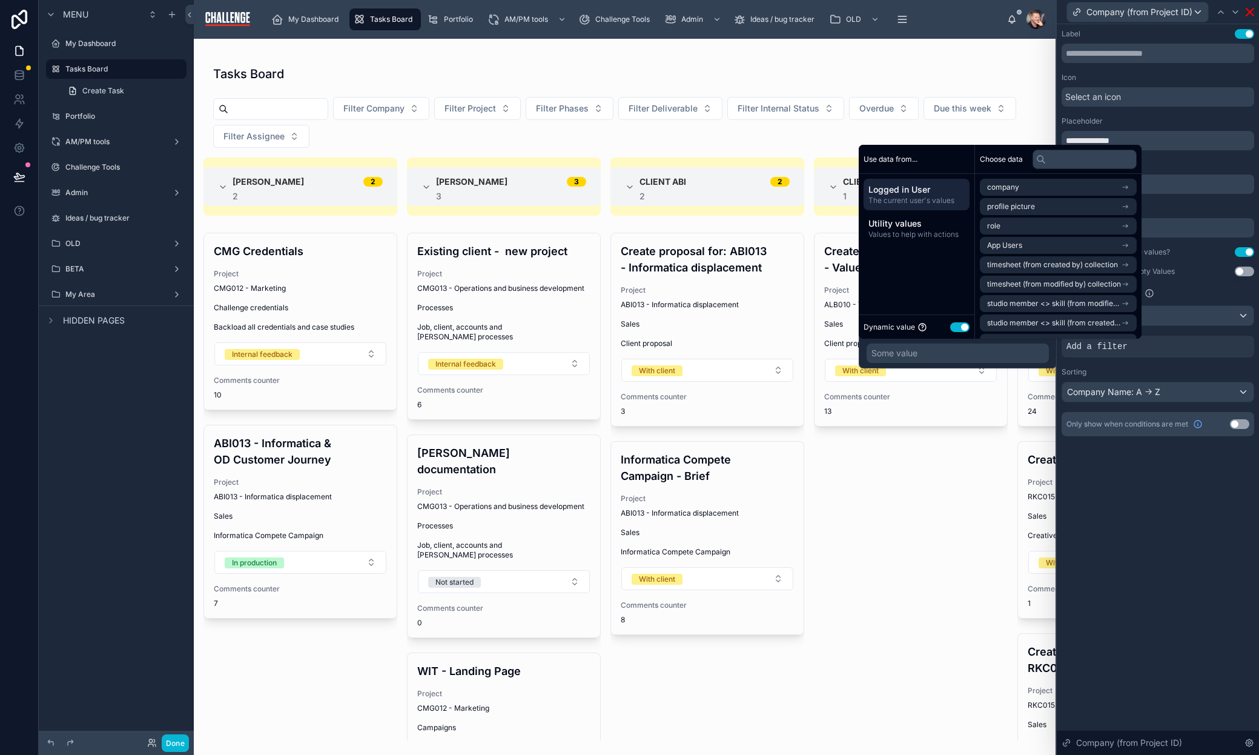
click at [960, 323] on button "Use setting" at bounding box center [959, 327] width 19 height 10
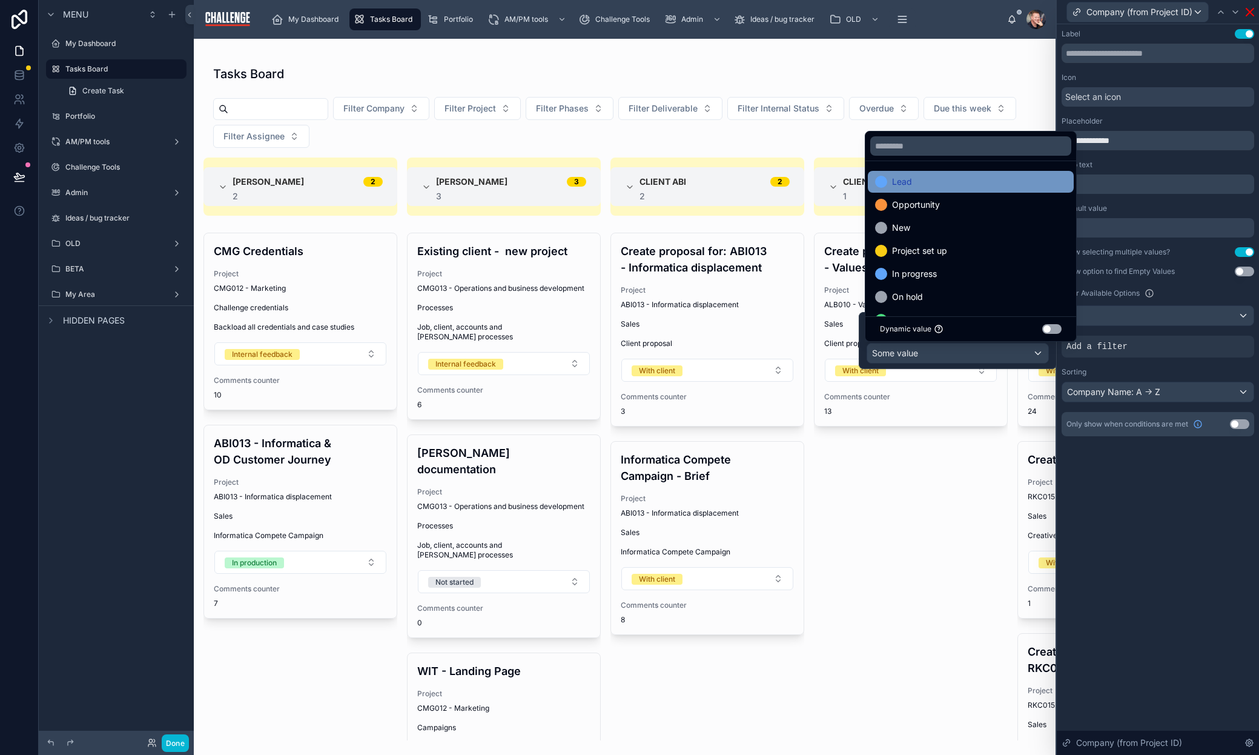
click at [988, 187] on div "Lead" at bounding box center [970, 181] width 191 height 15
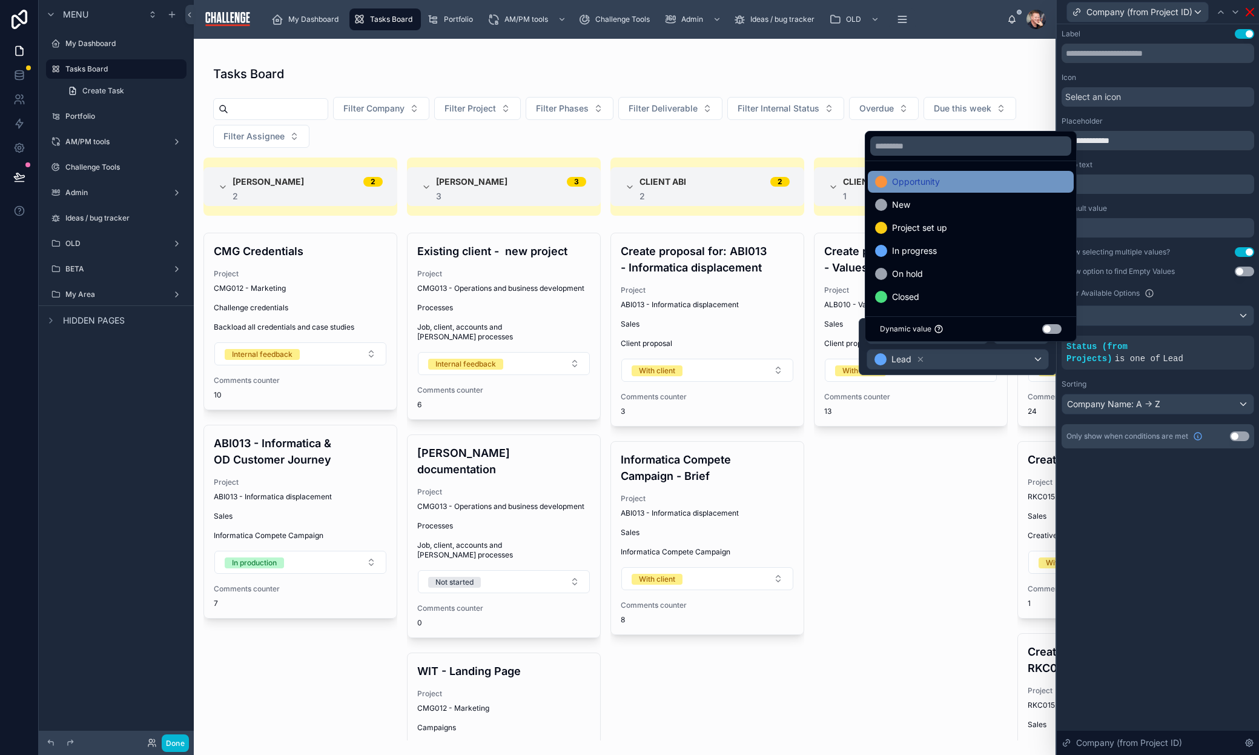
click at [984, 186] on div "Opportunity" at bounding box center [970, 181] width 191 height 15
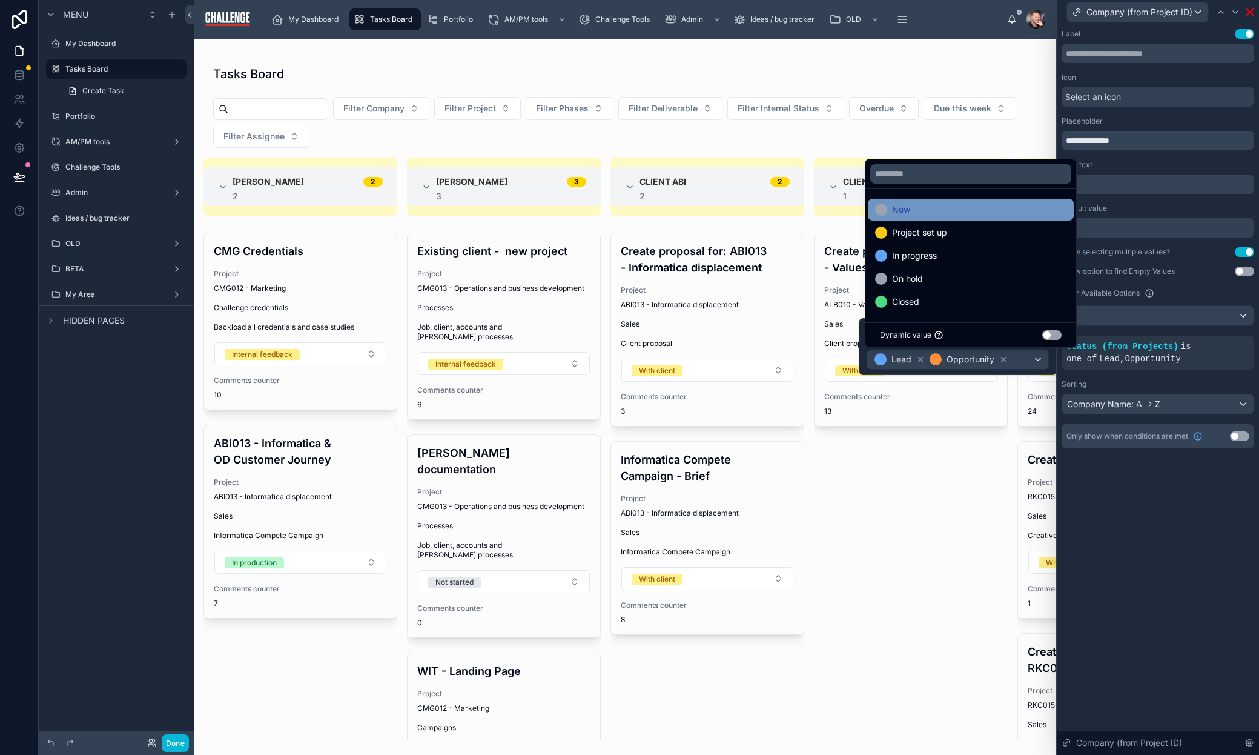
click at [982, 214] on div "New" at bounding box center [970, 209] width 191 height 15
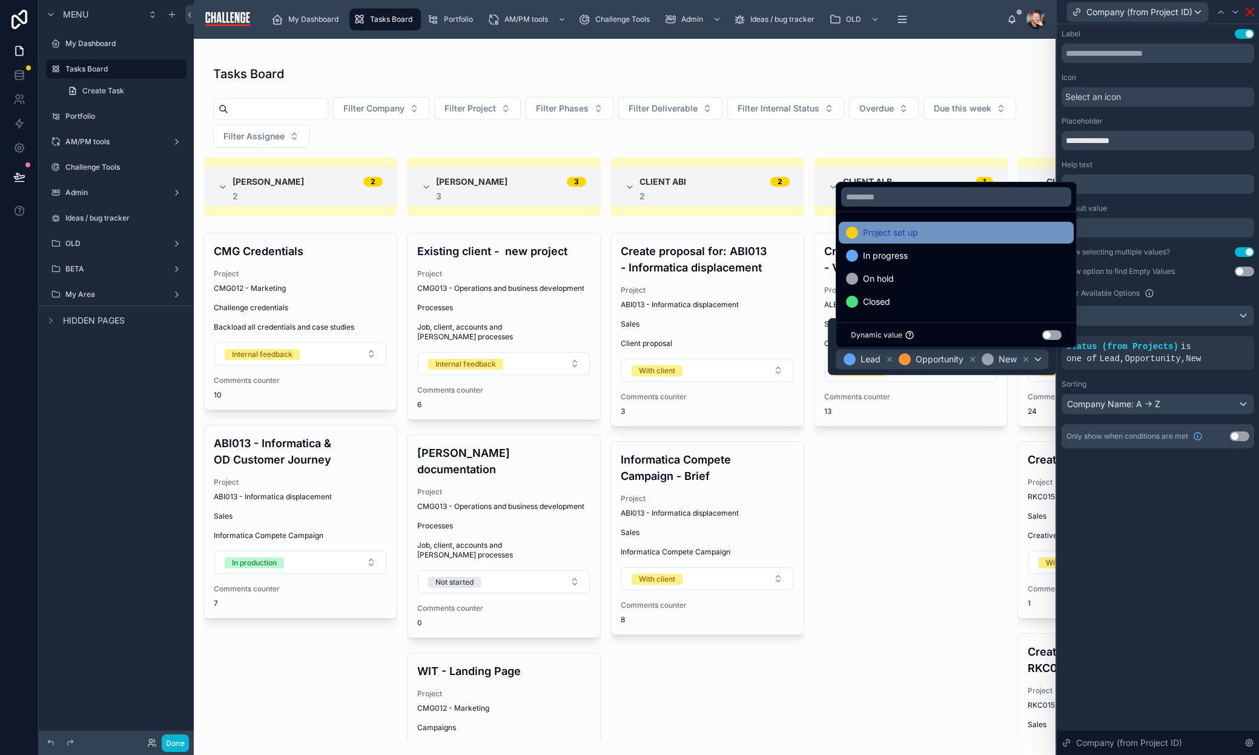
click at [959, 234] on div "Project set up" at bounding box center [956, 232] width 220 height 15
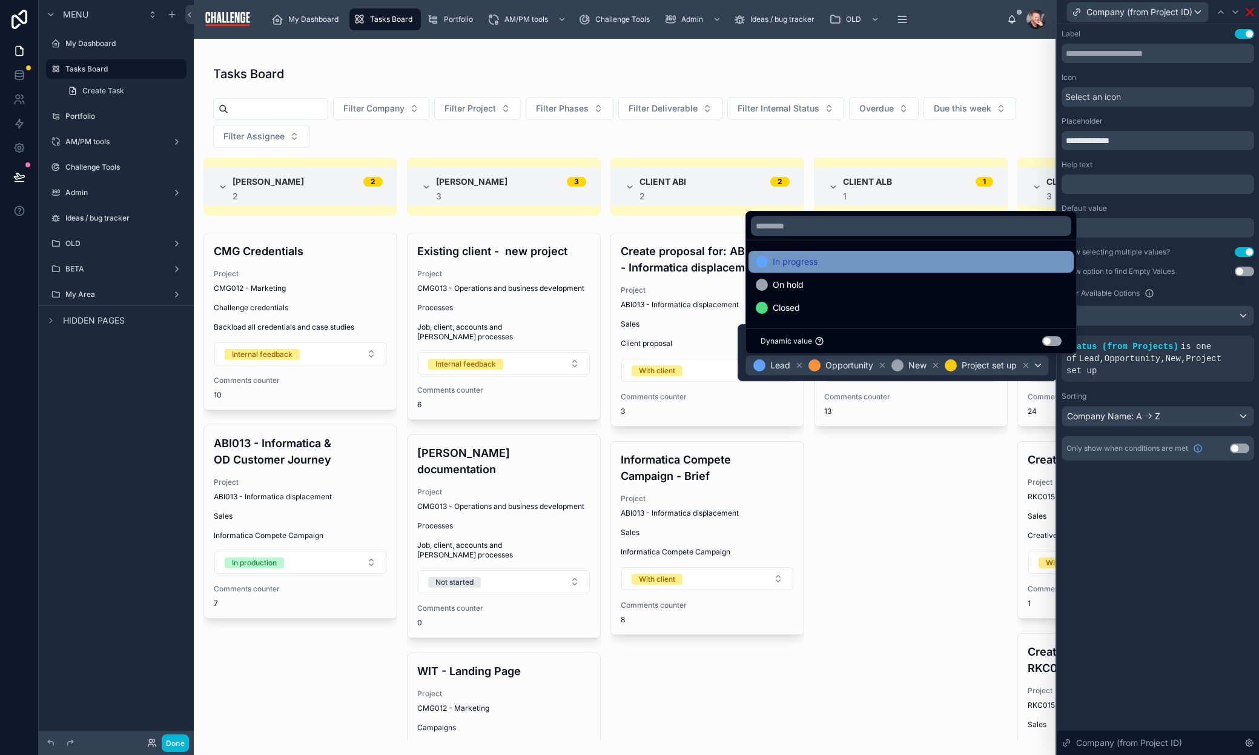
click at [887, 259] on div "In progress" at bounding box center [911, 261] width 311 height 15
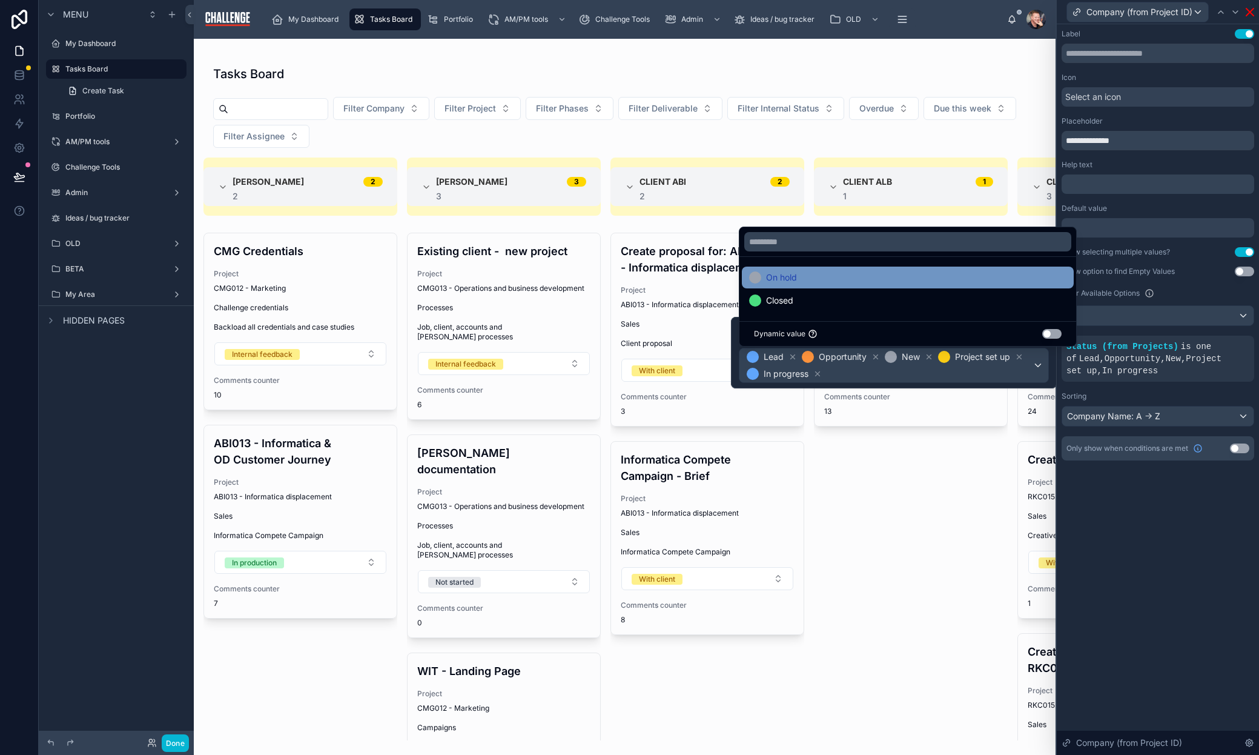
click at [890, 274] on div "On hold" at bounding box center [907, 277] width 317 height 15
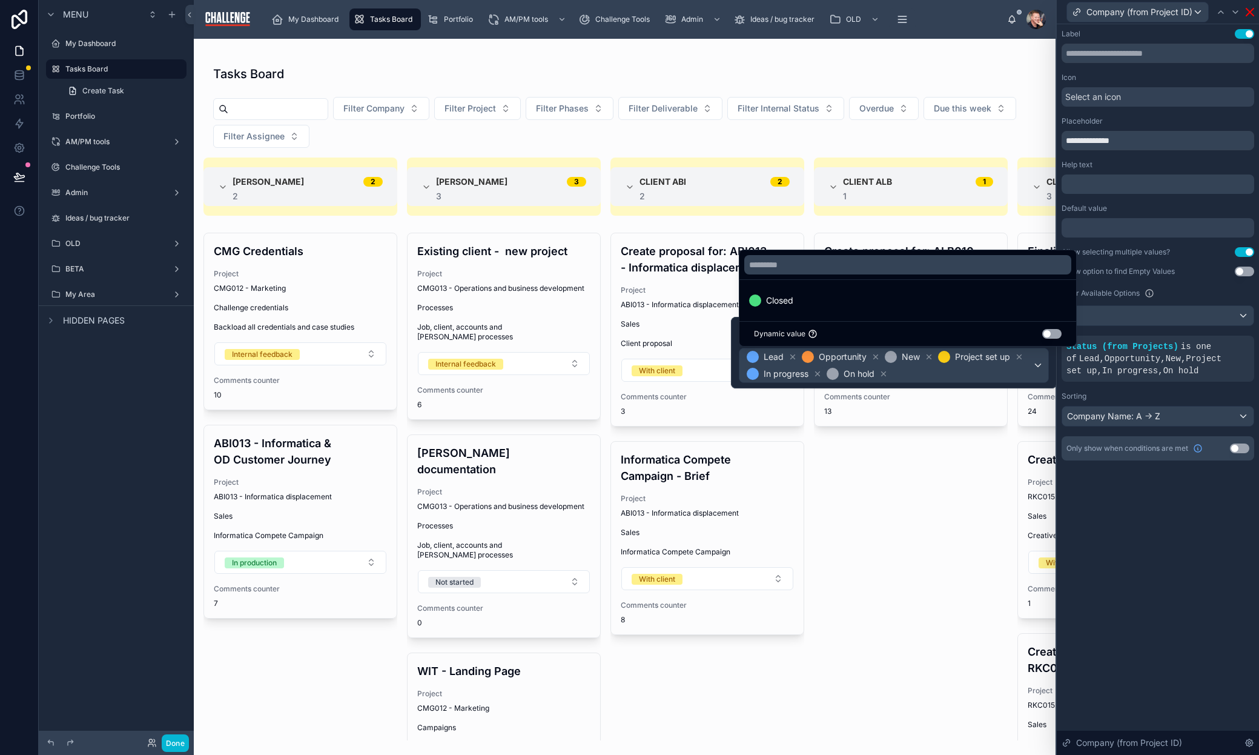
click at [1161, 610] on div "**********" at bounding box center [1158, 389] width 202 height 730
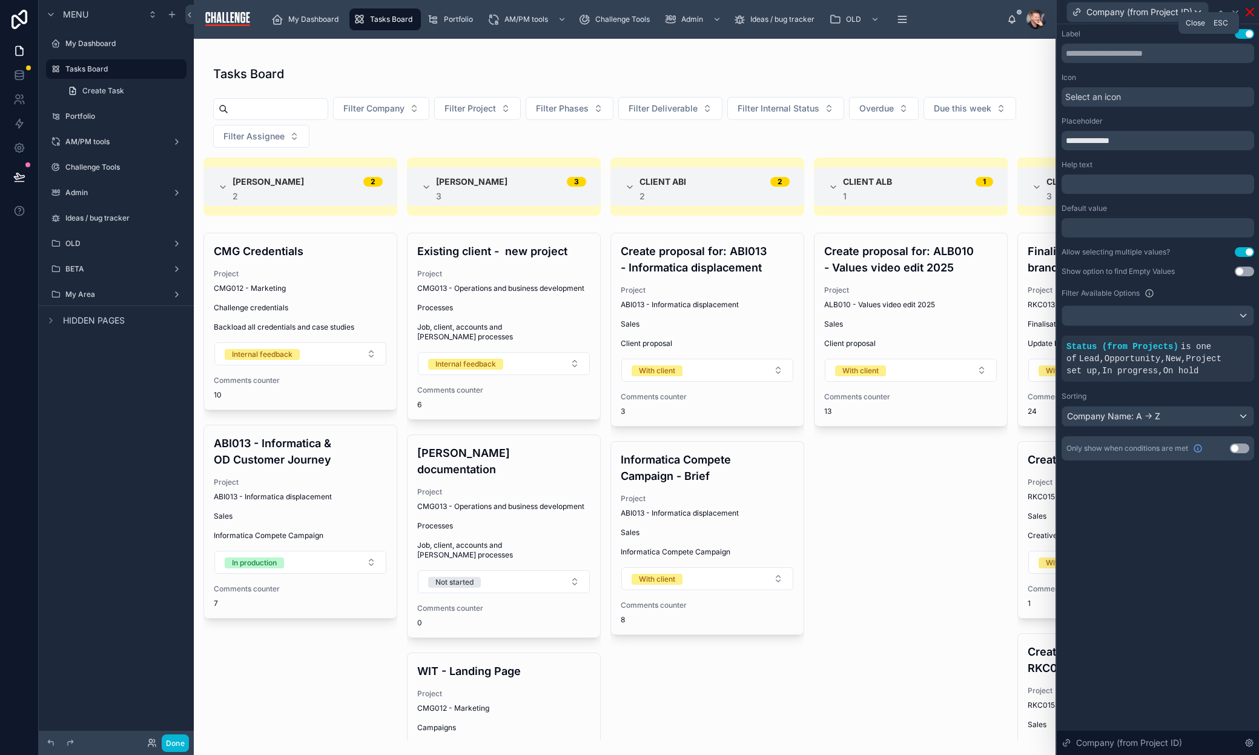
click at [1250, 12] on icon at bounding box center [1249, 11] width 7 height 7
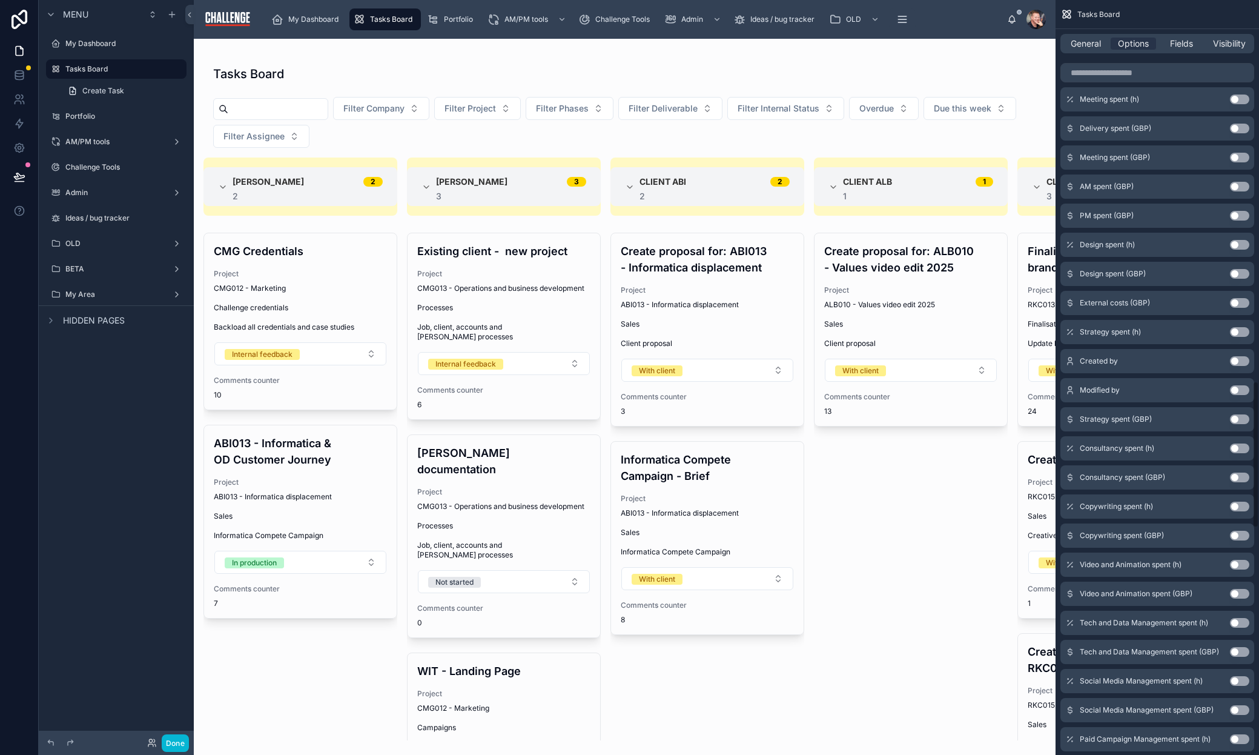
scroll to position [1967, 0]
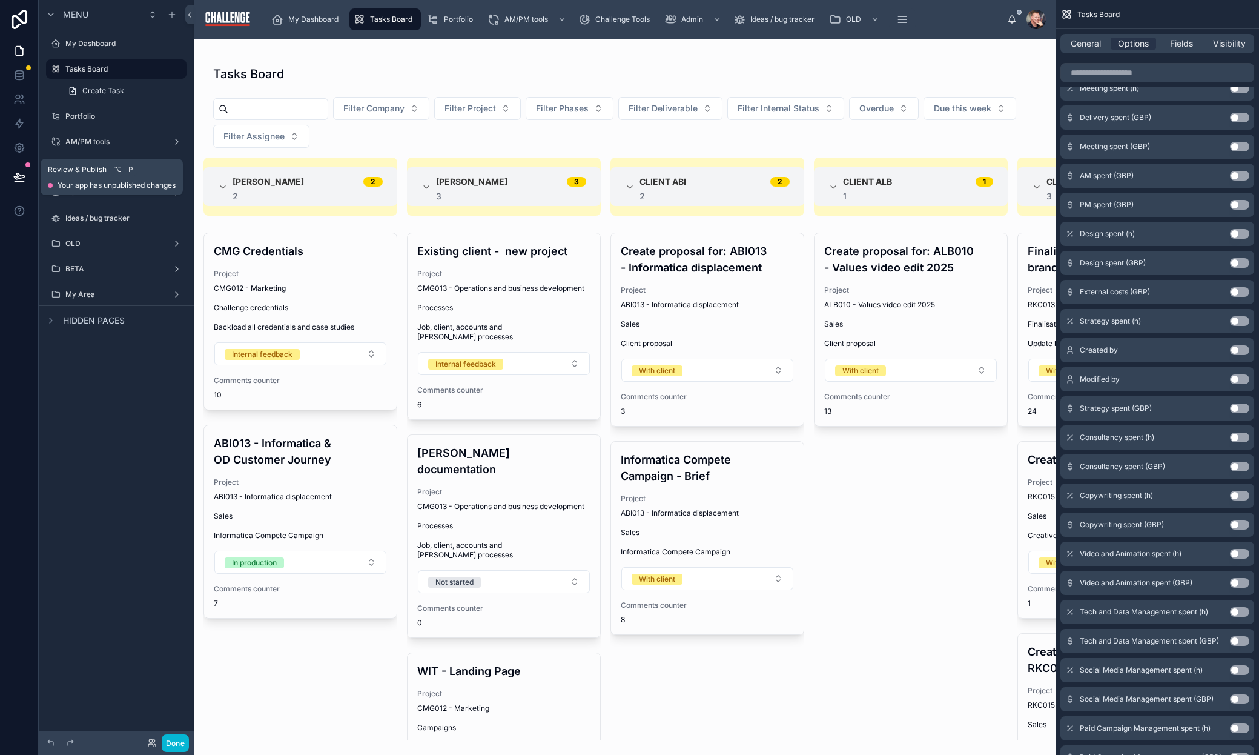
click at [22, 177] on icon at bounding box center [19, 176] width 10 height 6
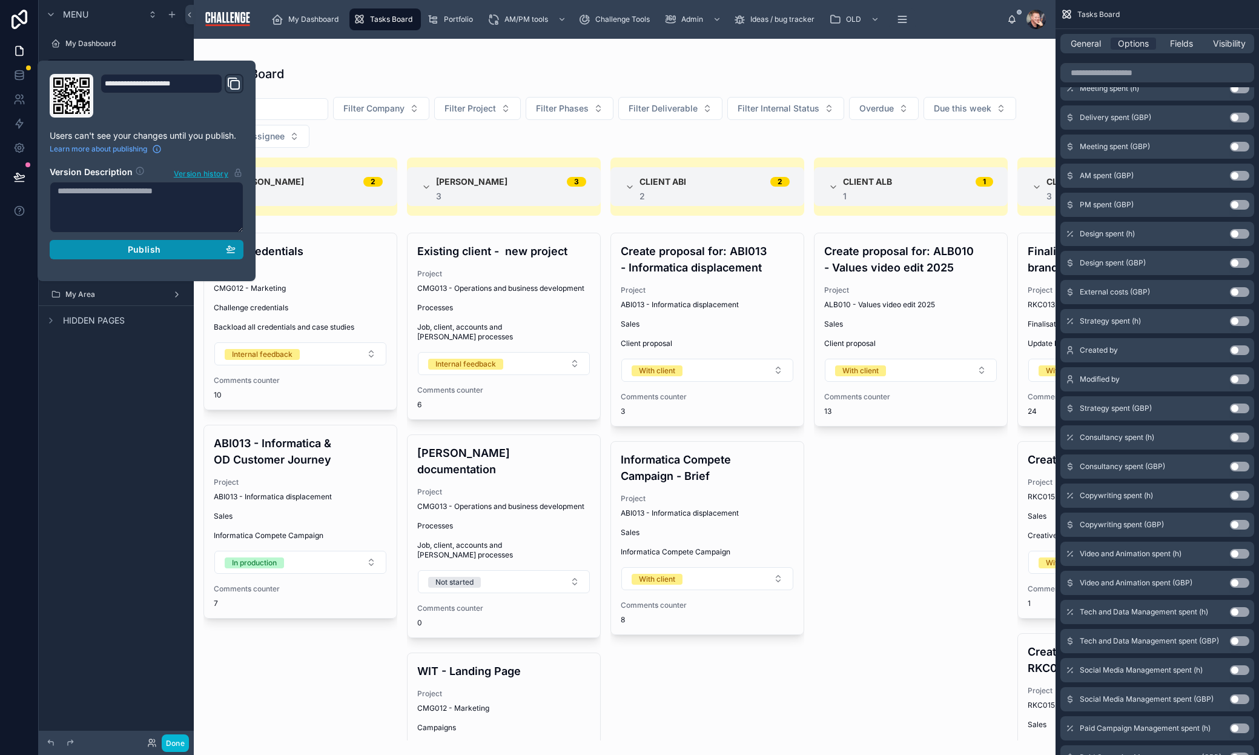
click at [154, 248] on span "Publish" at bounding box center [144, 249] width 33 height 11
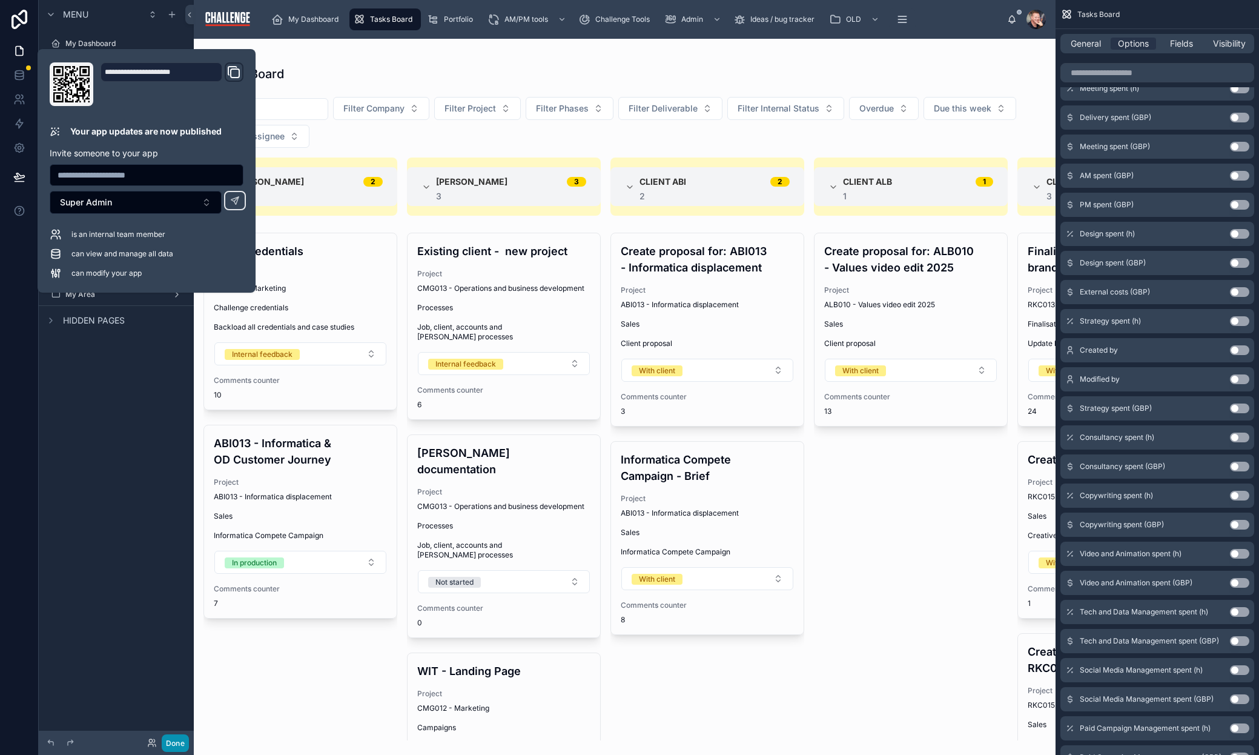
click at [177, 742] on button "Done" at bounding box center [175, 743] width 27 height 18
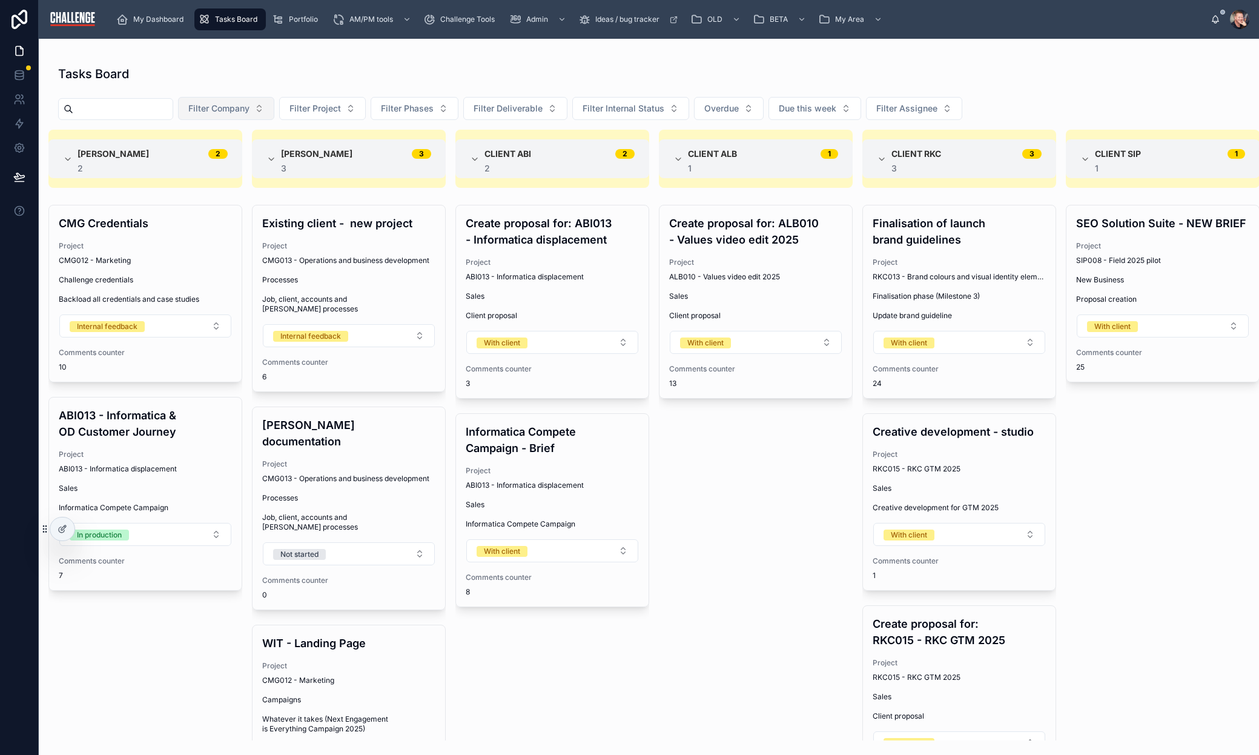
click at [274, 108] on button "Filter Company" at bounding box center [226, 108] width 96 height 23
click at [66, 528] on icon at bounding box center [63, 529] width 10 height 10
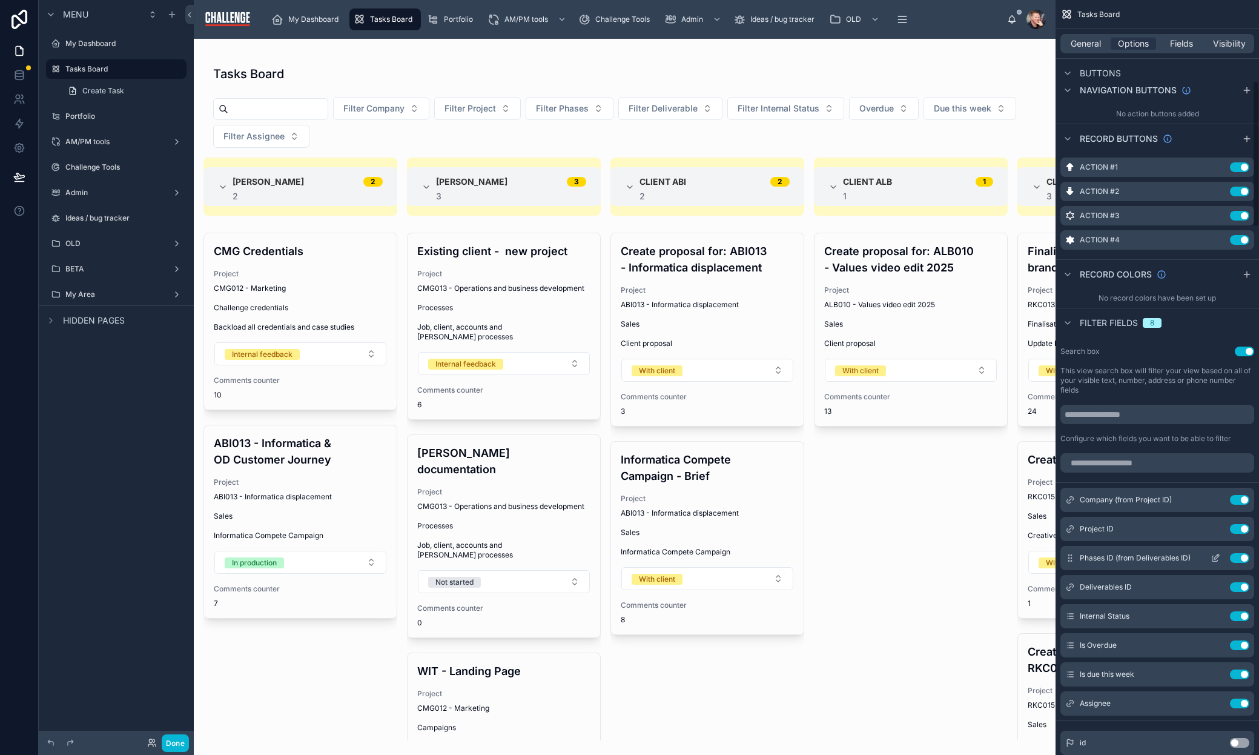
scroll to position [494, 0]
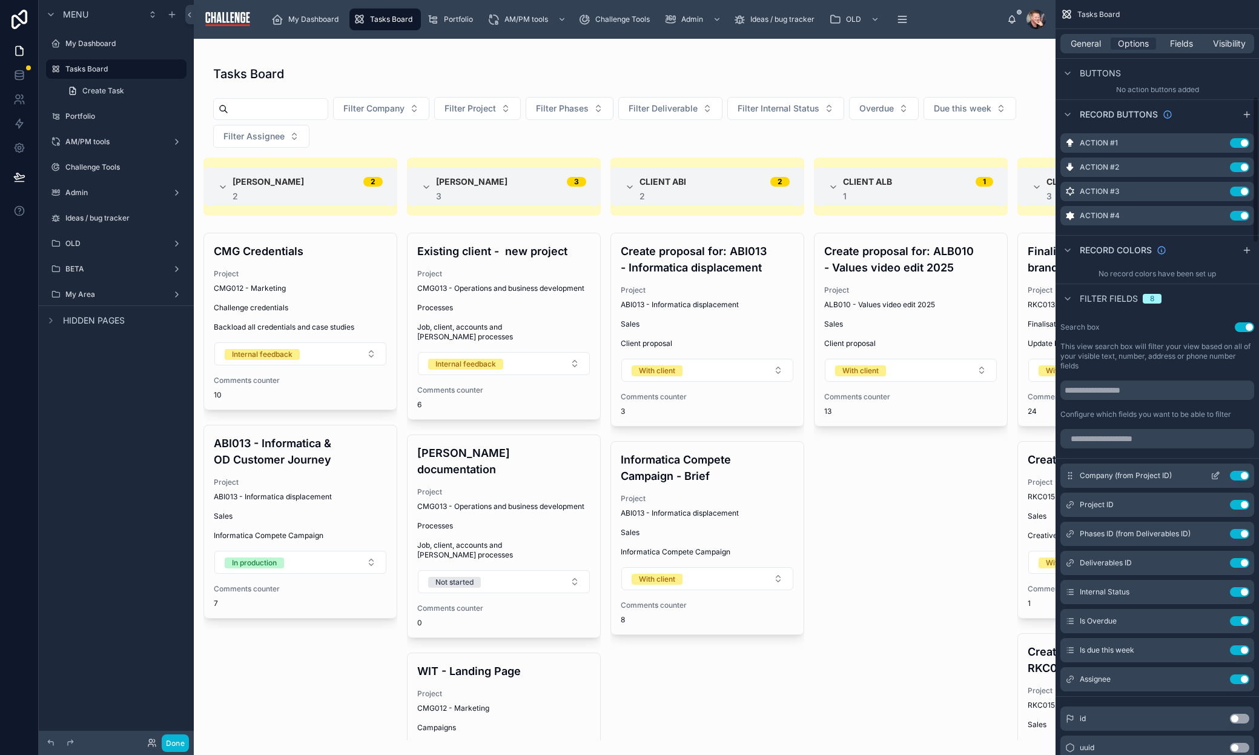
click at [1216, 475] on icon "scrollable content" at bounding box center [1216, 476] width 10 height 10
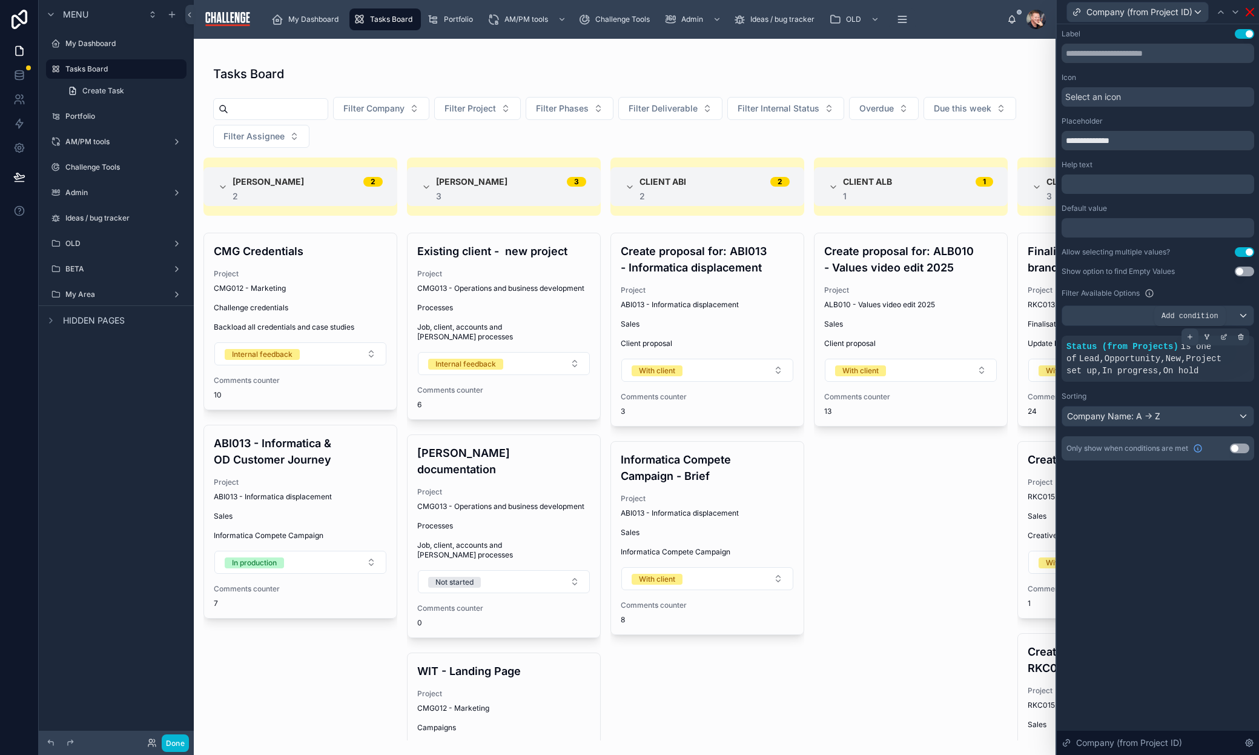
click at [1194, 337] on div at bounding box center [1190, 336] width 17 height 17
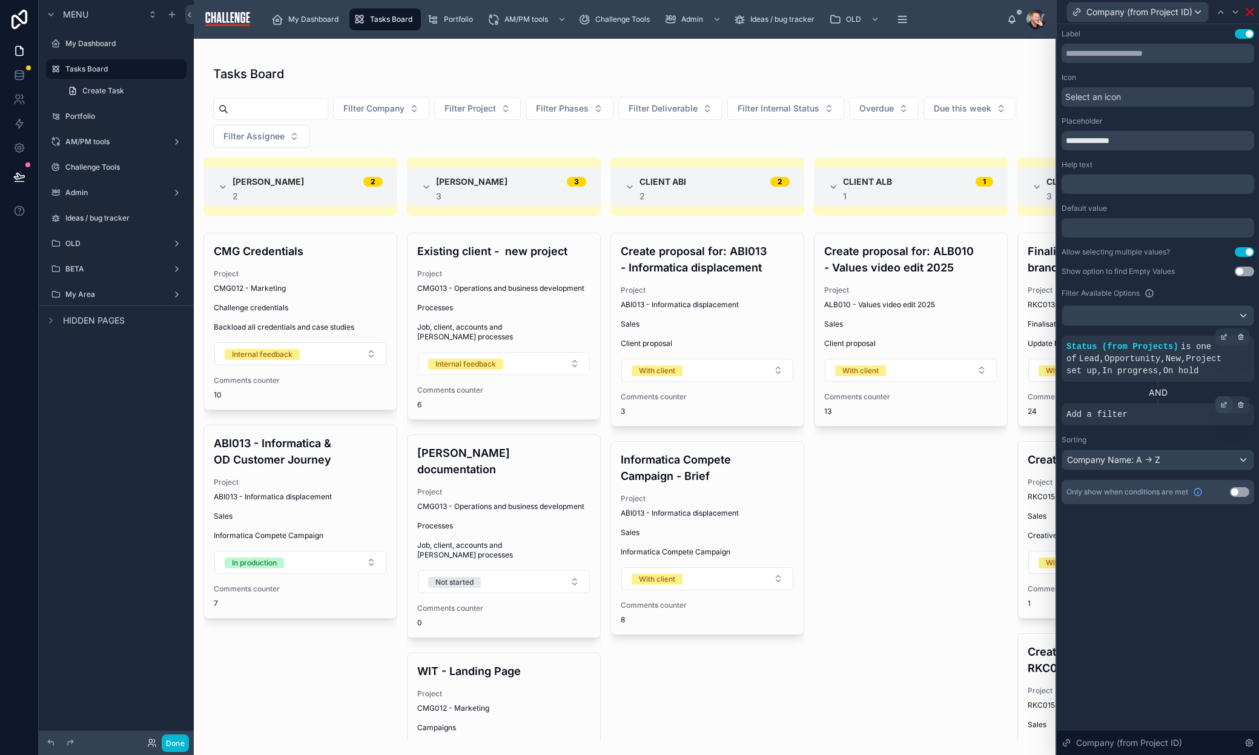
click at [1224, 405] on icon at bounding box center [1225, 404] width 4 height 4
click at [957, 391] on span "Select a field" at bounding box center [938, 396] width 51 height 10
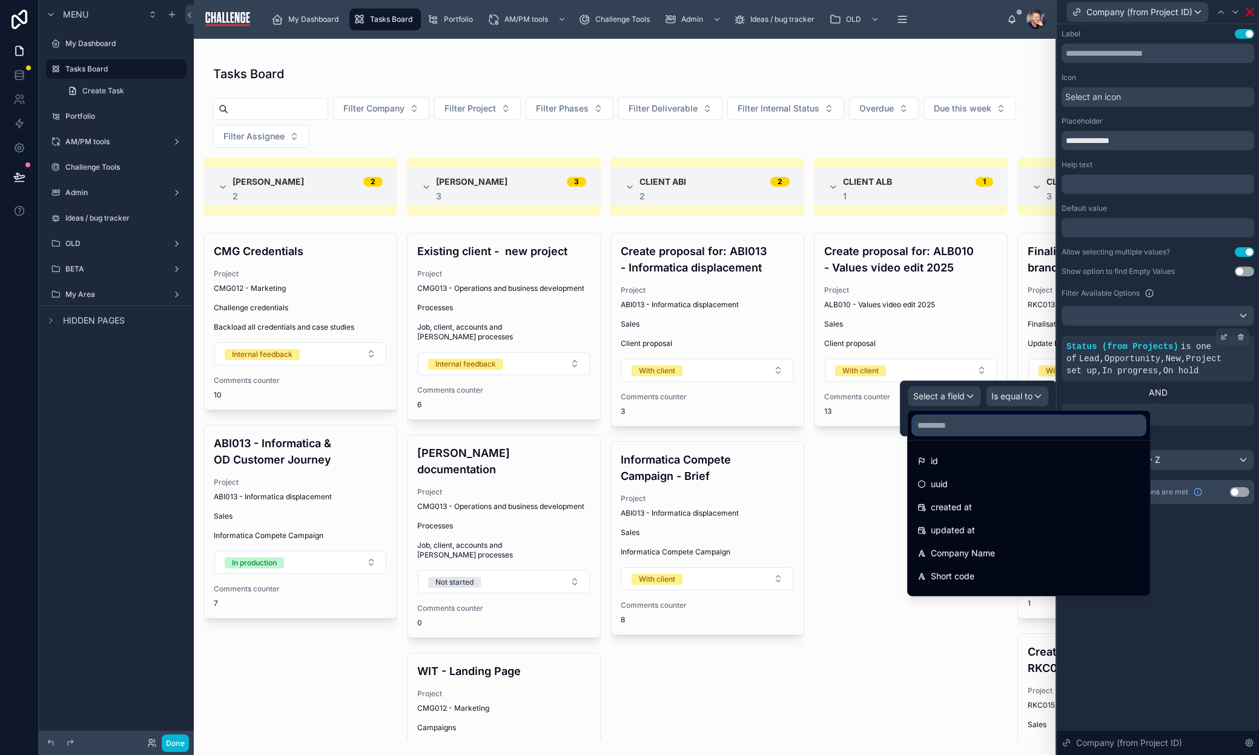
click at [964, 426] on input "text" at bounding box center [1029, 424] width 233 height 19
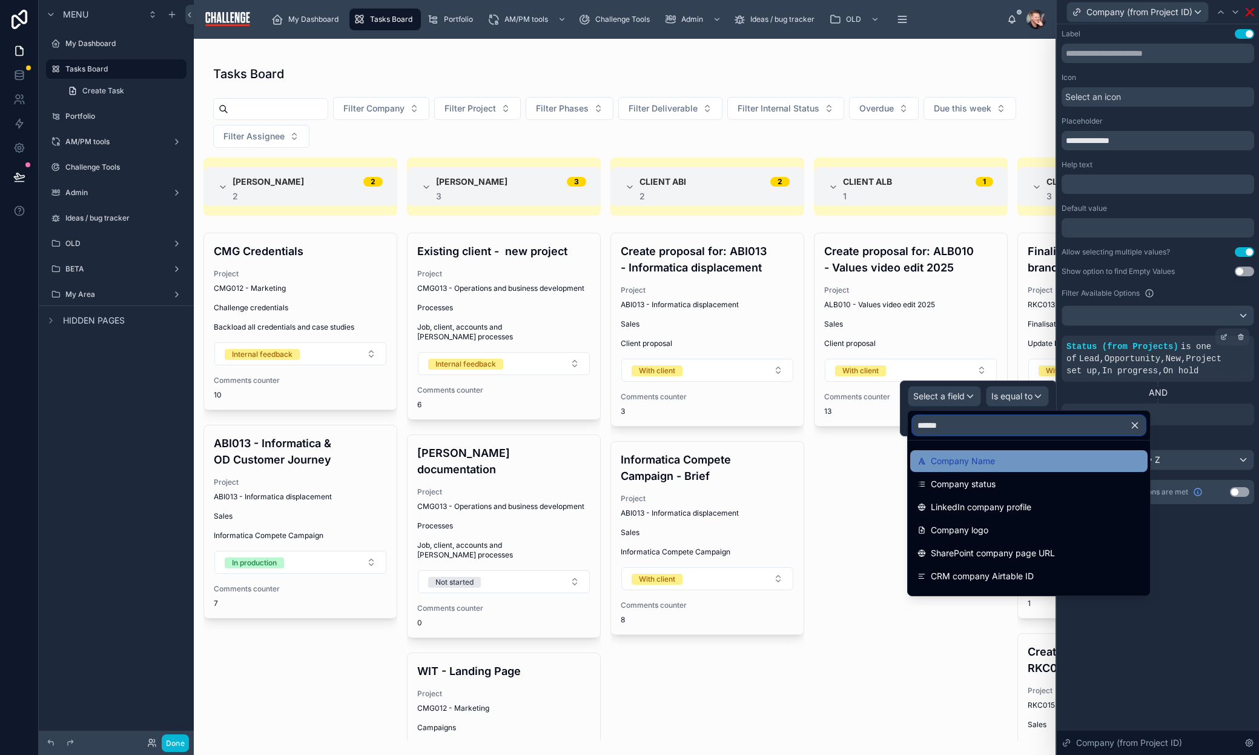
type input "******"
click at [994, 460] on span "Company Name" at bounding box center [963, 461] width 64 height 15
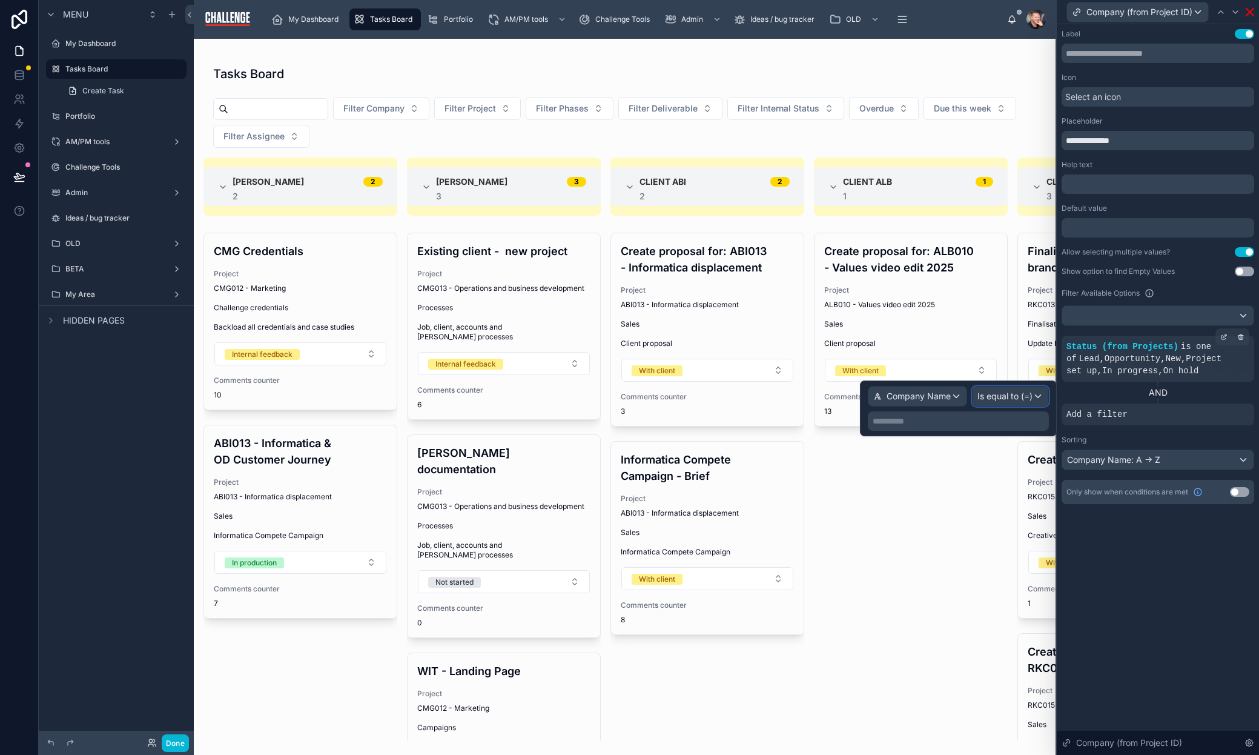
click at [1019, 395] on span "Is equal to (=)" at bounding box center [1005, 396] width 55 height 12
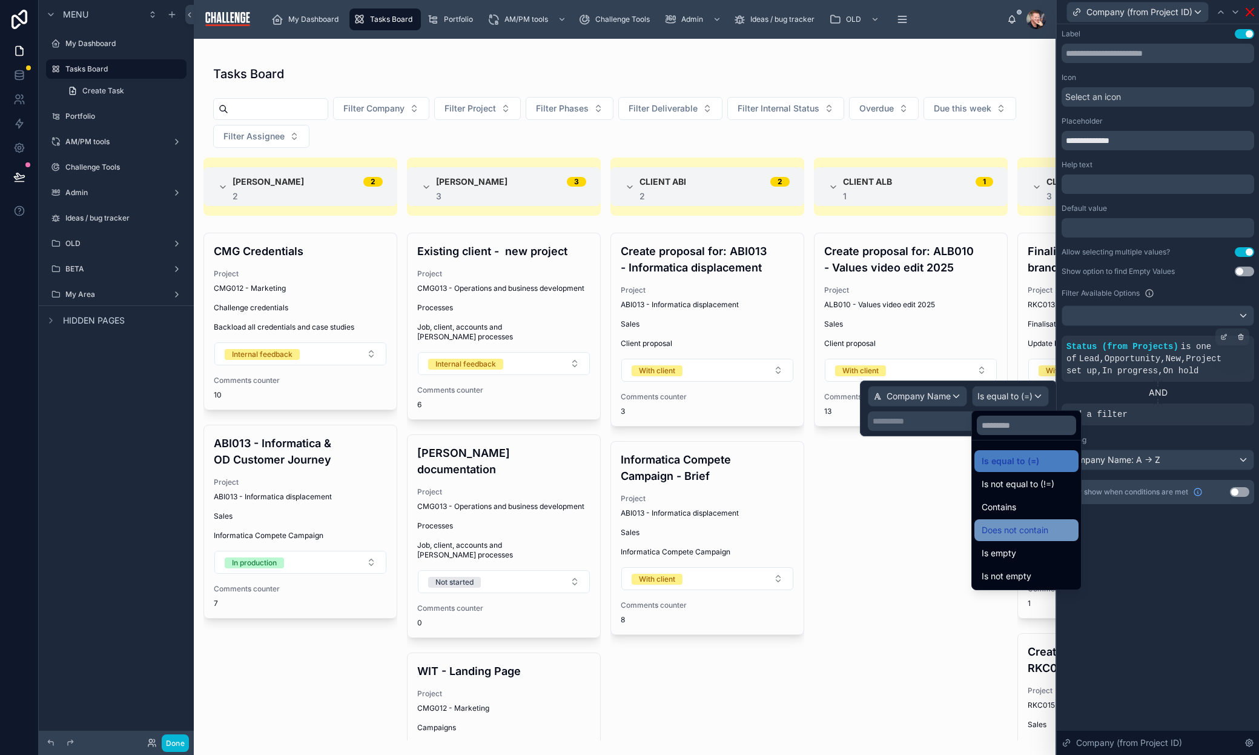
click at [1042, 529] on span "Does not contain" at bounding box center [1015, 530] width 67 height 15
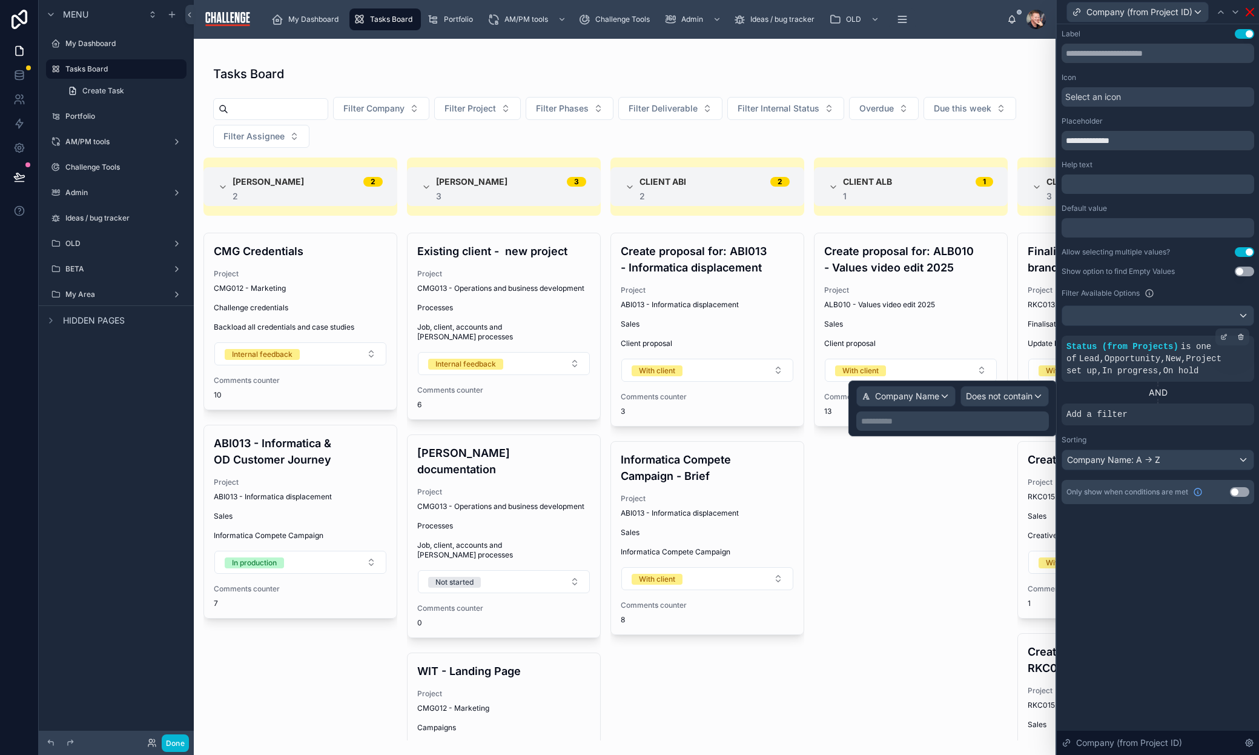
click at [978, 422] on p "**********" at bounding box center [953, 421] width 185 height 12
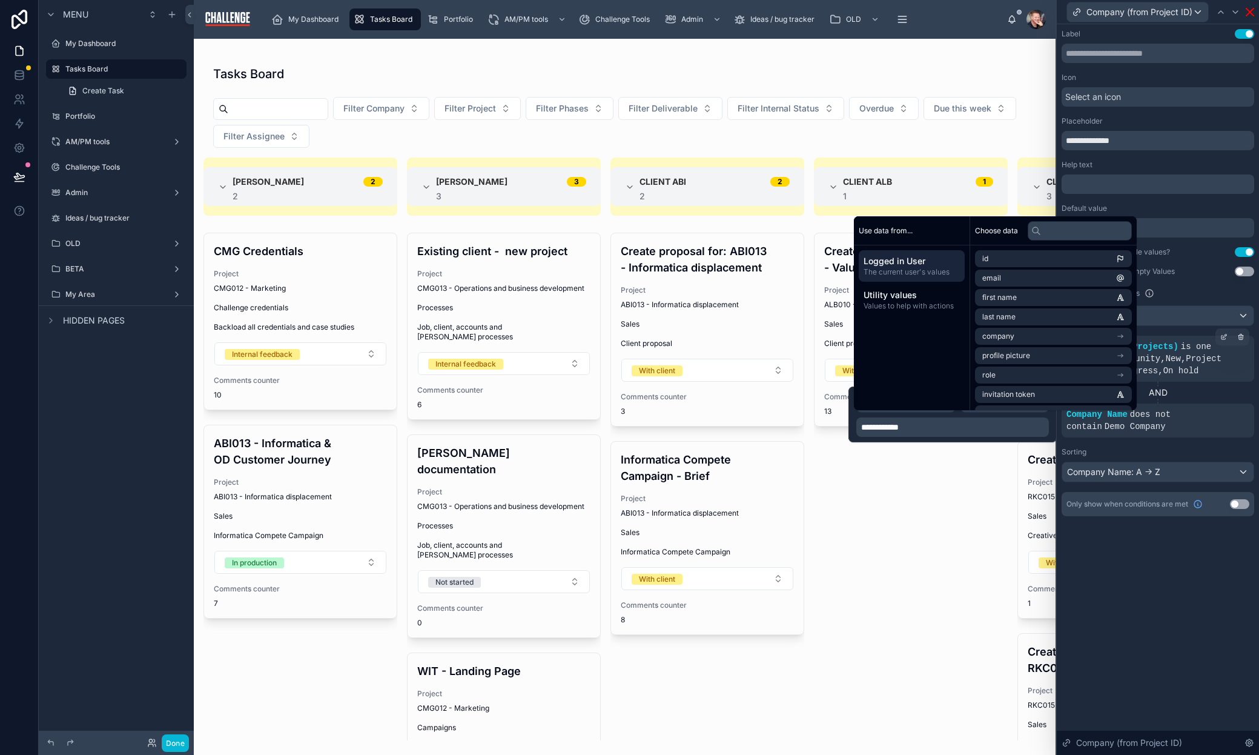
click at [1170, 563] on div "**********" at bounding box center [1158, 389] width 202 height 730
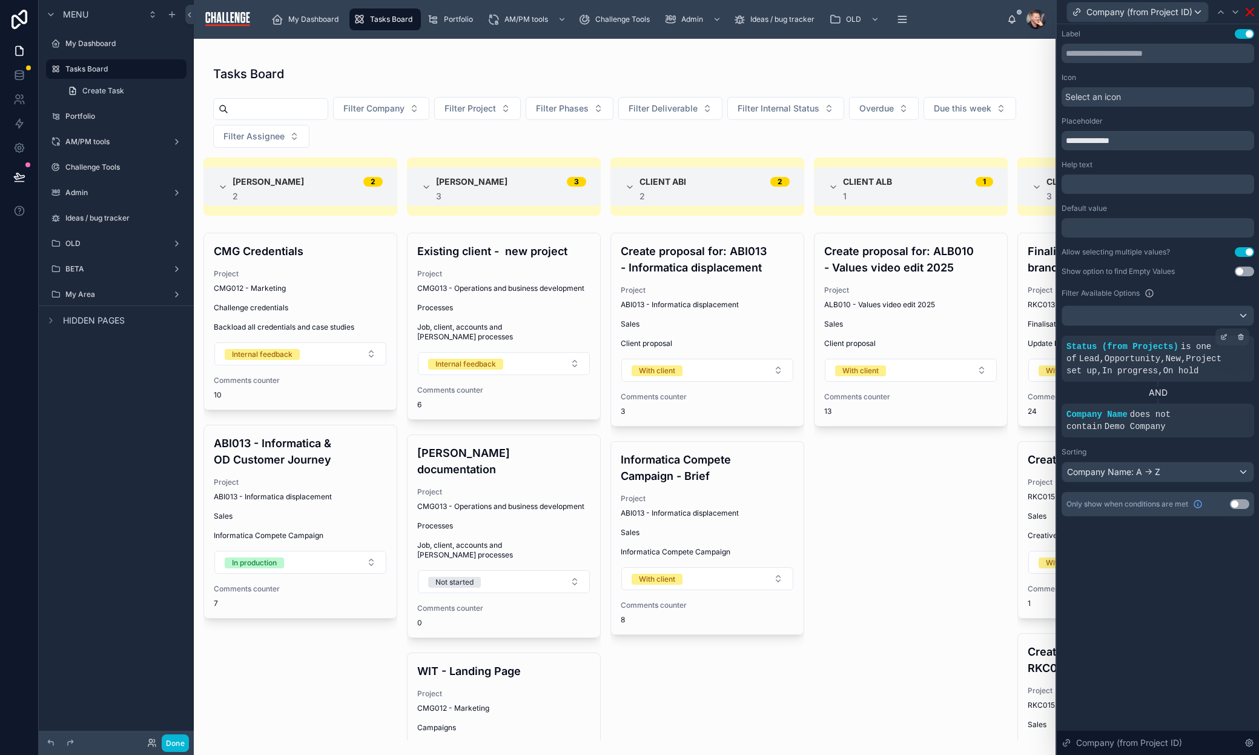
click at [421, 111] on div at bounding box center [625, 397] width 862 height 716
click at [429, 105] on button "Filter Company" at bounding box center [381, 108] width 96 height 23
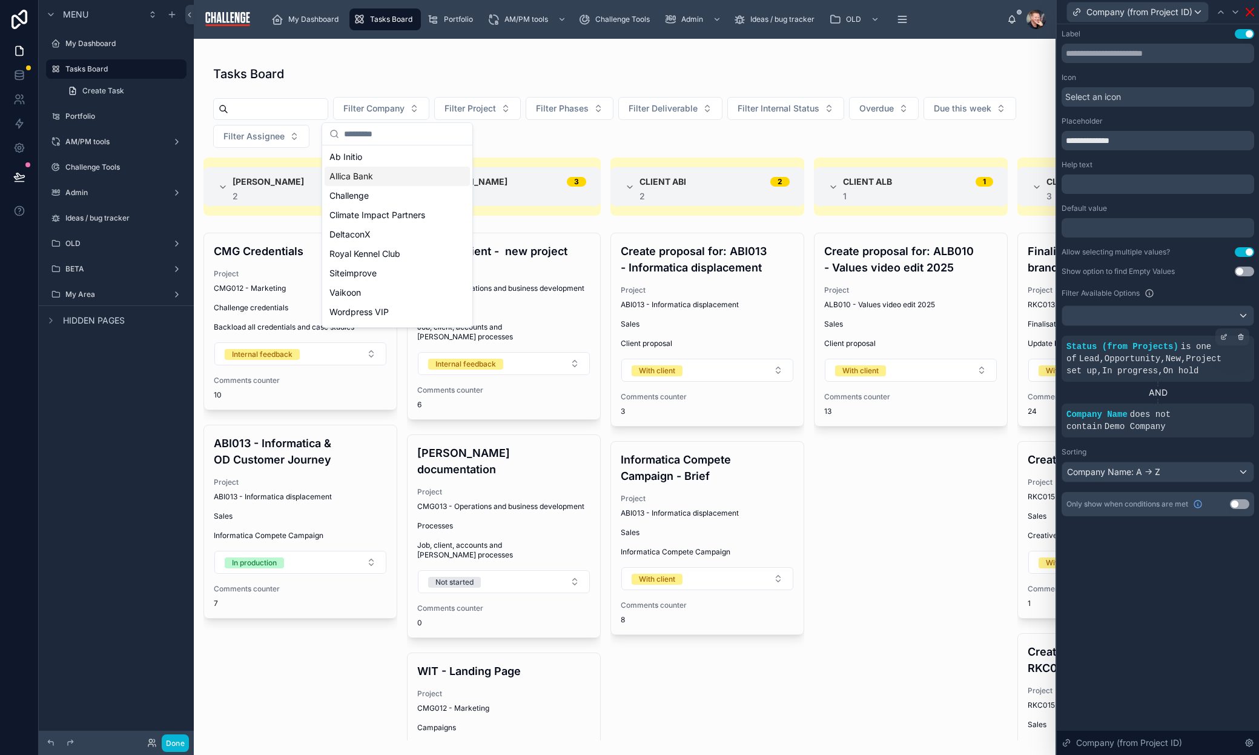
scroll to position [0, 0]
click at [174, 740] on button "Done" at bounding box center [175, 743] width 27 height 18
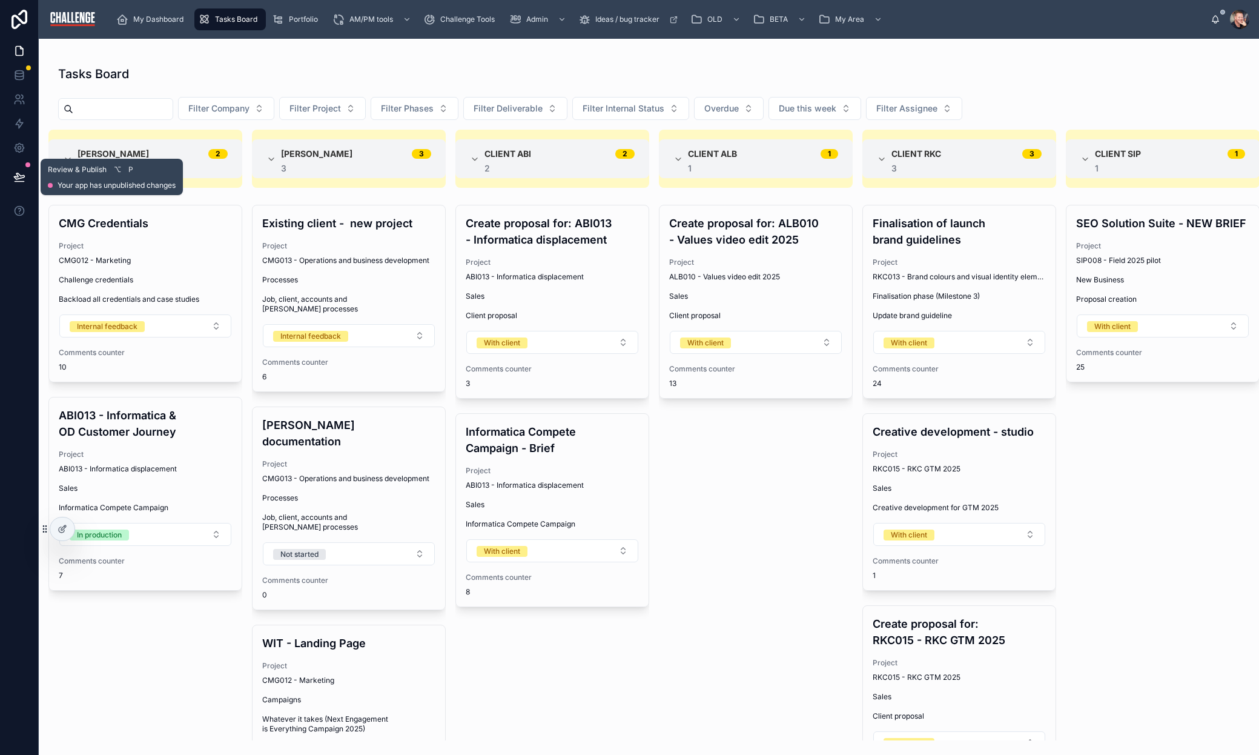
click at [30, 179] on button at bounding box center [19, 177] width 27 height 34
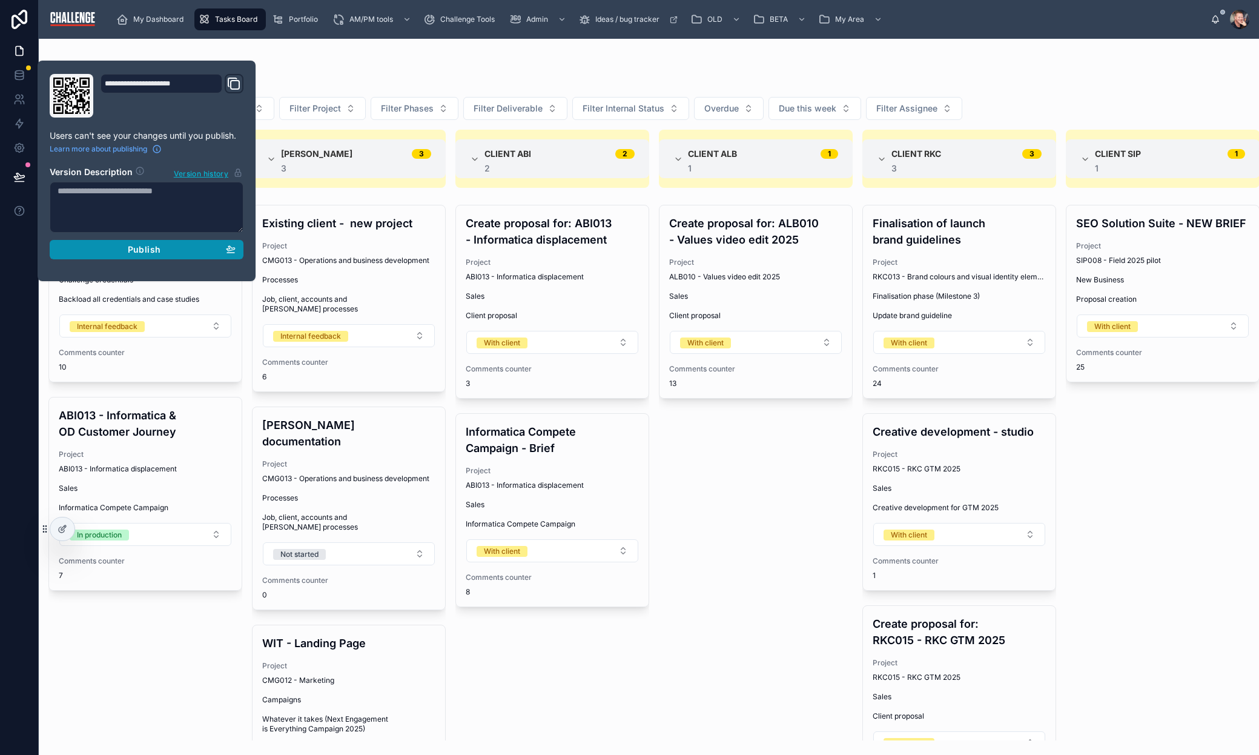
click at [157, 248] on span "Publish" at bounding box center [144, 249] width 33 height 11
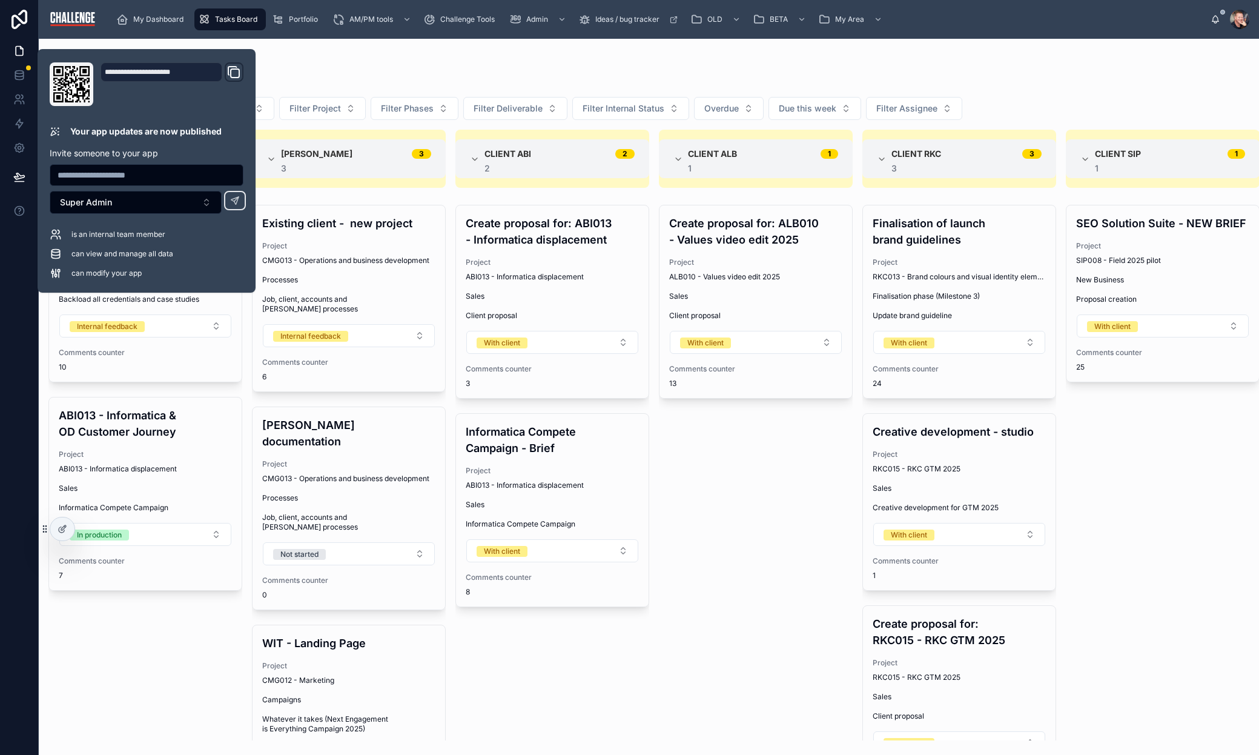
click at [749, 477] on div "Create proposal for: ALB010 - Values video edit 2025 Project ALB010 - Values vi…" at bounding box center [756, 472] width 194 height 535
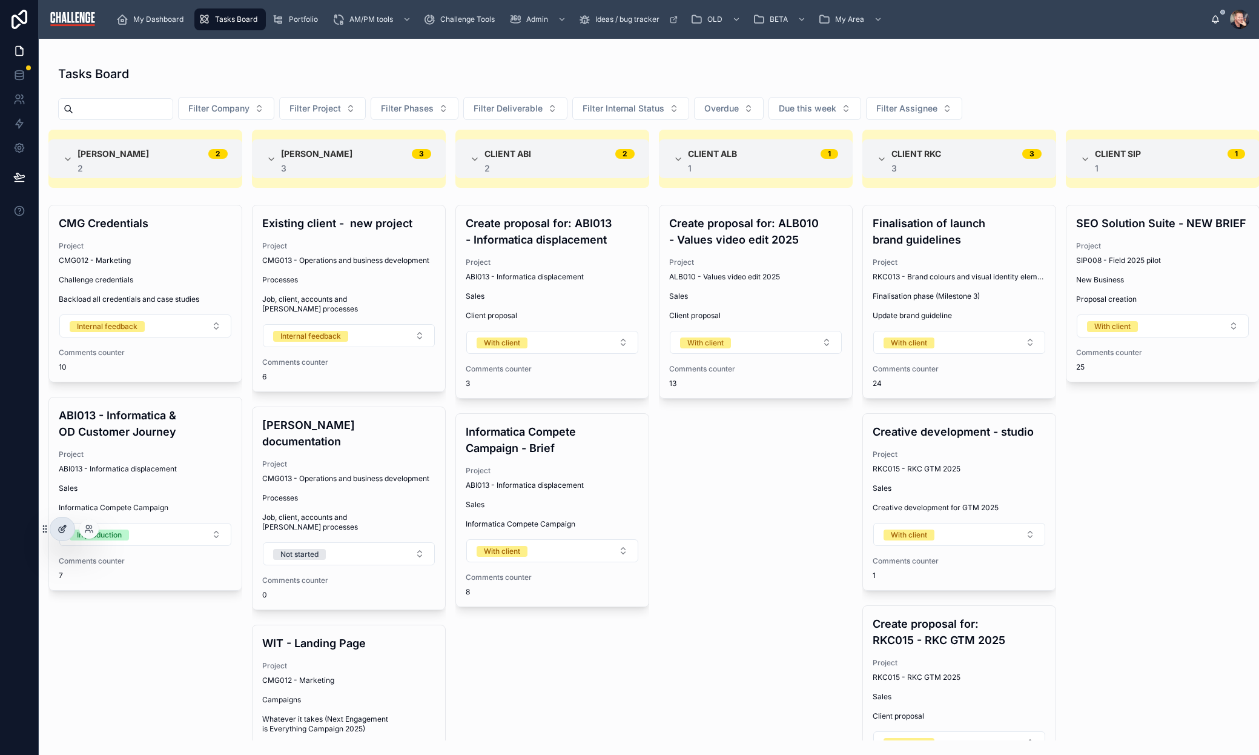
click at [62, 530] on icon at bounding box center [63, 529] width 10 height 10
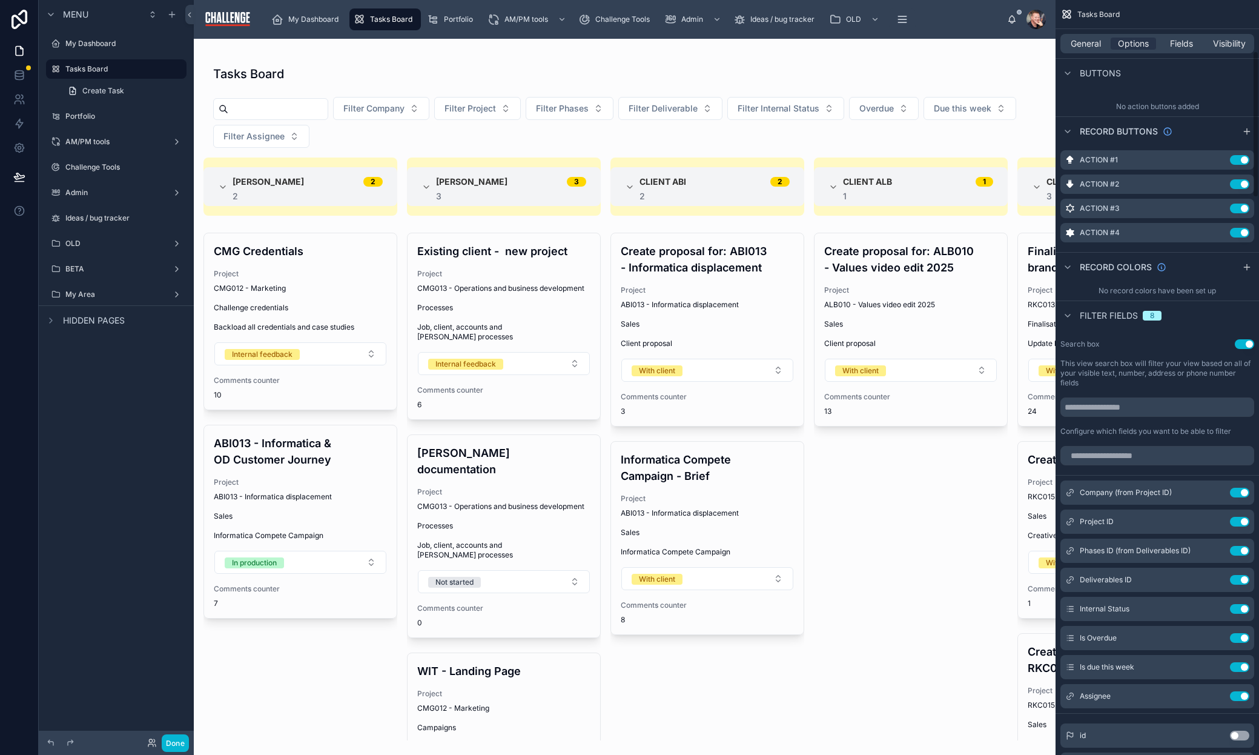
scroll to position [488, 0]
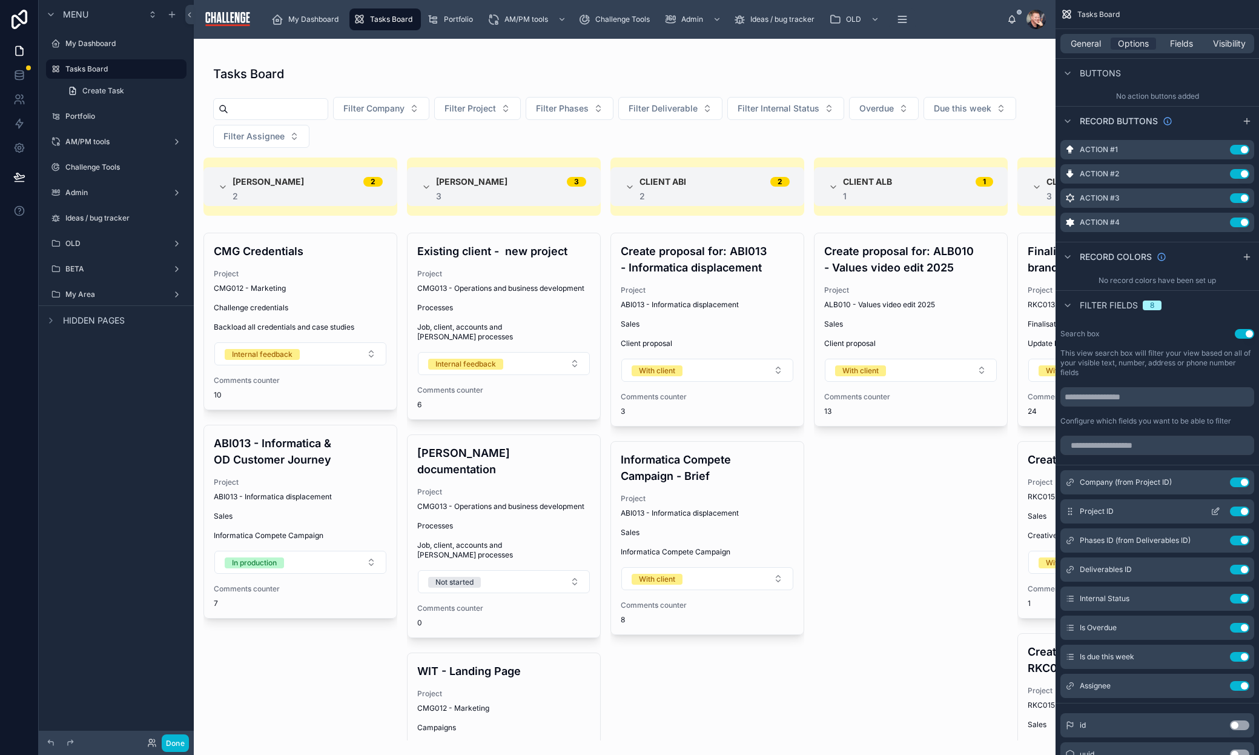
click at [1214, 509] on icon "scrollable content" at bounding box center [1216, 511] width 10 height 10
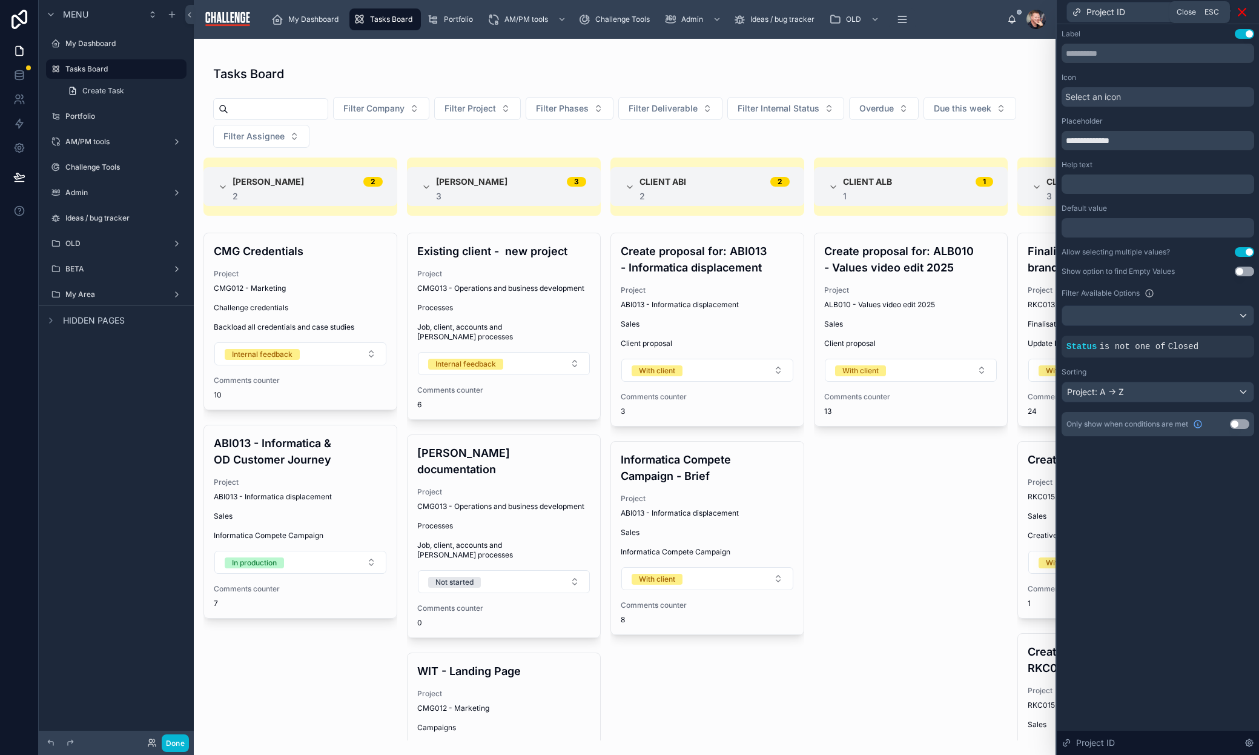
click at [1243, 15] on icon at bounding box center [1242, 12] width 15 height 15
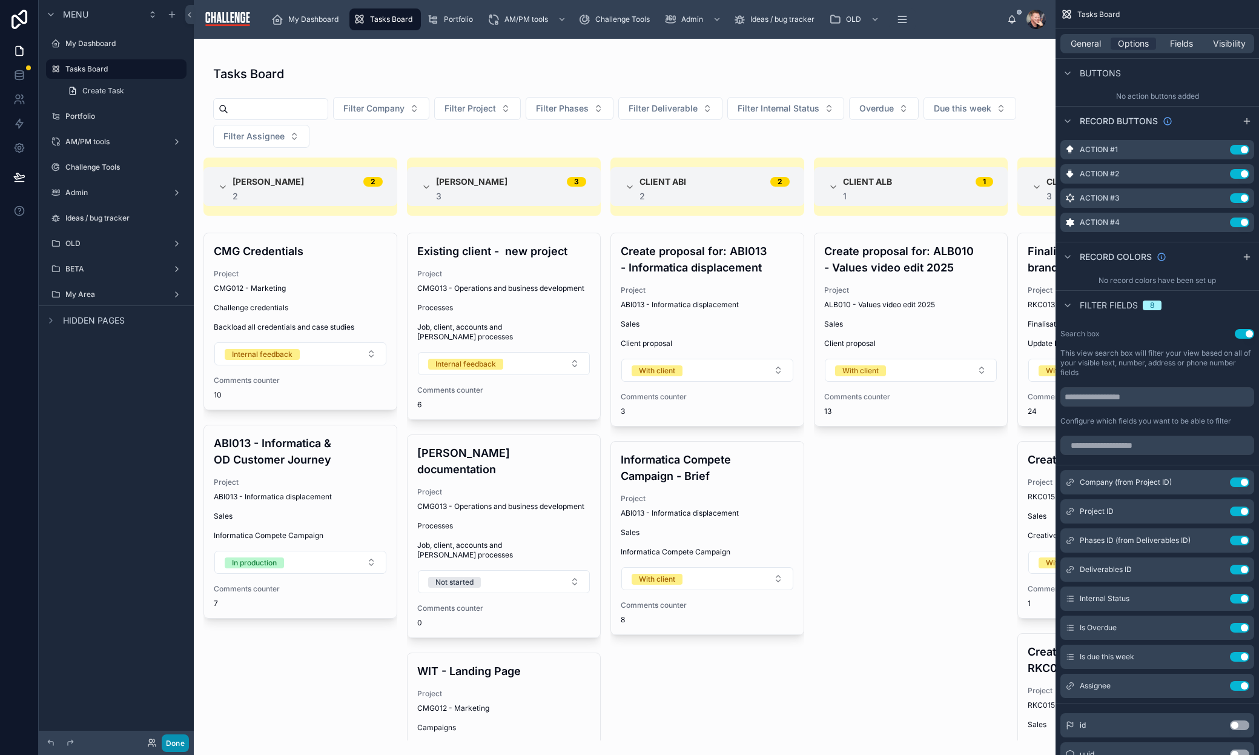
click at [178, 738] on button "Done" at bounding box center [175, 743] width 27 height 18
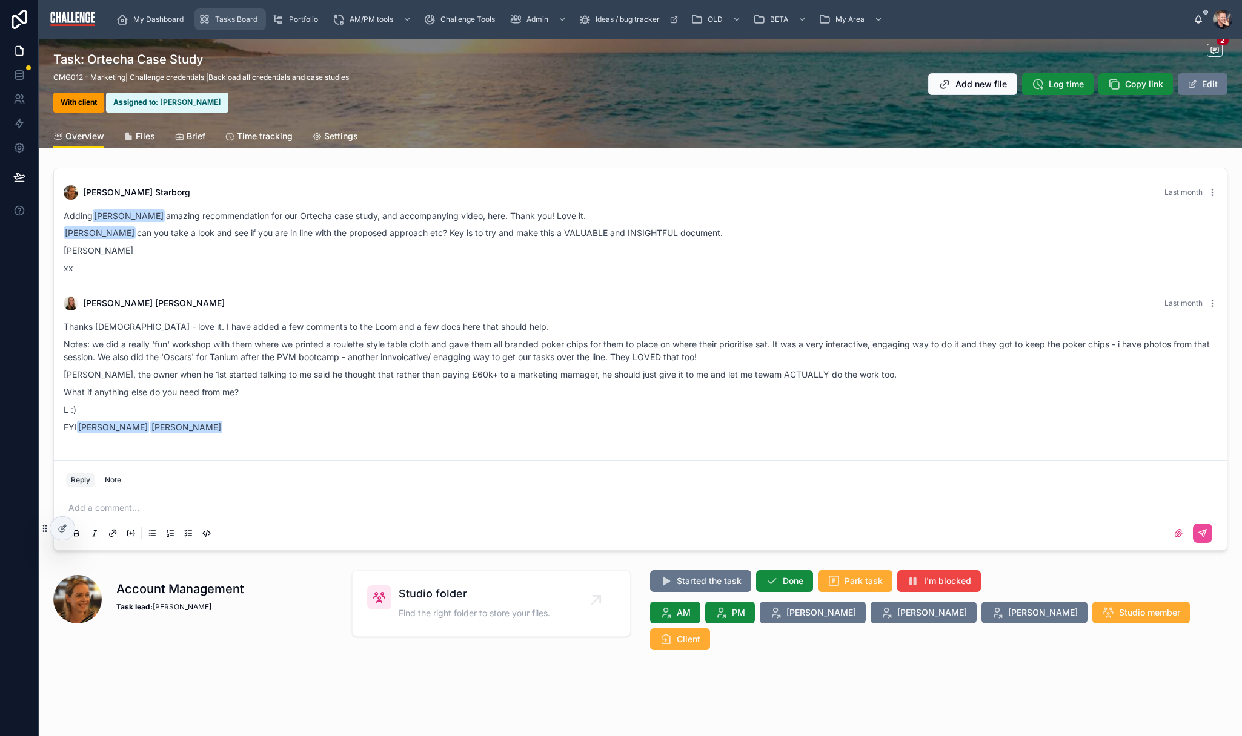
click at [234, 22] on span "Tasks Board" at bounding box center [236, 20] width 42 height 10
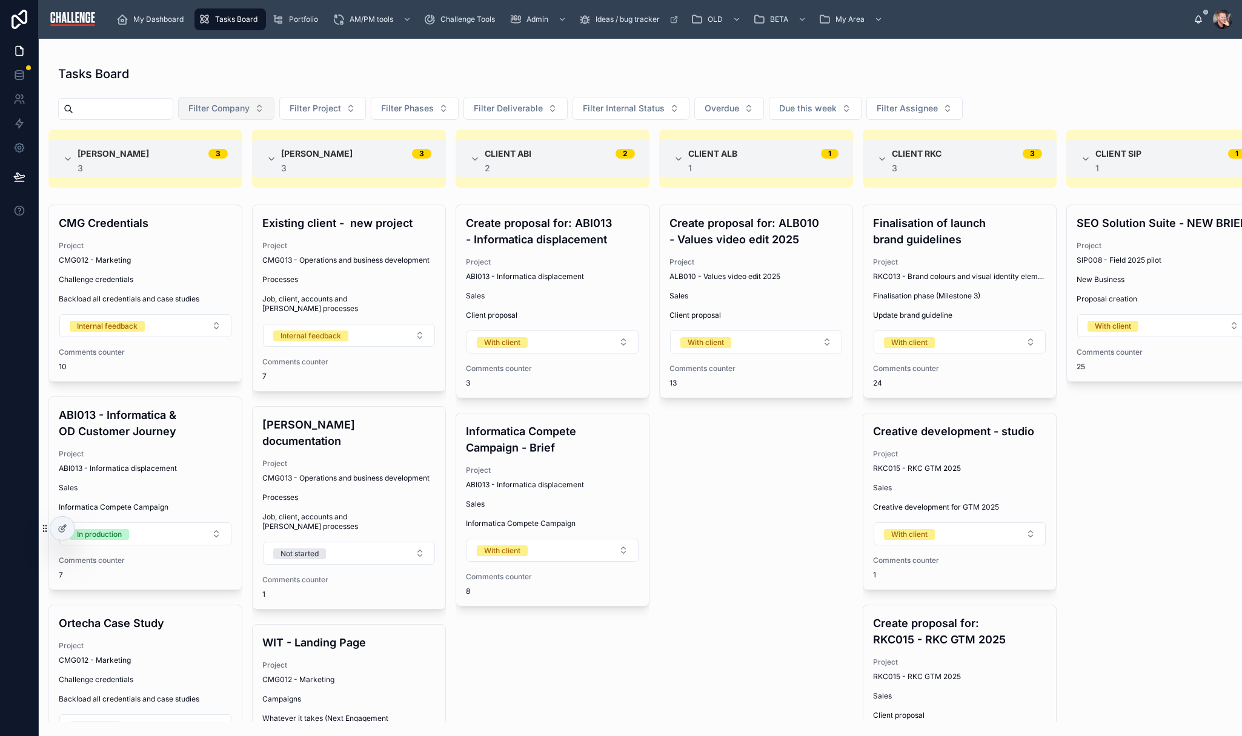
click at [250, 112] on span "Filter Company" at bounding box center [218, 108] width 61 height 12
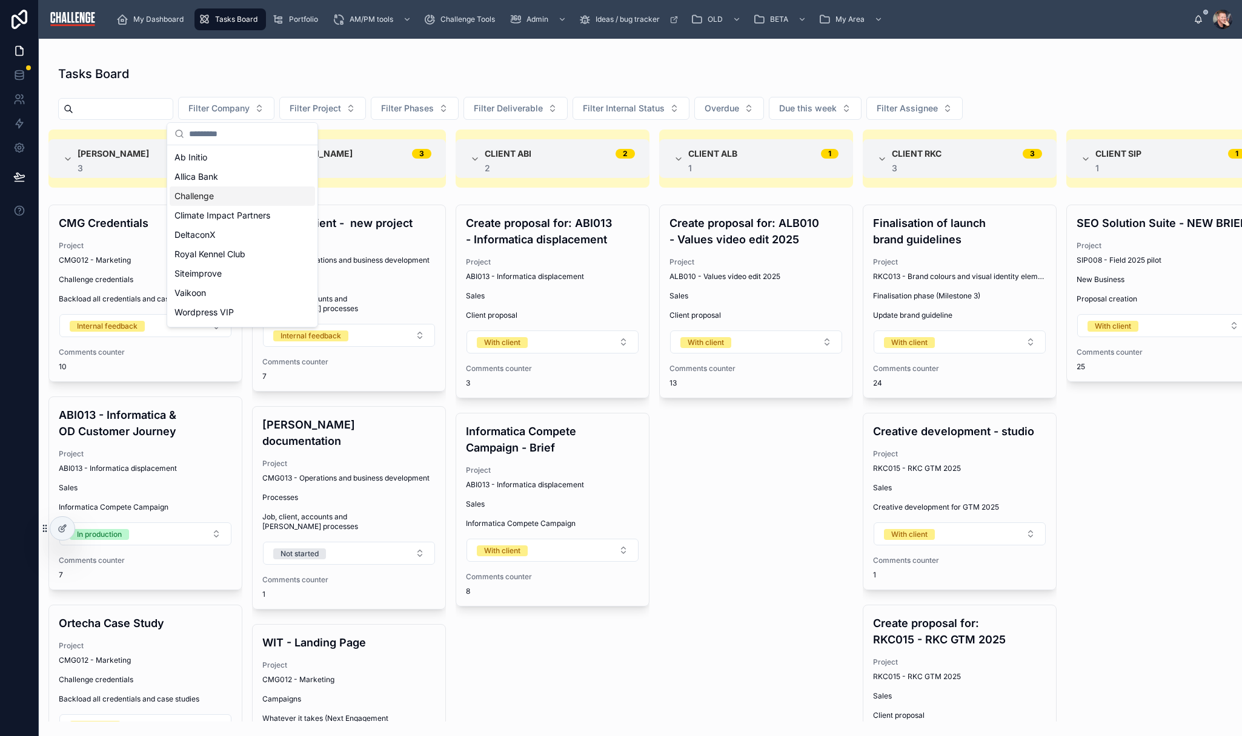
click at [242, 196] on div "Challenge" at bounding box center [242, 196] width 145 height 19
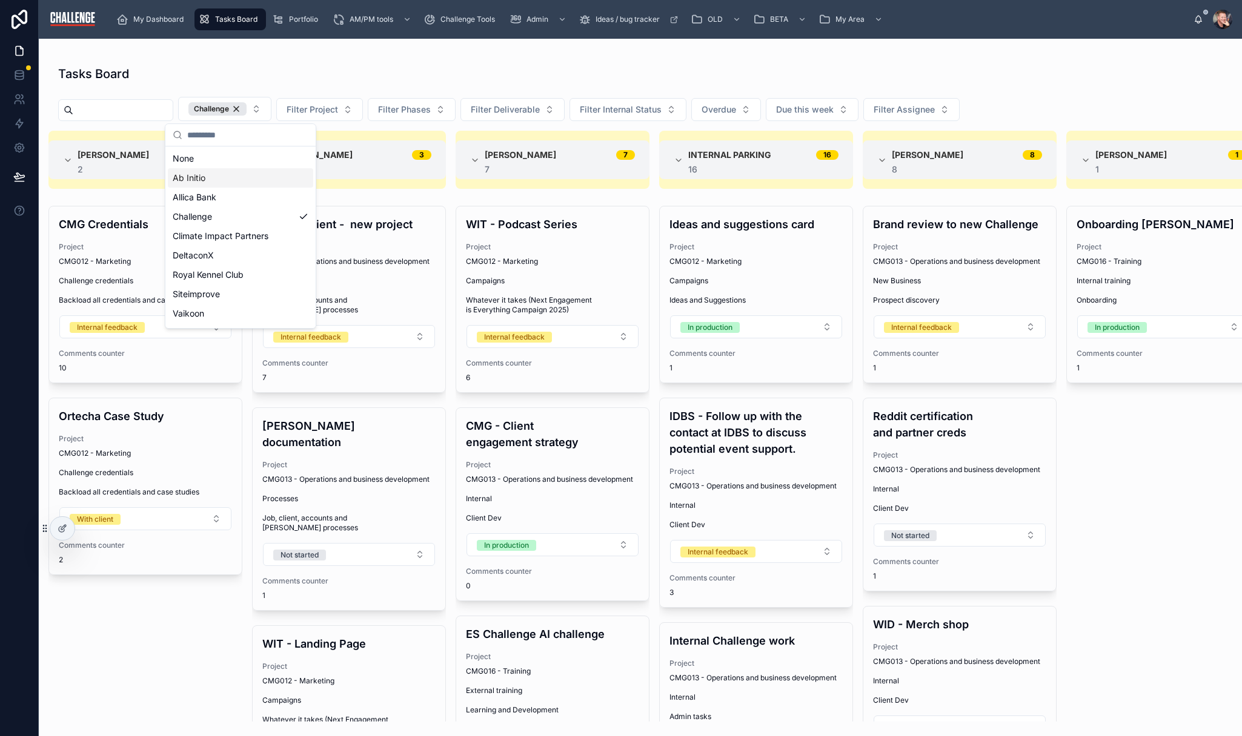
click at [1120, 477] on div "Onboarding [PERSON_NAME] Project CMG016 - Training Internal training Onboarding…" at bounding box center [1163, 464] width 194 height 516
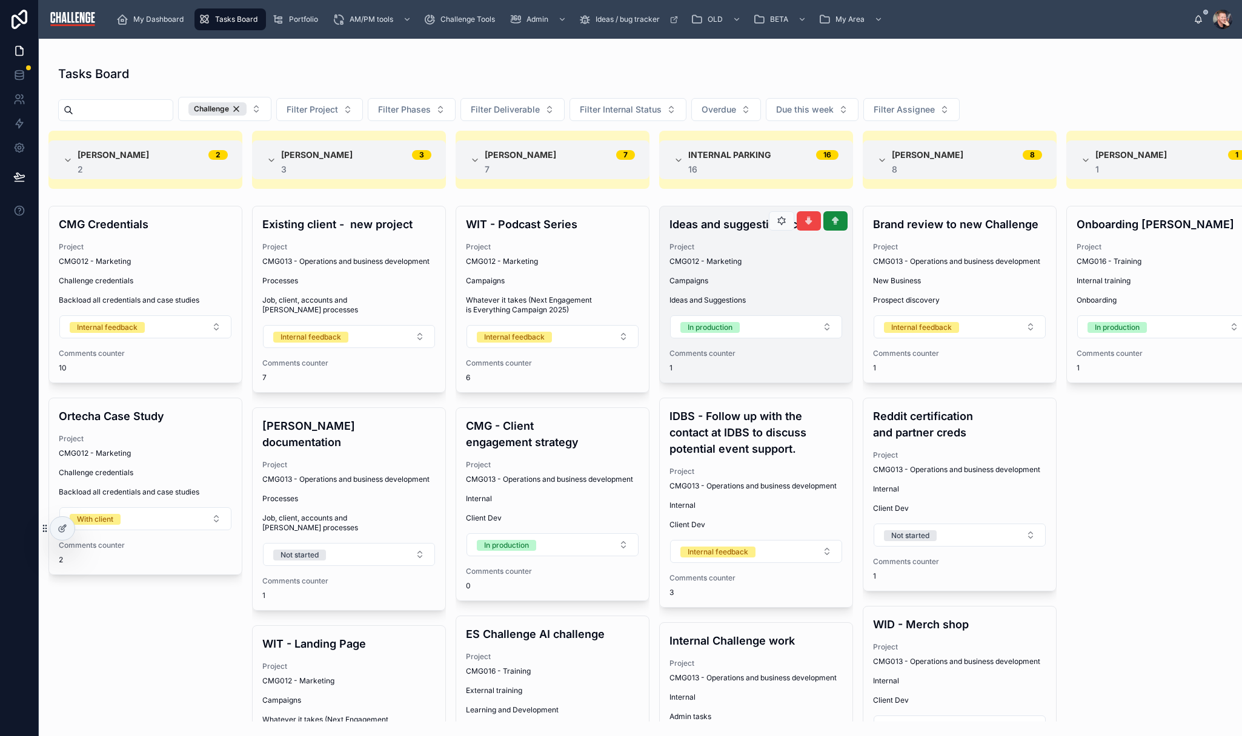
click at [788, 278] on span "Campaigns" at bounding box center [755, 281] width 173 height 10
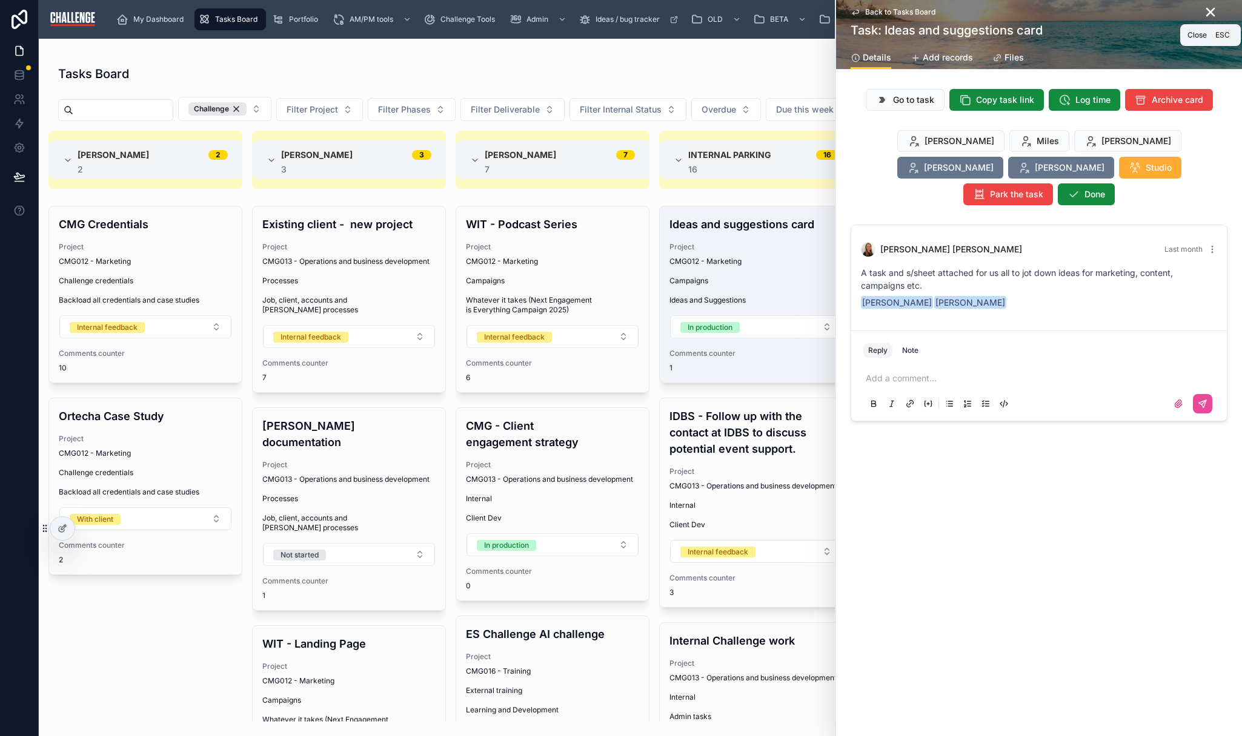
click at [1209, 17] on icon at bounding box center [1210, 12] width 15 height 15
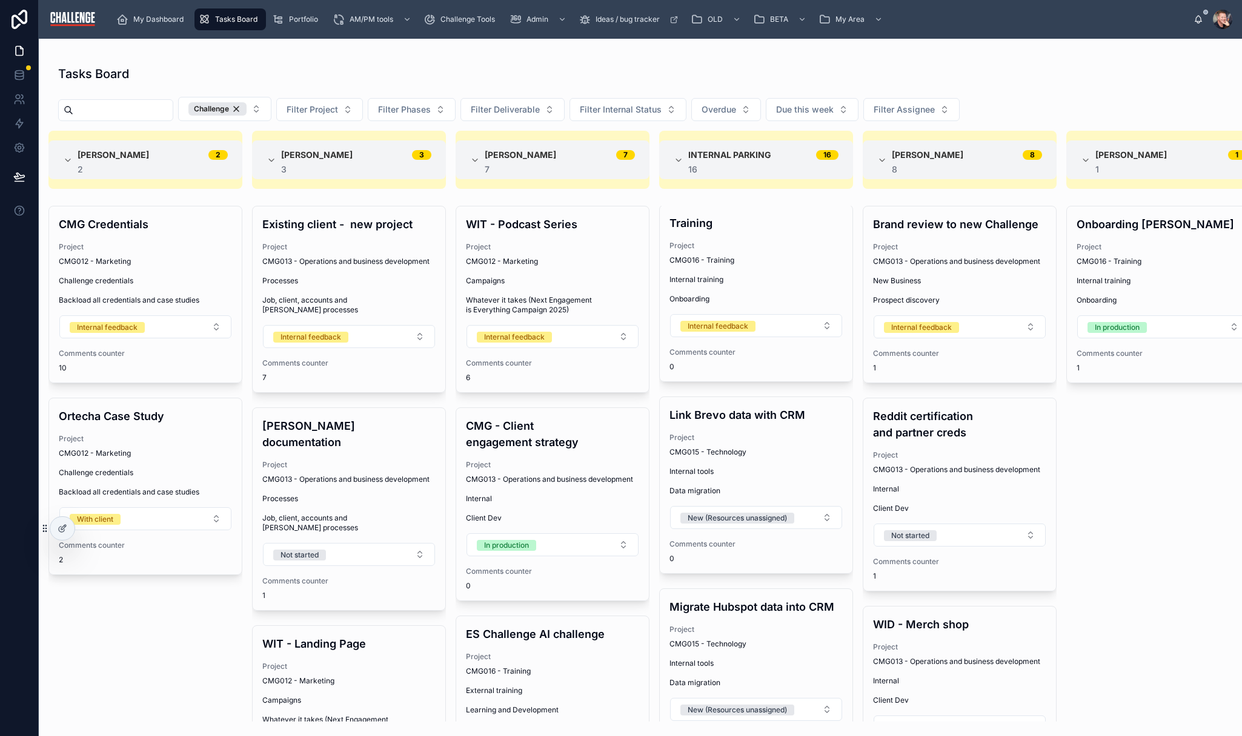
scroll to position [631, 0]
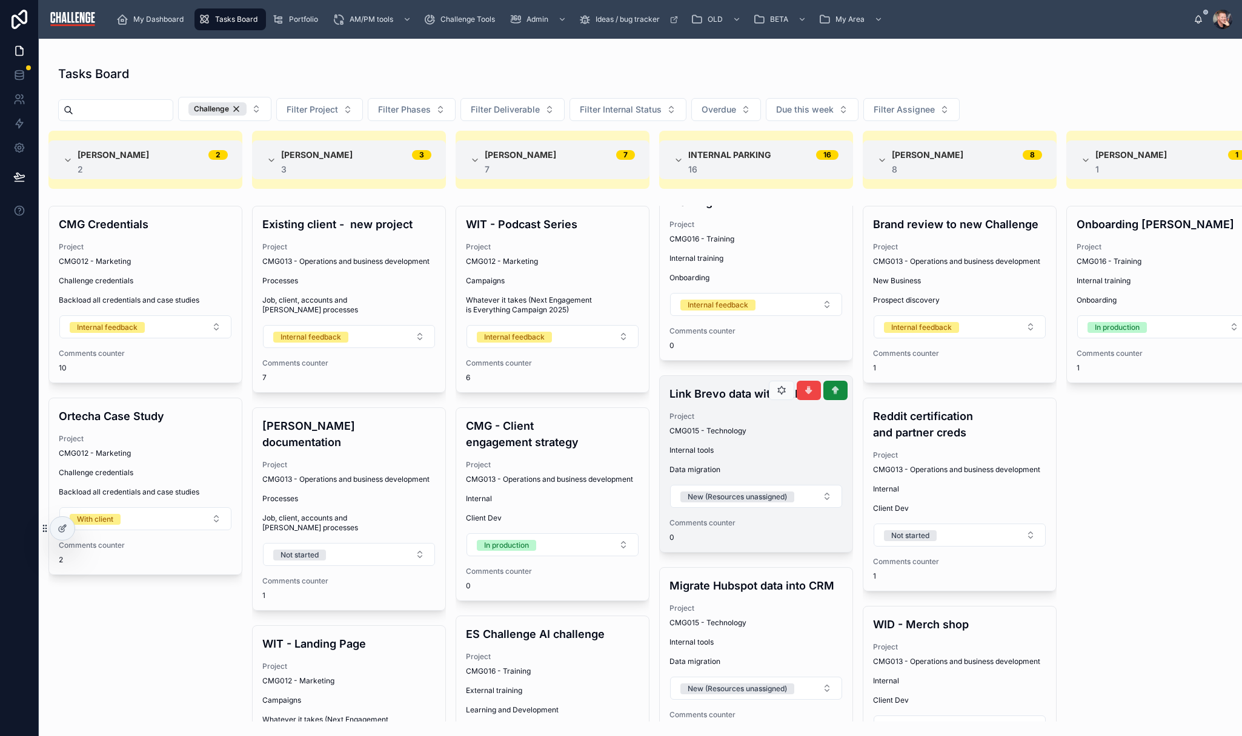
click at [798, 425] on div "Project CMG015 - Technology" at bounding box center [755, 424] width 173 height 24
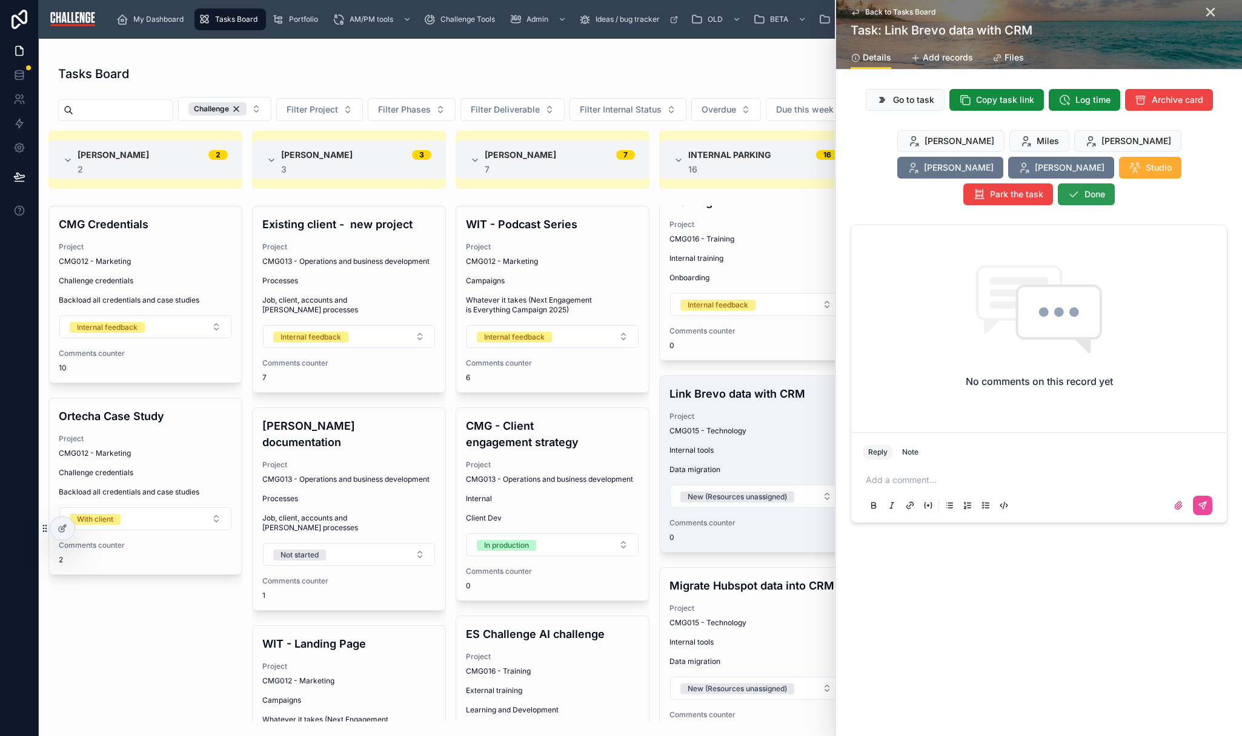
click at [1105, 188] on span "Done" at bounding box center [1094, 194] width 21 height 12
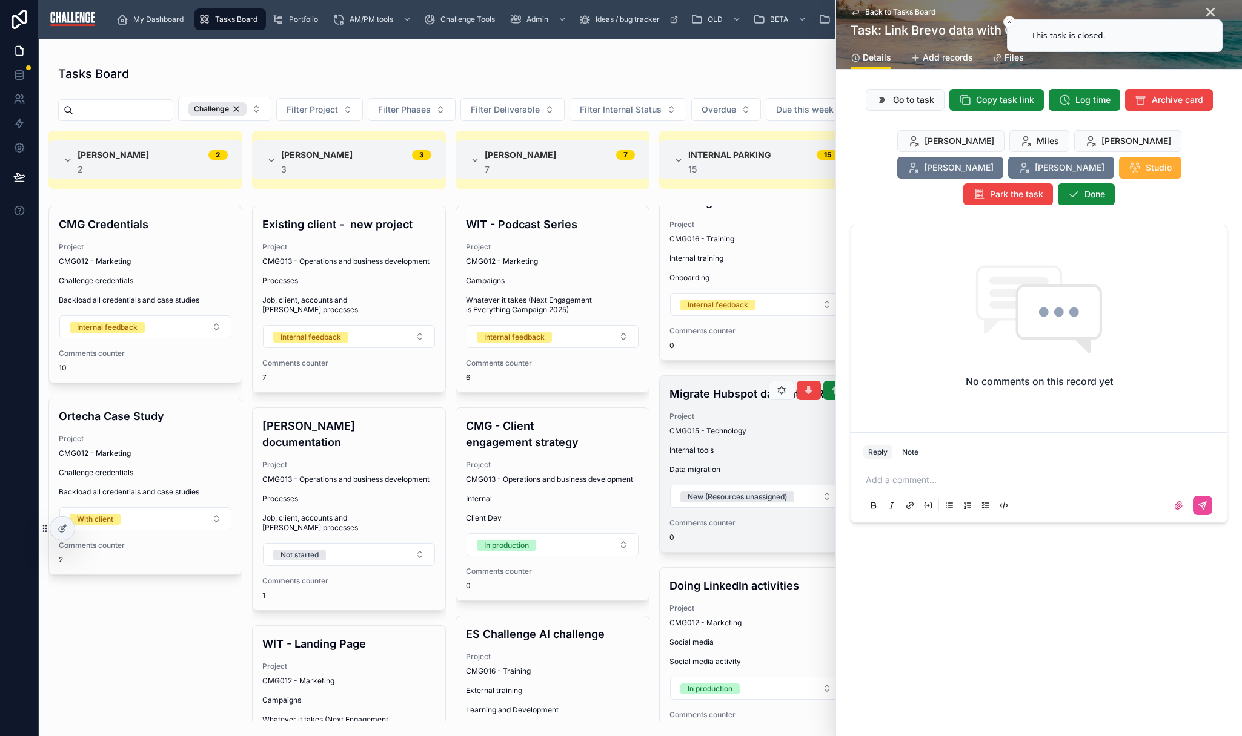
click at [789, 422] on span "Project" at bounding box center [755, 417] width 173 height 10
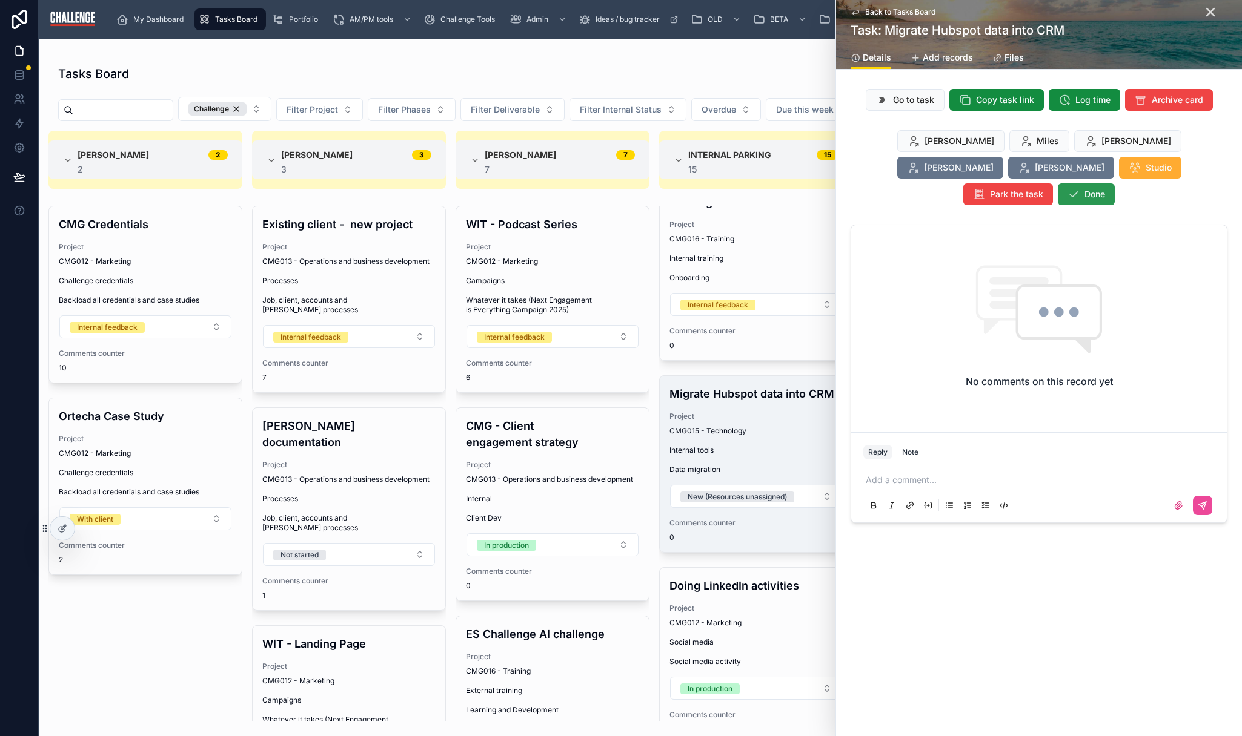
click at [1105, 188] on span "Done" at bounding box center [1094, 194] width 21 height 12
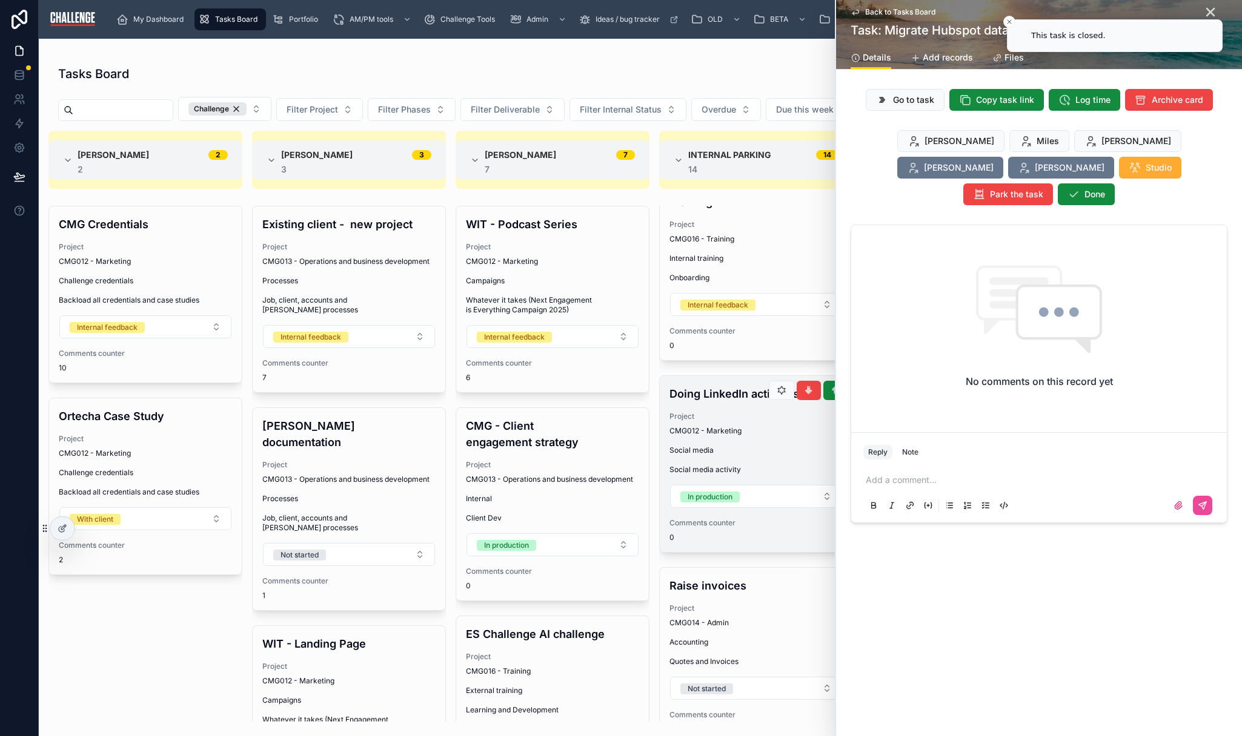
scroll to position [634, 0]
click at [802, 435] on div "Doing LinkedIn activities Project CMG012 - Marketing Social media Social media …" at bounding box center [756, 462] width 193 height 176
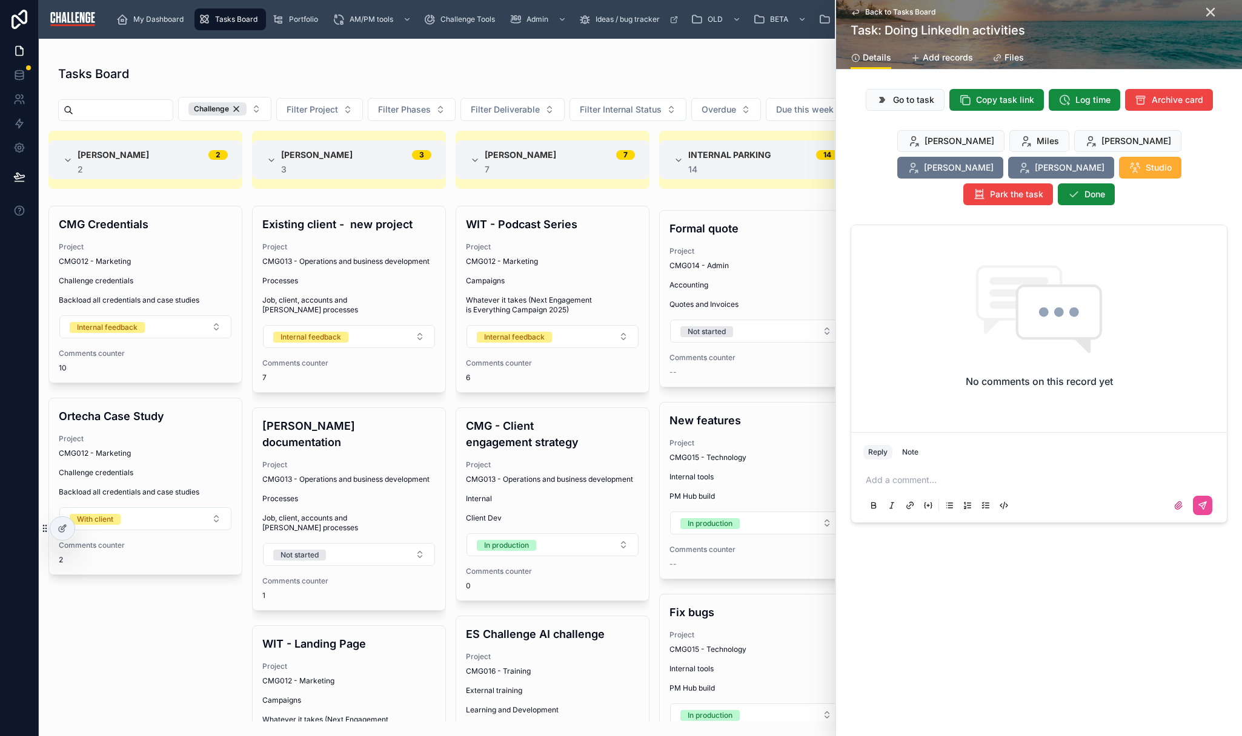
scroll to position [1205, 0]
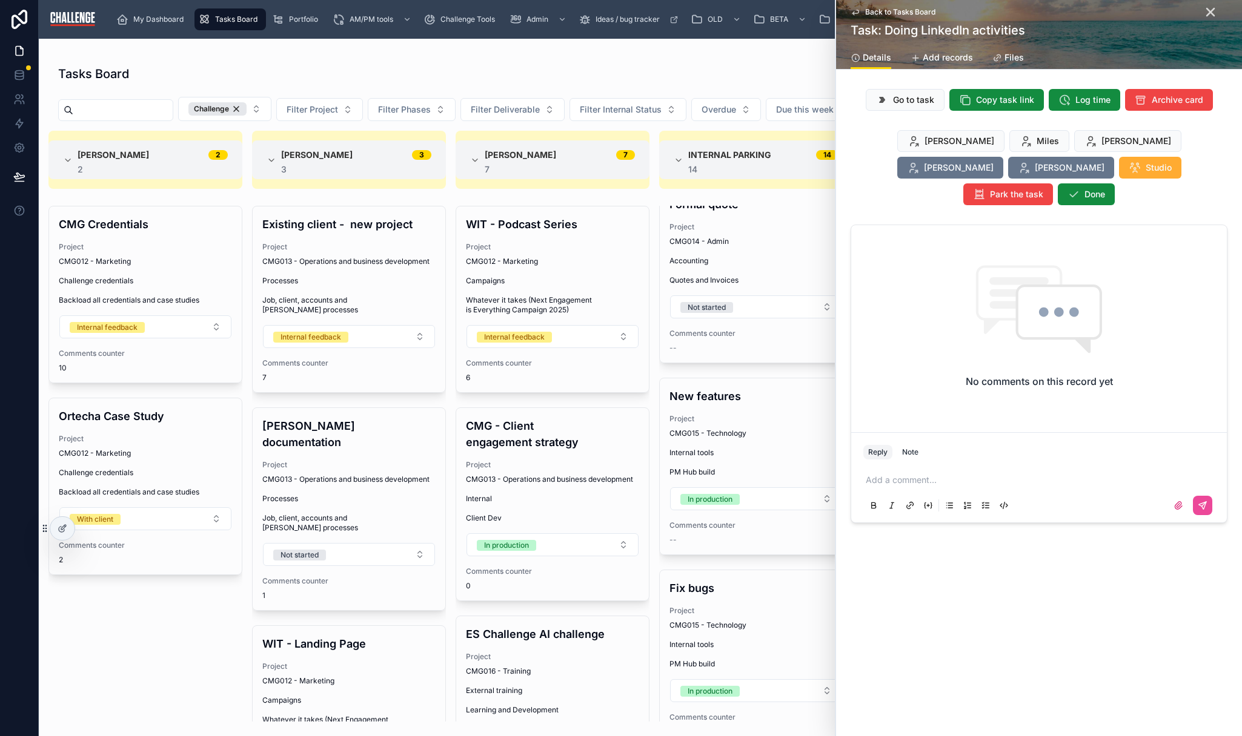
click at [802, 435] on div "CMG015 - Technology" at bounding box center [755, 434] width 173 height 10
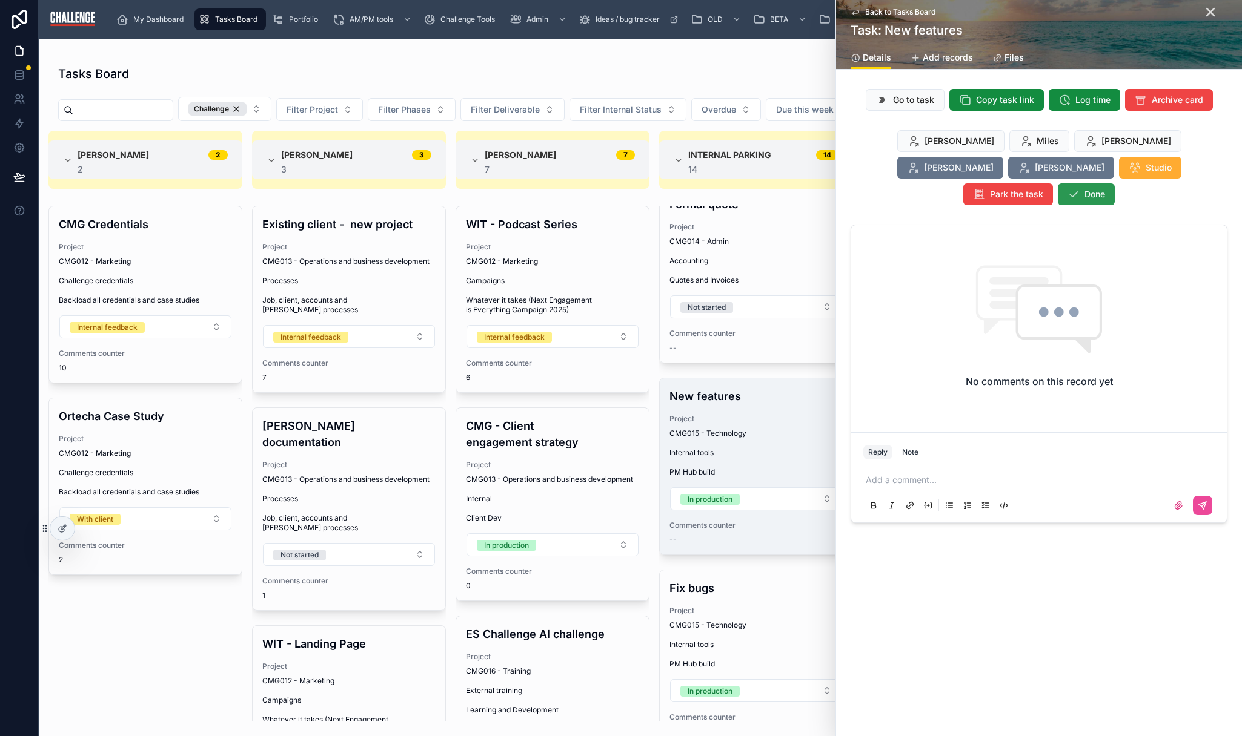
click at [1105, 188] on span "Done" at bounding box center [1094, 194] width 21 height 12
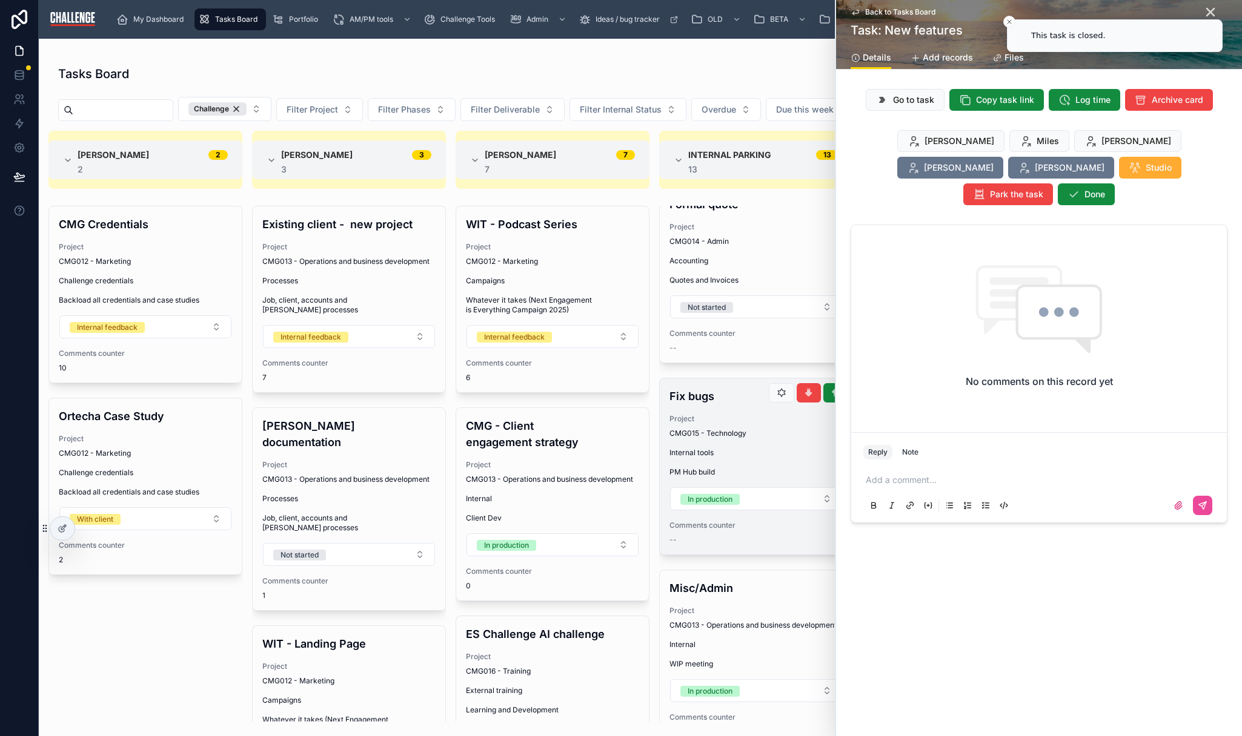
click at [777, 434] on div "CMG015 - Technology" at bounding box center [755, 434] width 173 height 10
click at [1105, 188] on span "Done" at bounding box center [1094, 194] width 21 height 12
click at [777, 439] on div "Misc/Admin Project CMG013 - Operations and business development Internal WIP me…" at bounding box center [756, 467] width 193 height 176
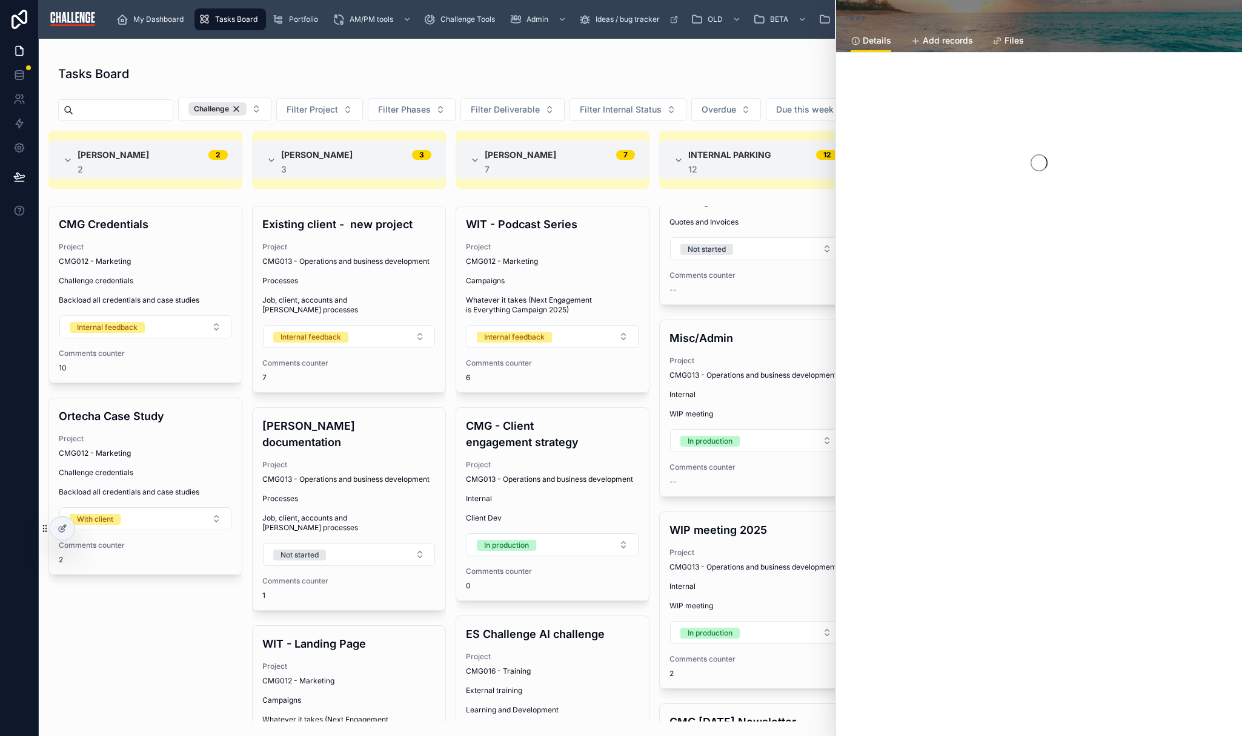
scroll to position [1372, 0]
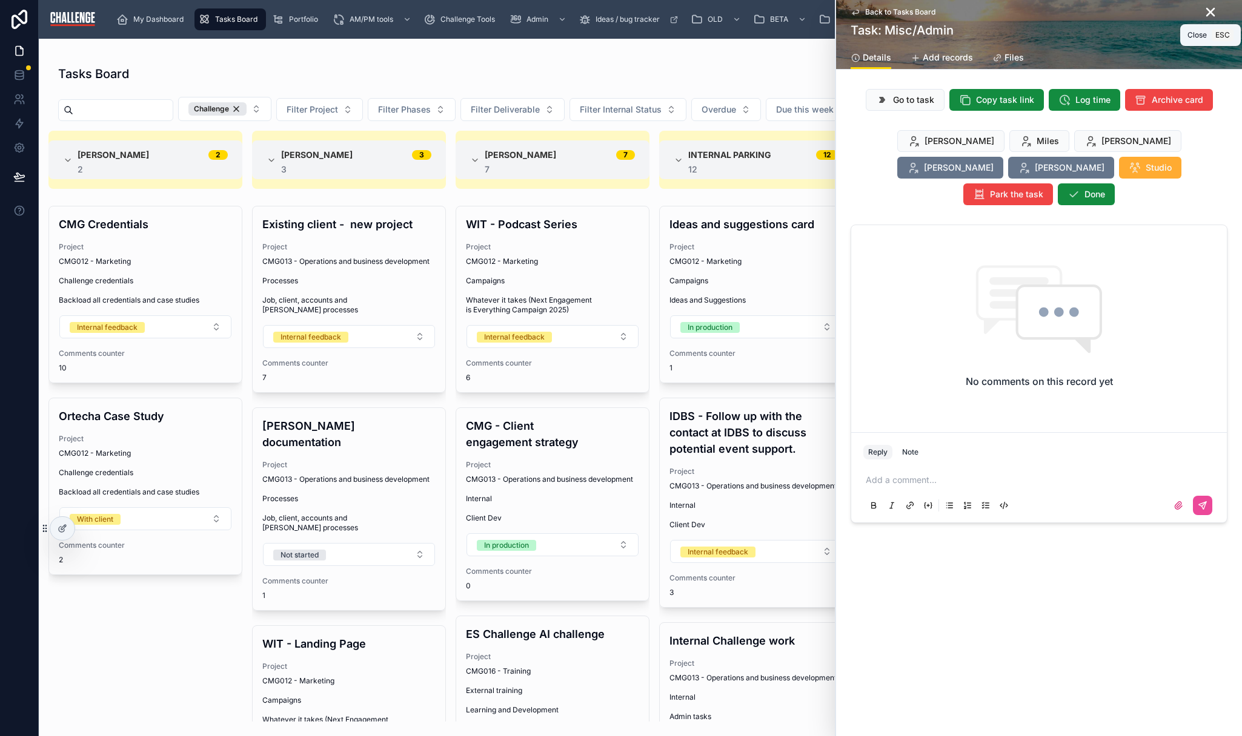
click at [1211, 12] on icon at bounding box center [1209, 11] width 7 height 7
